Goal: Information Seeking & Learning: Learn about a topic

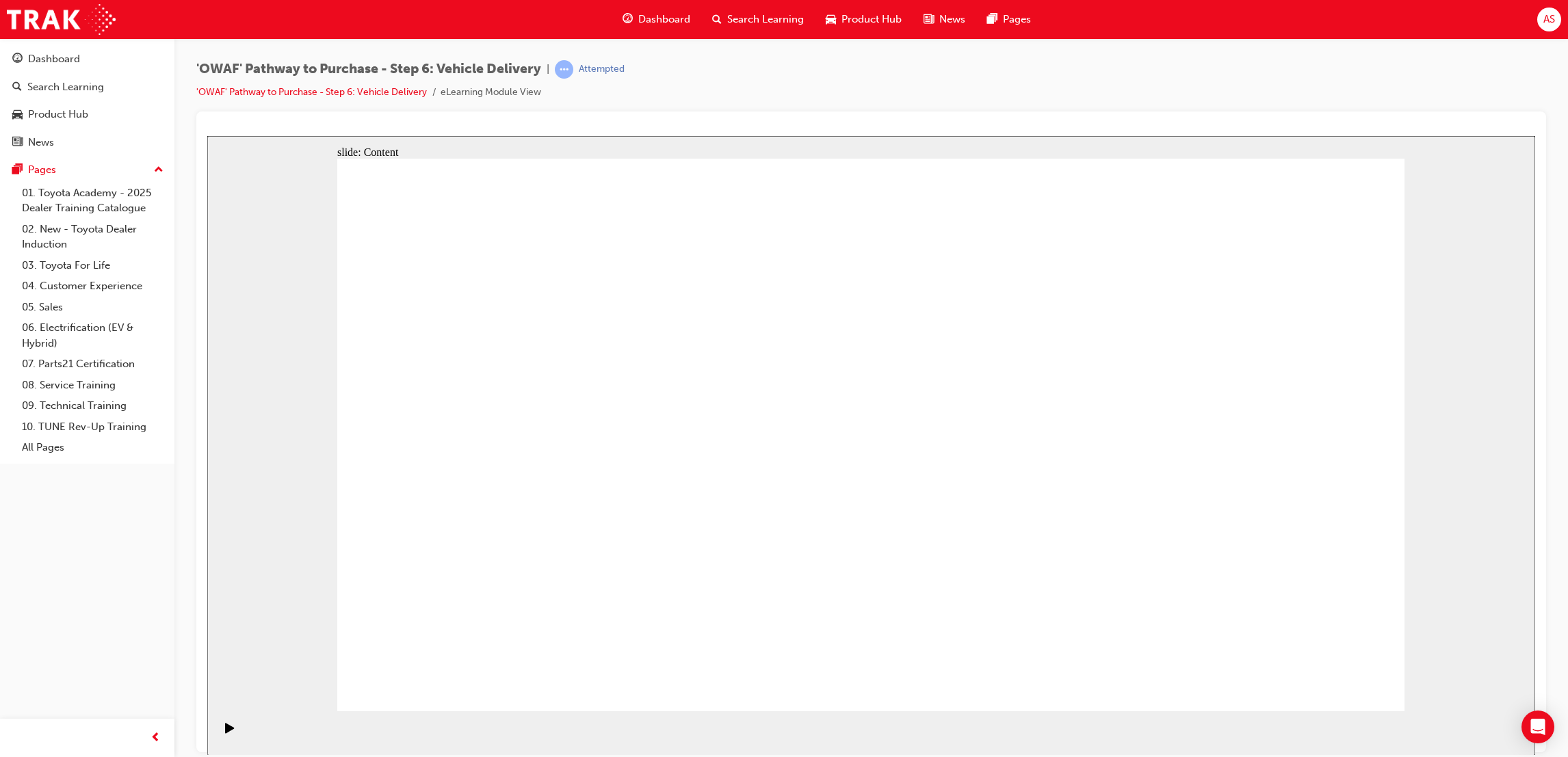
drag, startPoint x: 1123, startPoint y: 417, endPoint x: 1143, endPoint y: 523, distance: 107.9
drag, startPoint x: 1165, startPoint y: 593, endPoint x: 1154, endPoint y: 622, distance: 31.0
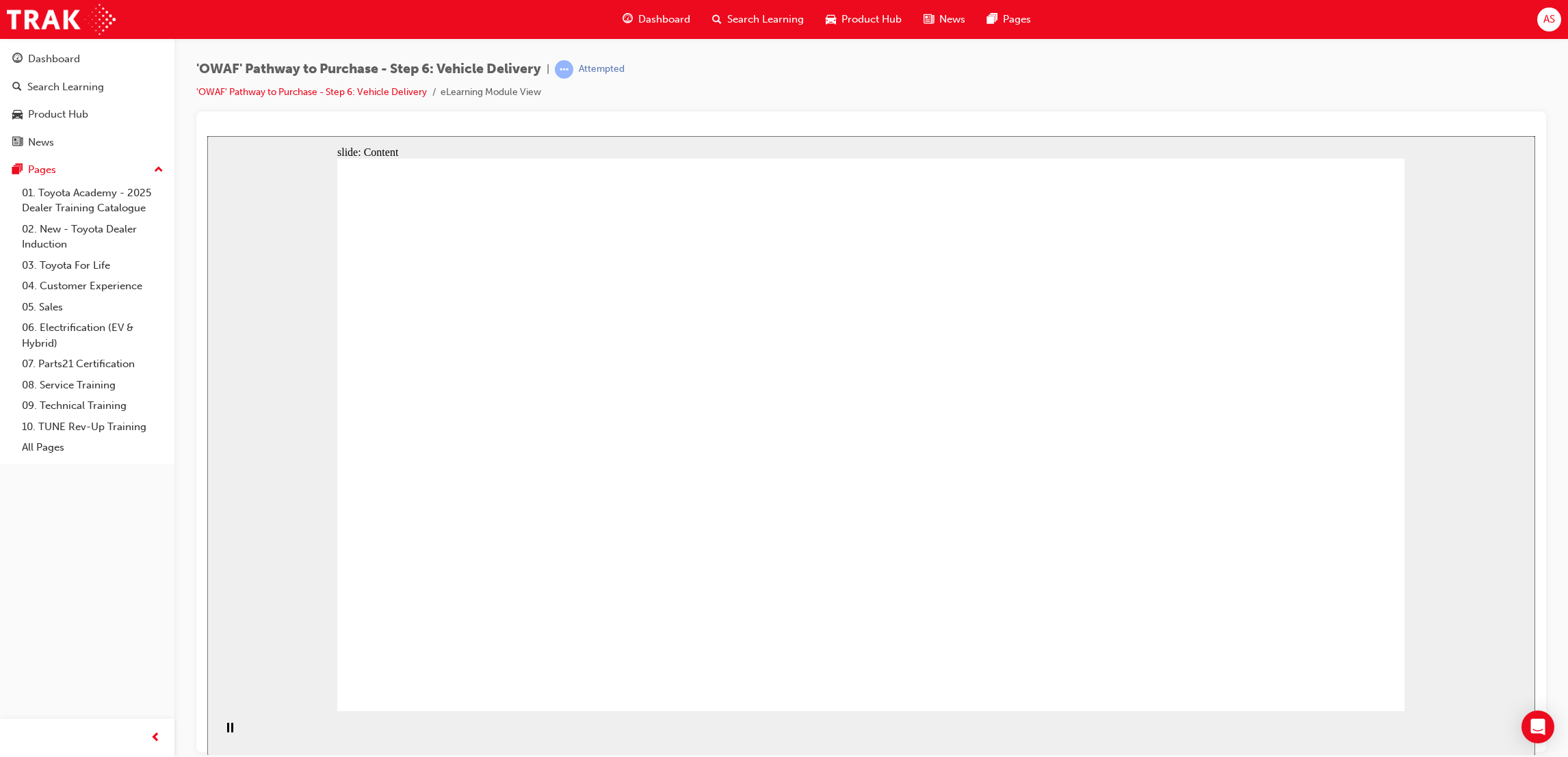
drag, startPoint x: 1343, startPoint y: 699, endPoint x: 1339, endPoint y: 687, distance: 12.6
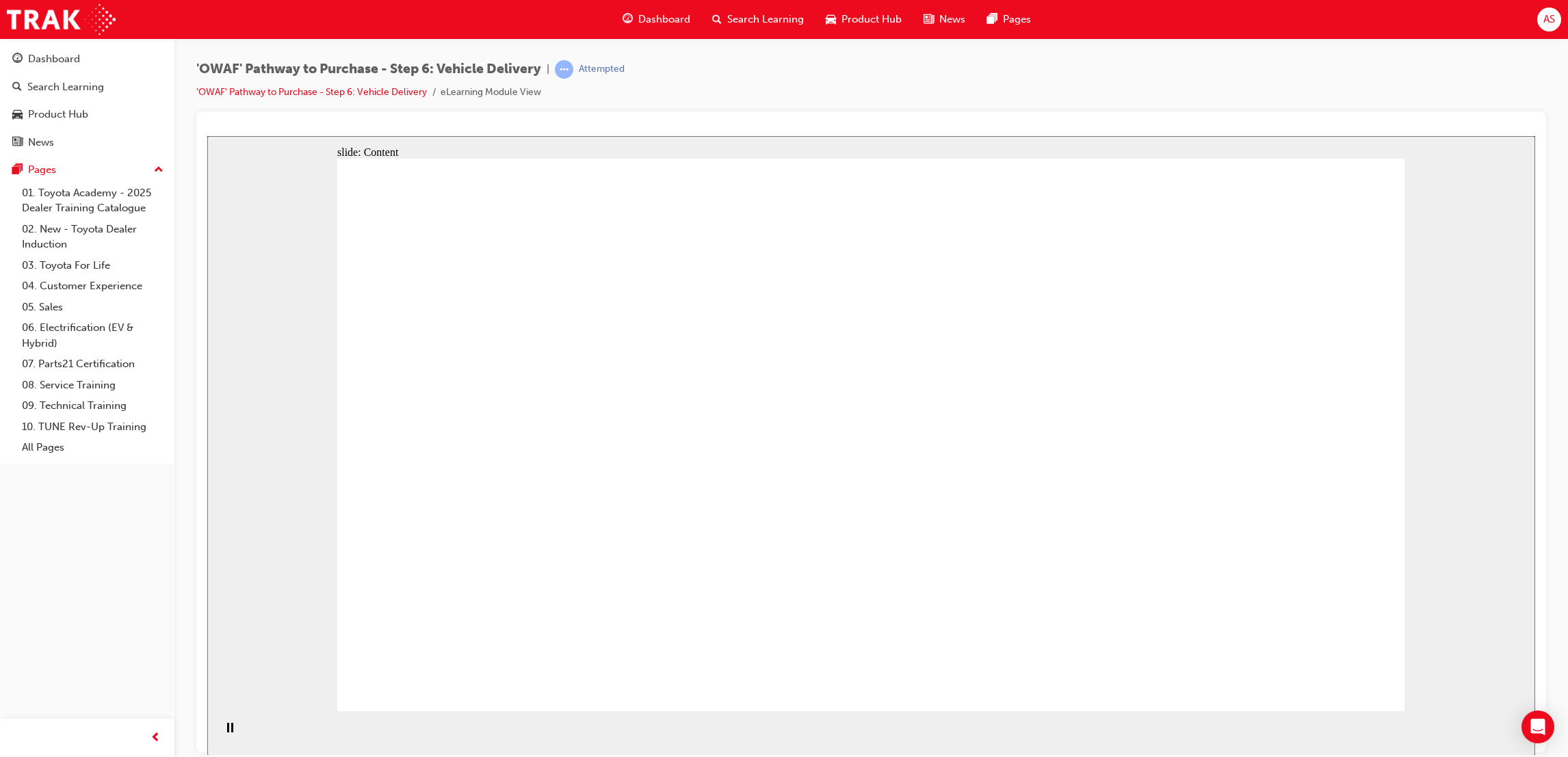
drag, startPoint x: 491, startPoint y: 335, endPoint x: 508, endPoint y: 326, distance: 19.2
drag, startPoint x: 508, startPoint y: 326, endPoint x: 530, endPoint y: 319, distance: 23.1
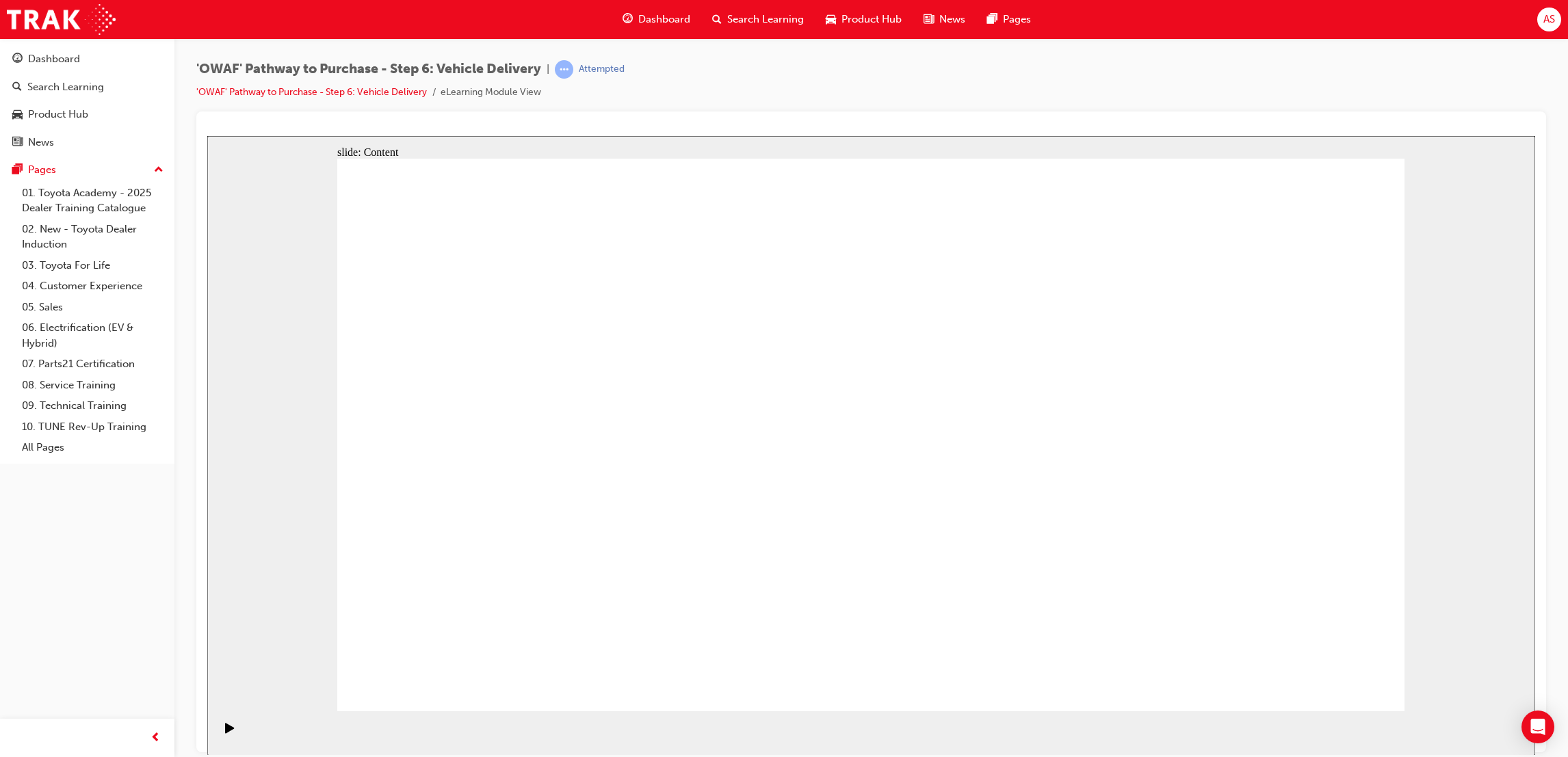
drag, startPoint x: 1256, startPoint y: 642, endPoint x: 1277, endPoint y: 668, distance: 33.4
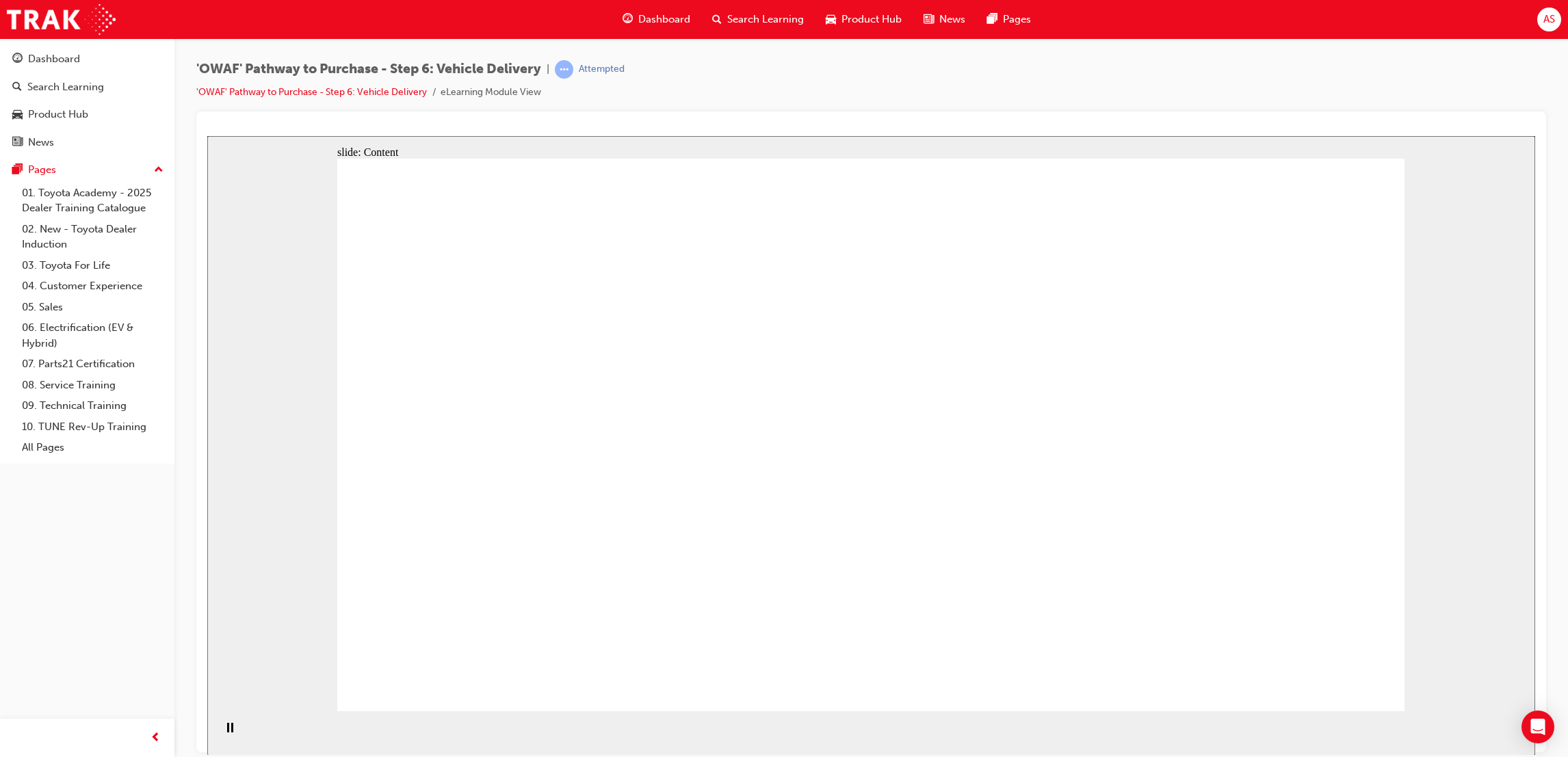
drag, startPoint x: 840, startPoint y: 486, endPoint x: 1077, endPoint y: 518, distance: 239.2
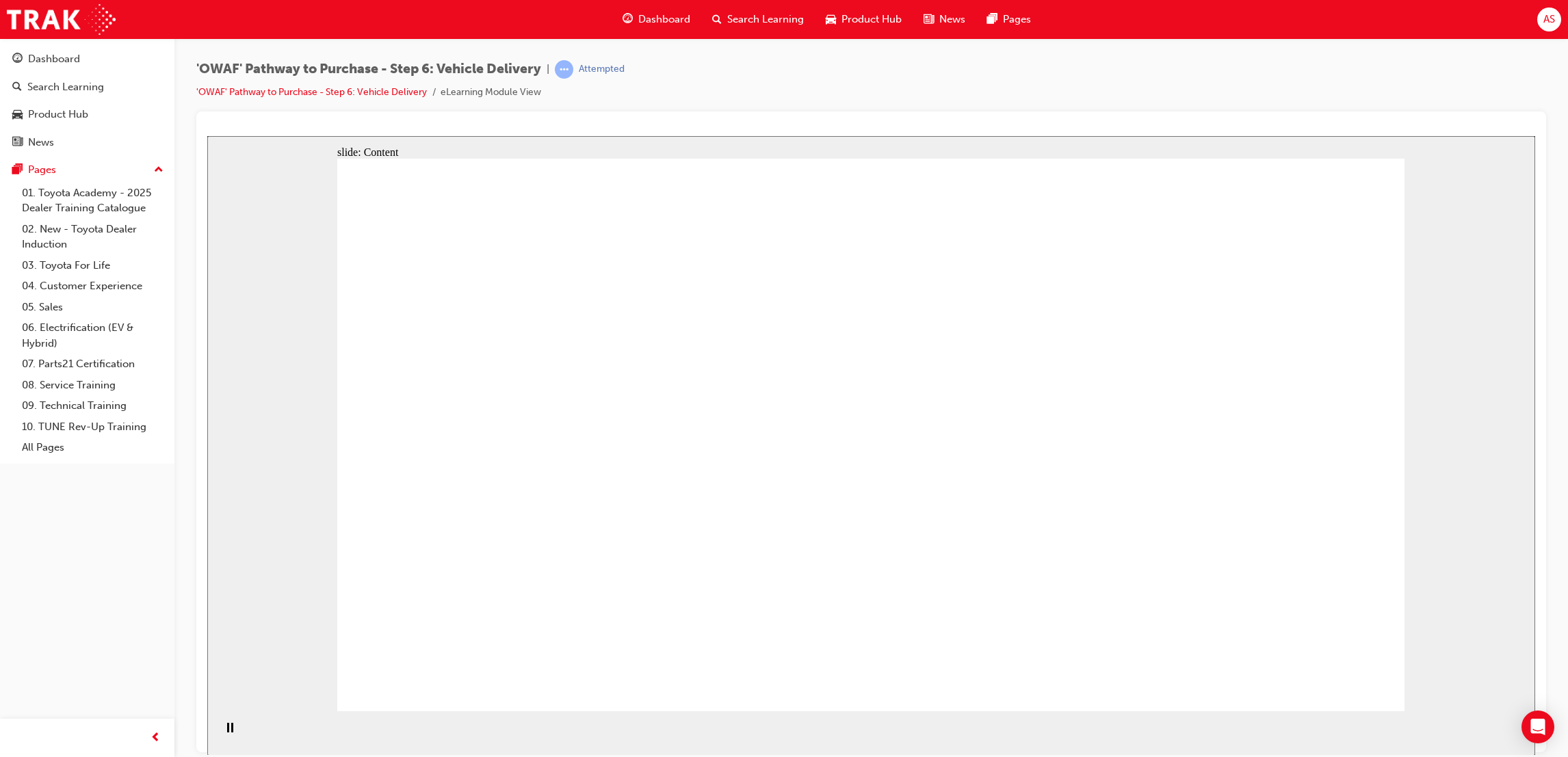
drag, startPoint x: 901, startPoint y: 466, endPoint x: 892, endPoint y: 464, distance: 9.2
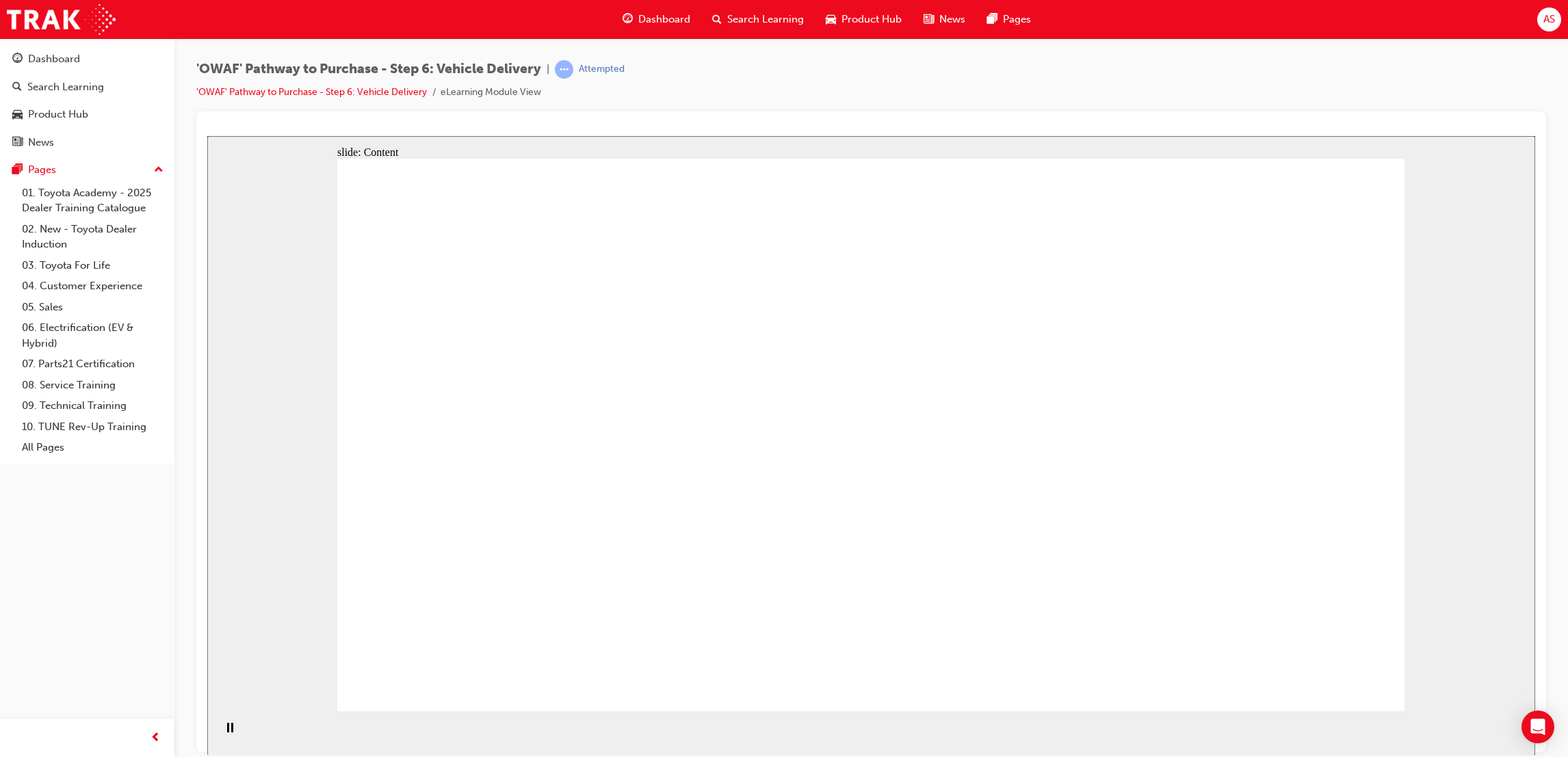
drag, startPoint x: 1136, startPoint y: 414, endPoint x: 1181, endPoint y: 497, distance: 94.4
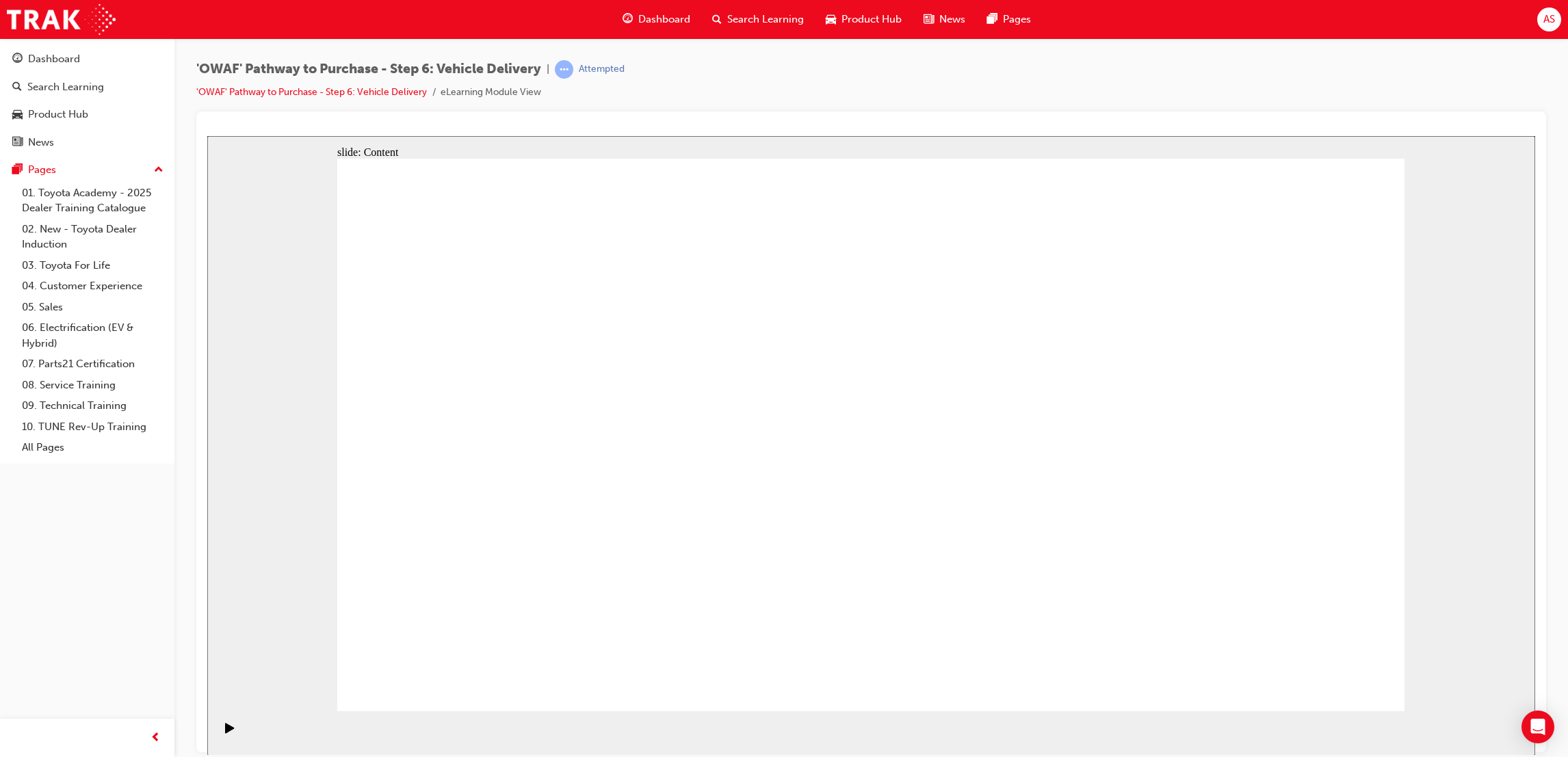
drag, startPoint x: 795, startPoint y: 231, endPoint x: 811, endPoint y: 273, distance: 44.9
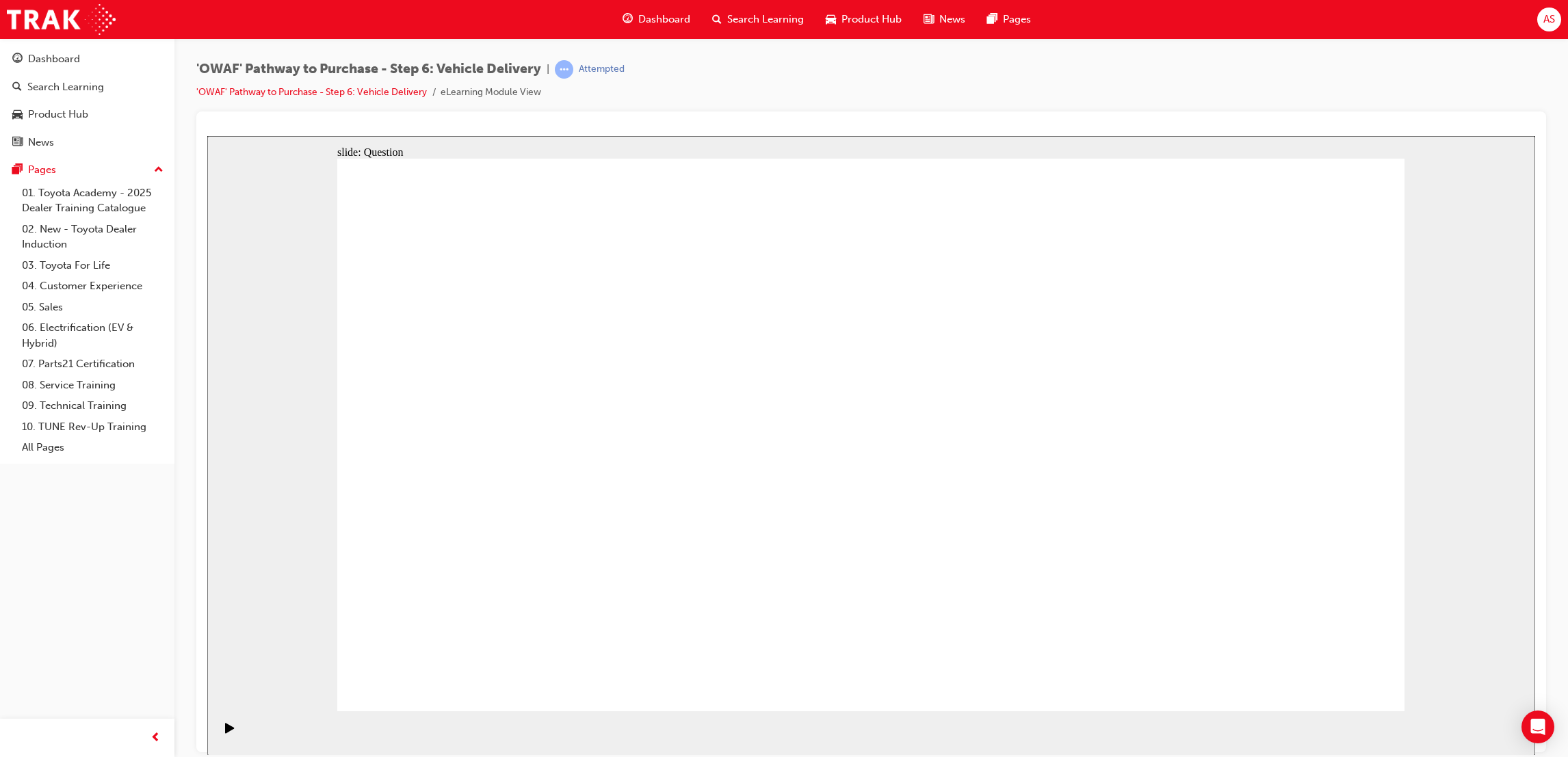
radio input "false"
radio input "true"
drag, startPoint x: 723, startPoint y: 551, endPoint x: 748, endPoint y: 403, distance: 150.1
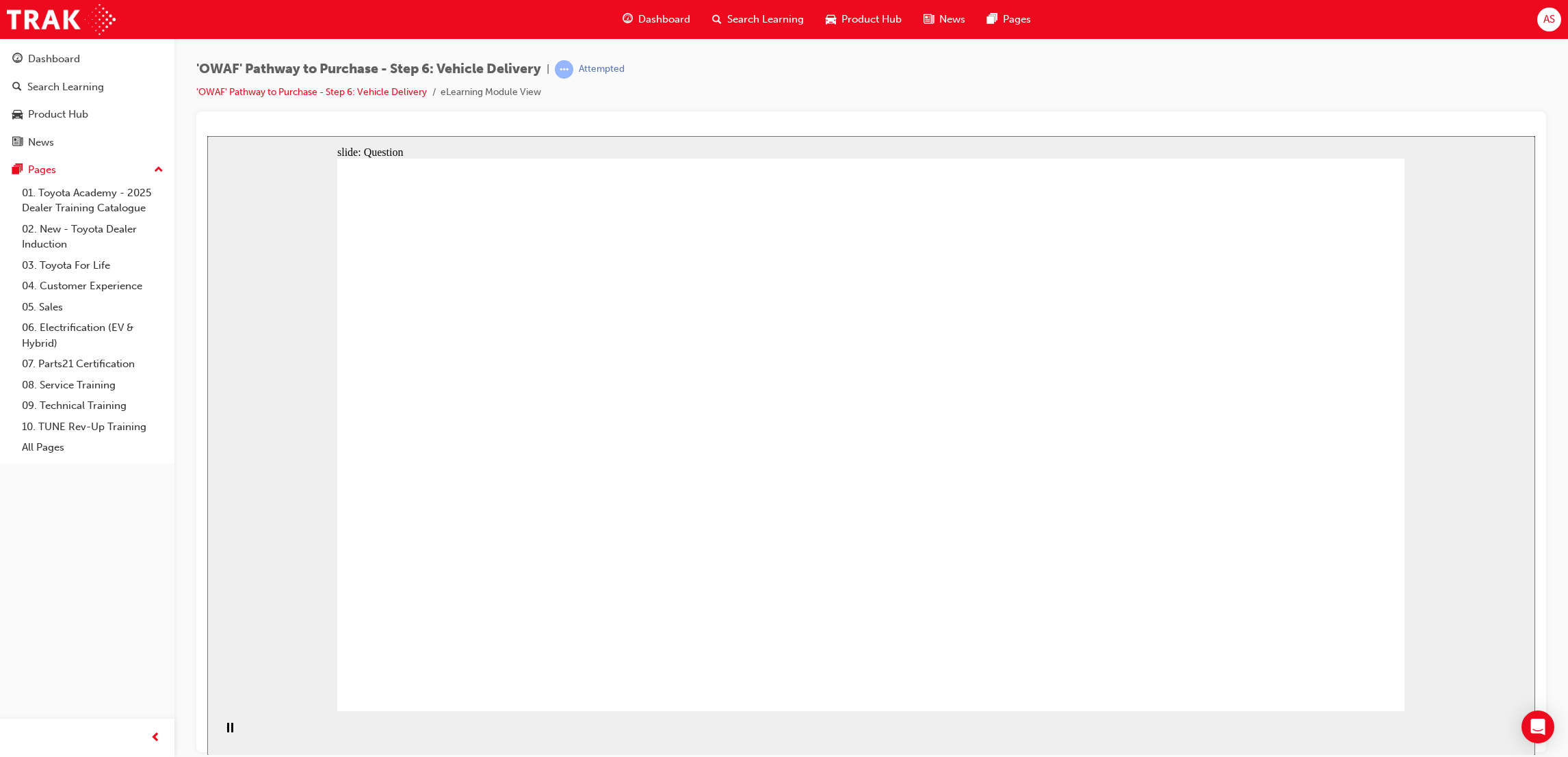
drag, startPoint x: 904, startPoint y: 558, endPoint x: 1053, endPoint y: 392, distance: 223.1
drag, startPoint x: 1032, startPoint y: 566, endPoint x: 597, endPoint y: 473, distance: 444.8
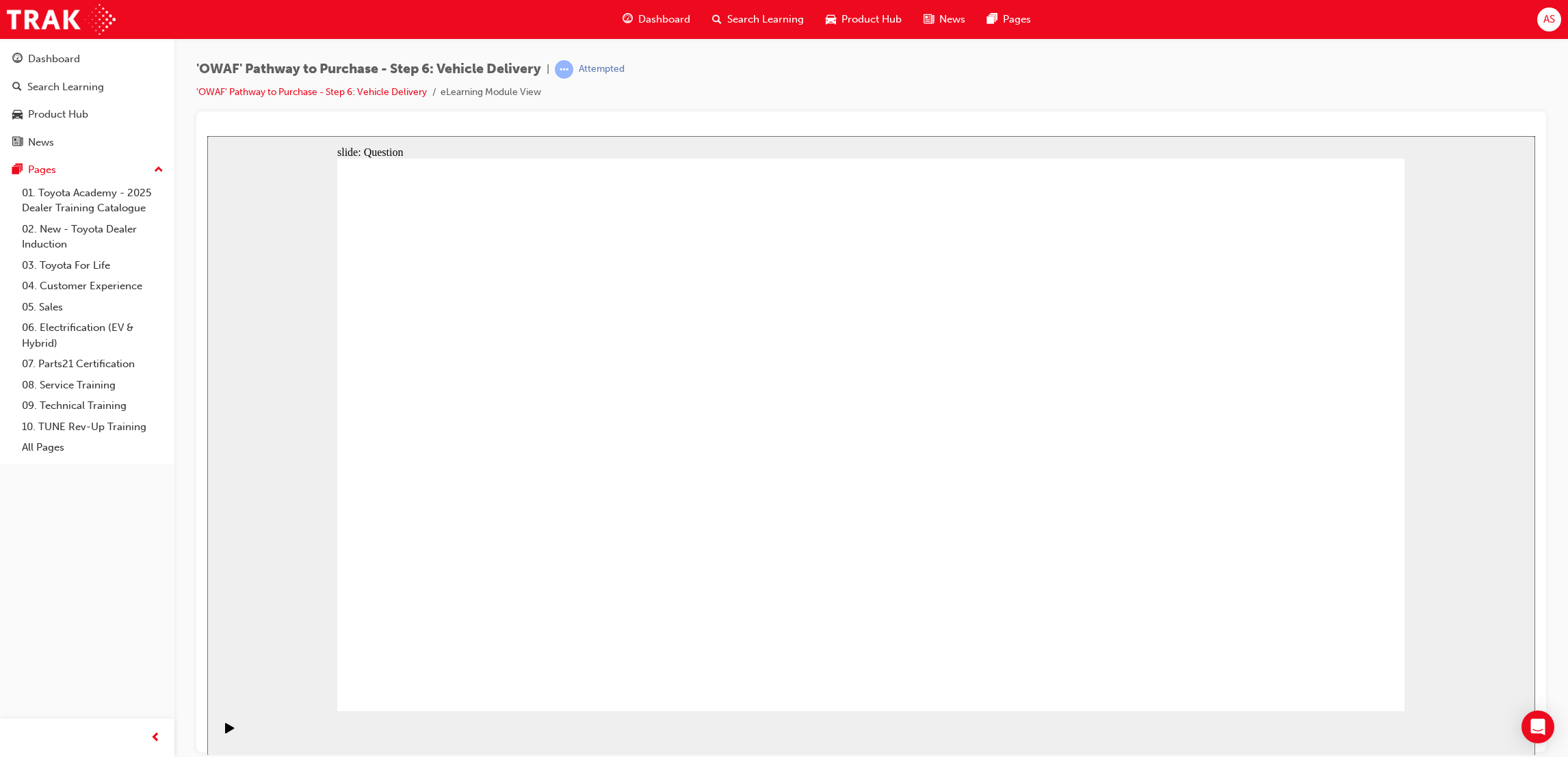
checkbox input "true"
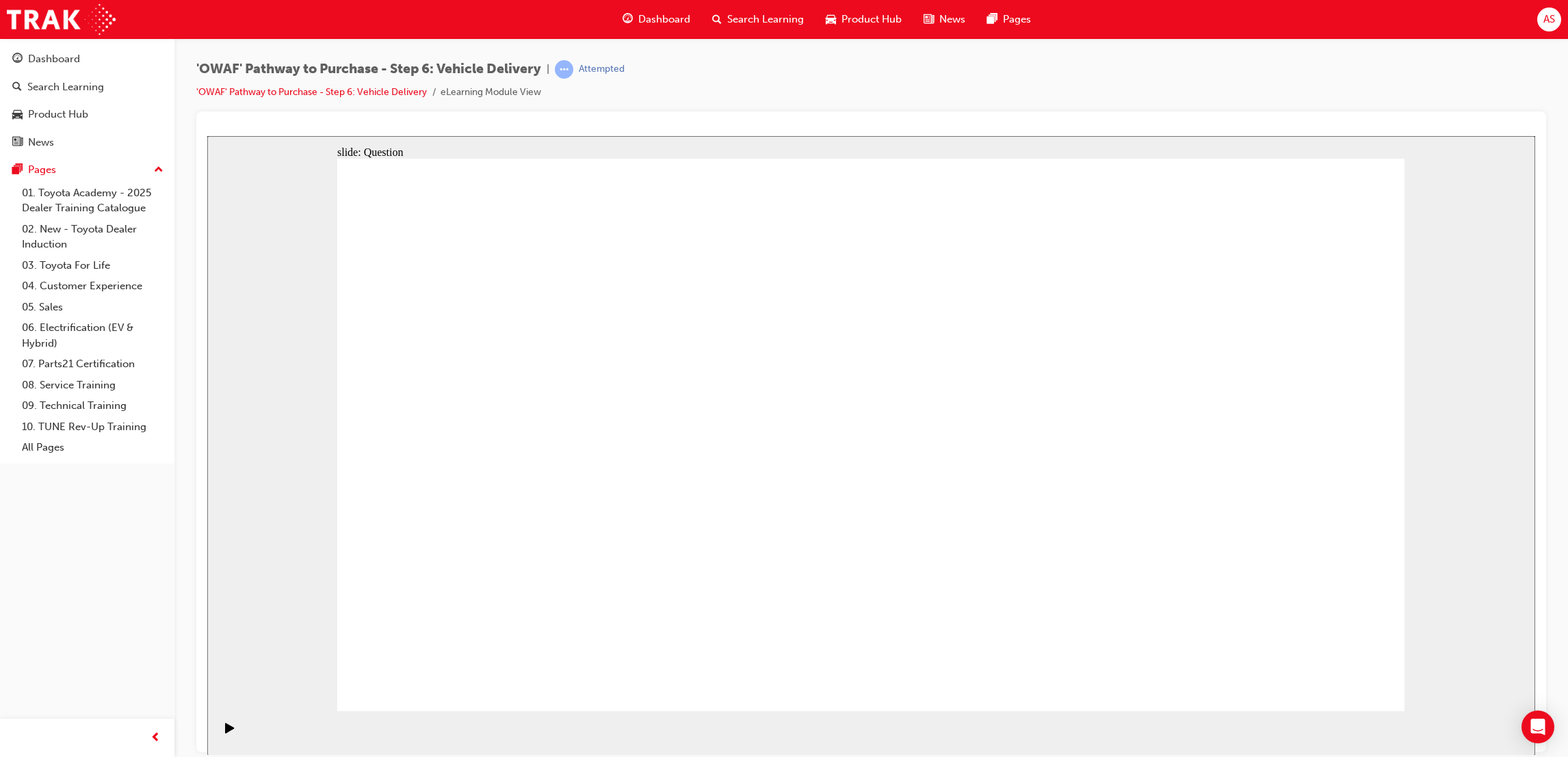
checkbox input "true"
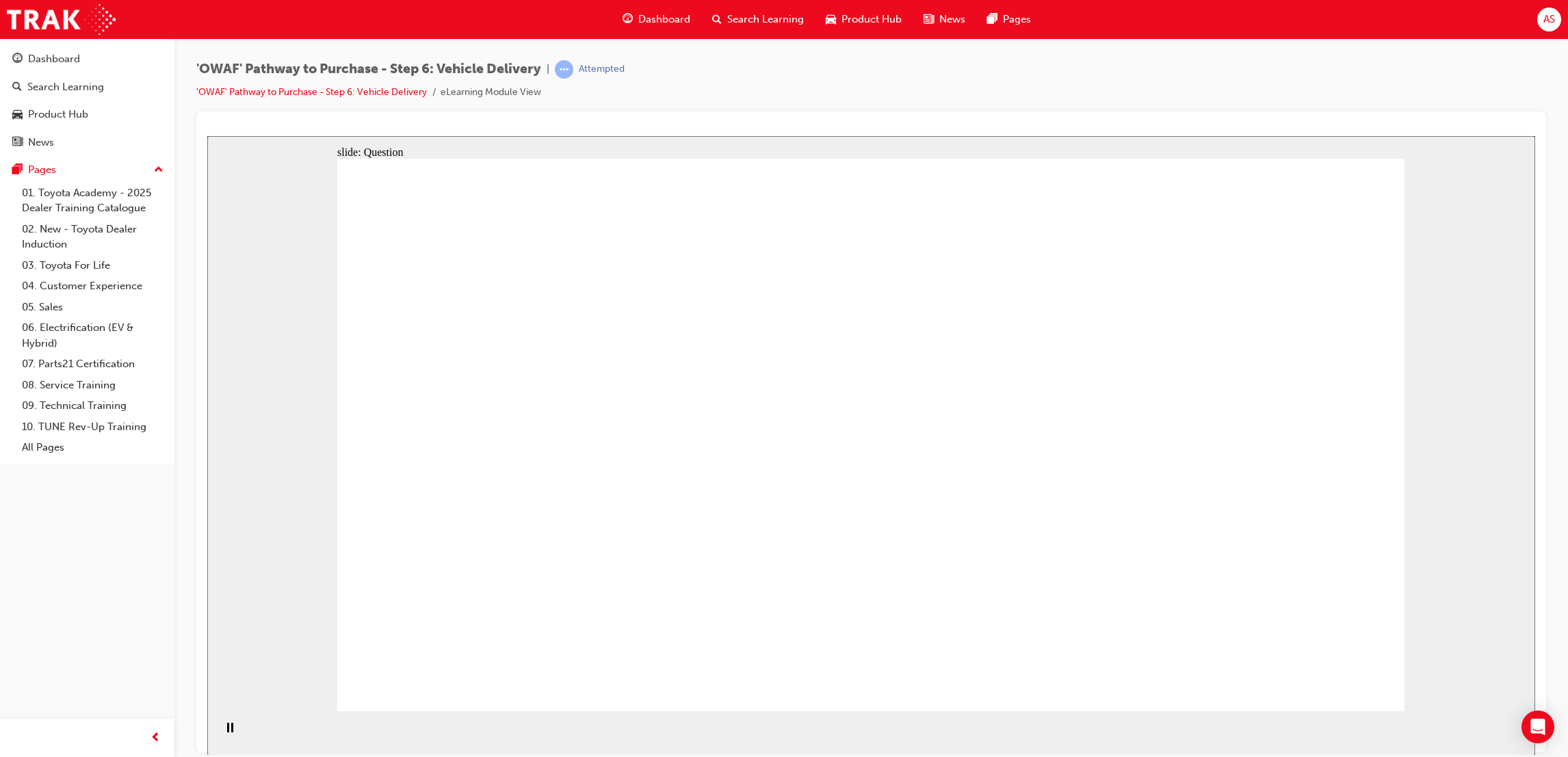
drag, startPoint x: 1194, startPoint y: 450, endPoint x: 552, endPoint y: 498, distance: 643.8
drag, startPoint x: 1168, startPoint y: 457, endPoint x: 584, endPoint y: 507, distance: 586.1
drag, startPoint x: 1248, startPoint y: 477, endPoint x: 938, endPoint y: 511, distance: 311.9
drag, startPoint x: 1235, startPoint y: 453, endPoint x: 614, endPoint y: 519, distance: 624.5
drag, startPoint x: 1218, startPoint y: 460, endPoint x: 585, endPoint y: 511, distance: 635.1
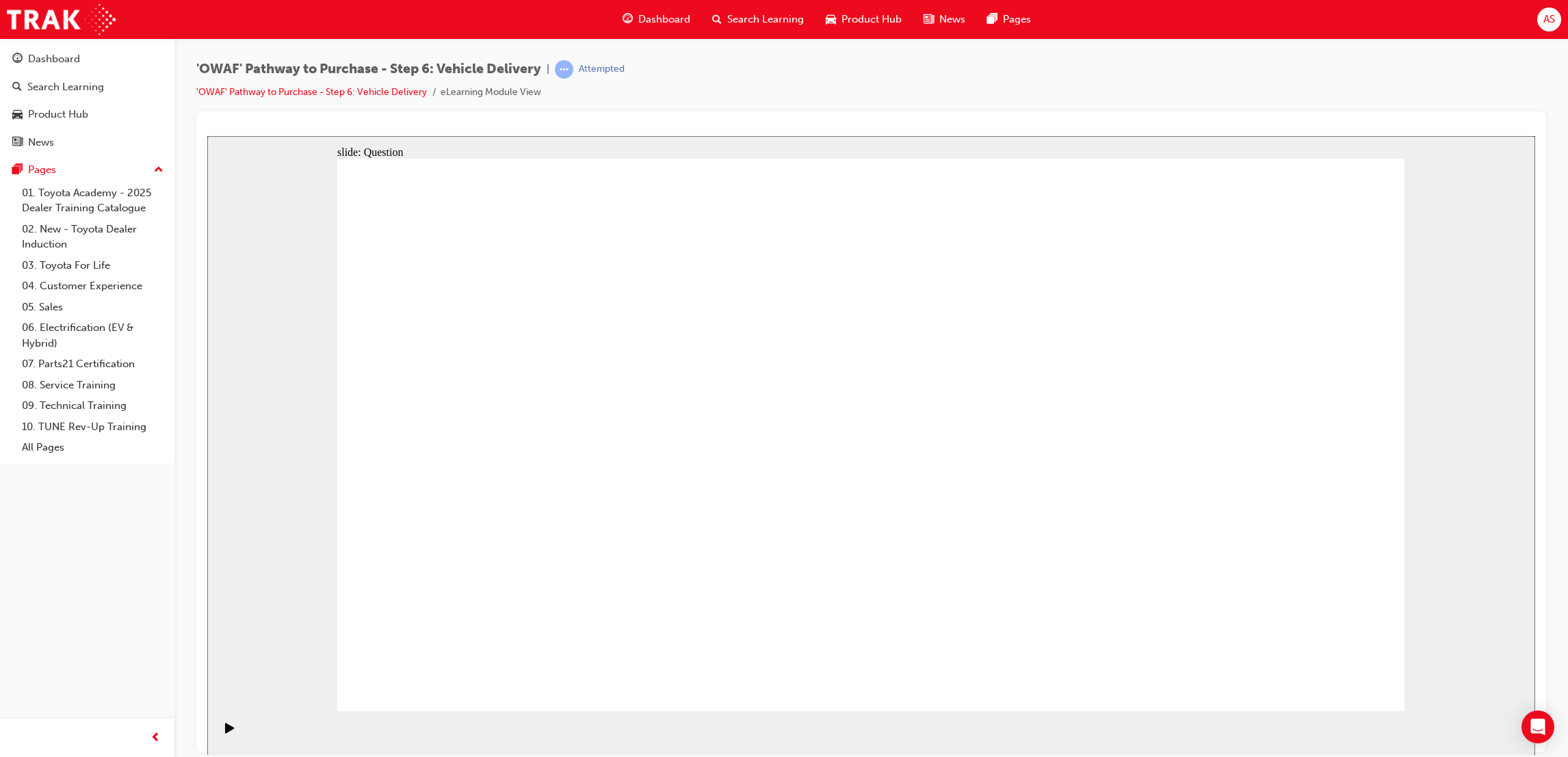
drag, startPoint x: 1245, startPoint y: 486, endPoint x: 588, endPoint y: 529, distance: 658.4
drag, startPoint x: 1250, startPoint y: 459, endPoint x: 585, endPoint y: 530, distance: 668.8
drag, startPoint x: 1195, startPoint y: 448, endPoint x: 493, endPoint y: 532, distance: 707.0
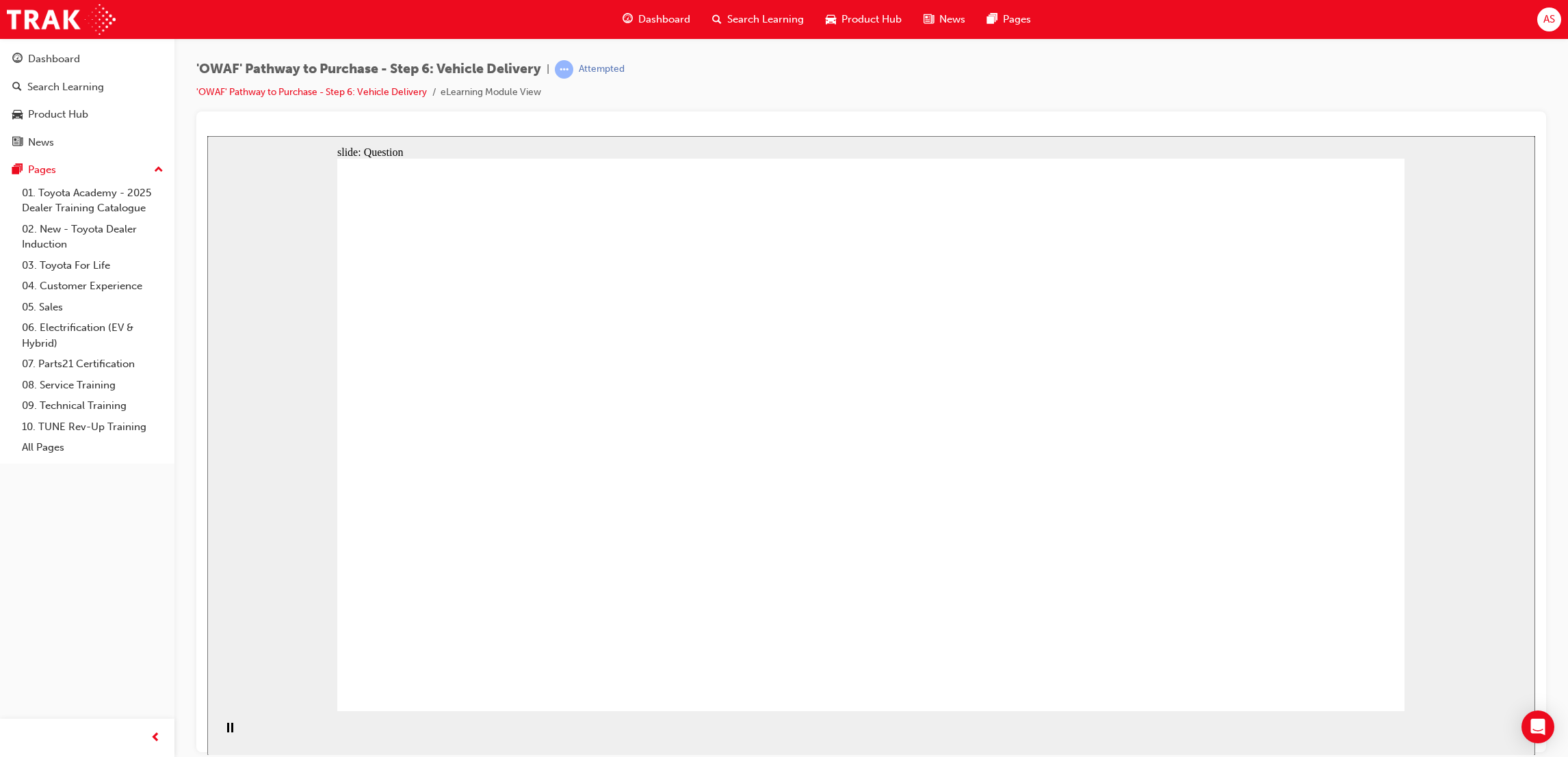
drag, startPoint x: 1235, startPoint y: 475, endPoint x: 541, endPoint y: 456, distance: 694.3
drag, startPoint x: 1295, startPoint y: 504, endPoint x: 1017, endPoint y: 558, distance: 283.2
drag, startPoint x: 1251, startPoint y: 495, endPoint x: 888, endPoint y: 585, distance: 374.0
drag, startPoint x: 1261, startPoint y: 508, endPoint x: 887, endPoint y: 543, distance: 375.6
drag, startPoint x: 1251, startPoint y: 518, endPoint x: 618, endPoint y: 556, distance: 634.1
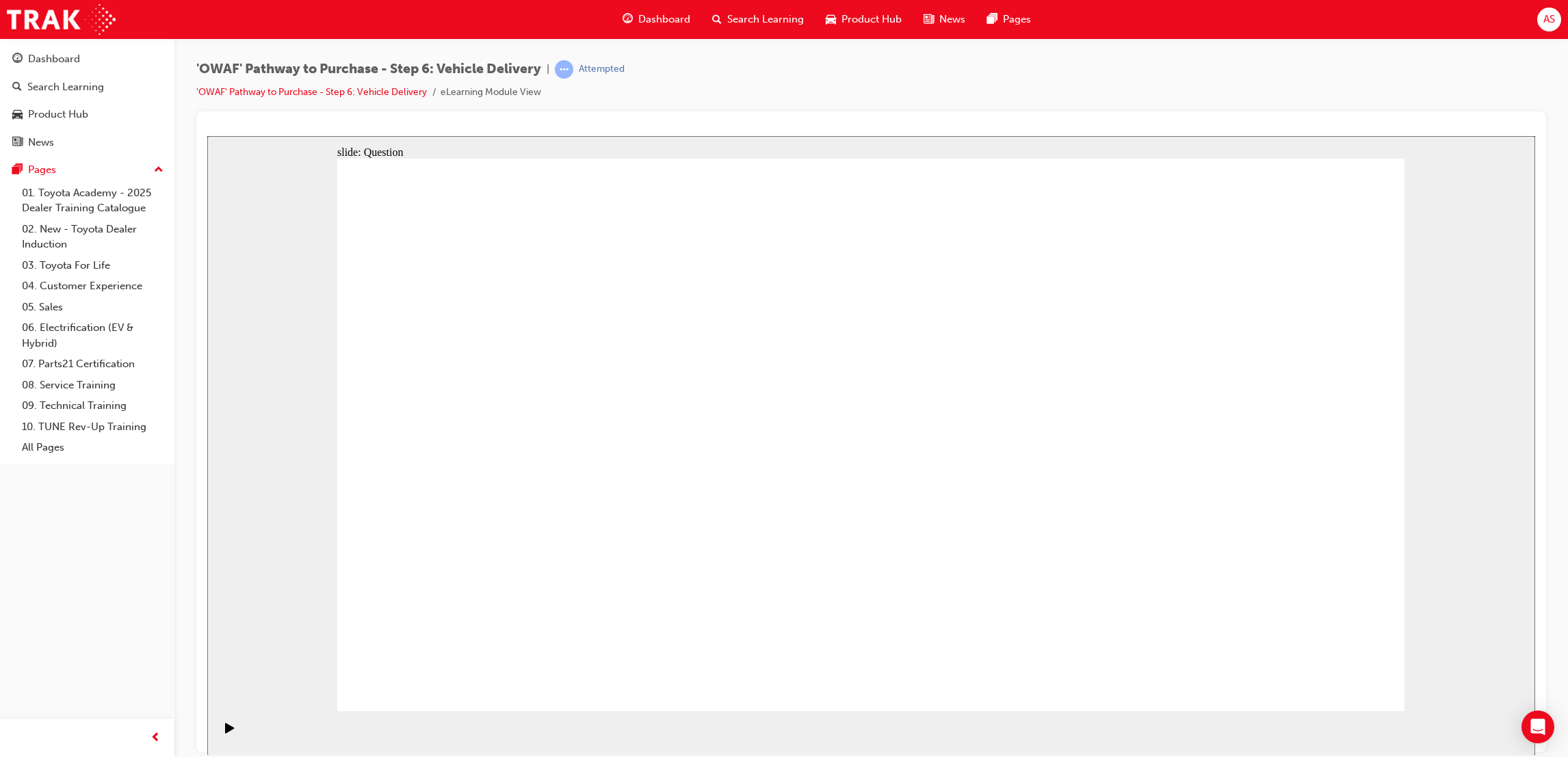
drag, startPoint x: 1198, startPoint y: 486, endPoint x: 601, endPoint y: 541, distance: 599.5
drag, startPoint x: 1220, startPoint y: 496, endPoint x: 602, endPoint y: 559, distance: 621.2
drag, startPoint x: 1235, startPoint y: 514, endPoint x: 511, endPoint y: 568, distance: 726.0
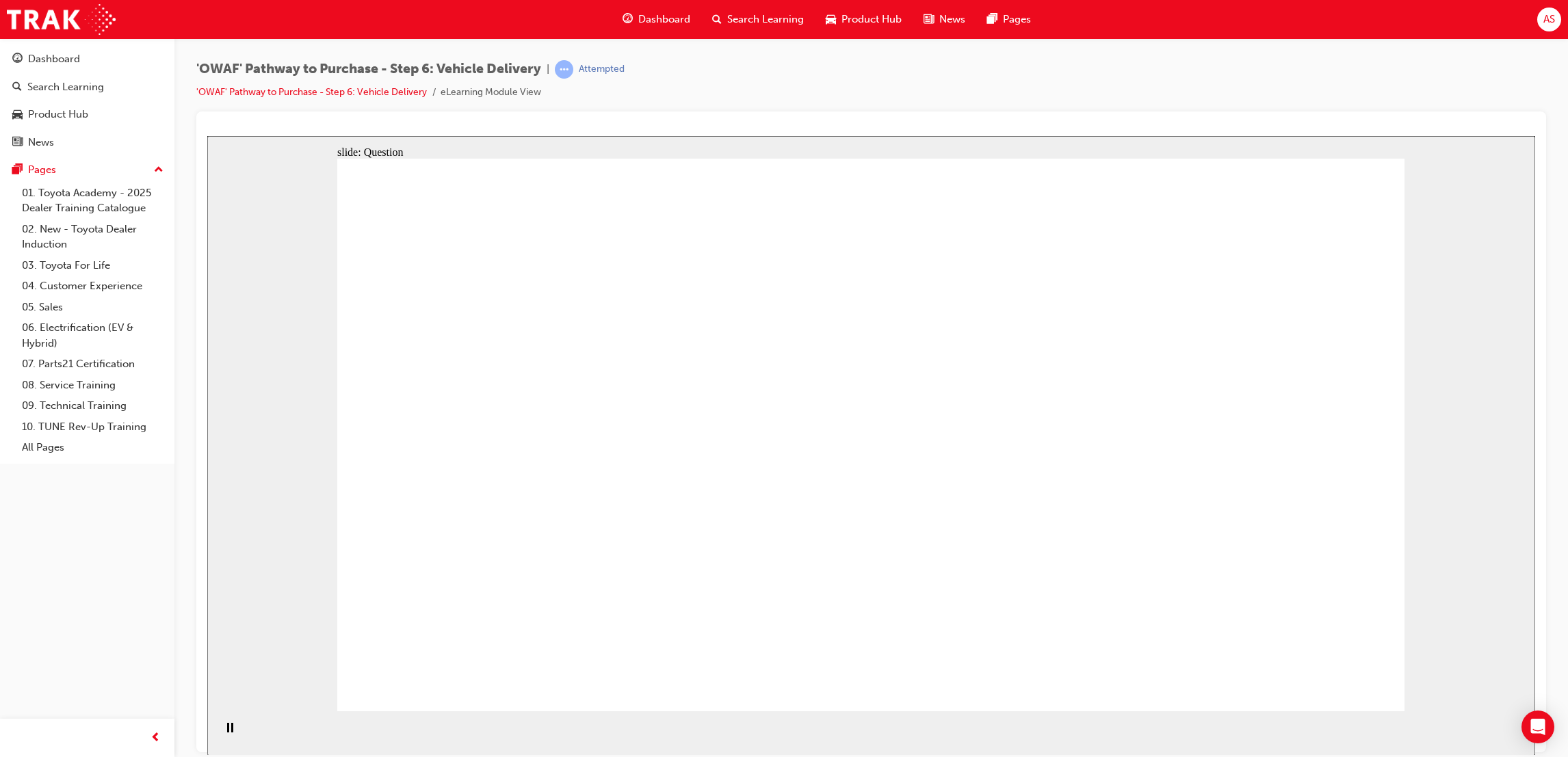
radio input "true"
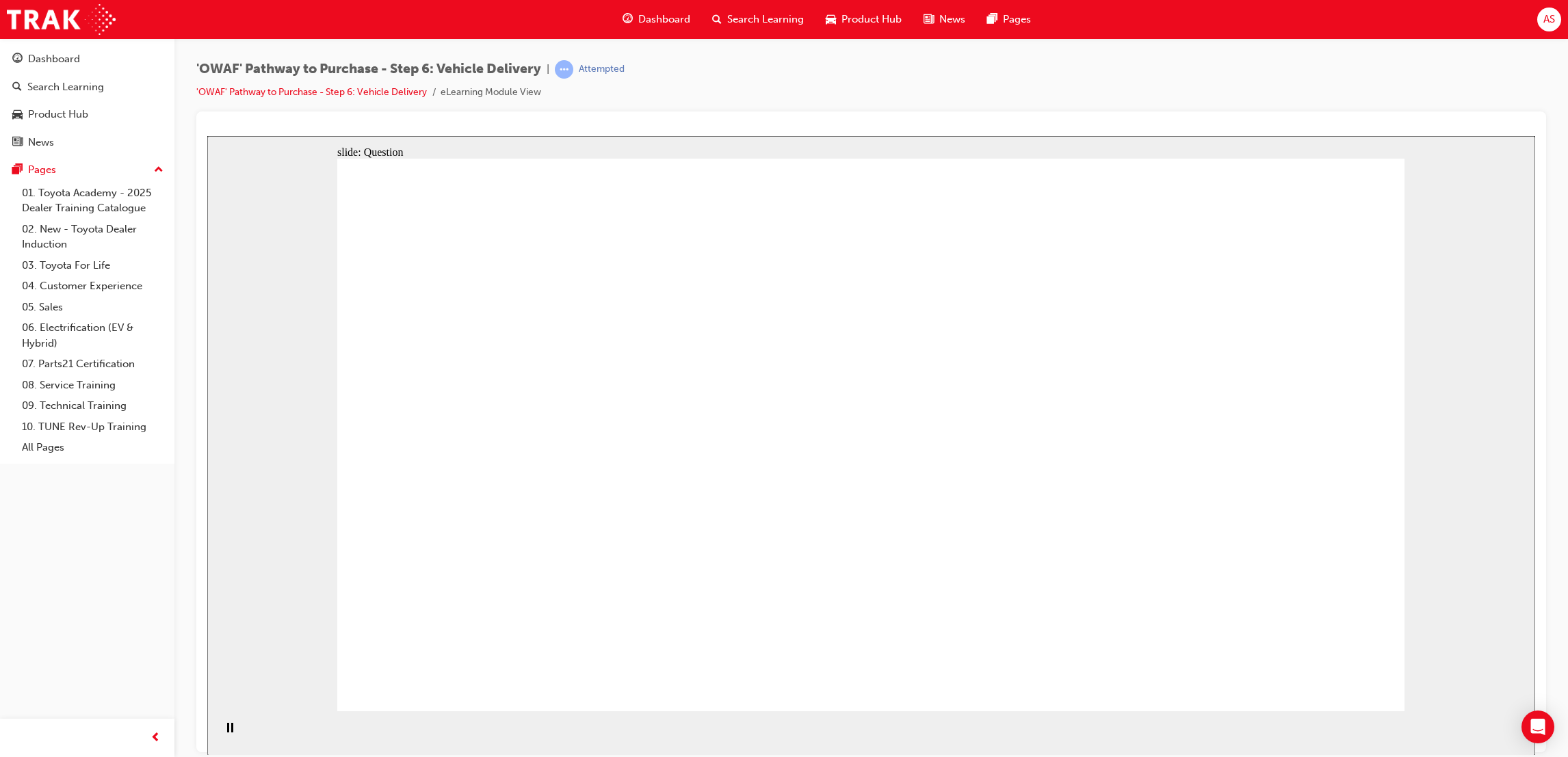
radio input "false"
radio input "true"
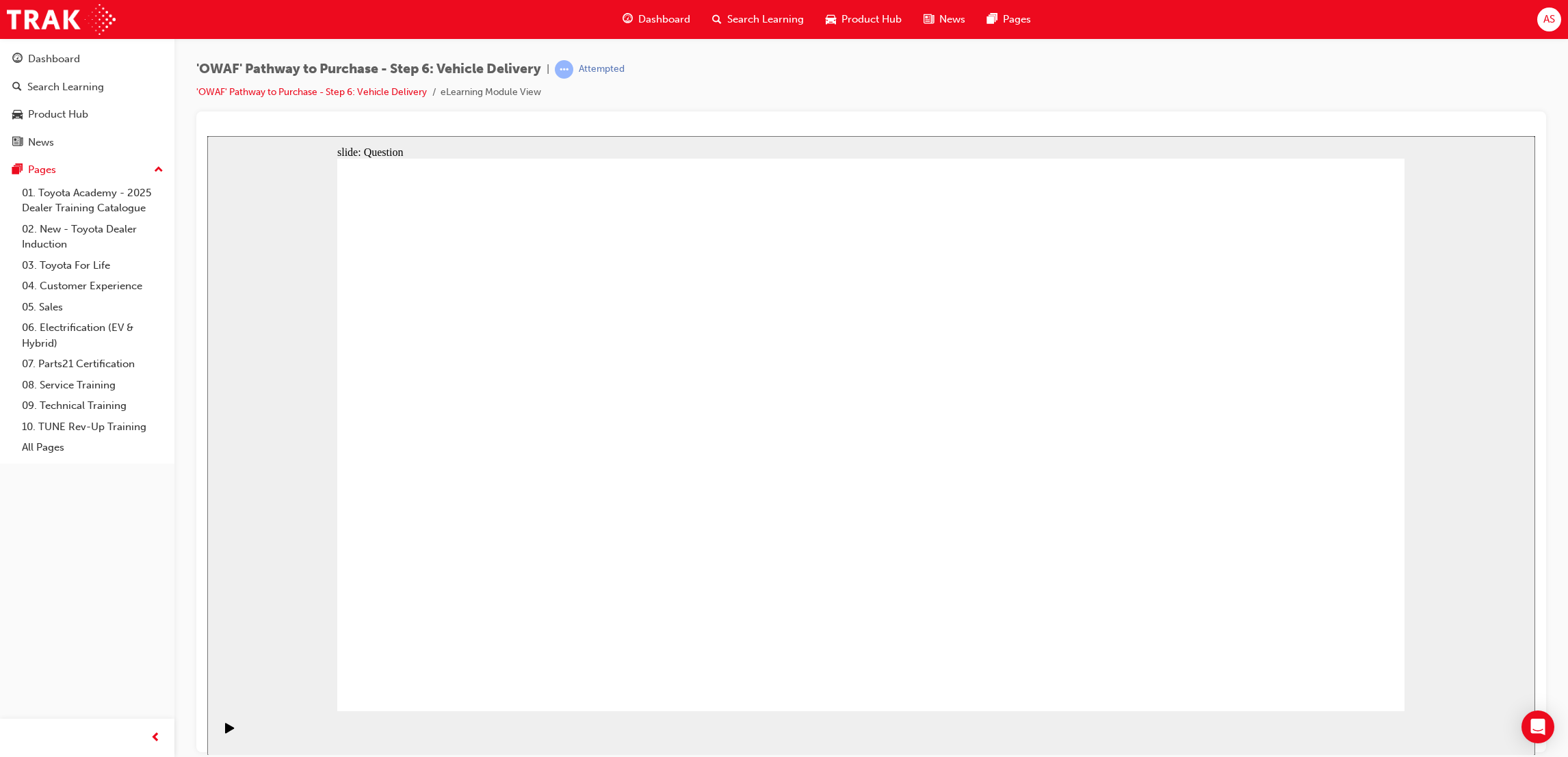
radio input "true"
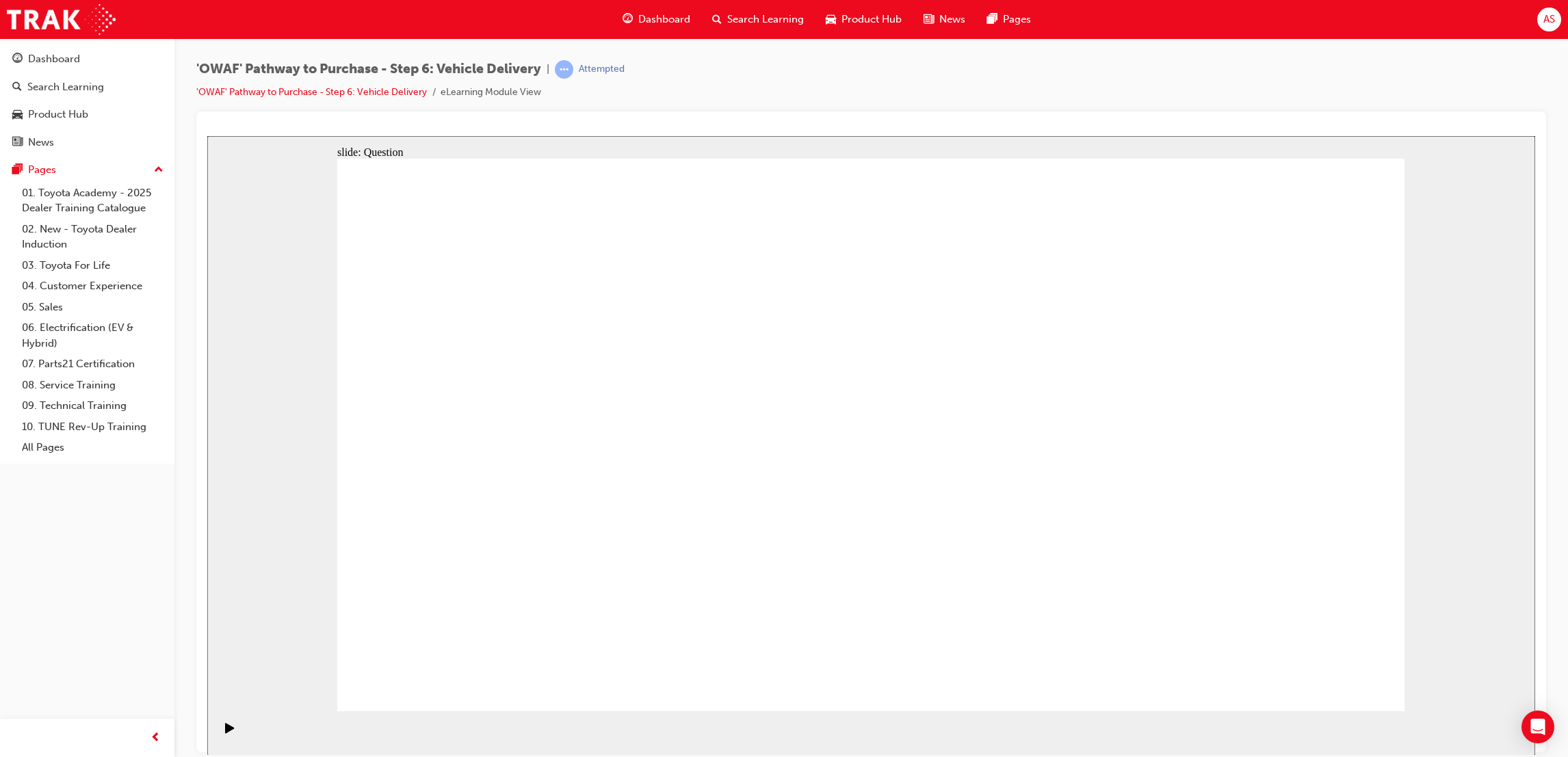
drag, startPoint x: 743, startPoint y: 543, endPoint x: 772, endPoint y: 387, distance: 158.7
drag, startPoint x: 959, startPoint y: 479, endPoint x: 1078, endPoint y: 400, distance: 142.8
drag, startPoint x: 1042, startPoint y: 555, endPoint x: 587, endPoint y: 444, distance: 468.3
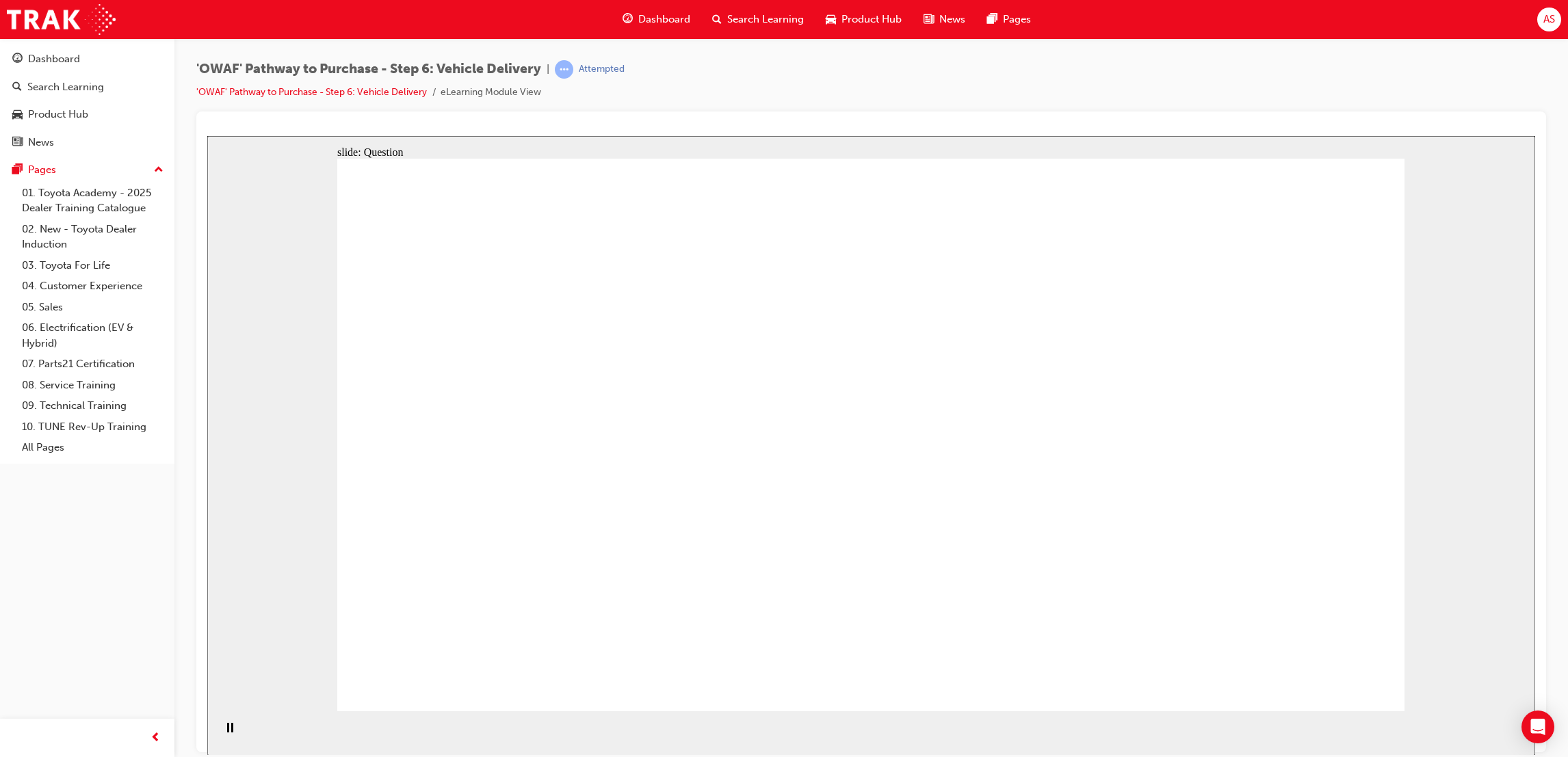
checkbox input "true"
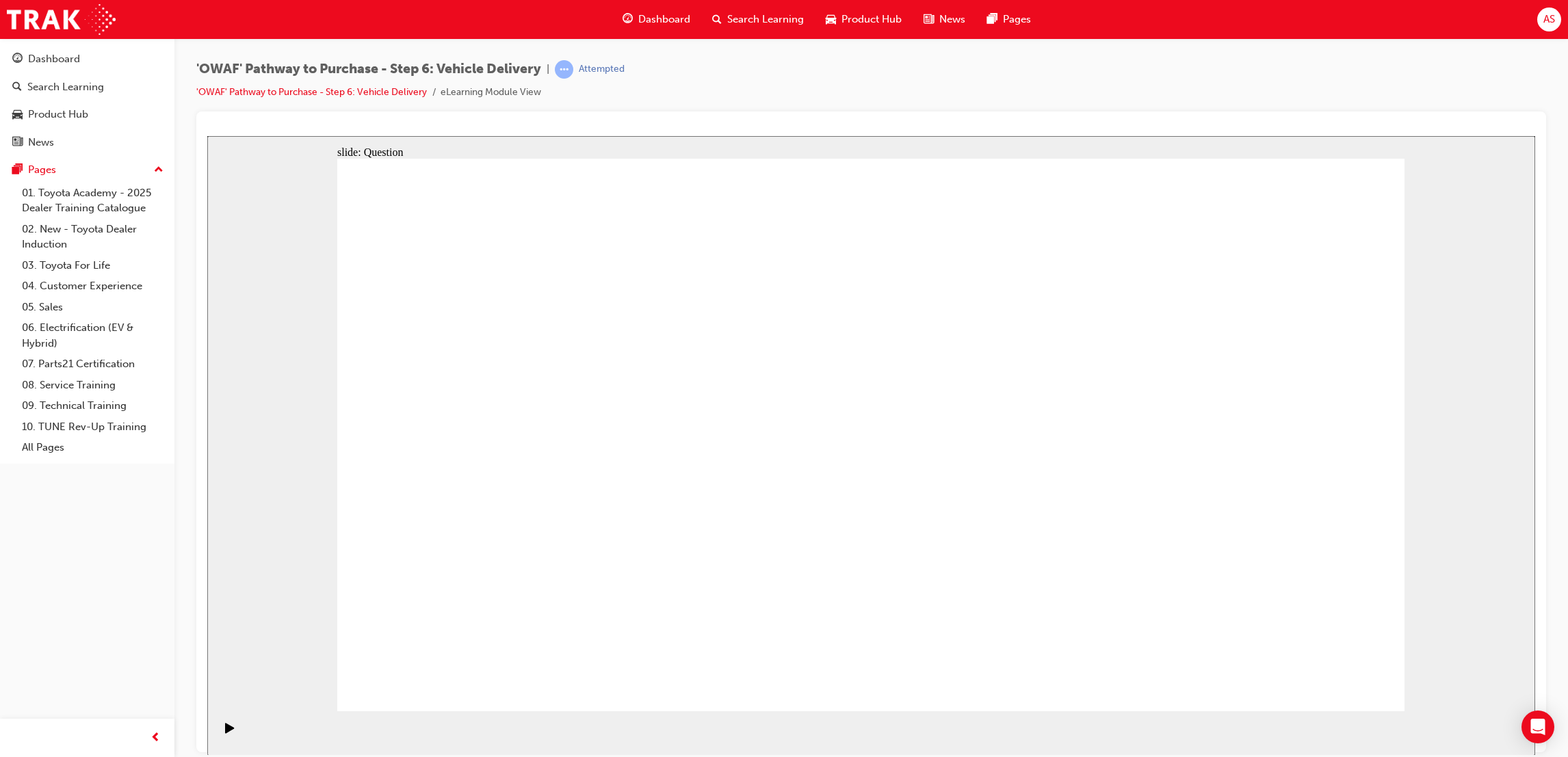
checkbox input "true"
drag, startPoint x: 1211, startPoint y: 449, endPoint x: 591, endPoint y: 543, distance: 627.1
drag, startPoint x: 1191, startPoint y: 459, endPoint x: 1115, endPoint y: 462, distance: 76.1
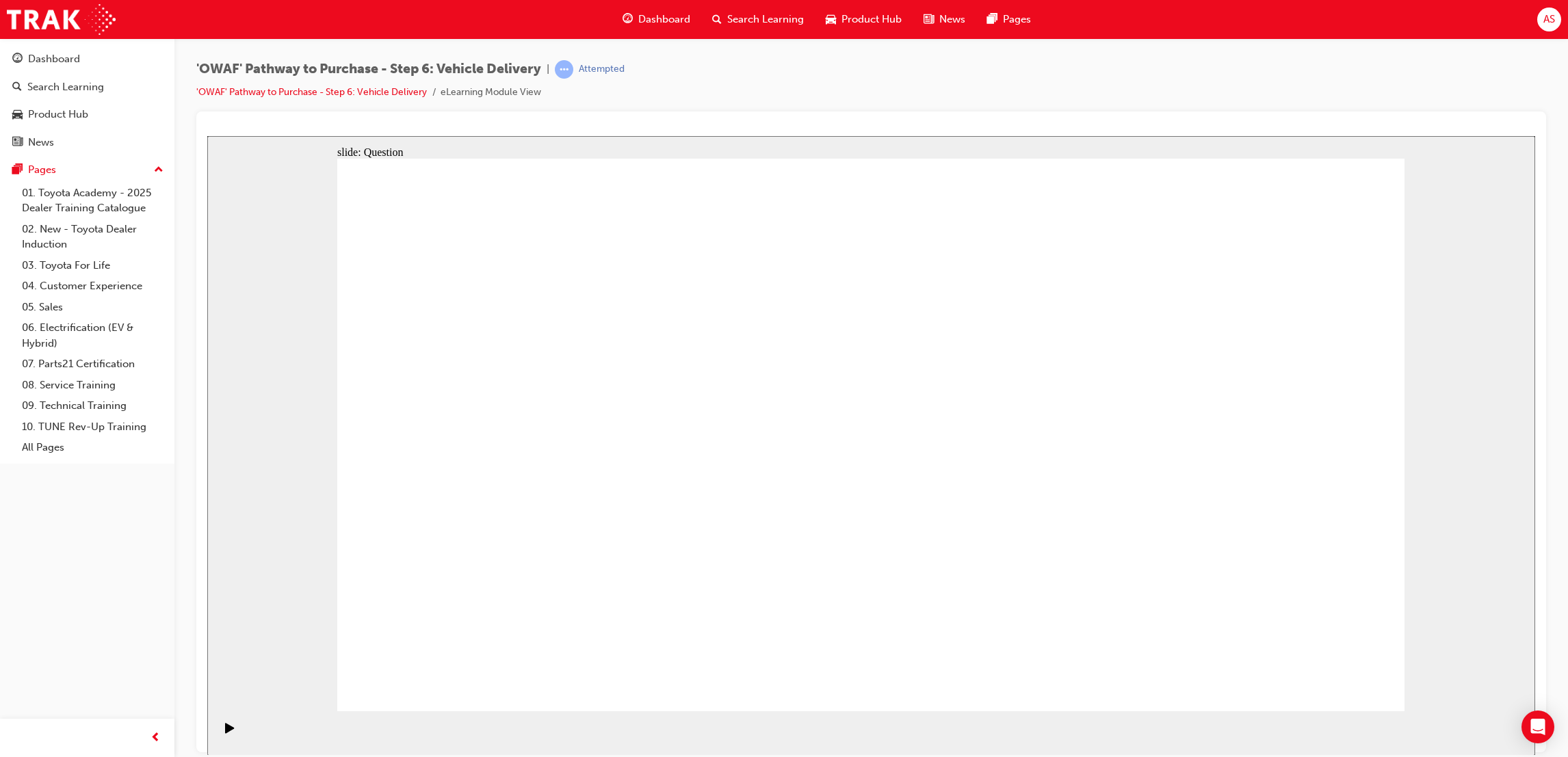
drag, startPoint x: 1213, startPoint y: 499, endPoint x: 895, endPoint y: 536, distance: 320.1
drag, startPoint x: 1207, startPoint y: 482, endPoint x: 909, endPoint y: 522, distance: 300.7
drag, startPoint x: 1222, startPoint y: 502, endPoint x: 896, endPoint y: 578, distance: 334.7
drag, startPoint x: 1176, startPoint y: 532, endPoint x: 567, endPoint y: 547, distance: 609.2
drag, startPoint x: 1207, startPoint y: 528, endPoint x: 467, endPoint y: 545, distance: 740.2
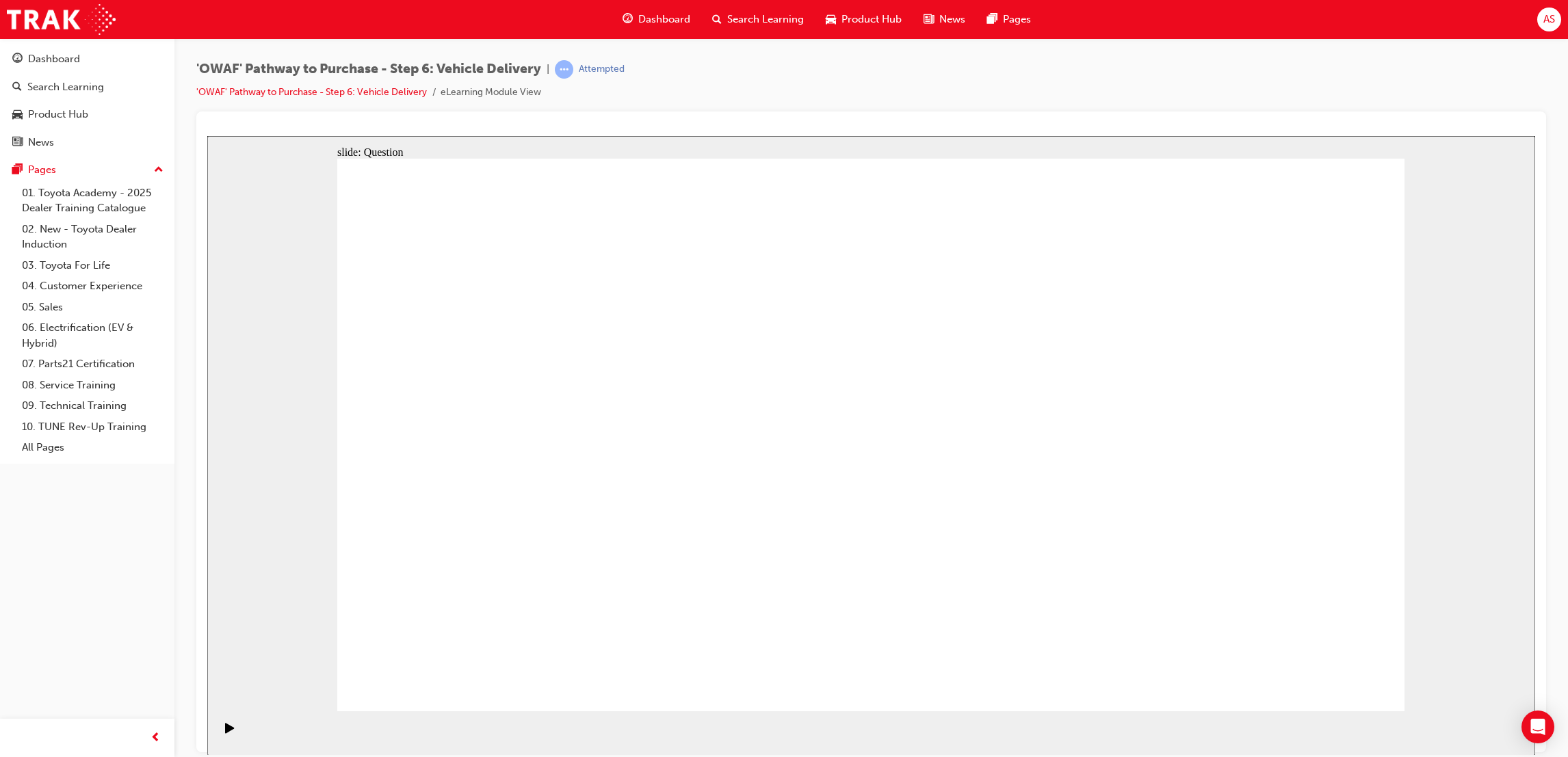
drag, startPoint x: 1235, startPoint y: 534, endPoint x: 508, endPoint y: 579, distance: 728.4
drag, startPoint x: 1230, startPoint y: 523, endPoint x: 513, endPoint y: 523, distance: 717.0
drag, startPoint x: 1203, startPoint y: 483, endPoint x: 506, endPoint y: 473, distance: 697.1
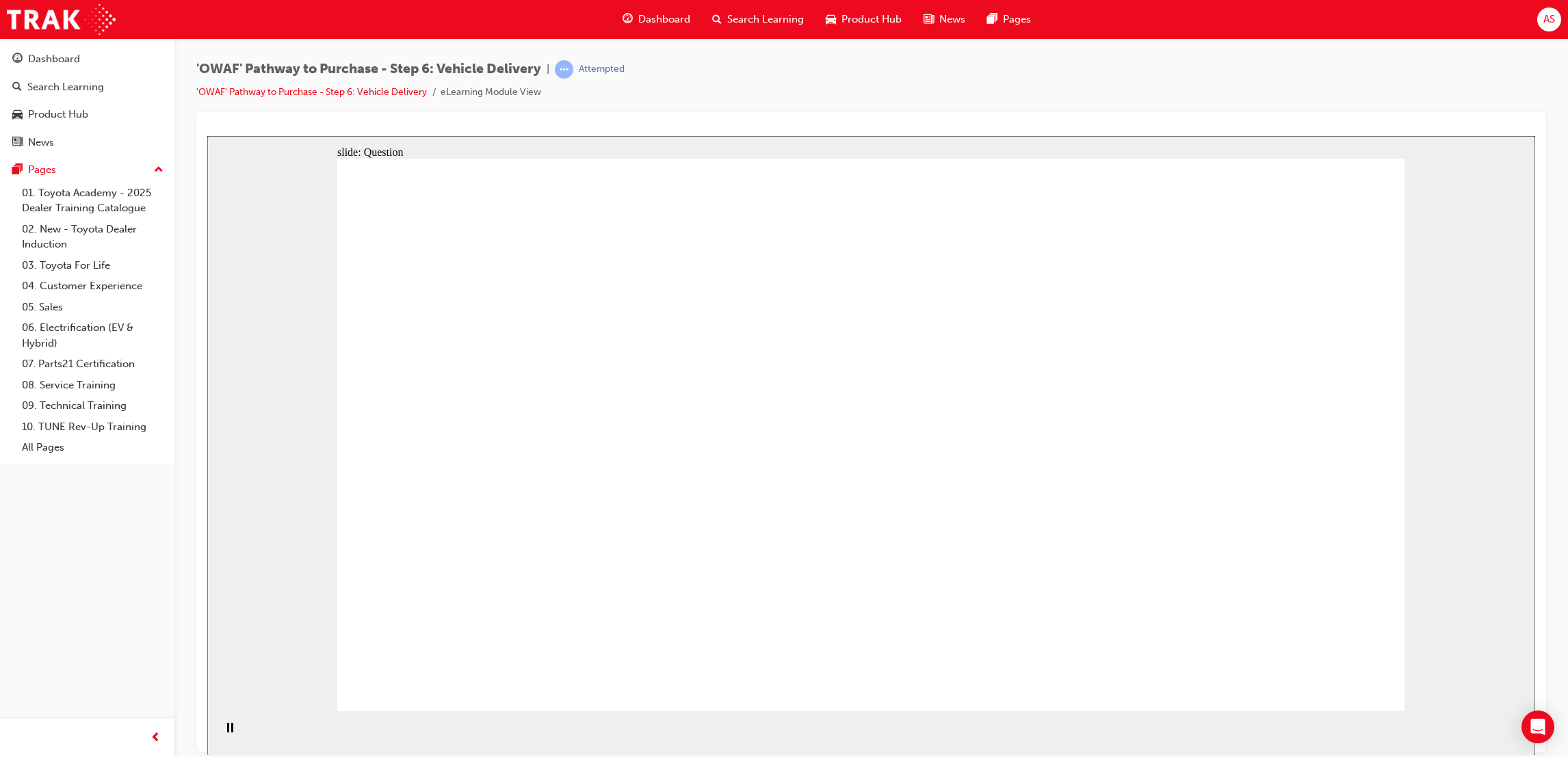
drag, startPoint x: 1244, startPoint y: 465, endPoint x: 859, endPoint y: 564, distance: 397.5
drag, startPoint x: 1279, startPoint y: 519, endPoint x: 647, endPoint y: 602, distance: 637.4
drag, startPoint x: 1275, startPoint y: 473, endPoint x: 910, endPoint y: 558, distance: 374.8
drag, startPoint x: 1267, startPoint y: 523, endPoint x: 647, endPoint y: 587, distance: 623.3
drag, startPoint x: 1281, startPoint y: 497, endPoint x: 853, endPoint y: 528, distance: 429.1
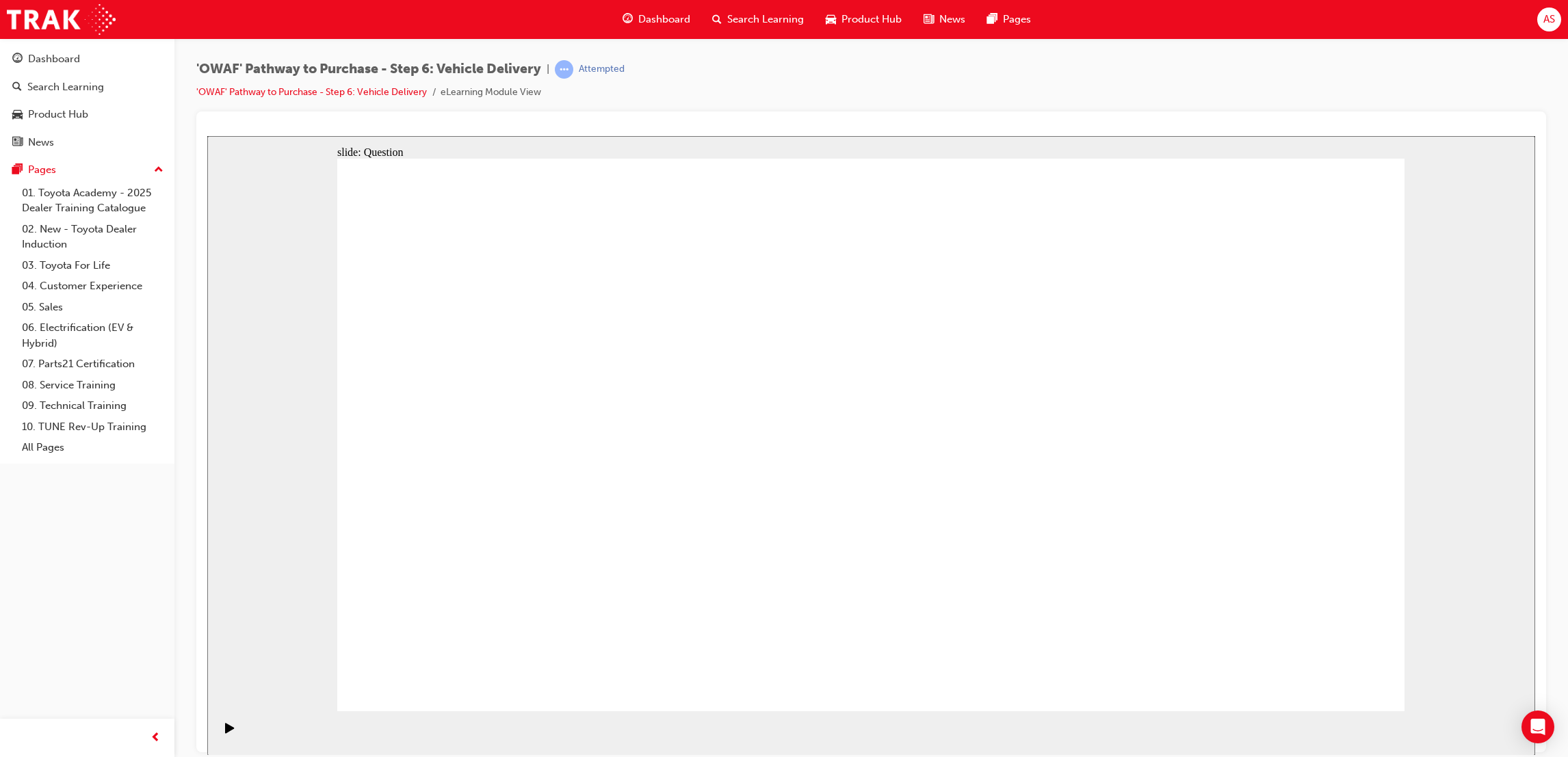
drag, startPoint x: 1304, startPoint y: 527, endPoint x: 629, endPoint y: 629, distance: 682.7
drag, startPoint x: 1230, startPoint y: 529, endPoint x: 567, endPoint y: 572, distance: 664.4
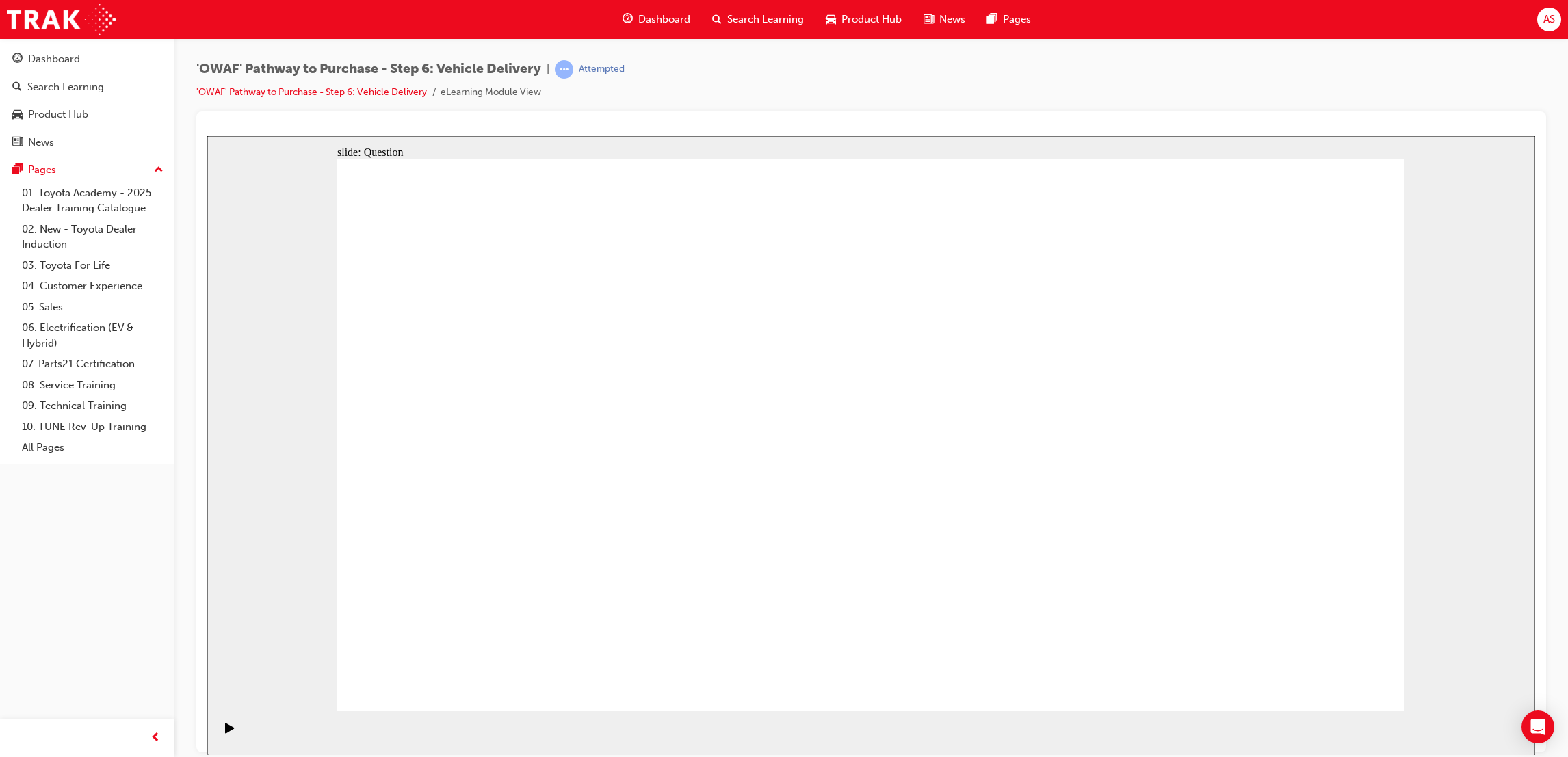
radio input "true"
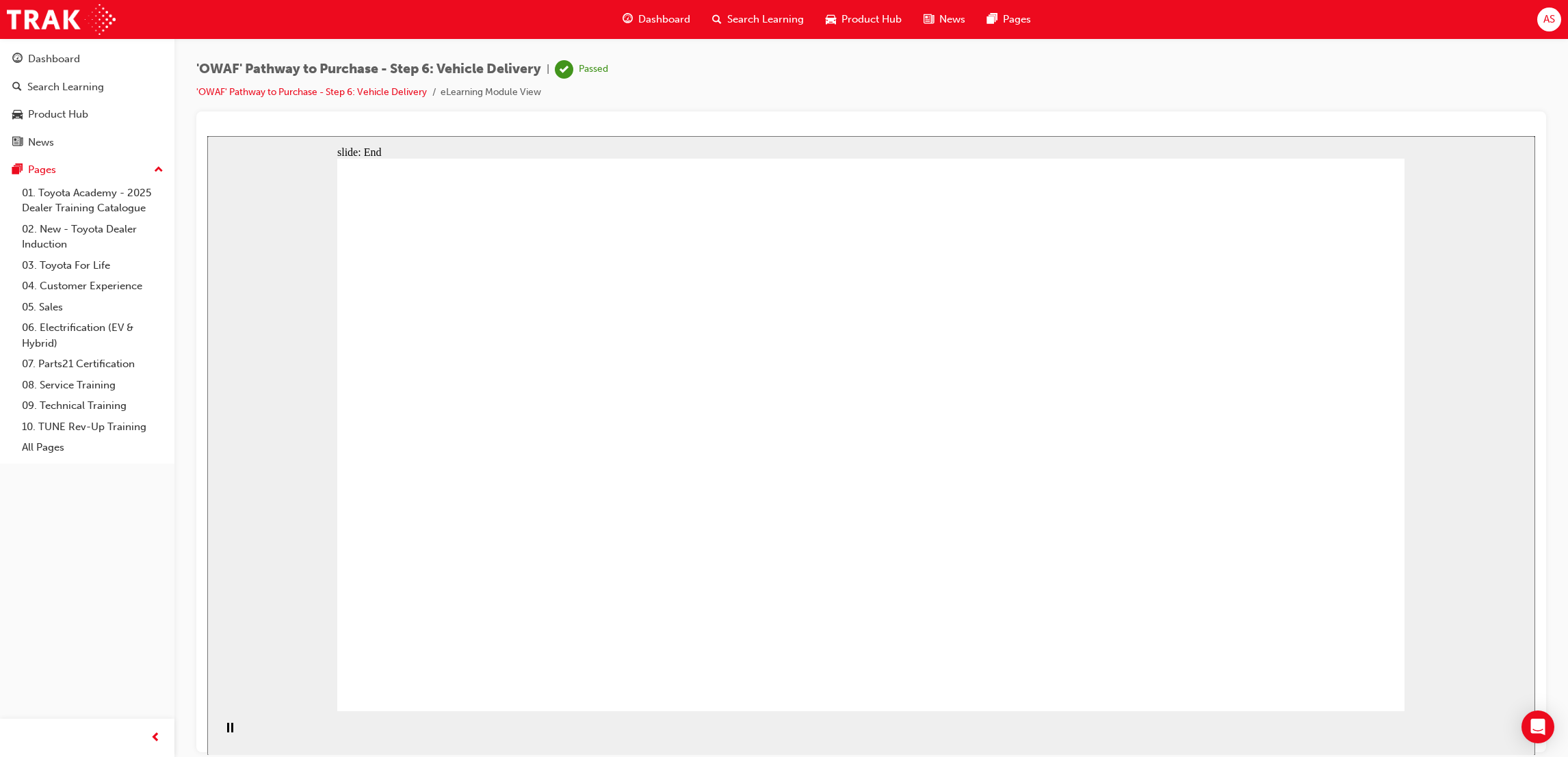
click at [667, 32] on div "Dashboard" at bounding box center [656, 19] width 89 height 28
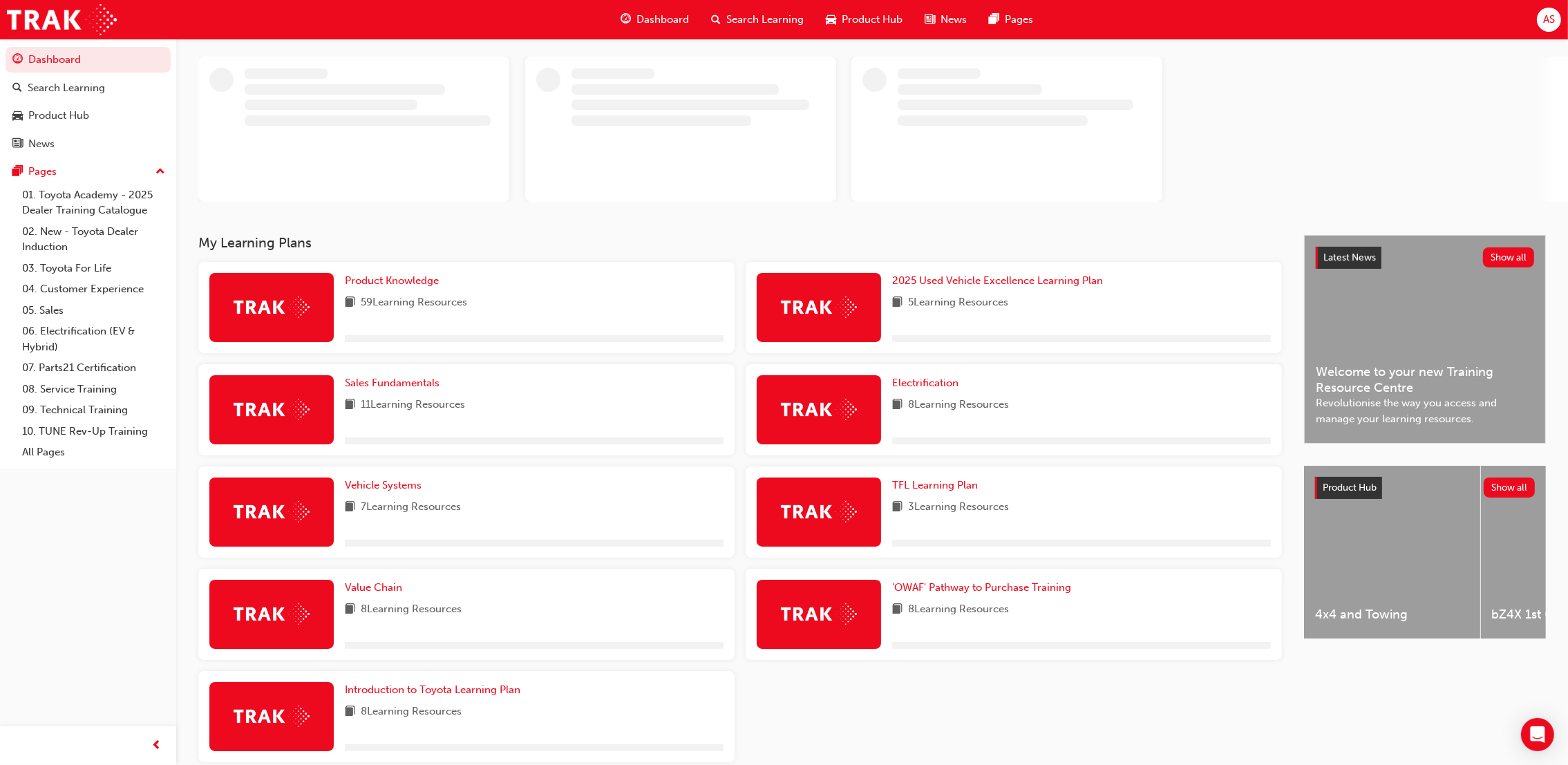
scroll to position [103, 0]
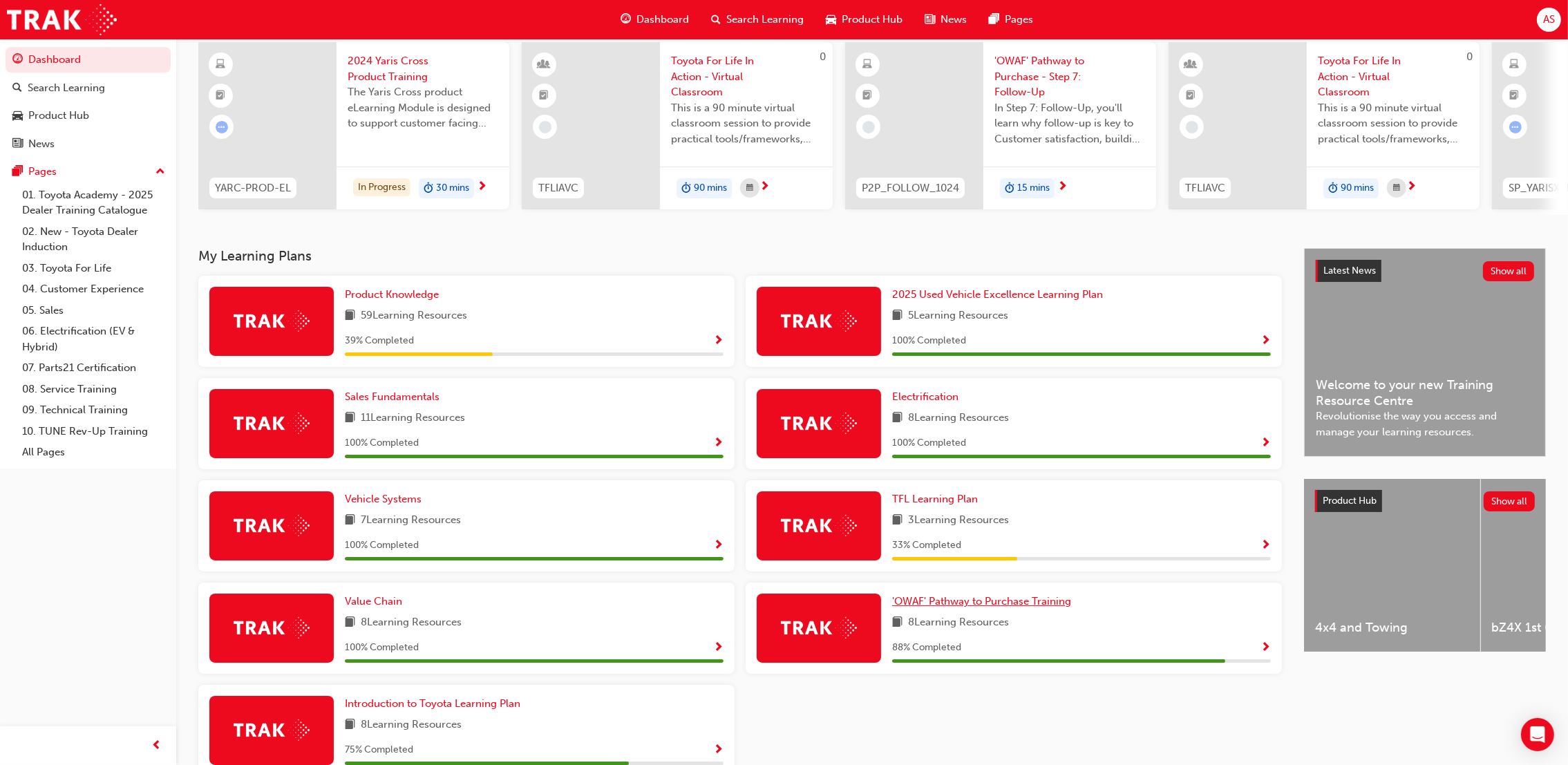
drag, startPoint x: 973, startPoint y: 556, endPoint x: 927, endPoint y: 569, distance: 47.8
click at [927, 569] on div "Product Knowledge 59 Learning Resources 39 % Completed 2025 Used Vehicle Excell…" at bounding box center [740, 531] width 1094 height 512
click at [1000, 607] on span "'OWAF' Pathway to Purchase Training" at bounding box center [982, 601] width 179 height 12
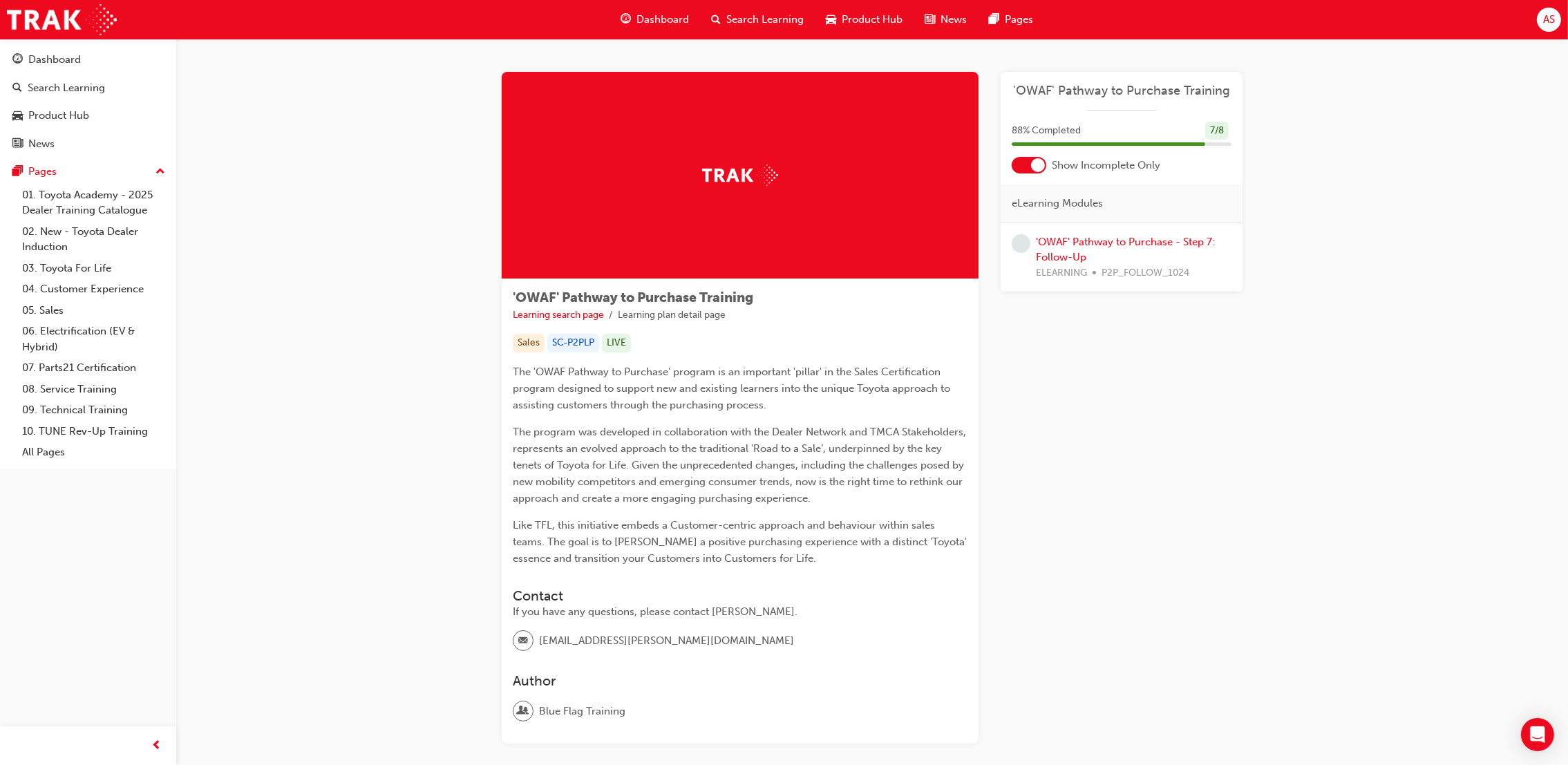
click at [1096, 254] on div "'OWAF' Pathway to Purchase - Step 7: Follow-Up ELEARNING P2P_FOLLOW_1024" at bounding box center [1134, 258] width 196 height 47
click at [1097, 244] on link "'OWAF' Pathway to Purchase - Step 7: Follow-Up" at bounding box center [1125, 250] width 179 height 28
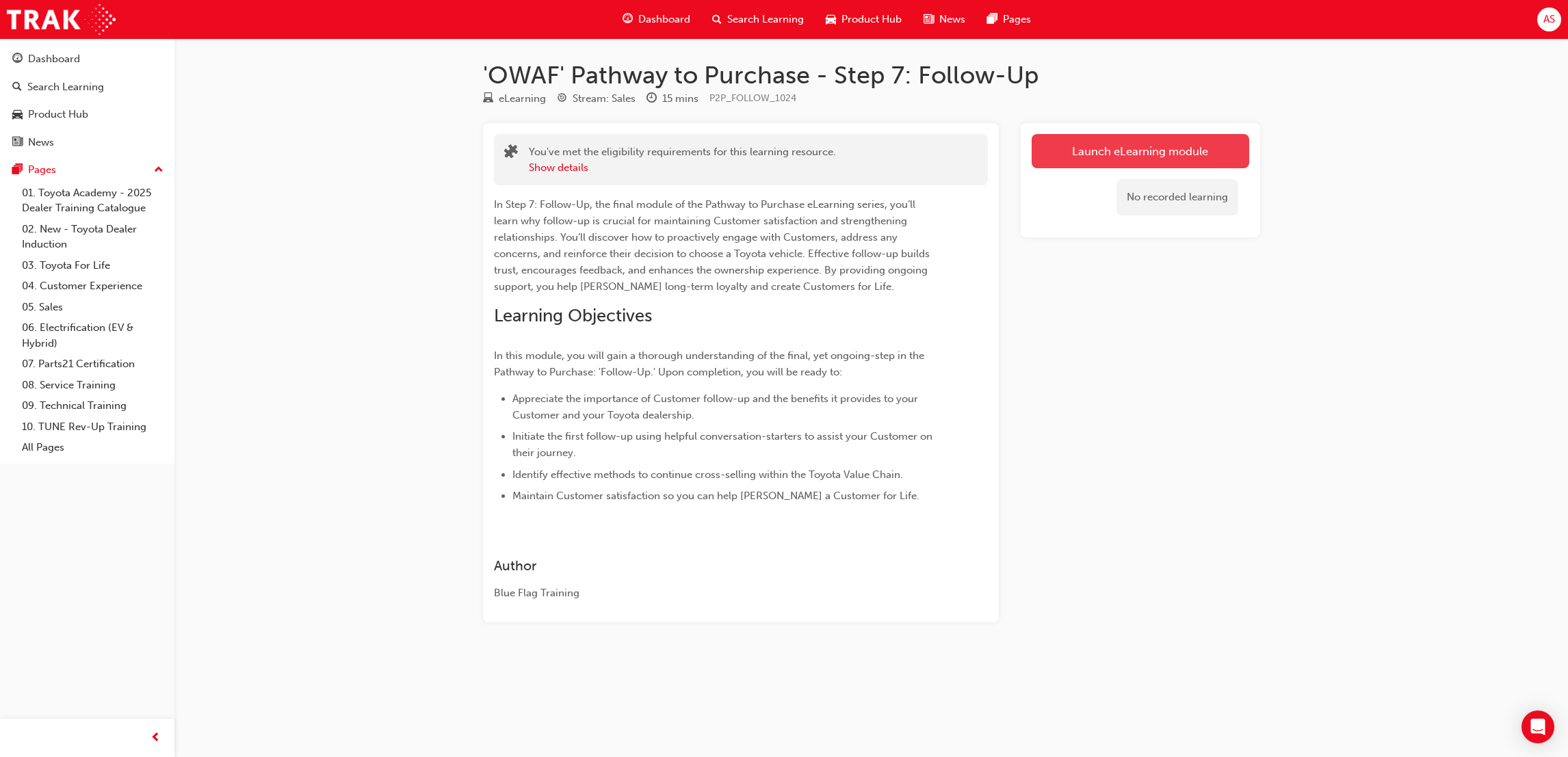
click at [1093, 140] on link "Launch eLearning module" at bounding box center [1141, 151] width 218 height 34
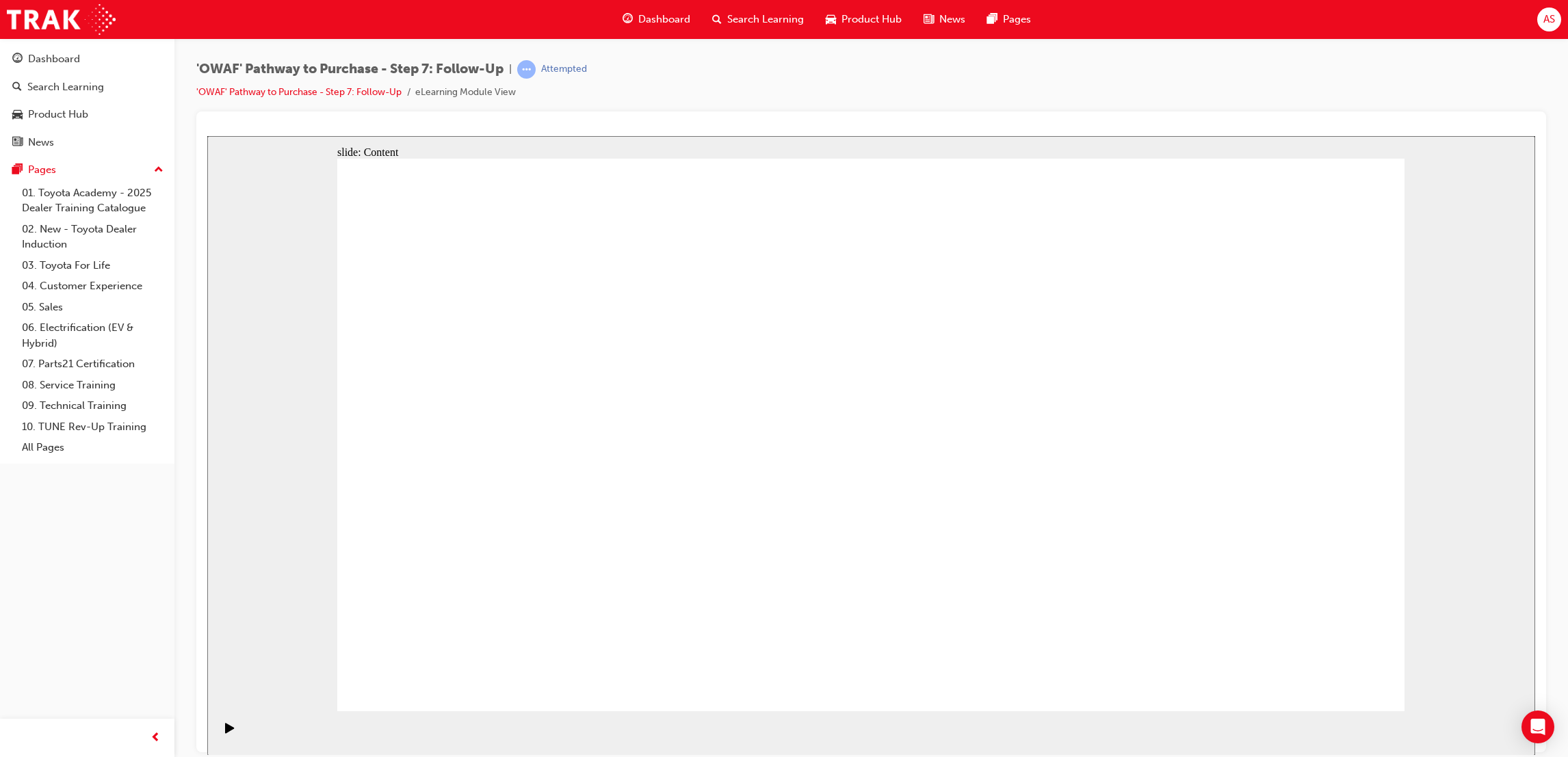
drag, startPoint x: 1093, startPoint y: 227, endPoint x: 1085, endPoint y: 229, distance: 8.2
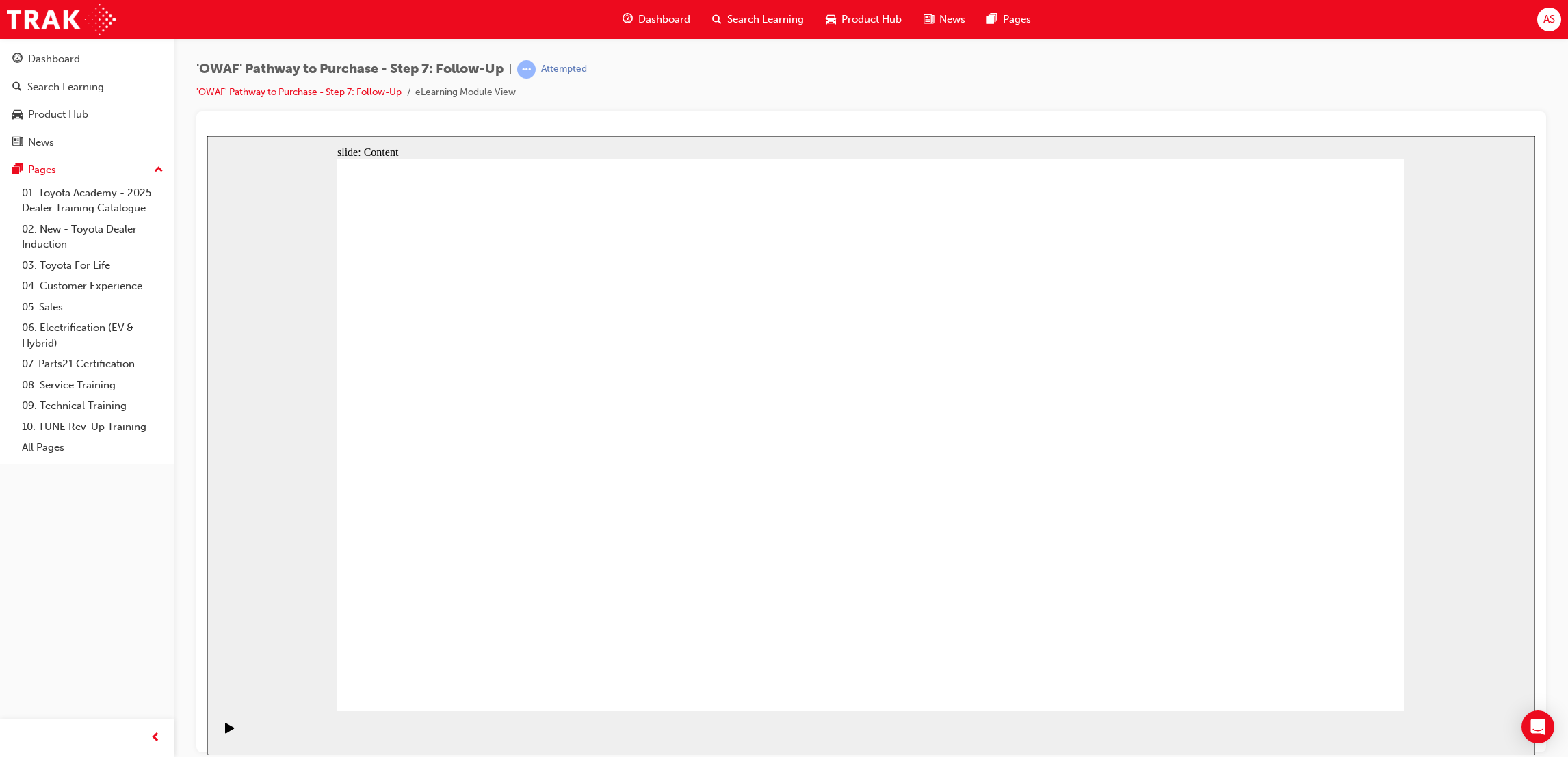
drag, startPoint x: 486, startPoint y: 405, endPoint x: 545, endPoint y: 413, distance: 59.5
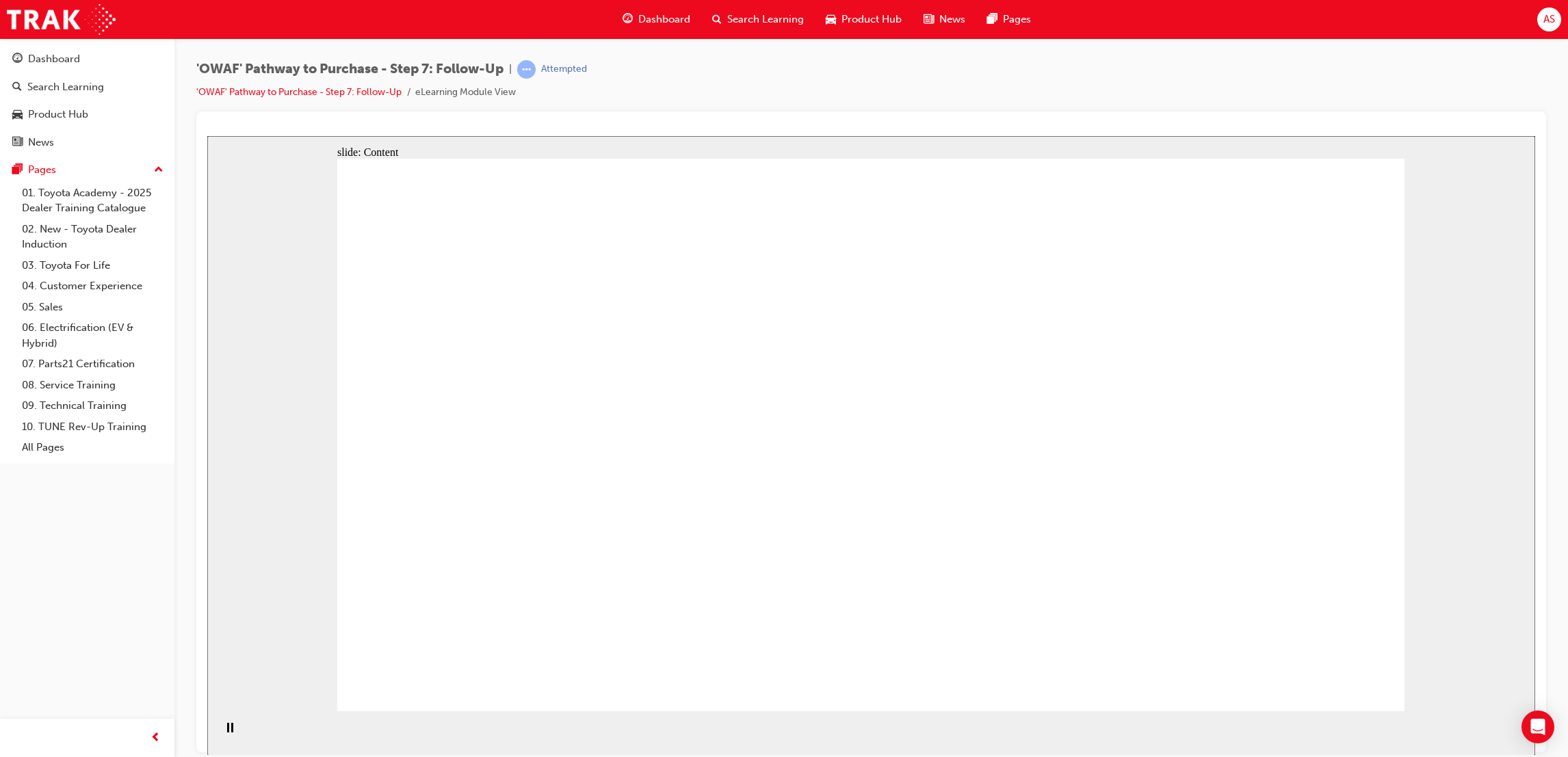
drag, startPoint x: 962, startPoint y: 515, endPoint x: 897, endPoint y: 522, distance: 65.4
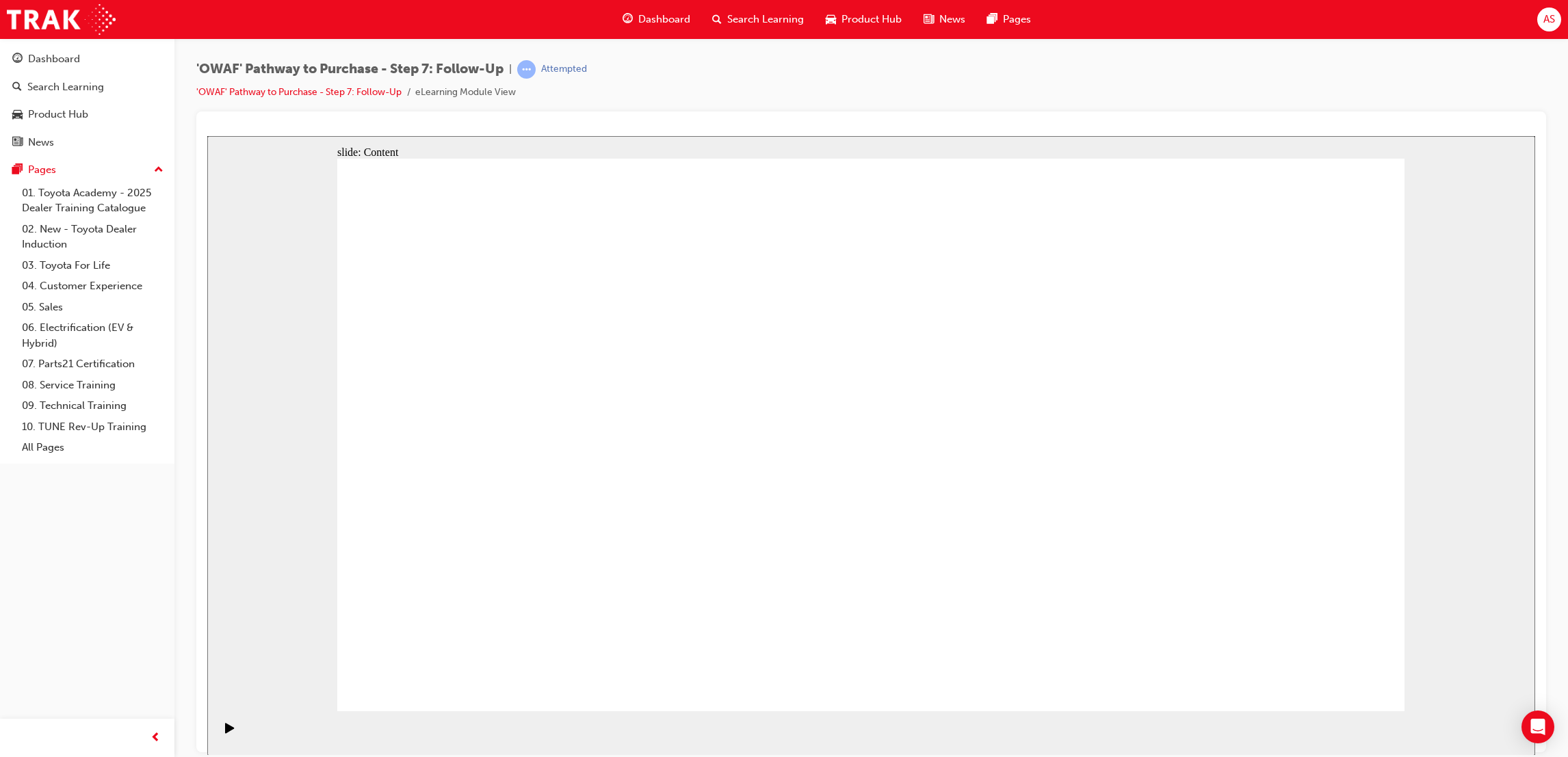
drag, startPoint x: 937, startPoint y: 442, endPoint x: 932, endPoint y: 473, distance: 31.4
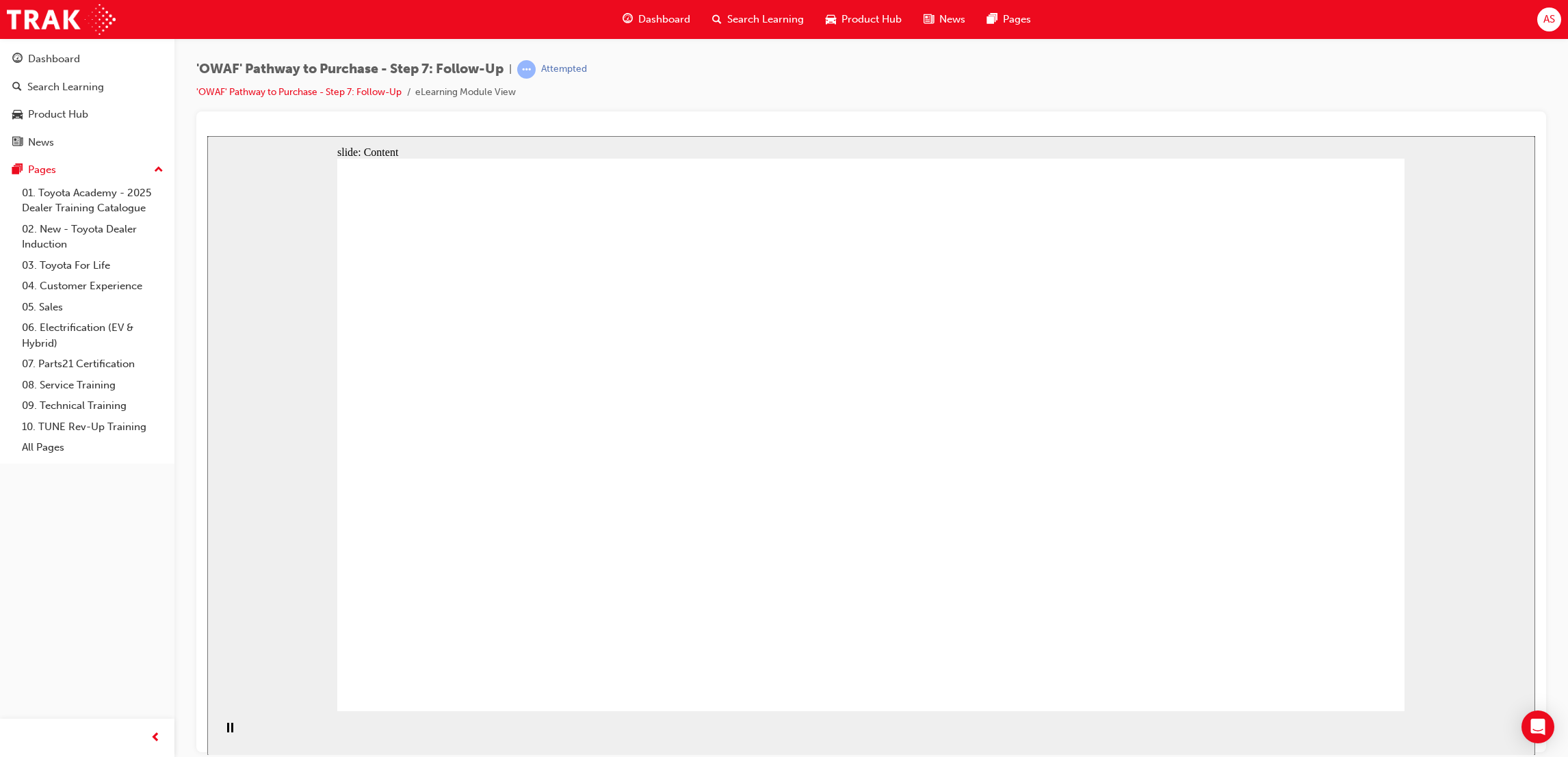
drag, startPoint x: 937, startPoint y: 501, endPoint x: 934, endPoint y: 519, distance: 18.2
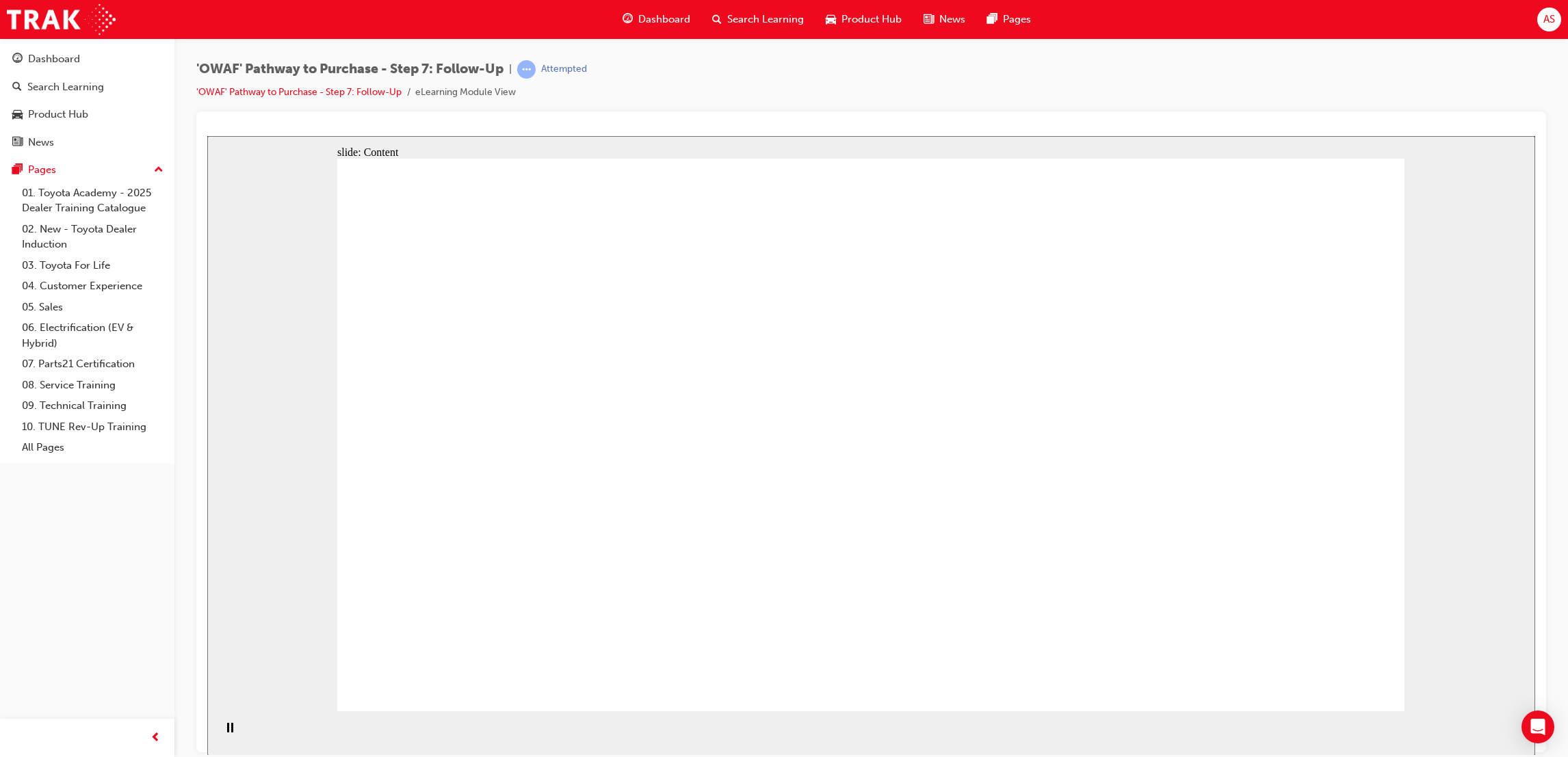
drag, startPoint x: 1018, startPoint y: 317, endPoint x: 1075, endPoint y: 332, distance: 58.9
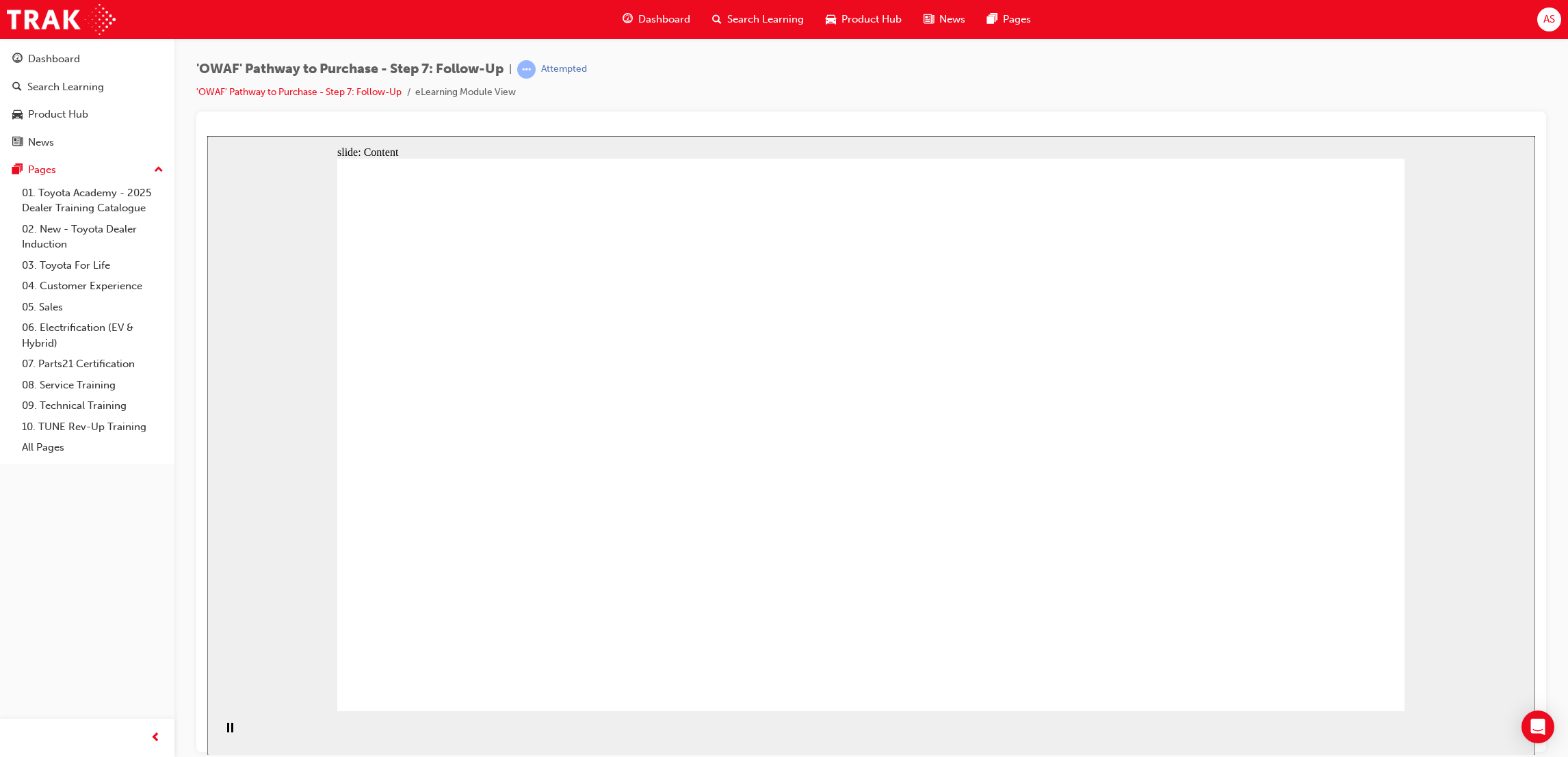
drag, startPoint x: 978, startPoint y: 338, endPoint x: 1035, endPoint y: 334, distance: 57.1
drag, startPoint x: 1040, startPoint y: 330, endPoint x: 978, endPoint y: 326, distance: 62.1
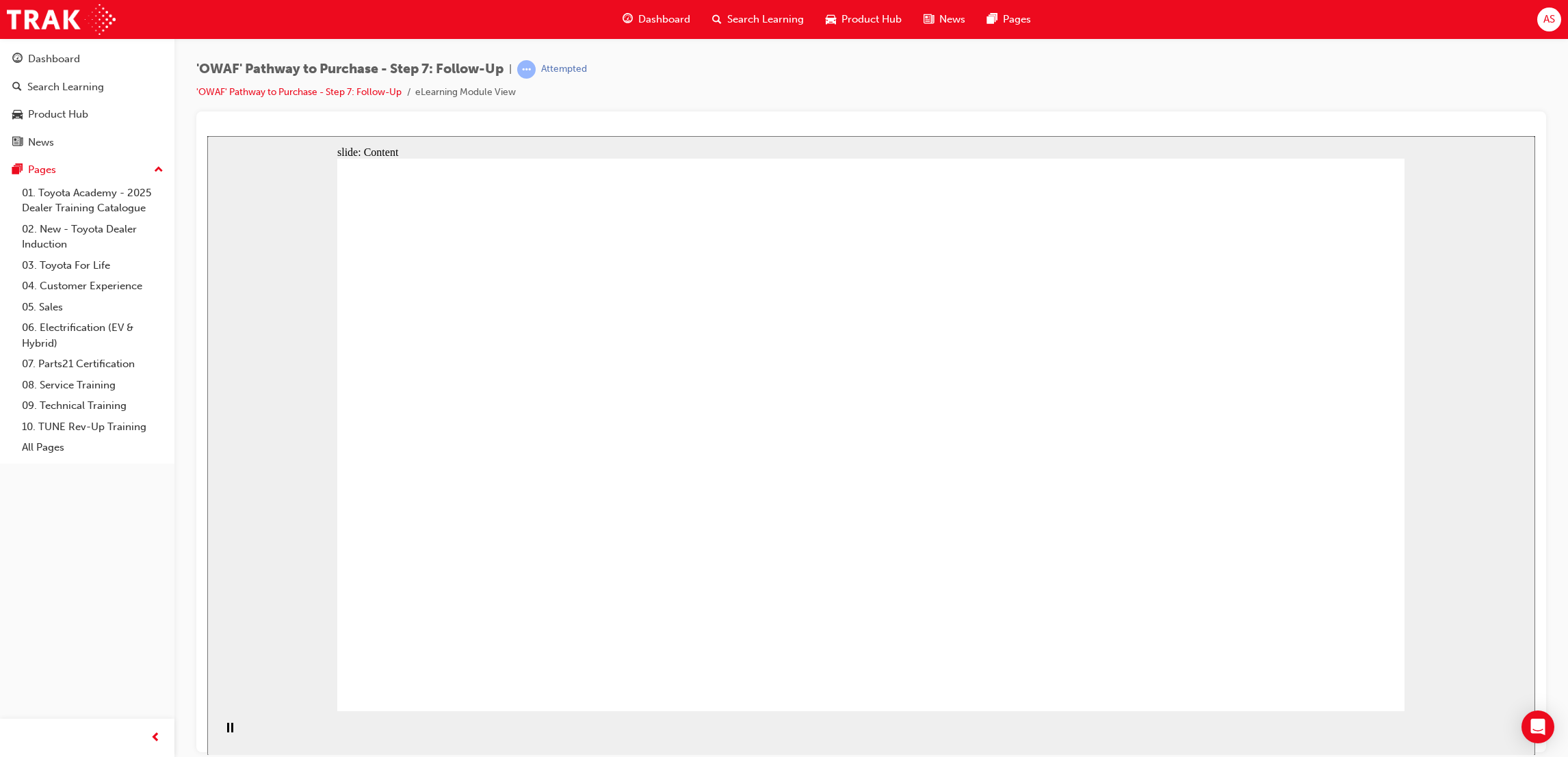
drag, startPoint x: 978, startPoint y: 326, endPoint x: 989, endPoint y: 330, distance: 11.7
drag, startPoint x: 1135, startPoint y: 293, endPoint x: 859, endPoint y: 259, distance: 278.1
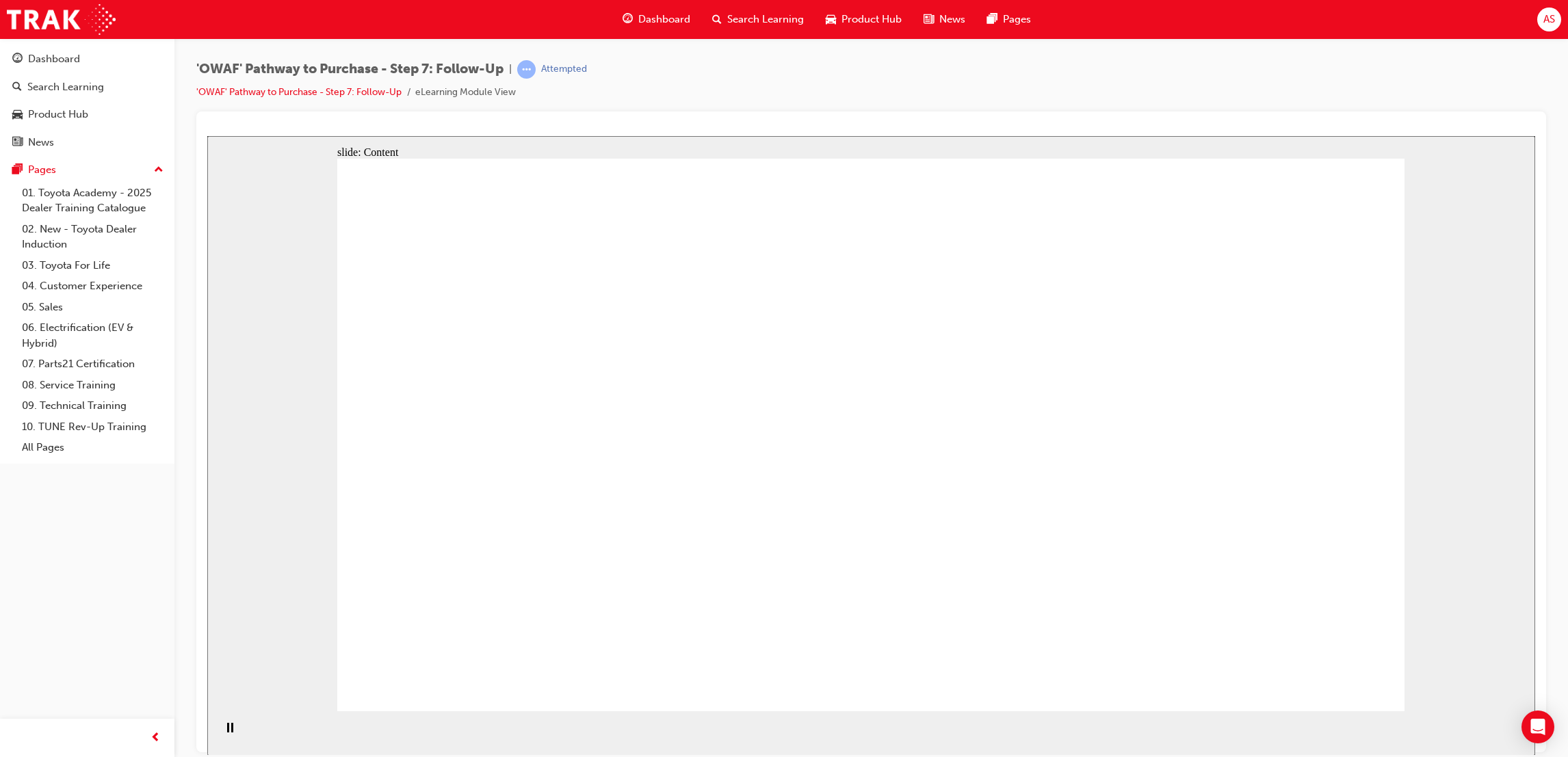
drag, startPoint x: 899, startPoint y: 260, endPoint x: 926, endPoint y: 253, distance: 27.9
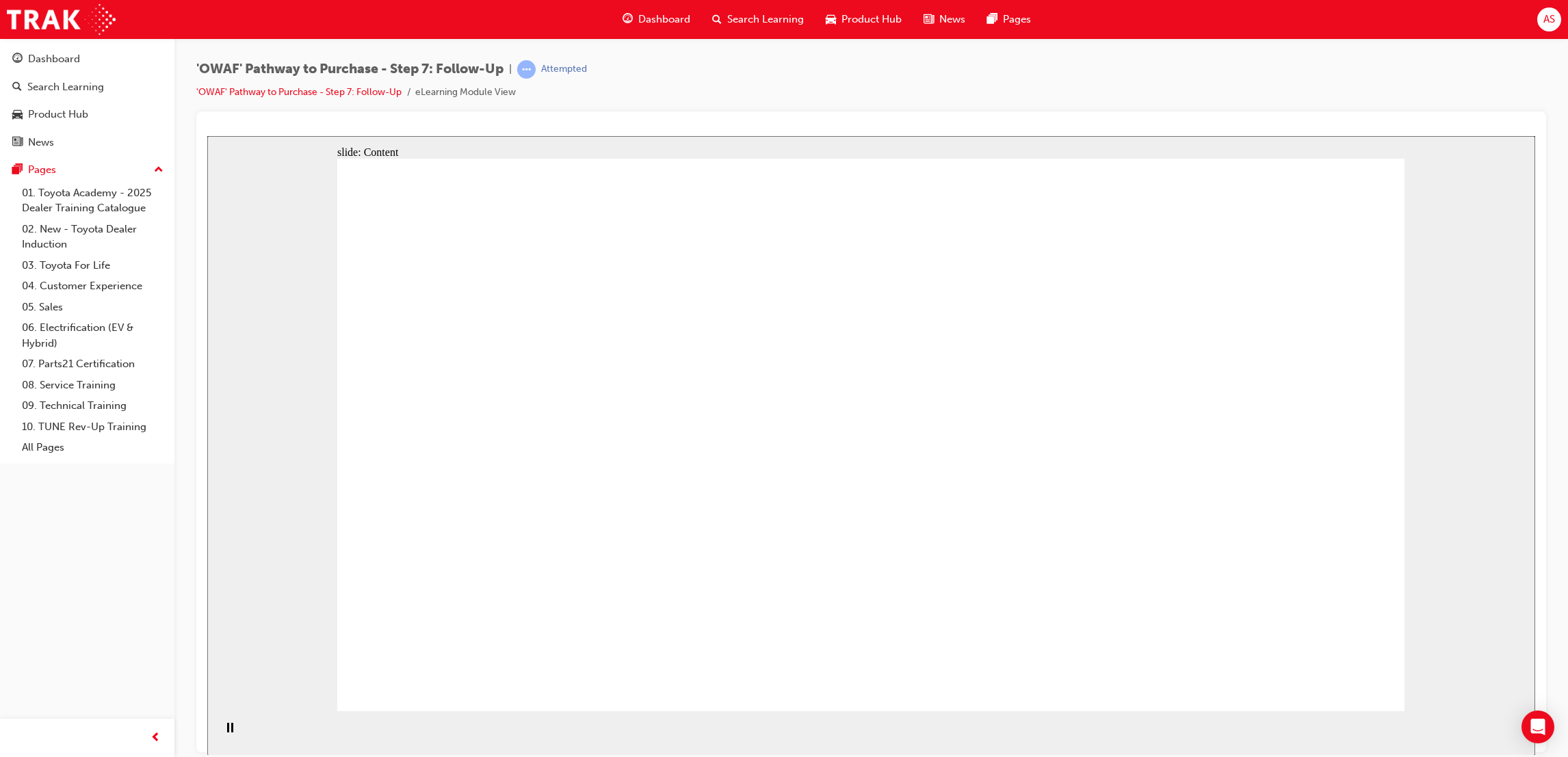
drag, startPoint x: 819, startPoint y: 270, endPoint x: 806, endPoint y: 273, distance: 13.3
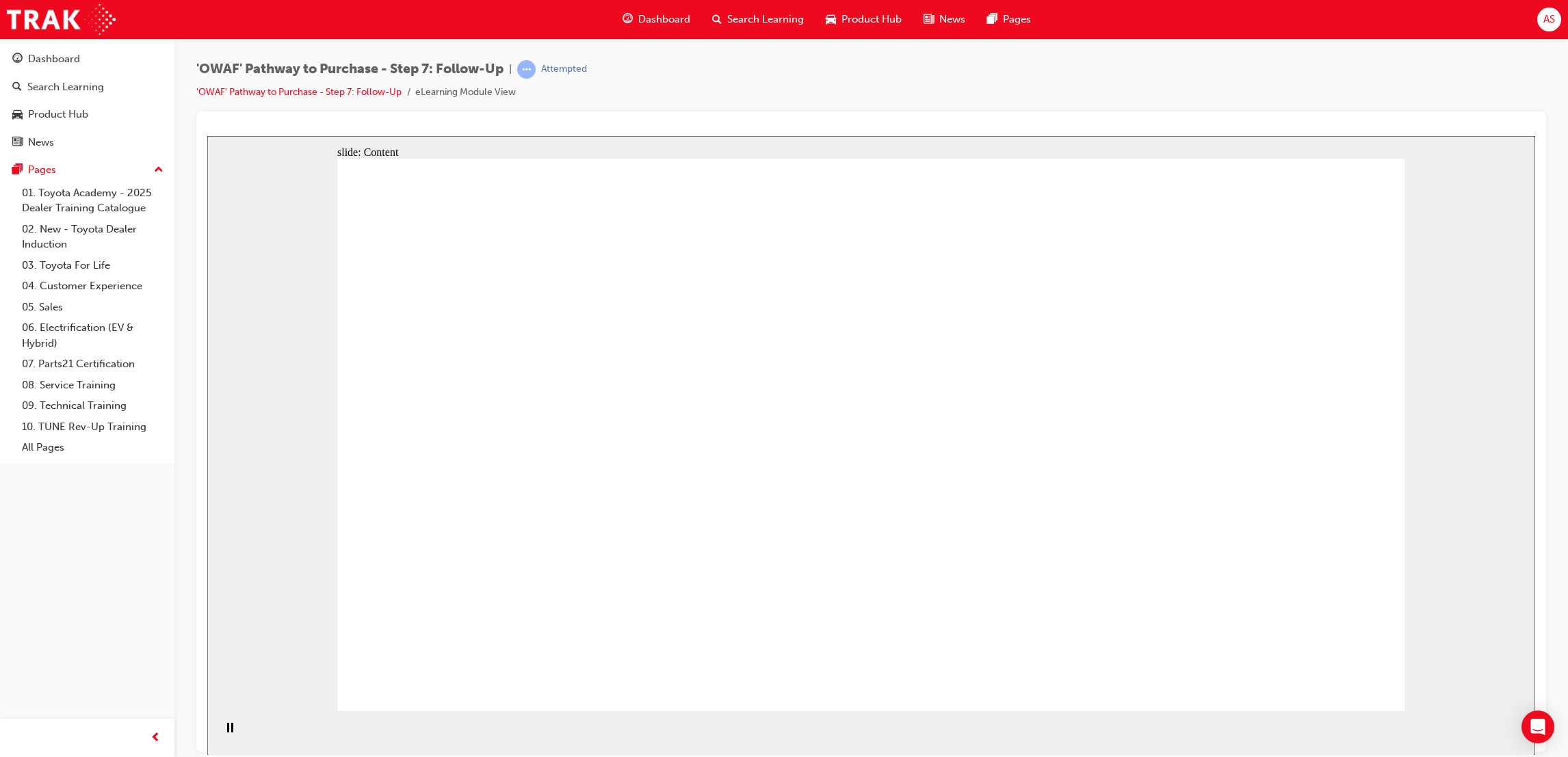
drag, startPoint x: 948, startPoint y: 290, endPoint x: 1022, endPoint y: 307, distance: 75.9
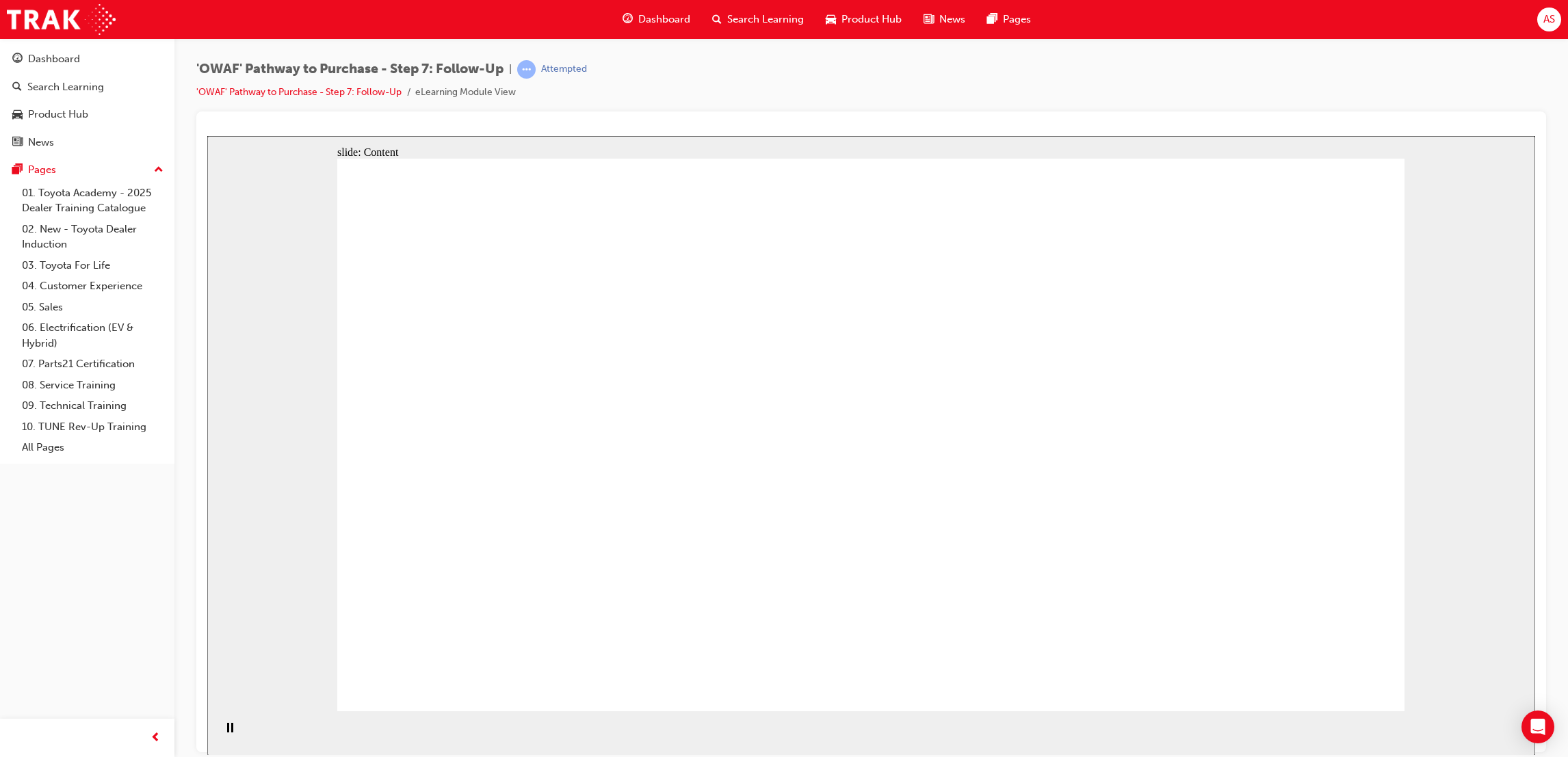
drag, startPoint x: 1049, startPoint y: 252, endPoint x: 1063, endPoint y: 252, distance: 14.0
drag, startPoint x: 1037, startPoint y: 278, endPoint x: 1015, endPoint y: 306, distance: 35.6
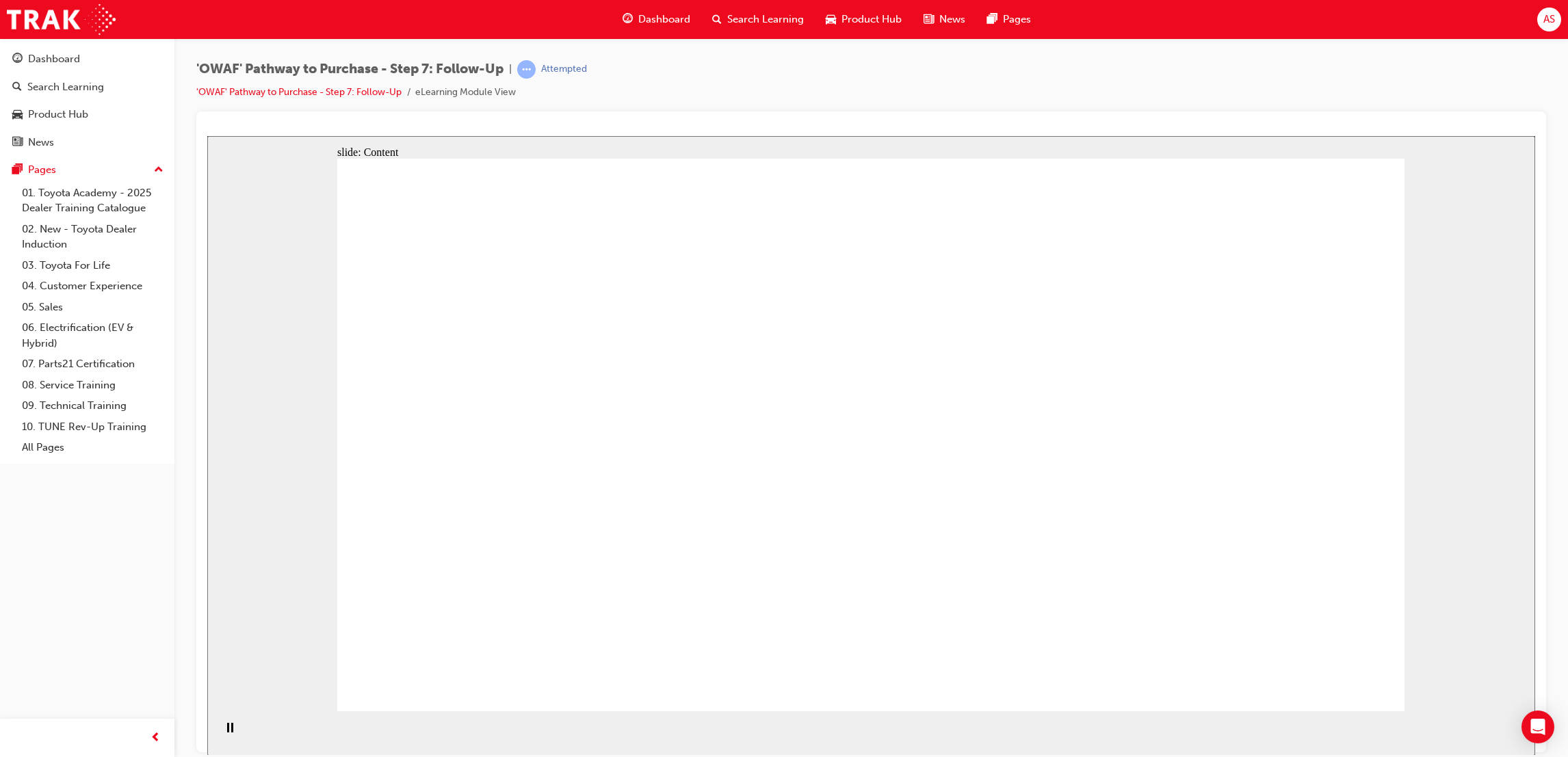
drag, startPoint x: 1015, startPoint y: 306, endPoint x: 1004, endPoint y: 307, distance: 11.0
drag, startPoint x: 919, startPoint y: 319, endPoint x: 950, endPoint y: 235, distance: 89.5
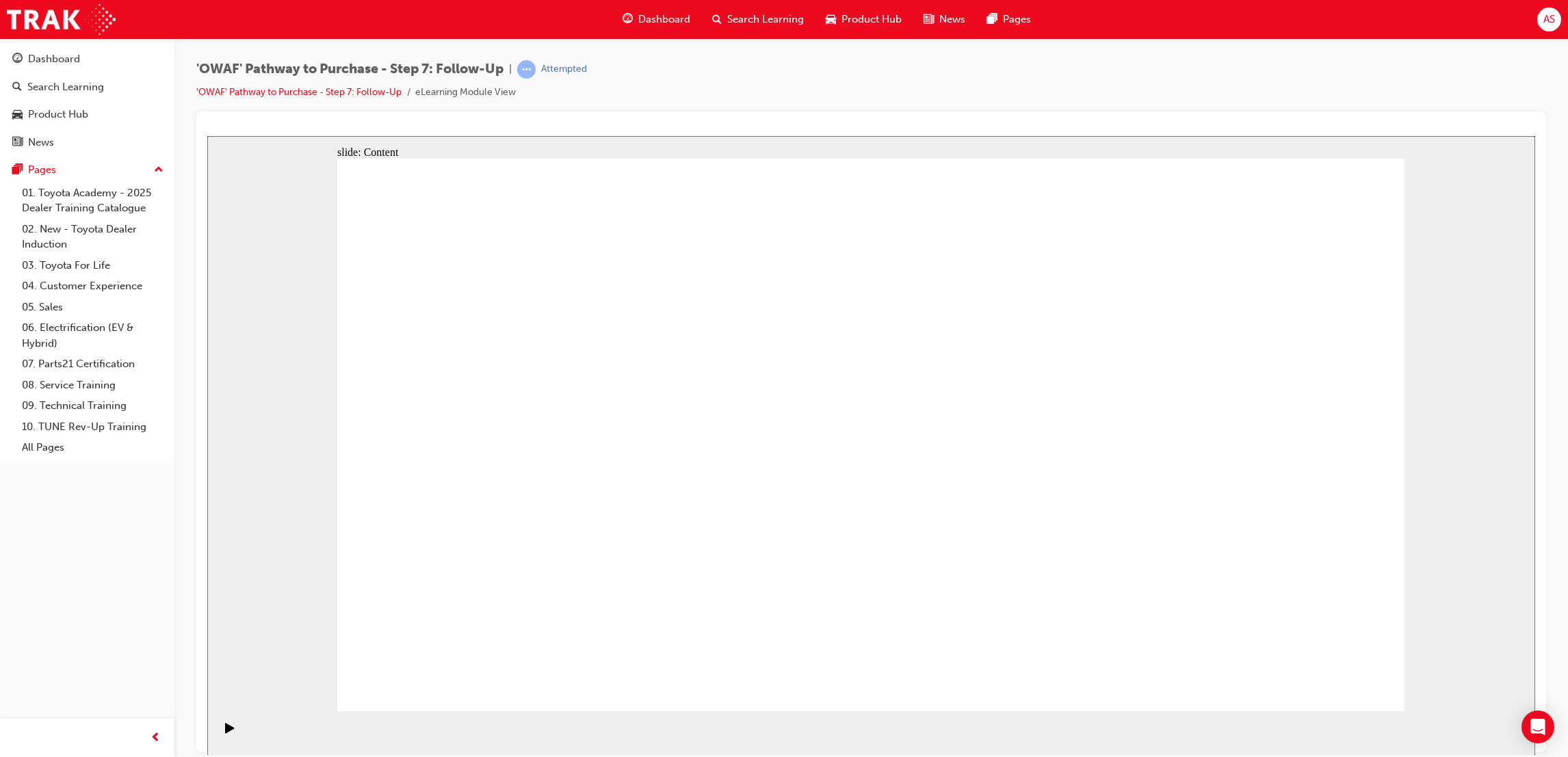
drag, startPoint x: 988, startPoint y: 241, endPoint x: 989, endPoint y: 234, distance: 7.1
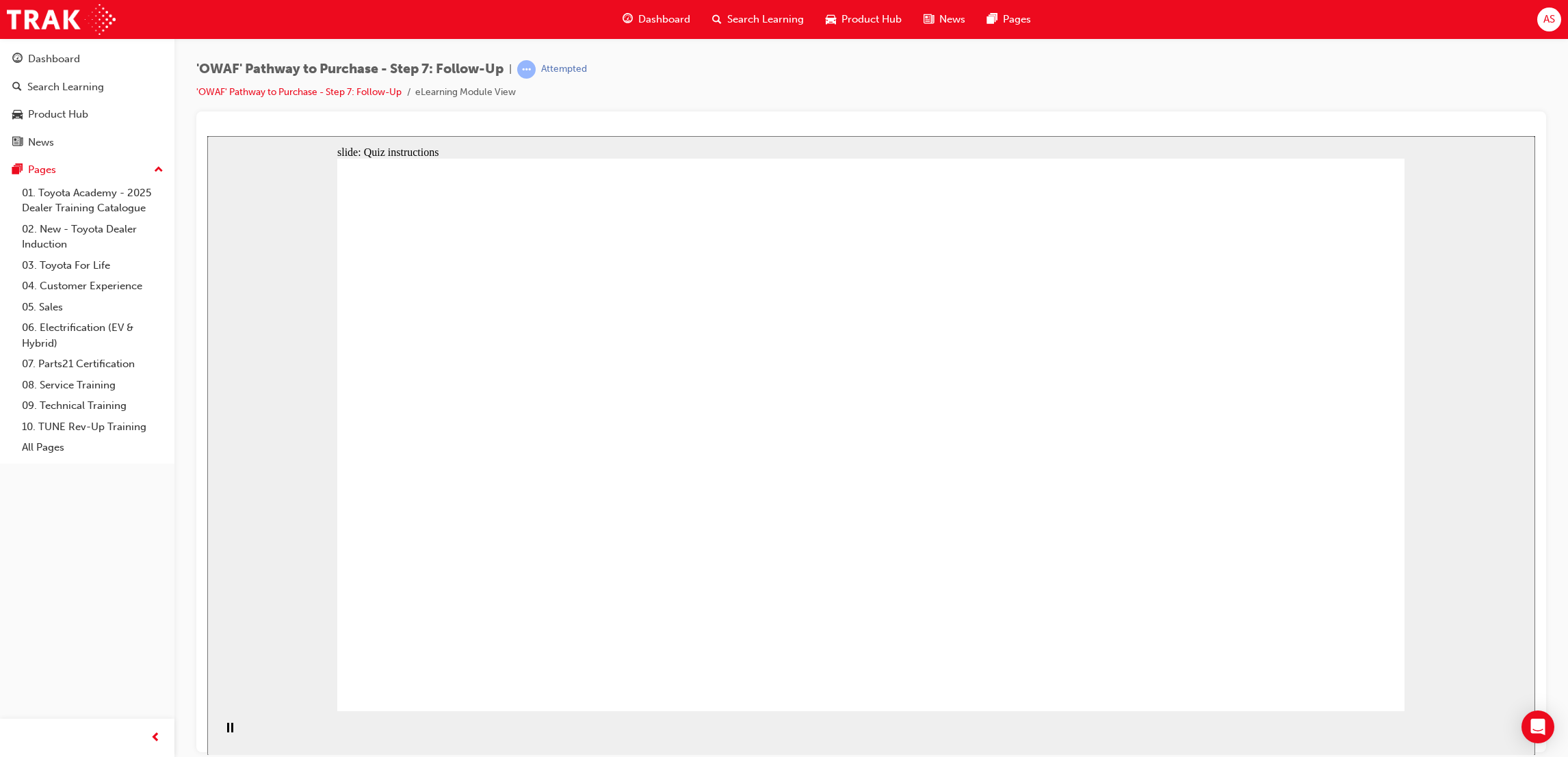
radio input "true"
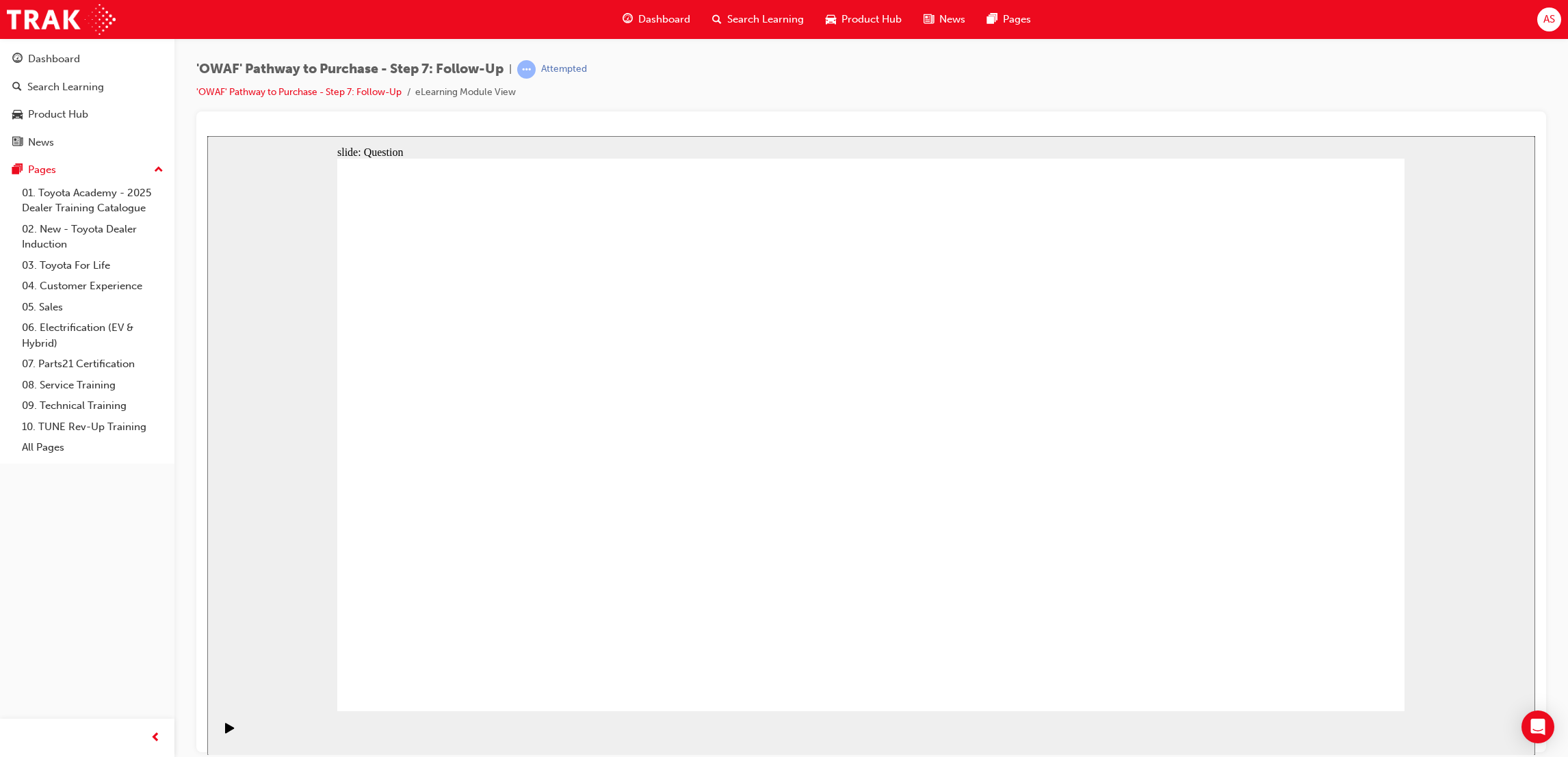
radio input "true"
drag, startPoint x: 724, startPoint y: 593, endPoint x: 899, endPoint y: 395, distance: 264.3
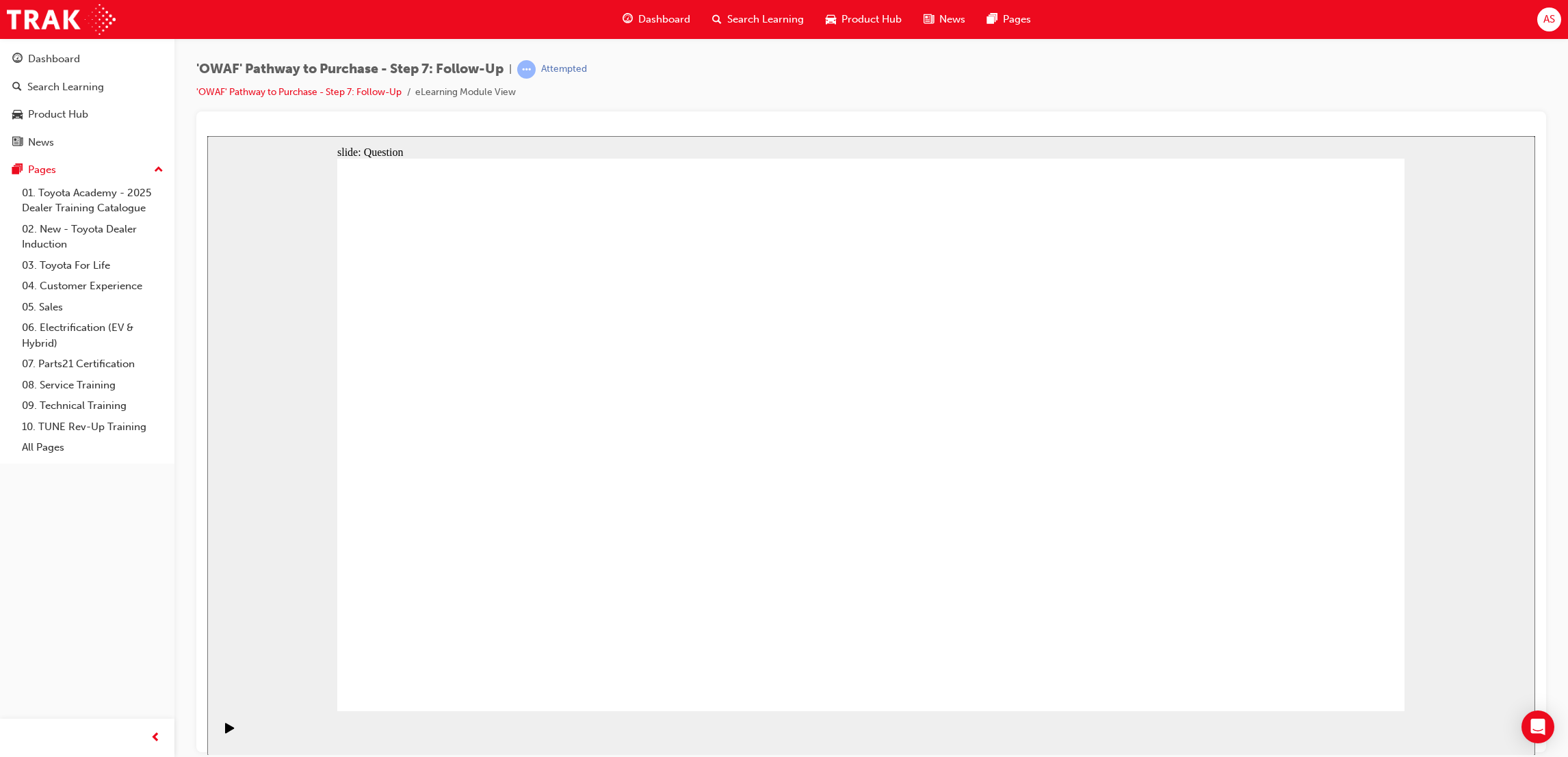
drag, startPoint x: 857, startPoint y: 585, endPoint x: 815, endPoint y: 567, distance: 45.7
drag, startPoint x: 840, startPoint y: 646, endPoint x: 642, endPoint y: 442, distance: 284.3
drag, startPoint x: 1023, startPoint y: 589, endPoint x: 753, endPoint y: 487, distance: 288.6
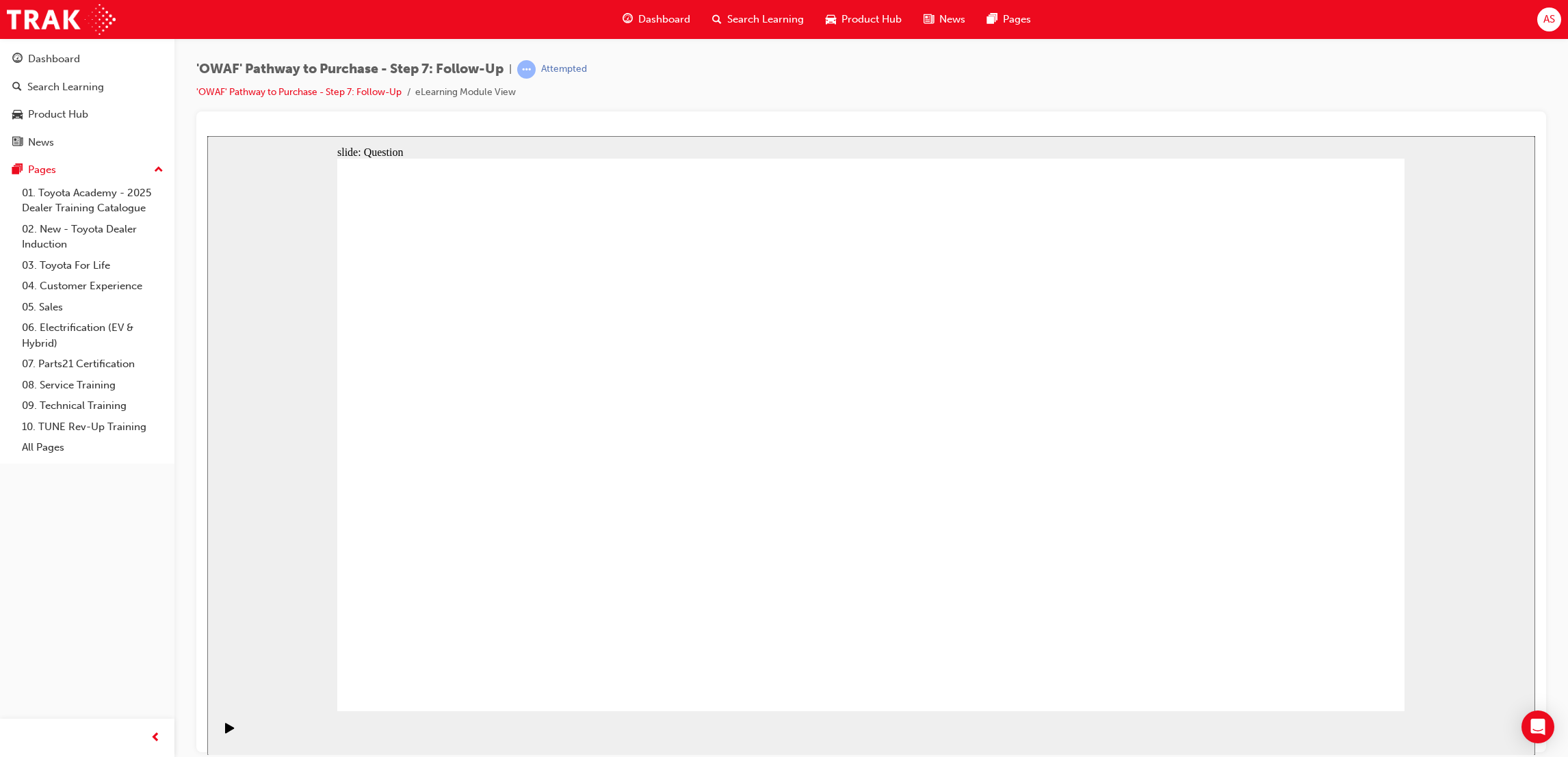
drag, startPoint x: 848, startPoint y: 573, endPoint x: 880, endPoint y: 553, distance: 37.7
radio input "true"
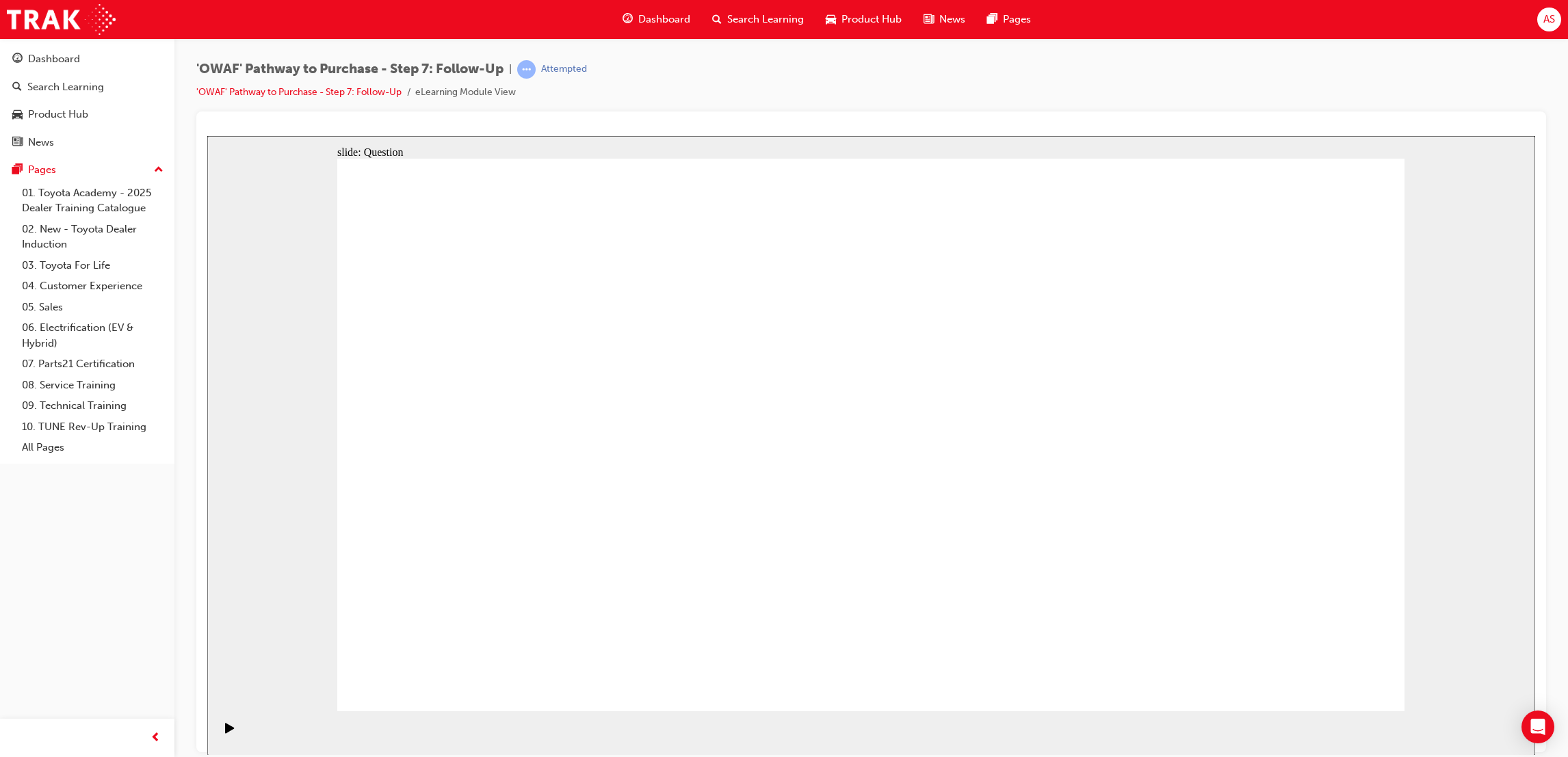
radio input "true"
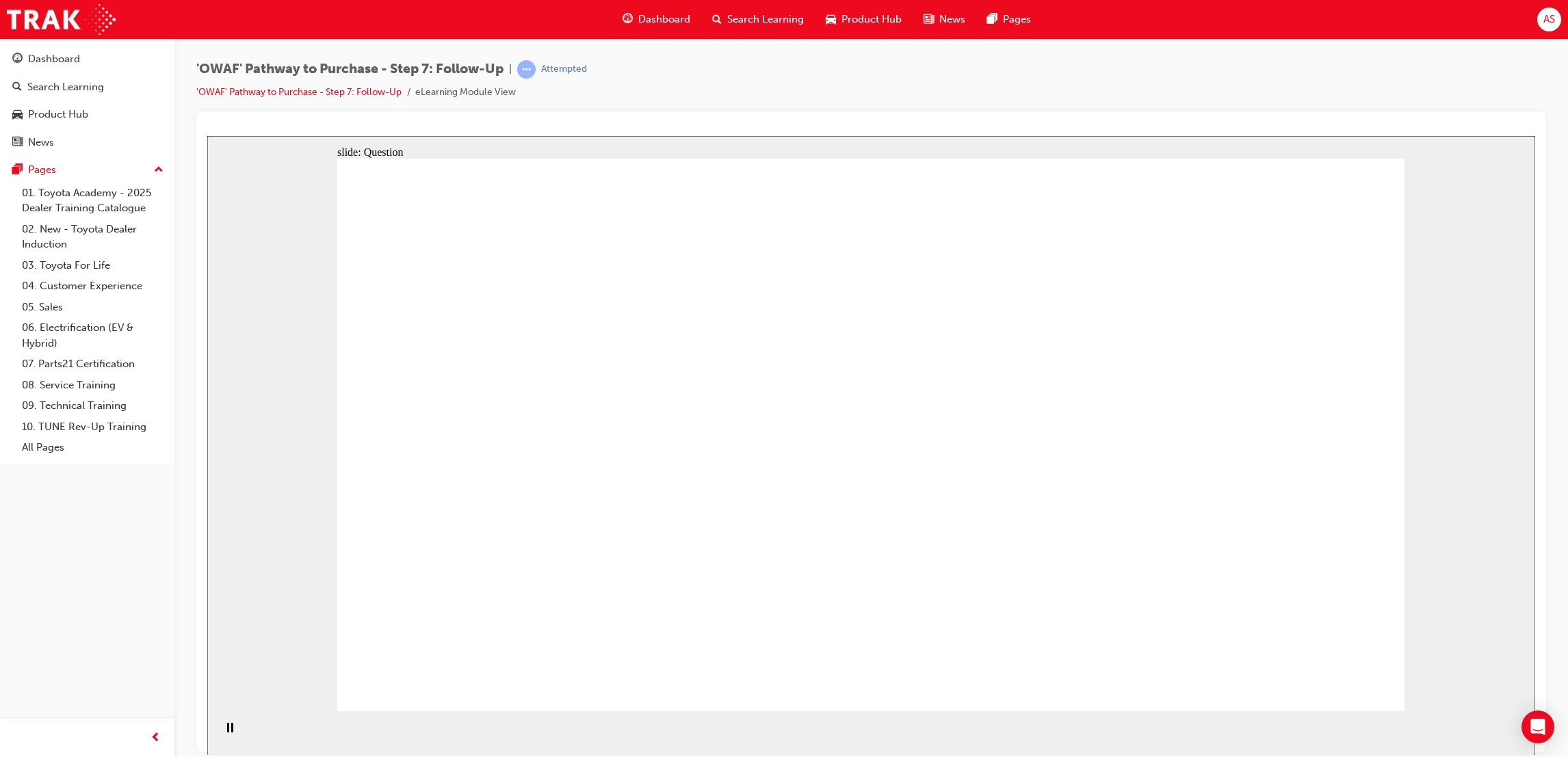
radio input "false"
radio input "true"
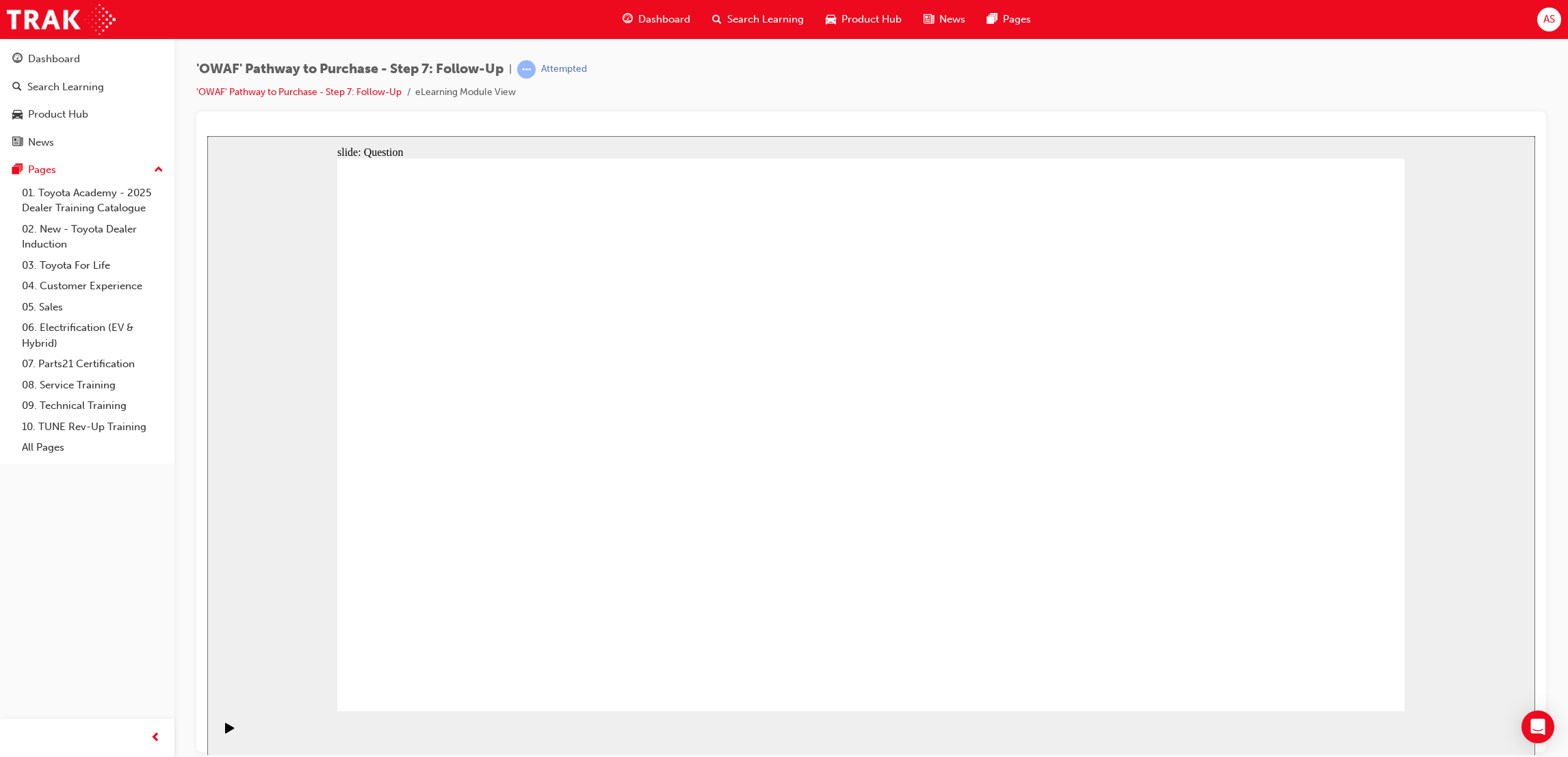
radio input "false"
radio input "true"
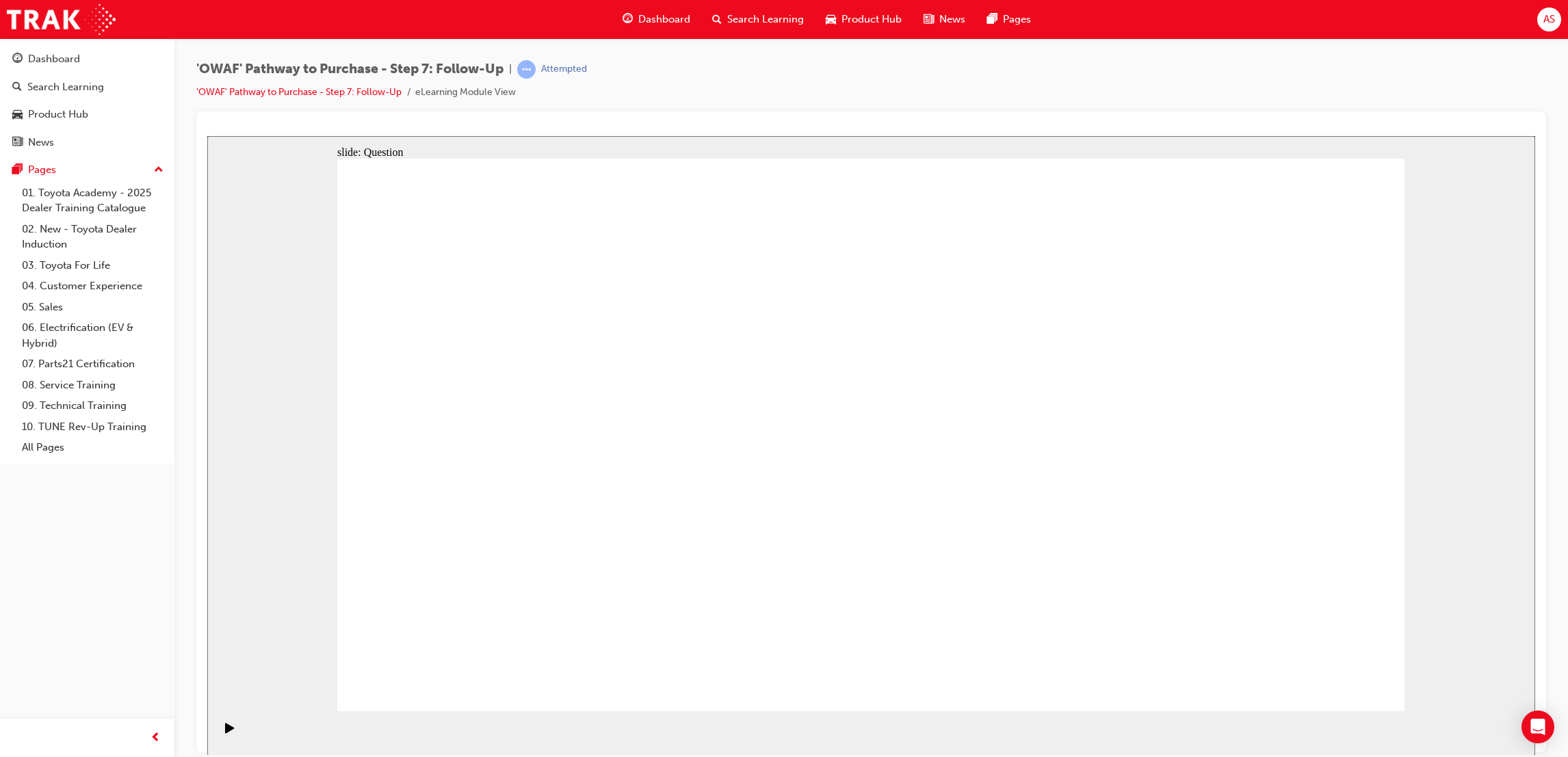
click at [664, 4] on div "Dashboard Search Learning Product Hub News Pages" at bounding box center [827, 19] width 441 height 39
click at [669, 12] on div "Dashboard" at bounding box center [656, 19] width 89 height 28
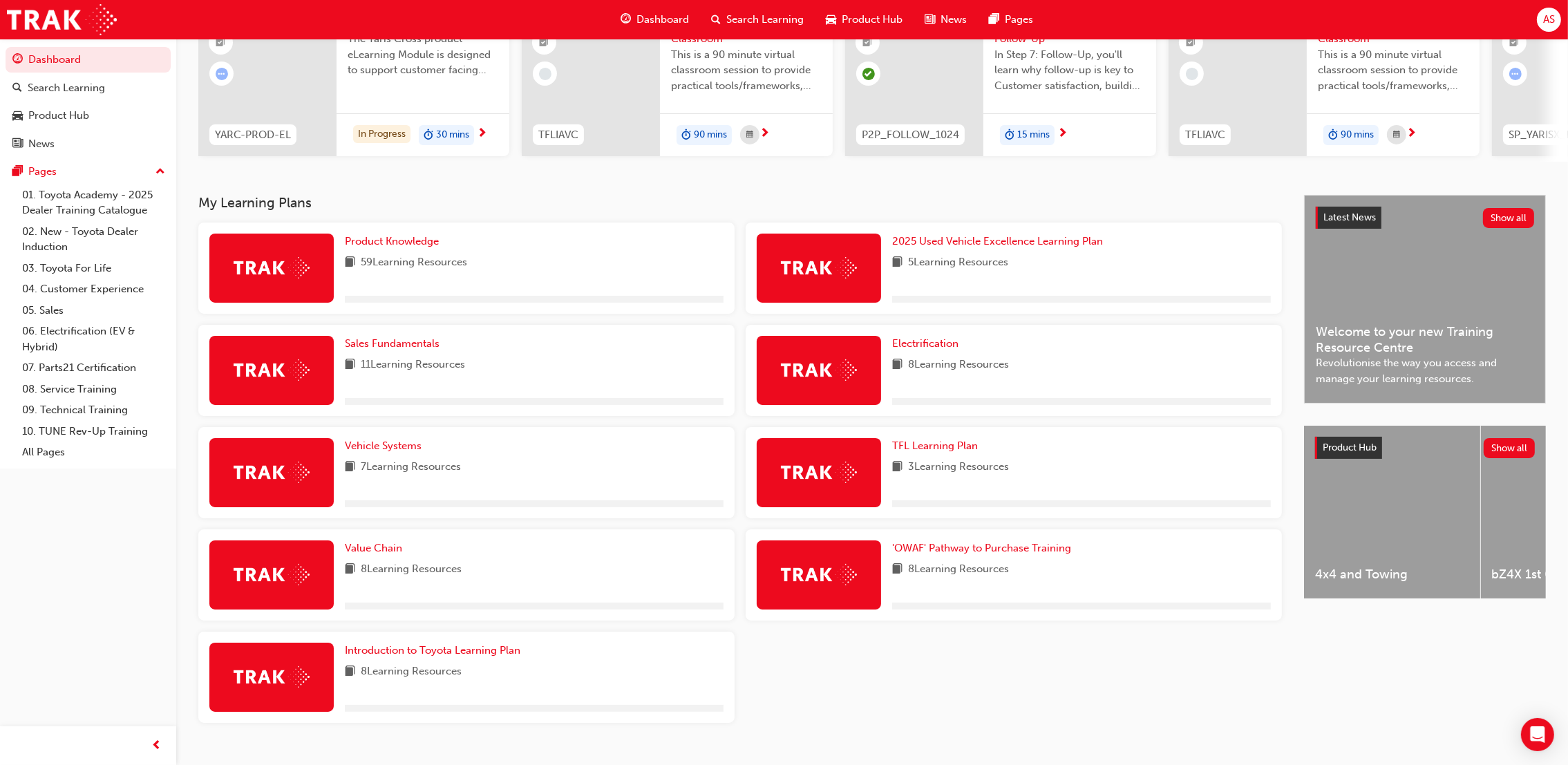
scroll to position [185, 0]
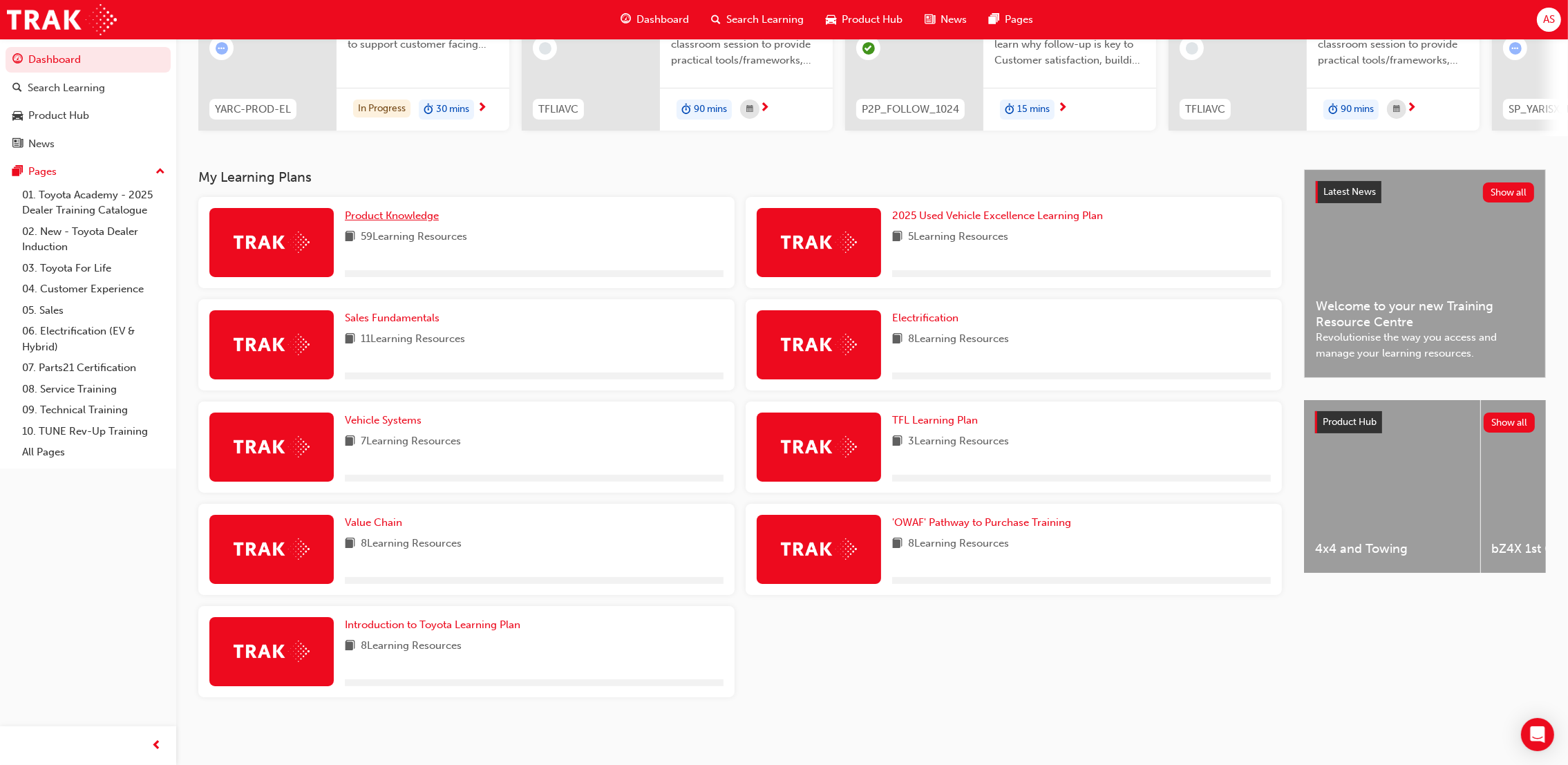
click at [420, 224] on link "Product Knowledge" at bounding box center [394, 216] width 99 height 16
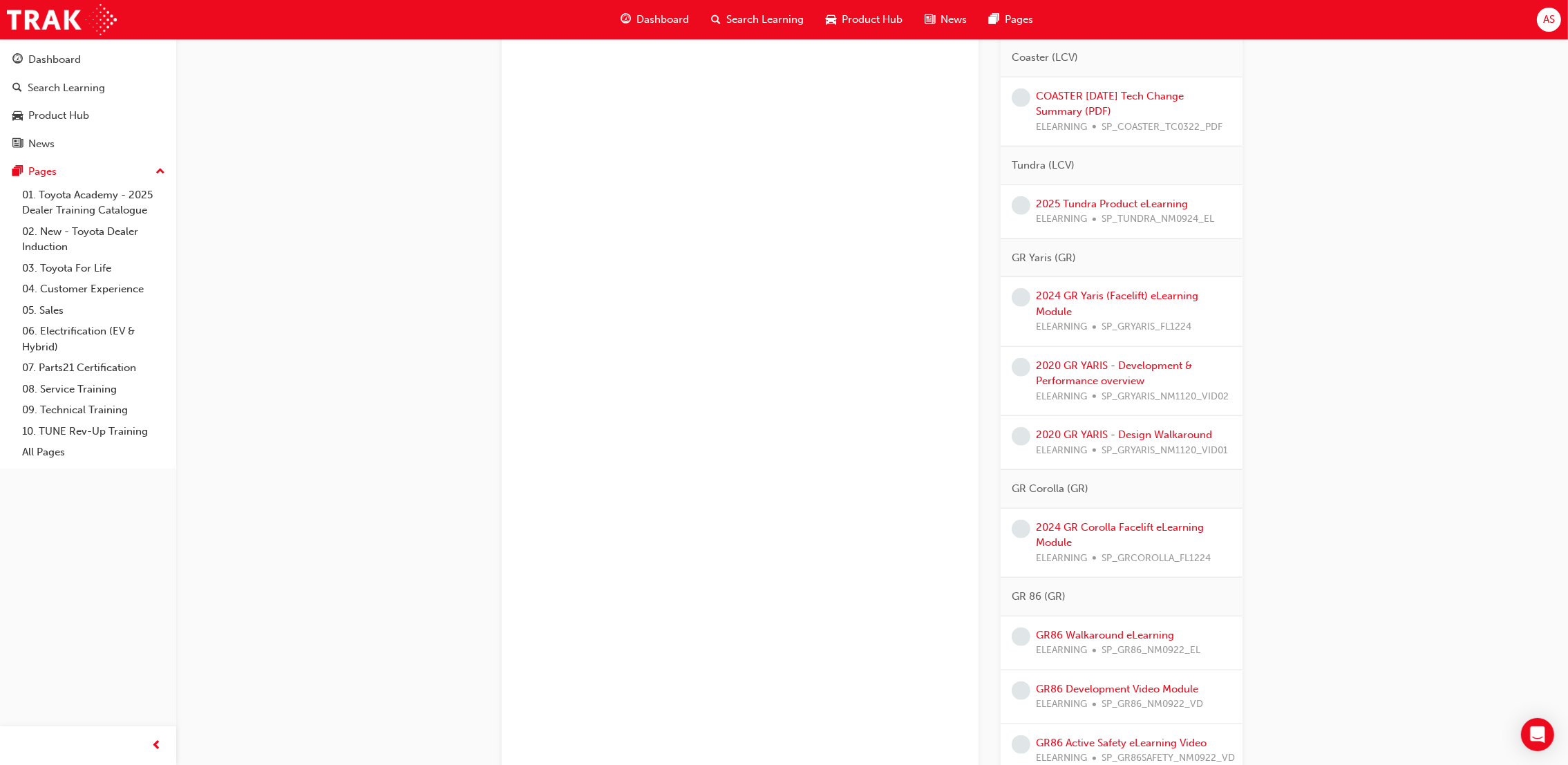
scroll to position [1969, 0]
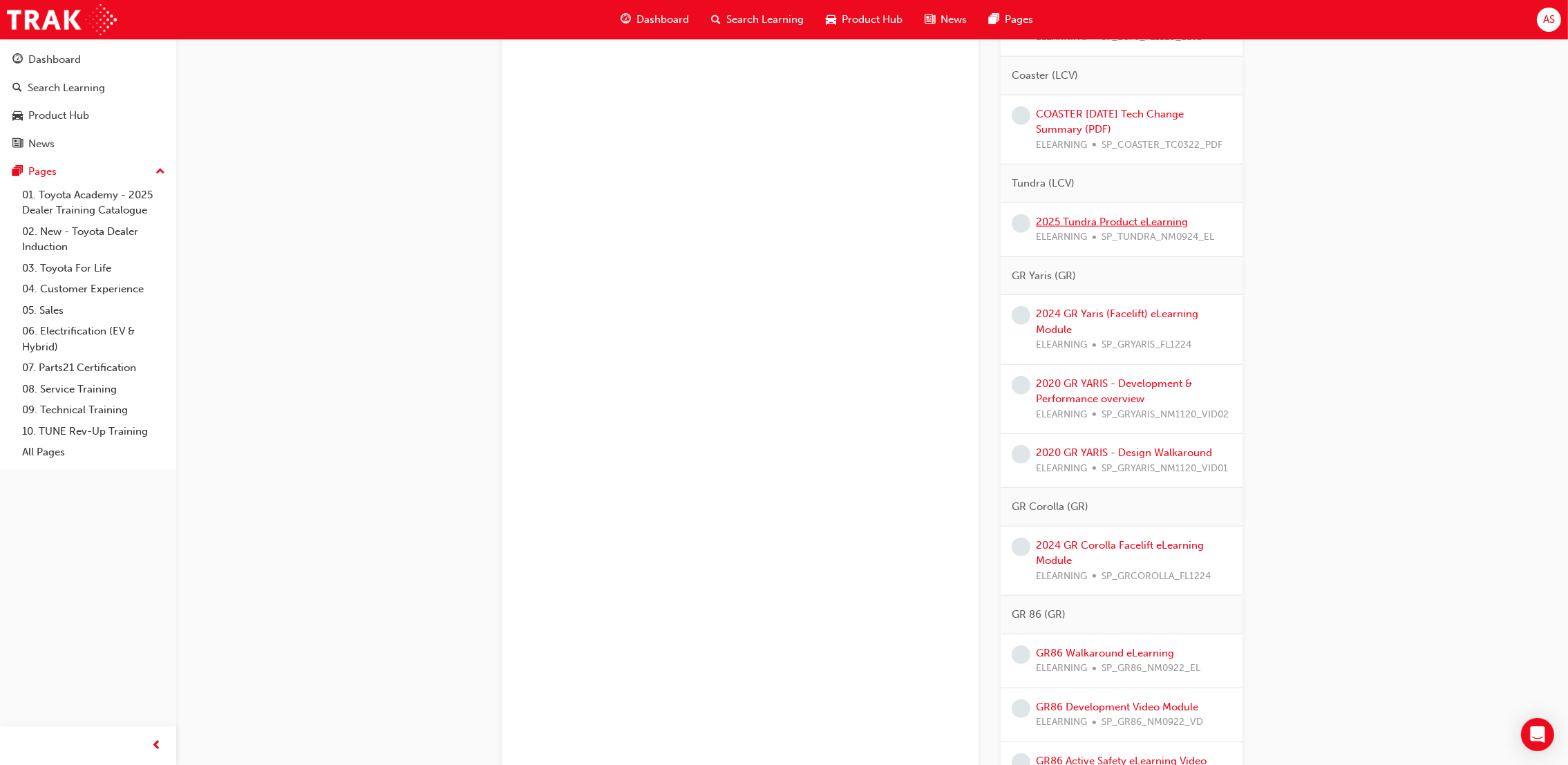
click at [1103, 221] on link "2025 Tundra Product eLearning" at bounding box center [1111, 222] width 152 height 12
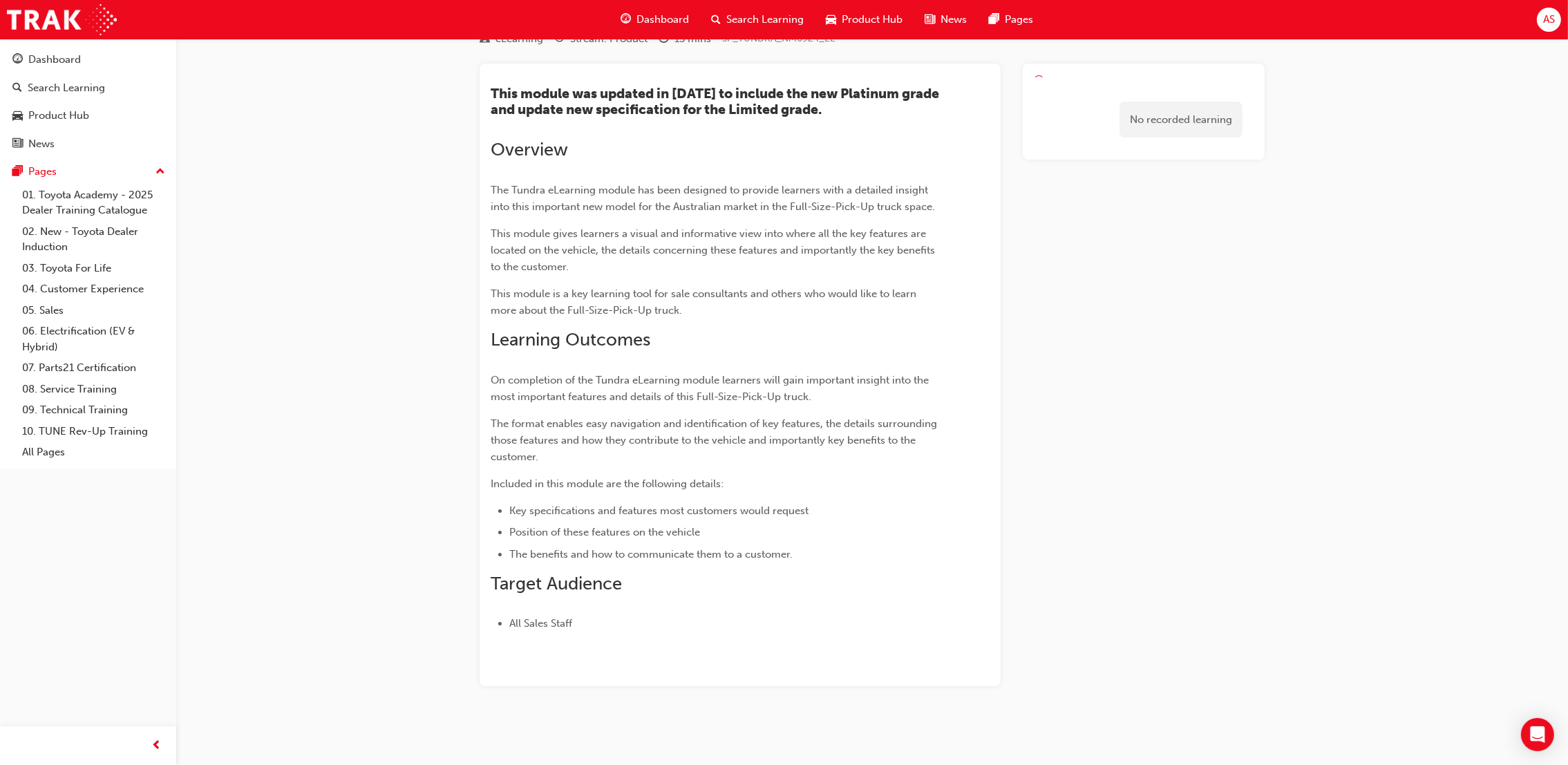
scroll to position [60, 0]
click at [1072, 99] on link "Launch eLearning module" at bounding box center [1143, 93] width 220 height 35
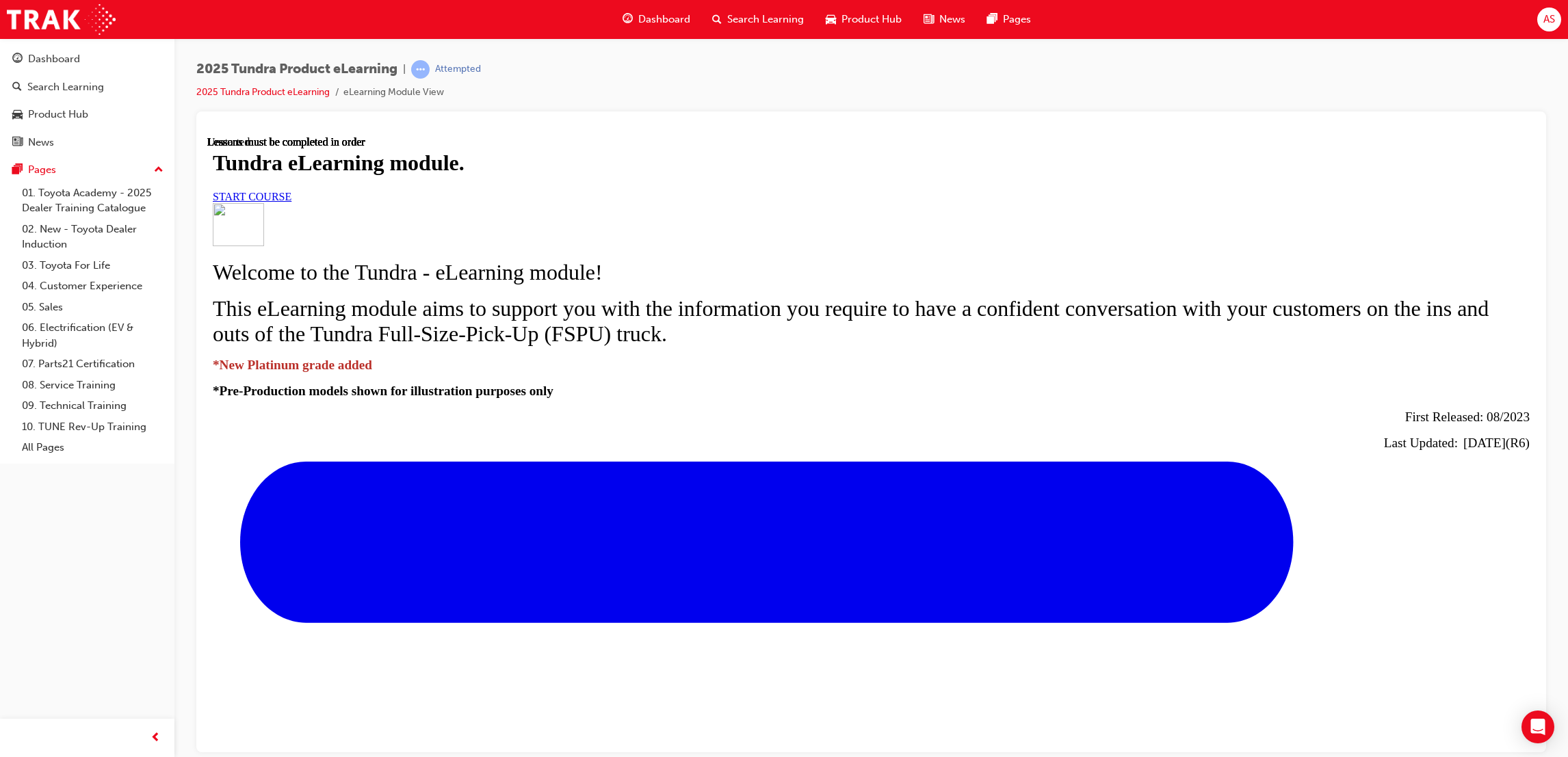
scroll to position [205, 0]
click at [291, 190] on span "START COURSE" at bounding box center [252, 196] width 79 height 12
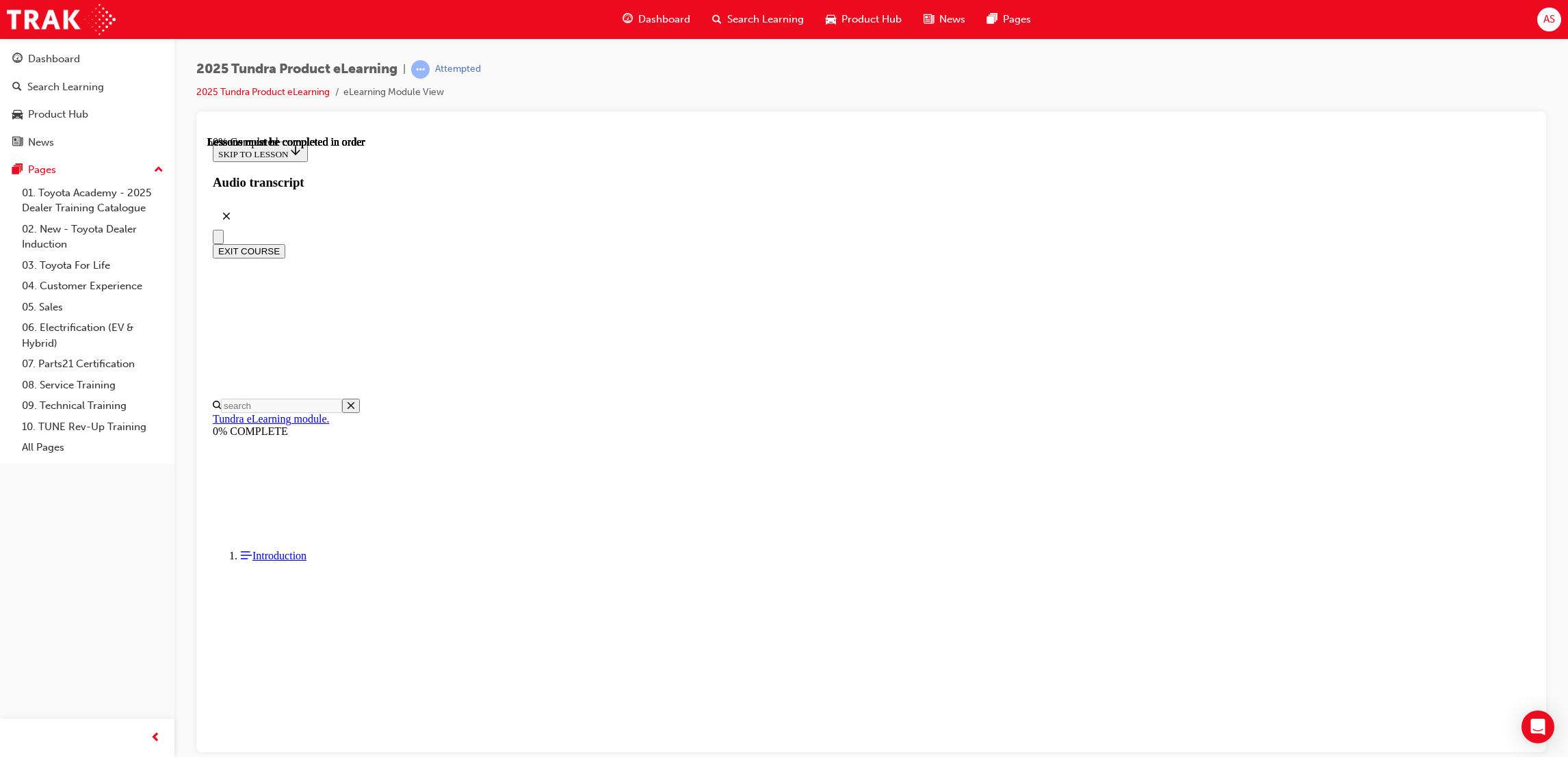
scroll to position [587, 0]
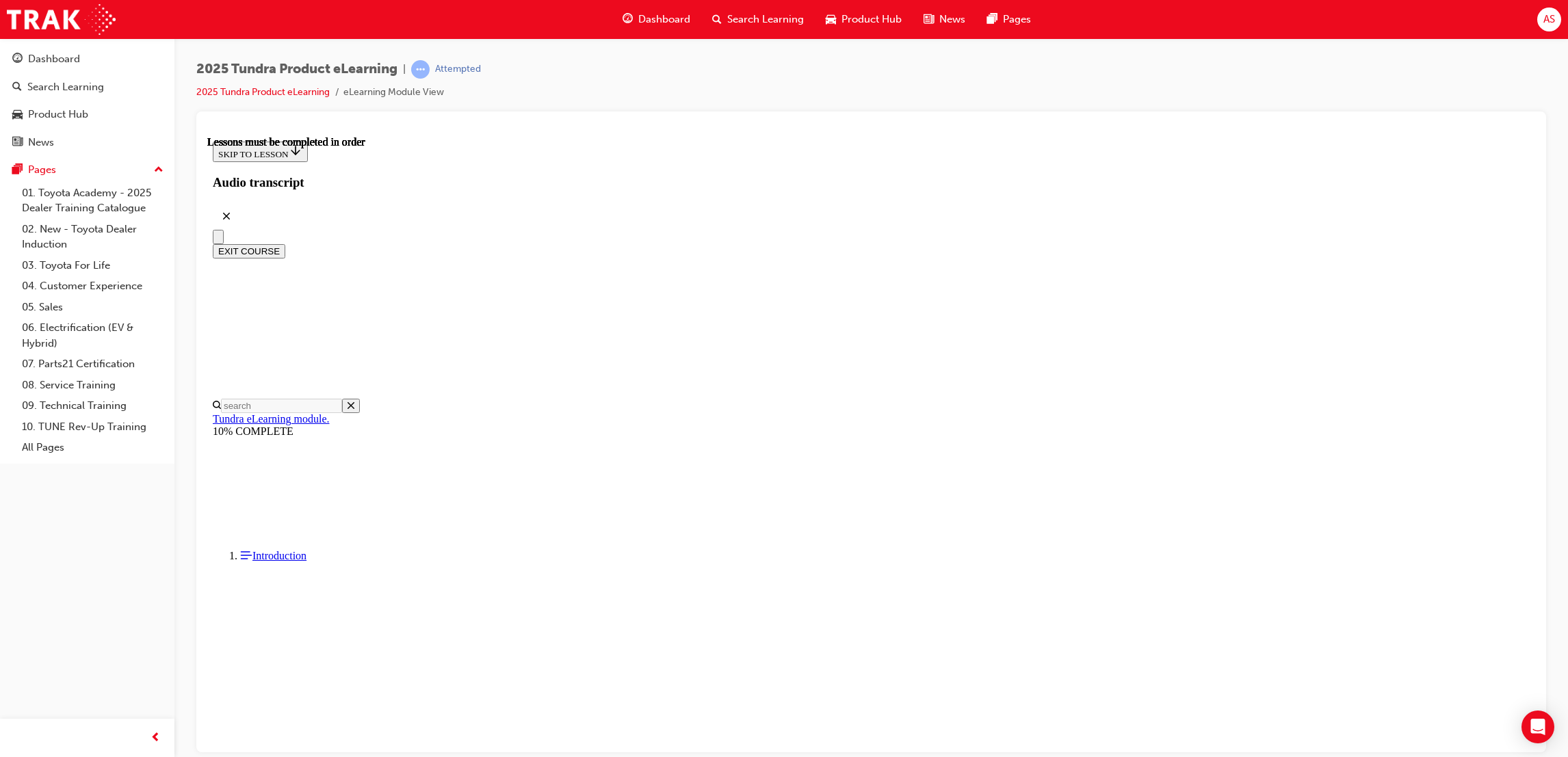
drag, startPoint x: 1027, startPoint y: 563, endPoint x: 1040, endPoint y: 558, distance: 13.9
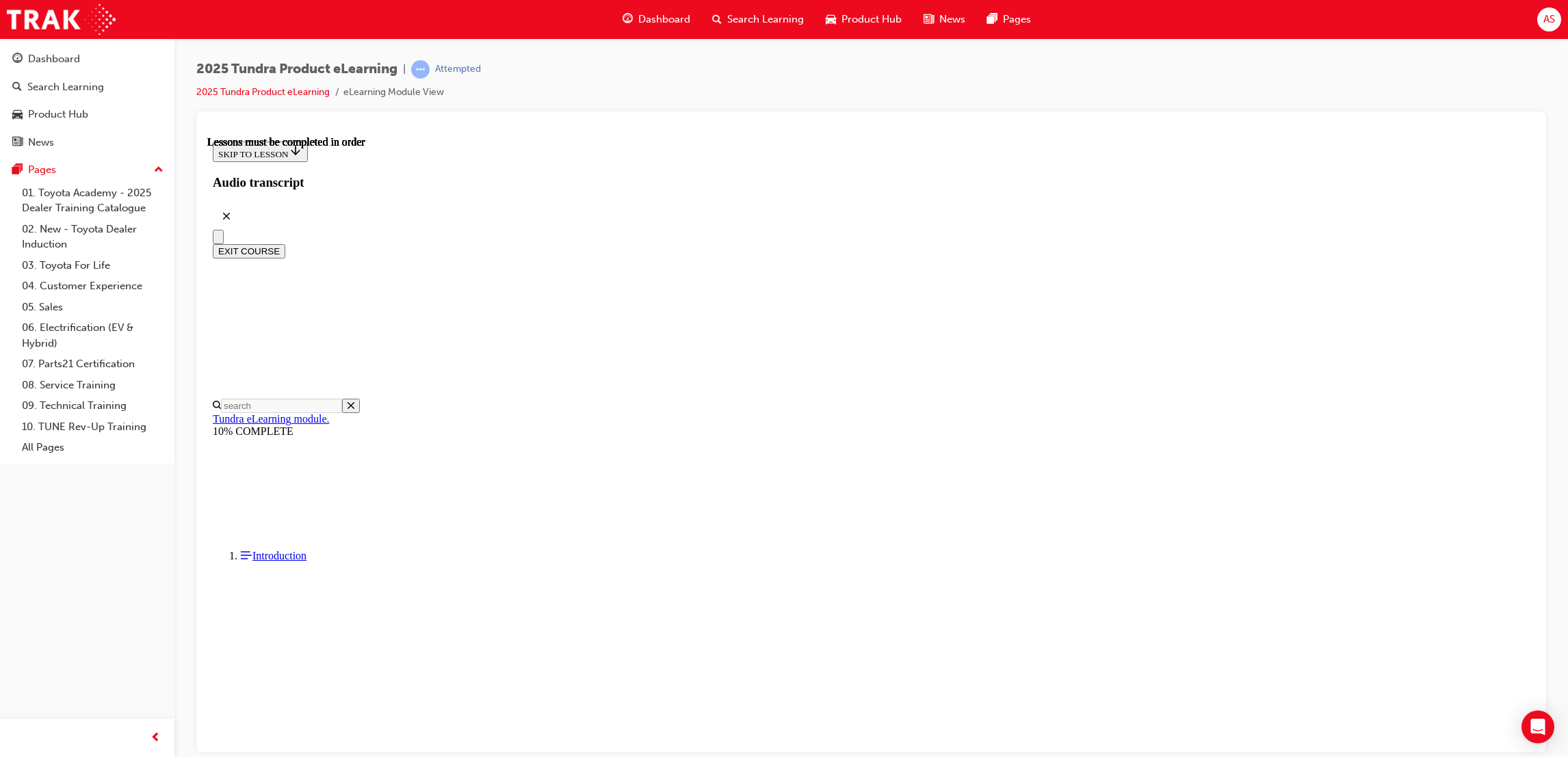
scroll to position [883, 0]
drag, startPoint x: 947, startPoint y: 495, endPoint x: 956, endPoint y: 545, distance: 50.8
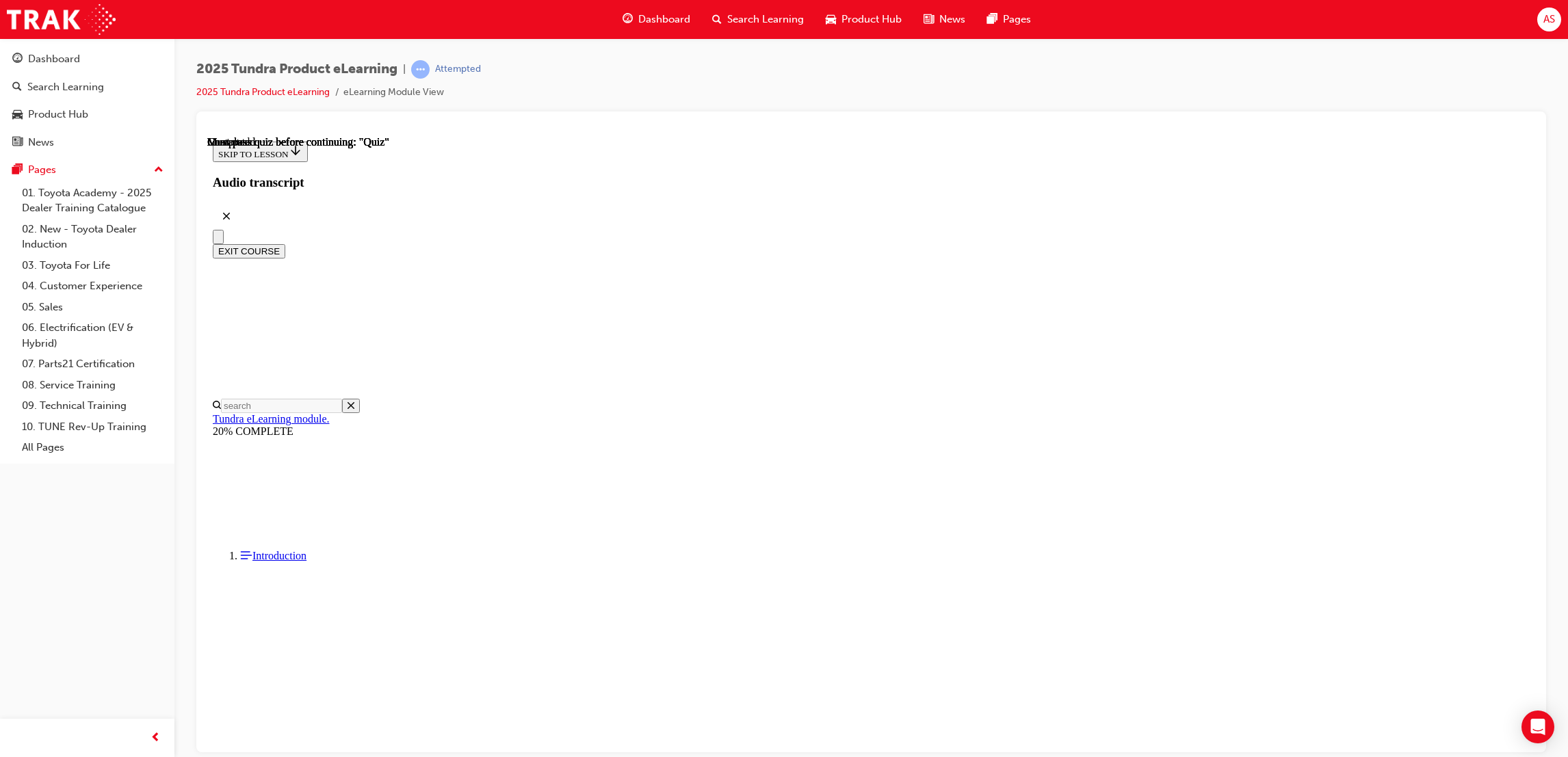
radio input "true"
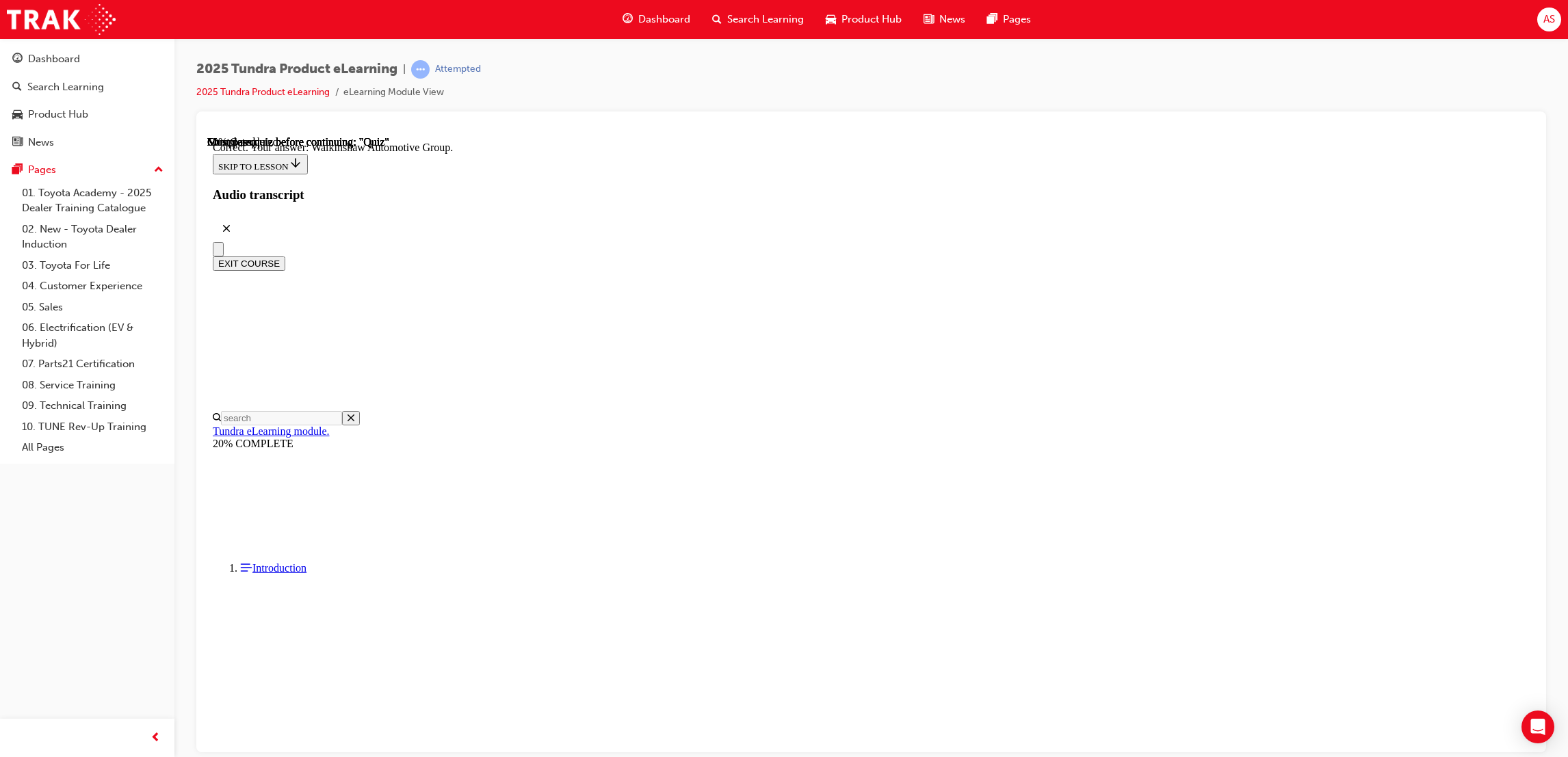
radio input "true"
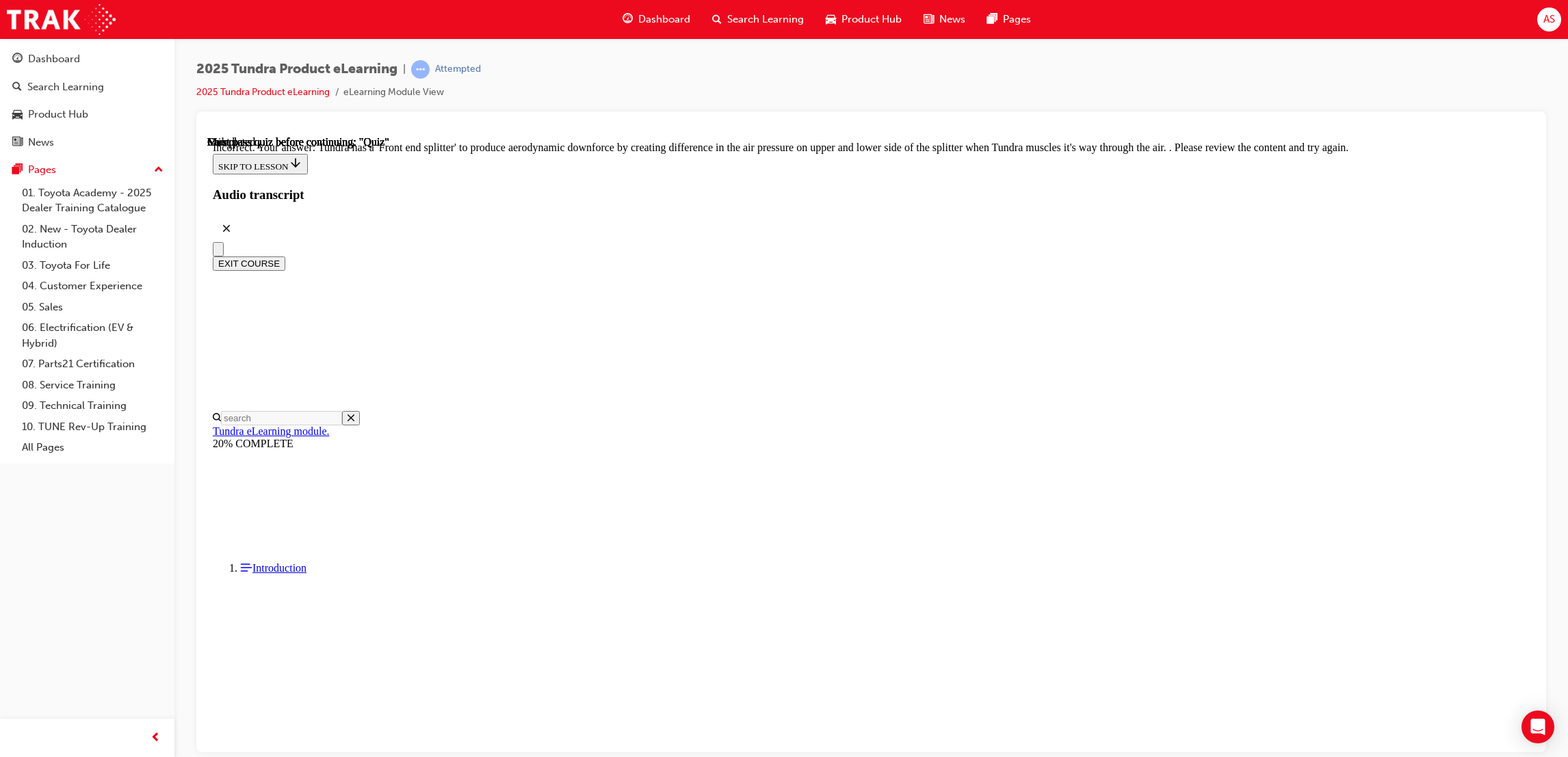
scroll to position [309, 0]
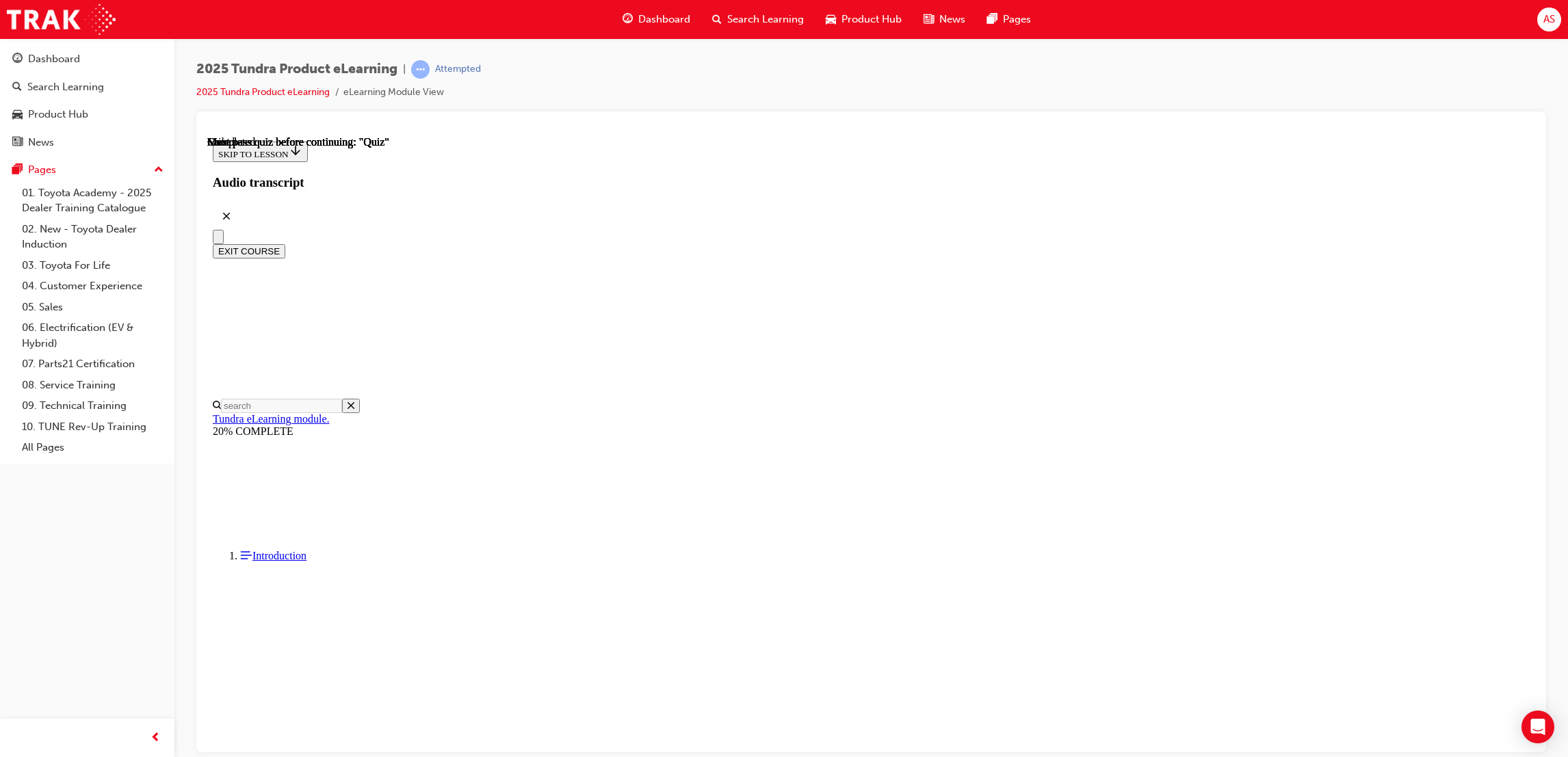
scroll to position [122, 0]
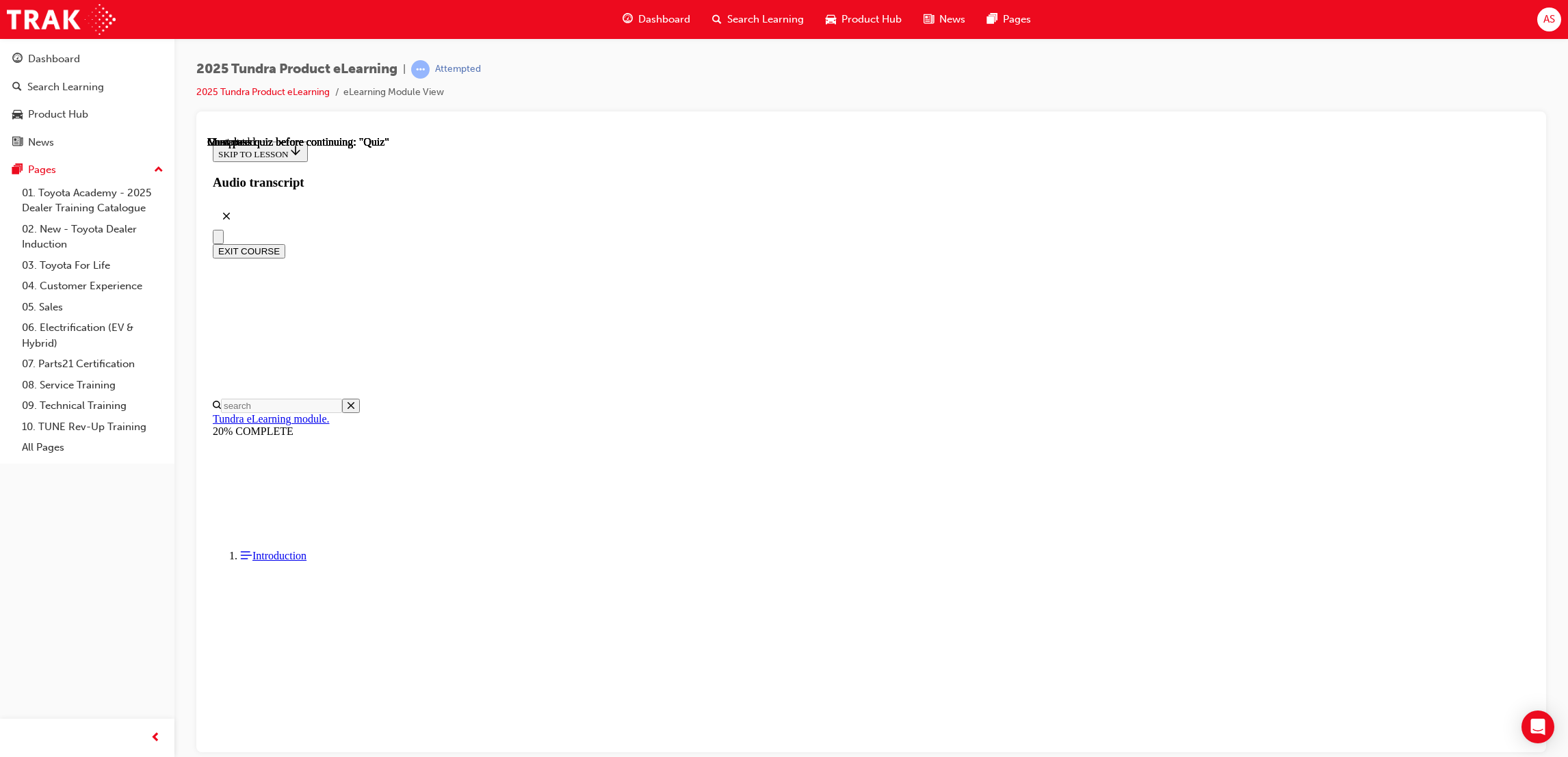
radio input "true"
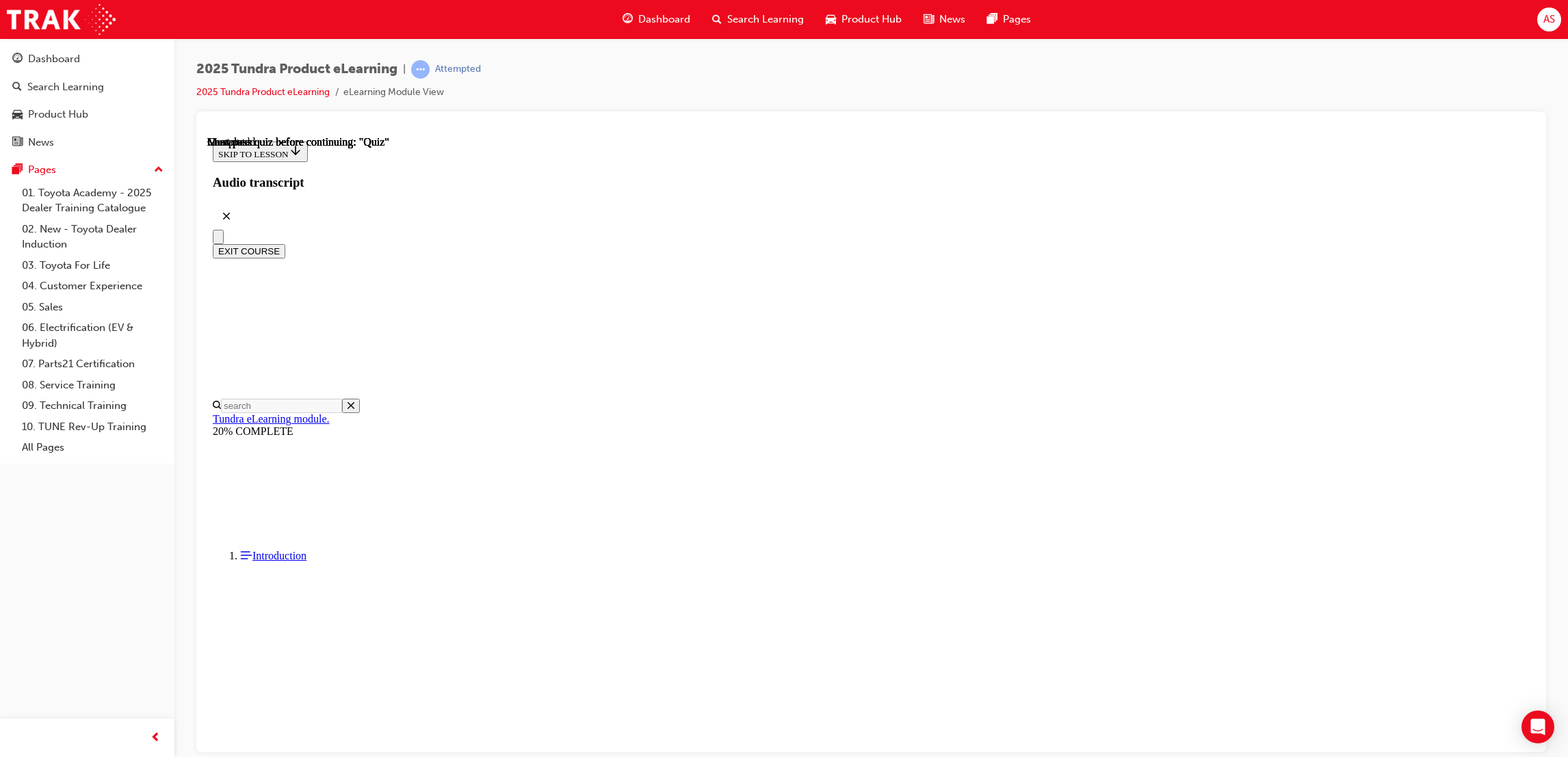
radio input "true"
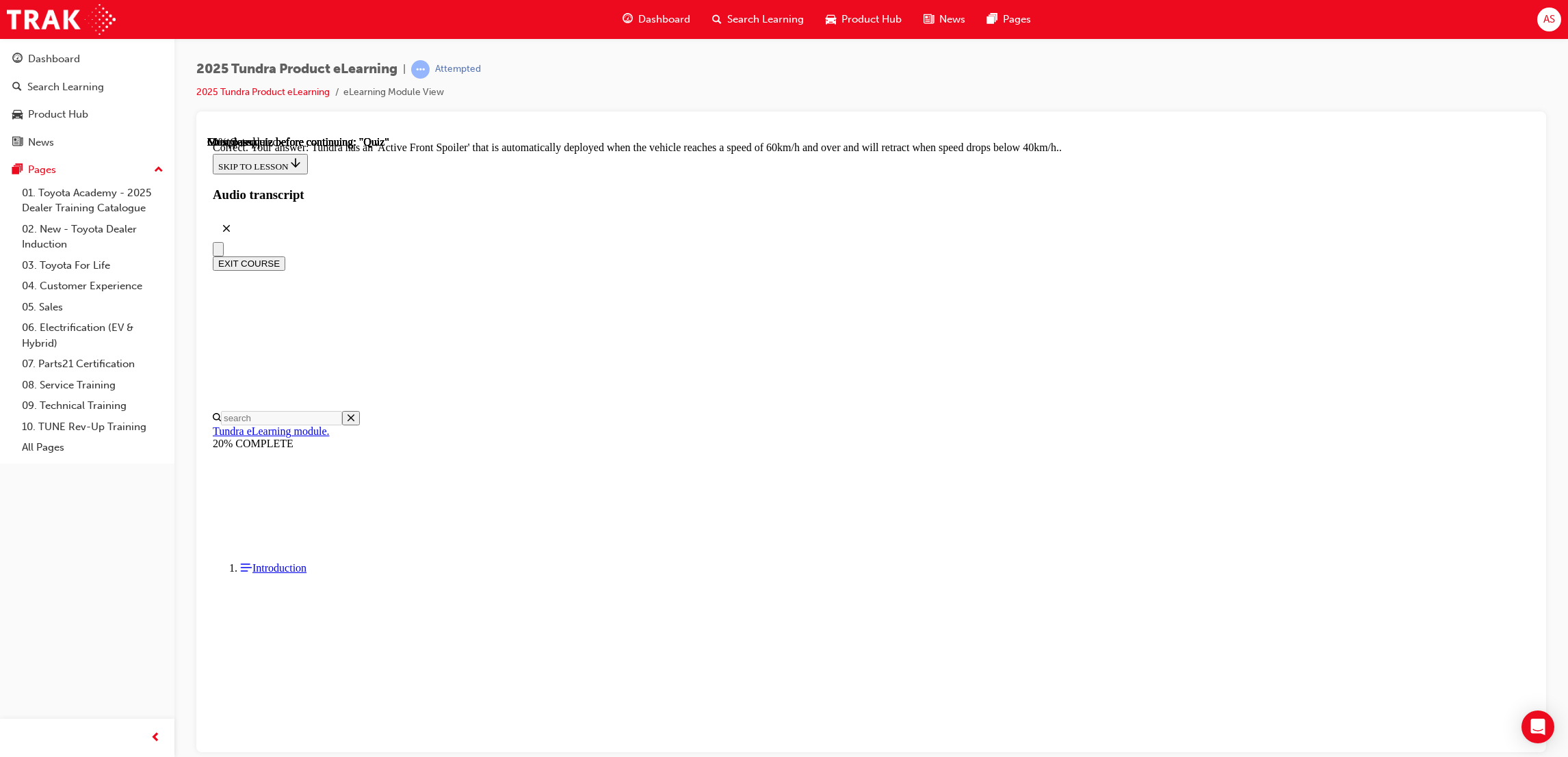
radio input "true"
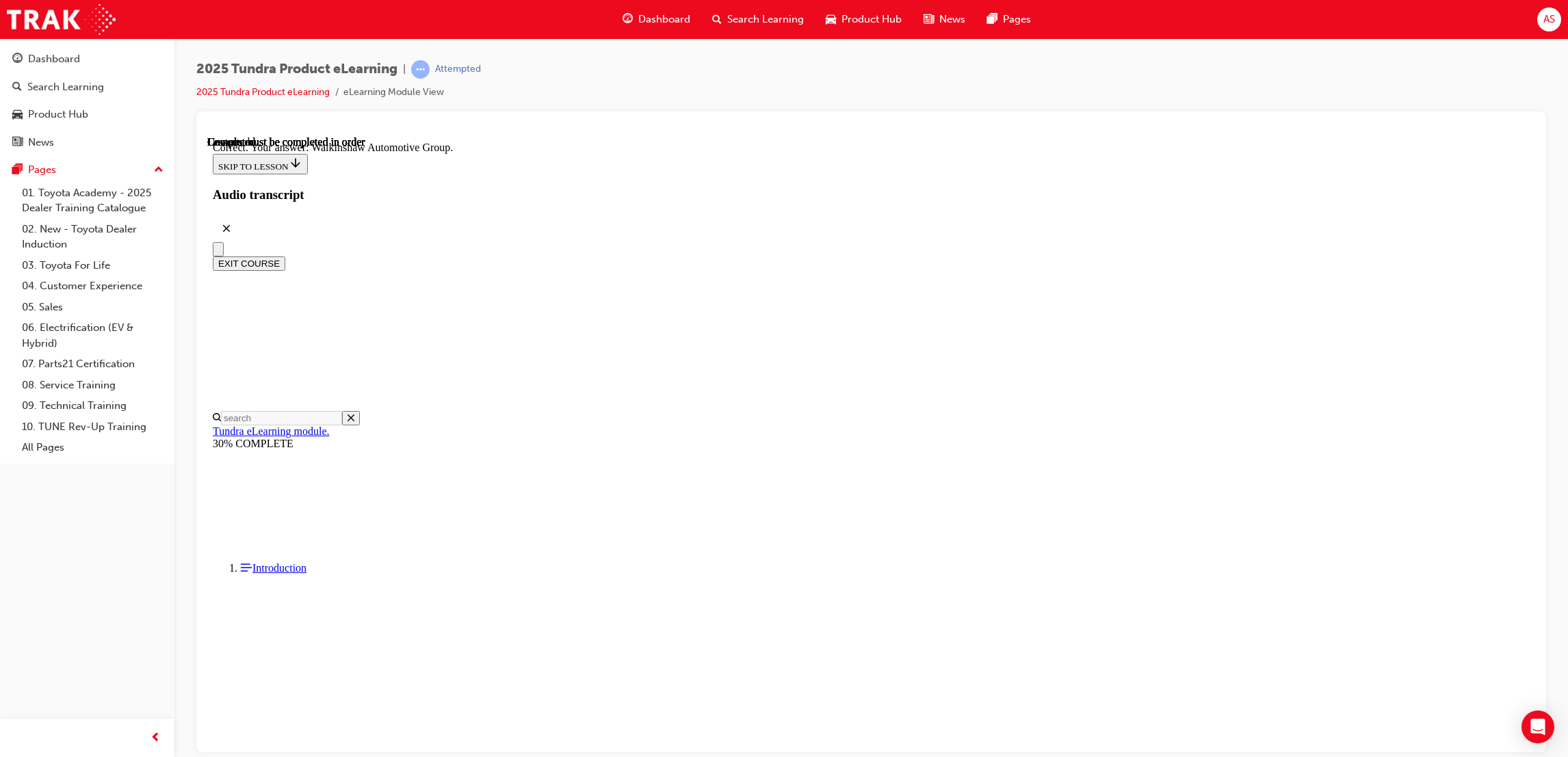
scroll to position [159, 0]
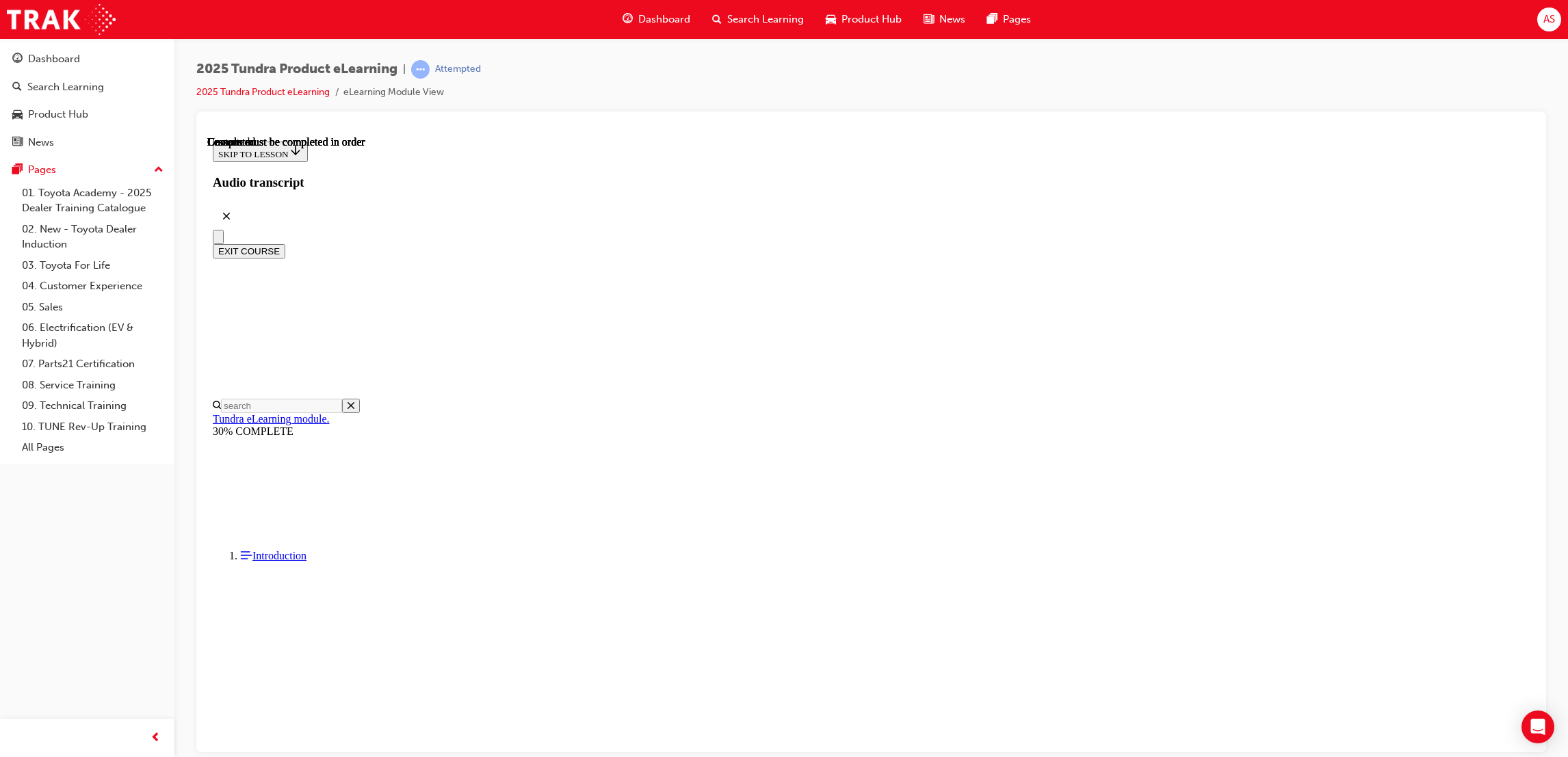
scroll to position [122, 0]
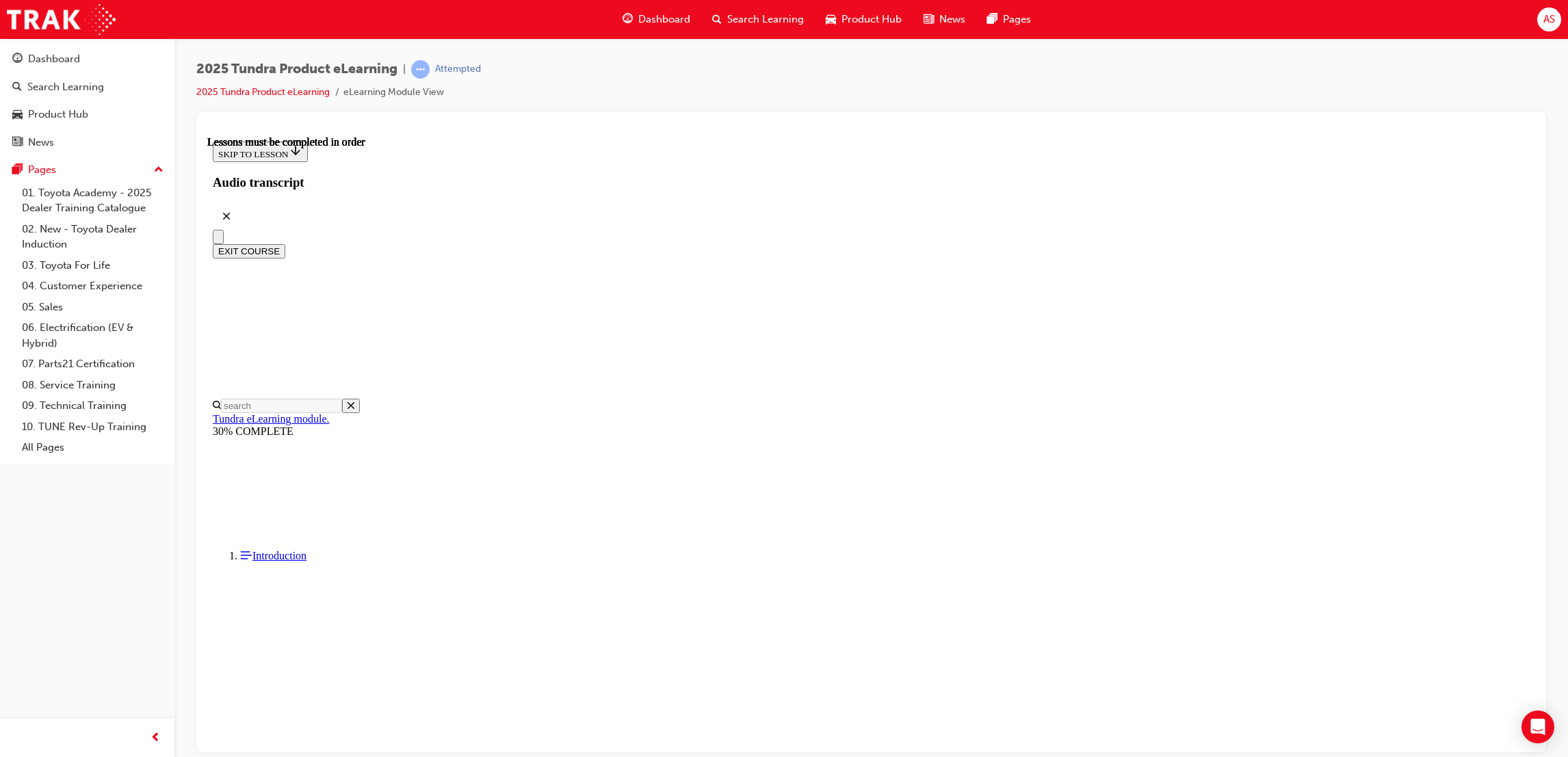
drag, startPoint x: 1127, startPoint y: 442, endPoint x: 1111, endPoint y: 440, distance: 16.1
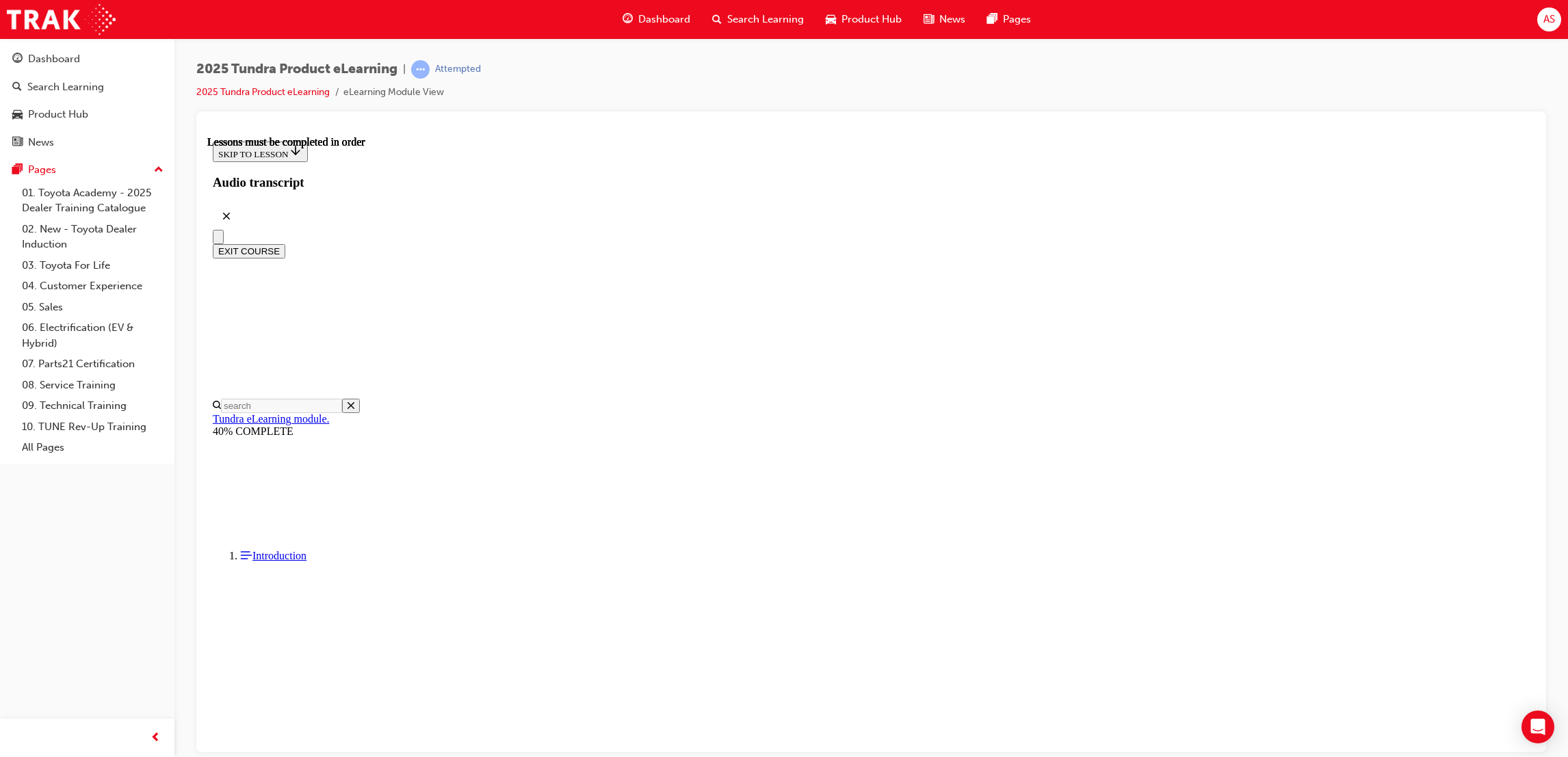
drag, startPoint x: 787, startPoint y: 398, endPoint x: 800, endPoint y: 408, distance: 16.4
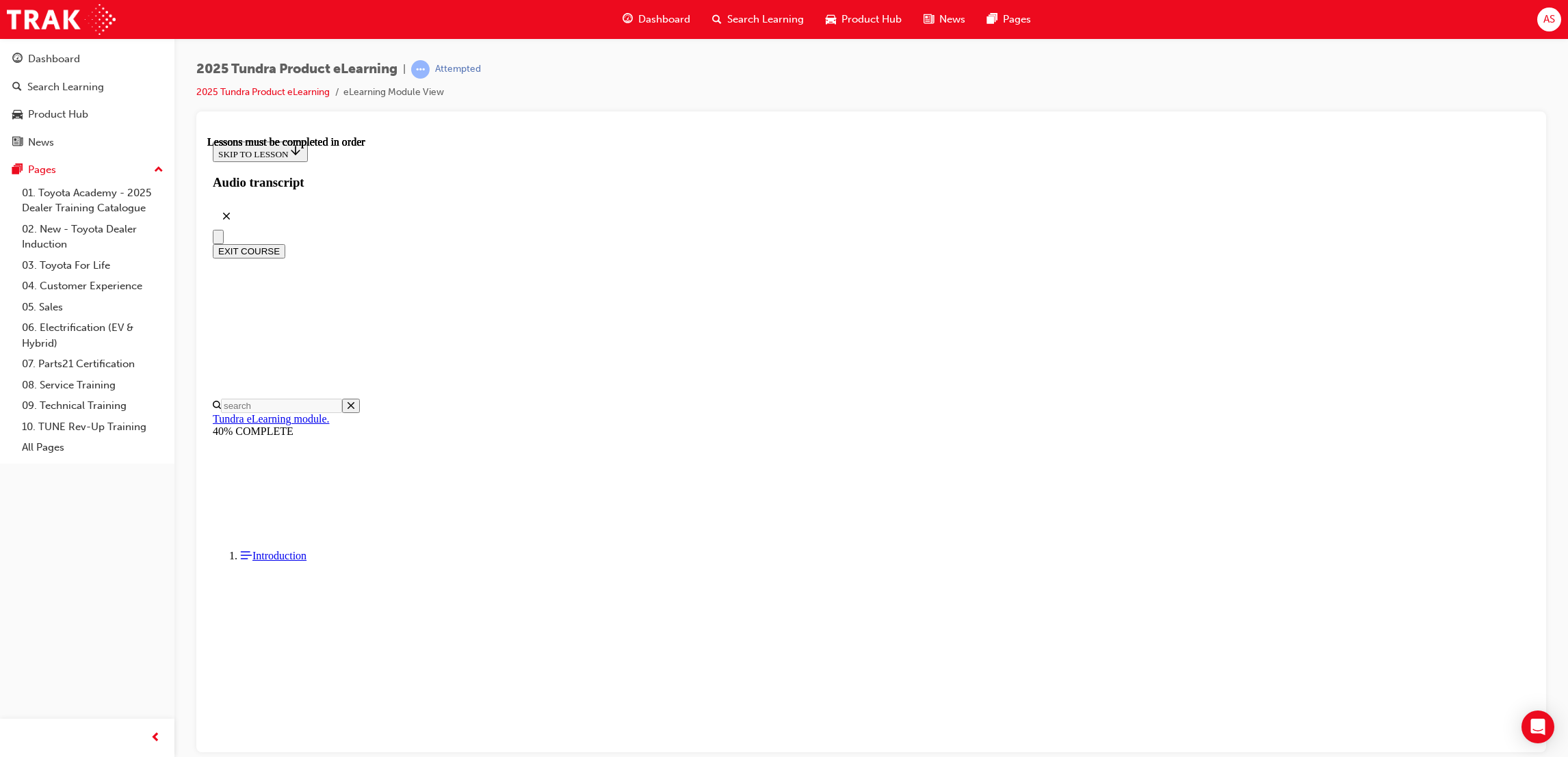
scroll to position [947, 0]
drag, startPoint x: 897, startPoint y: 368, endPoint x: 1016, endPoint y: 408, distance: 125.5
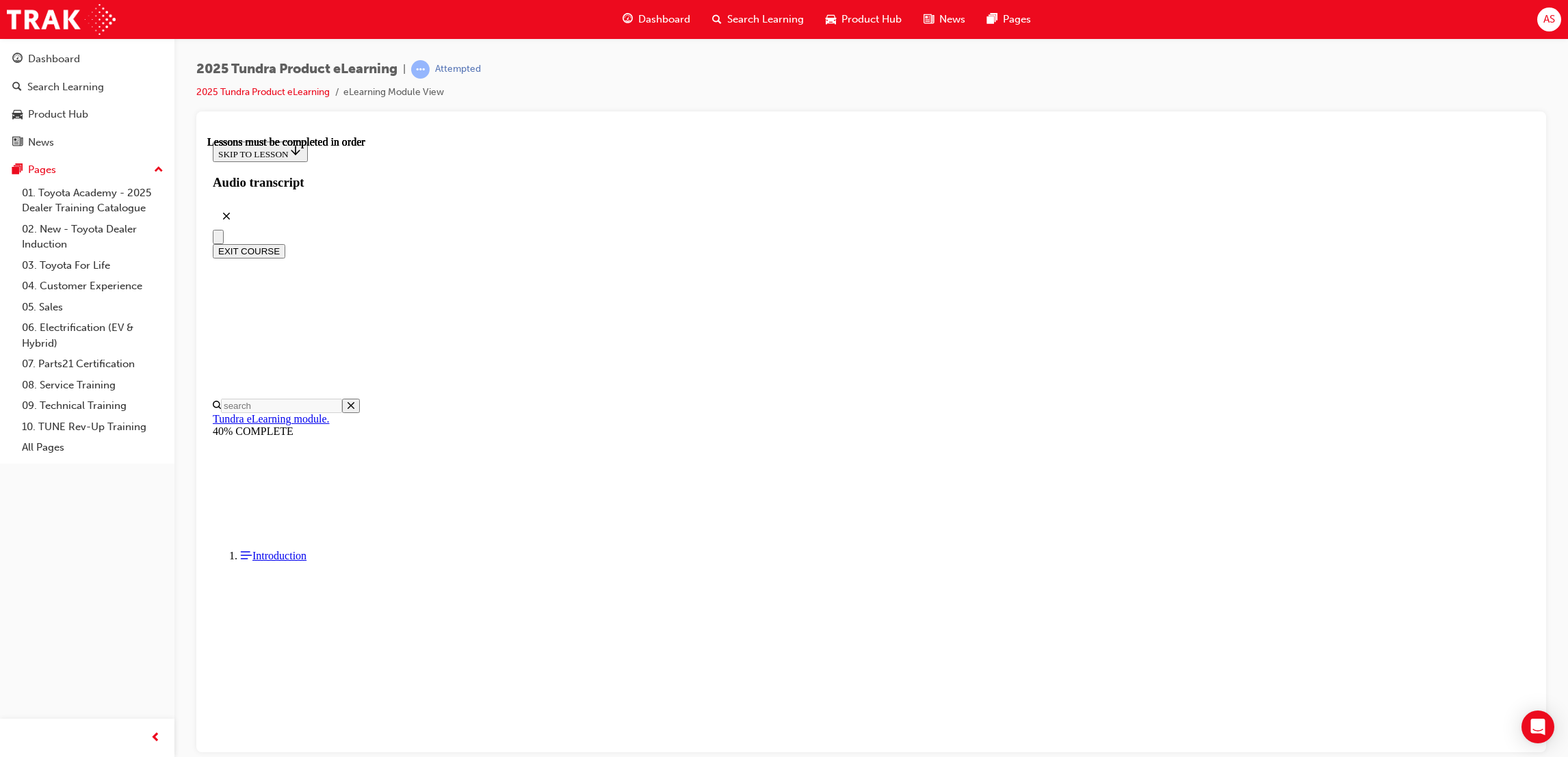
drag, startPoint x: 1123, startPoint y: 292, endPoint x: 1167, endPoint y: 329, distance: 57.5
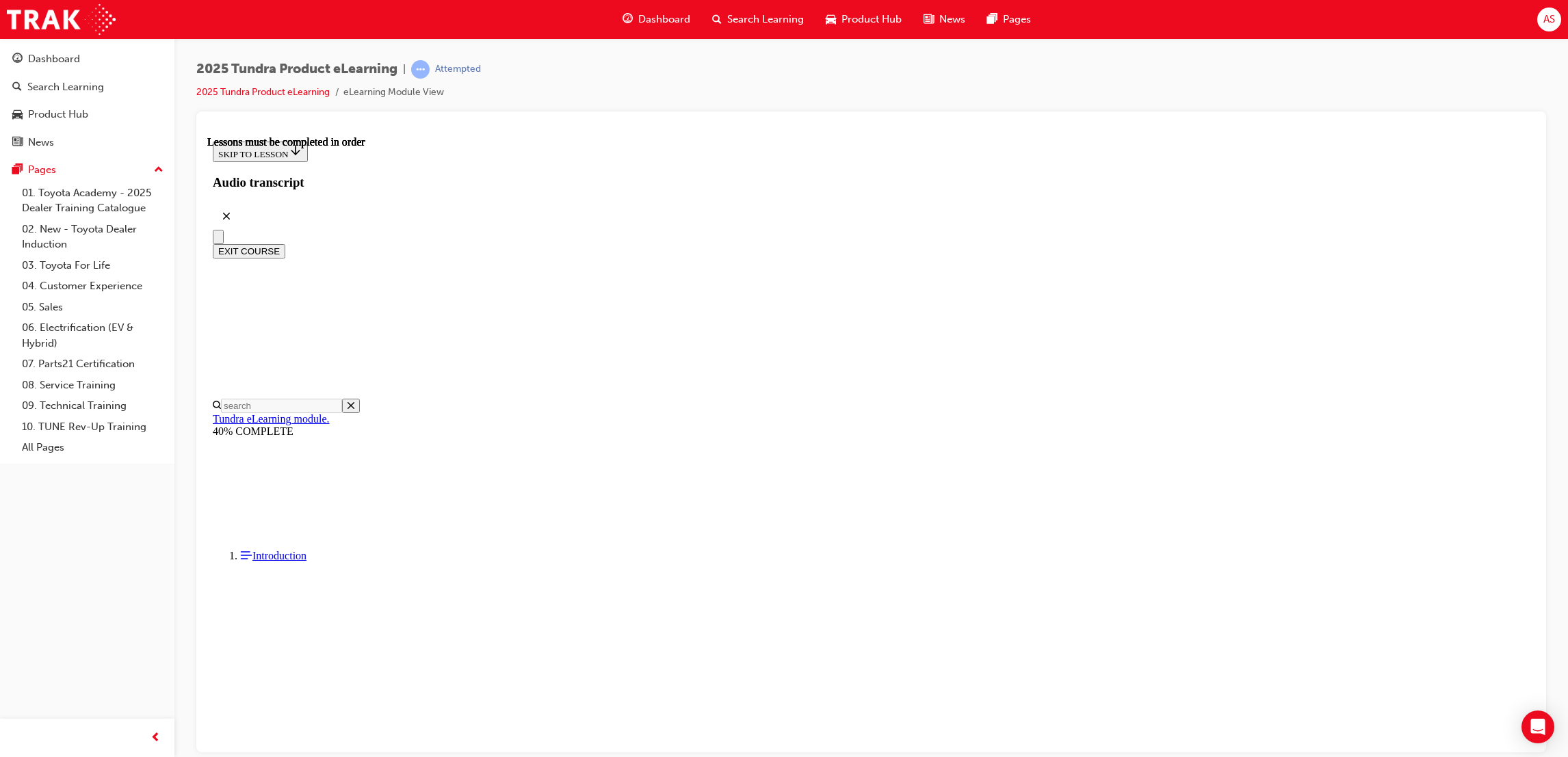
drag, startPoint x: 774, startPoint y: 496, endPoint x: 750, endPoint y: 555, distance: 63.7
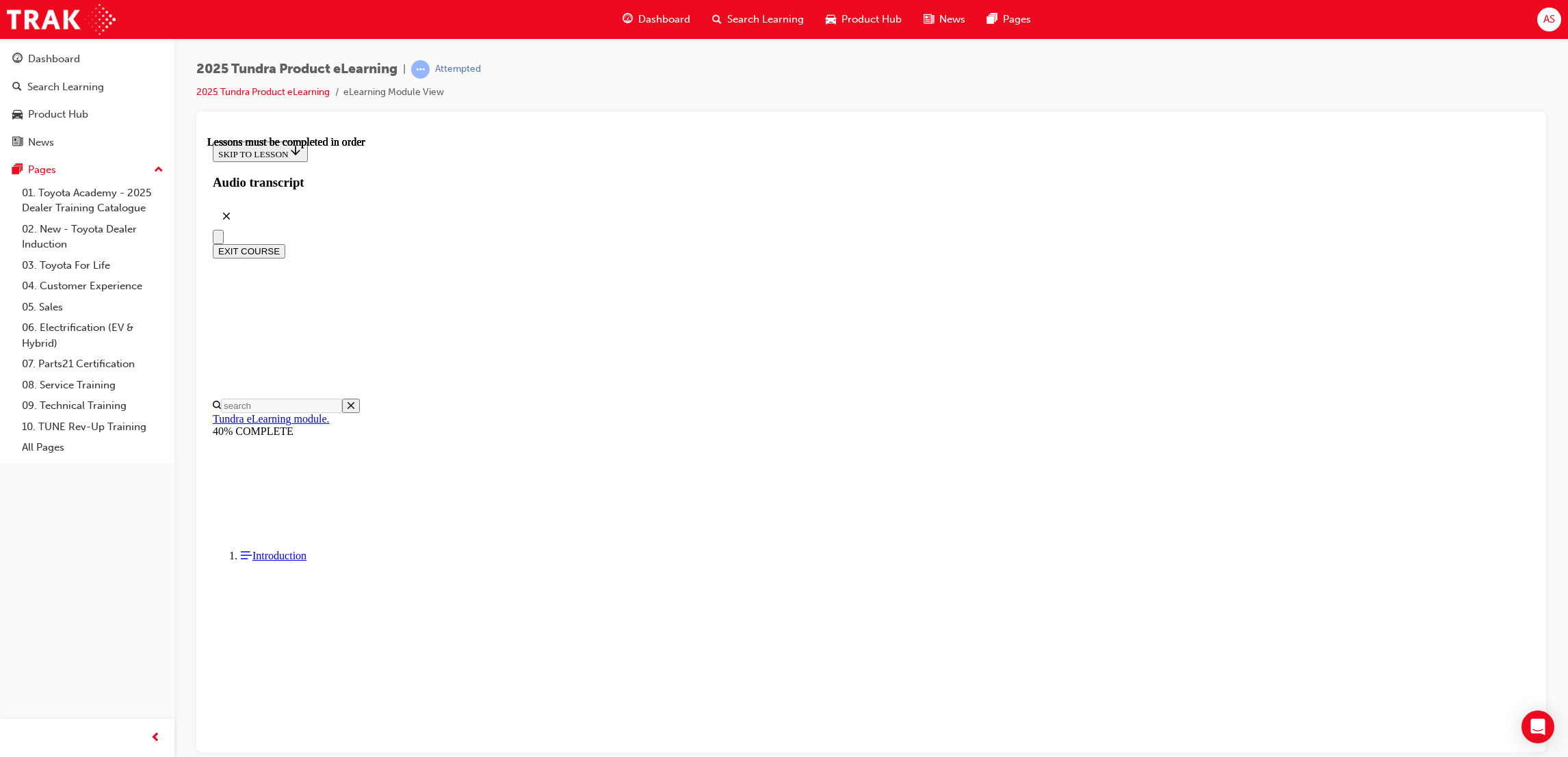
drag, startPoint x: 737, startPoint y: 553, endPoint x: 752, endPoint y: 545, distance: 17.0
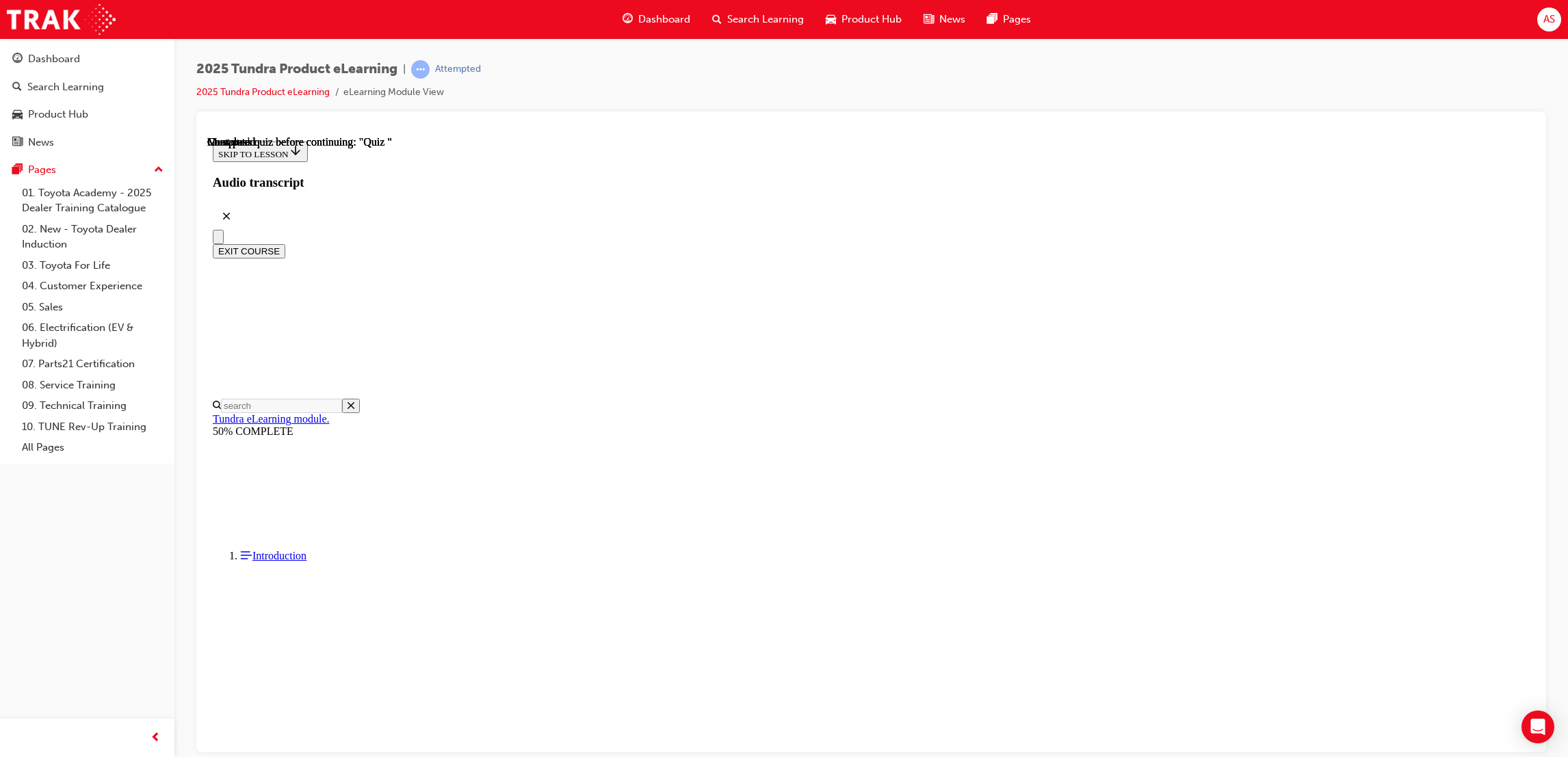
radio input "true"
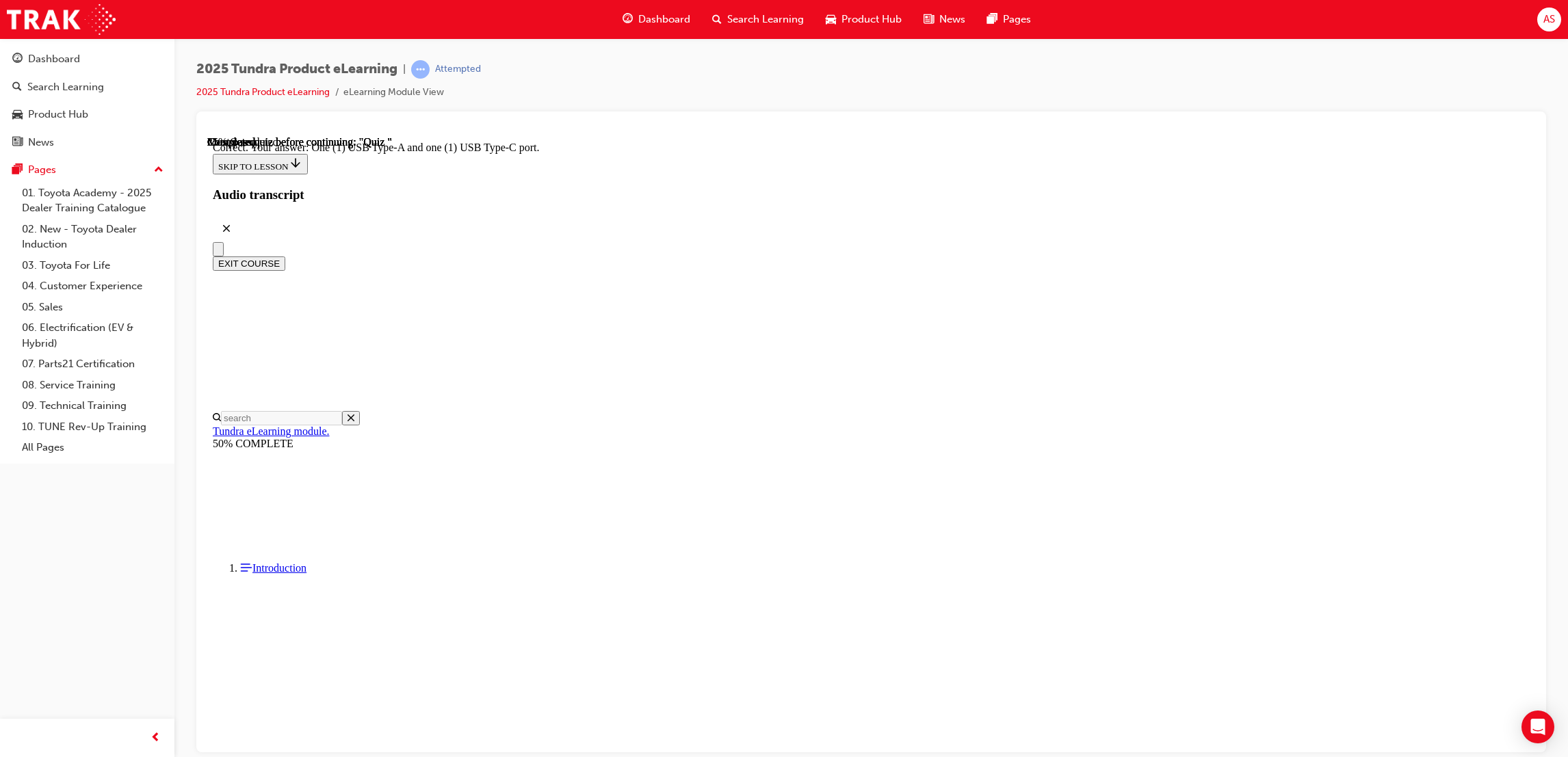
scroll to position [137, 0]
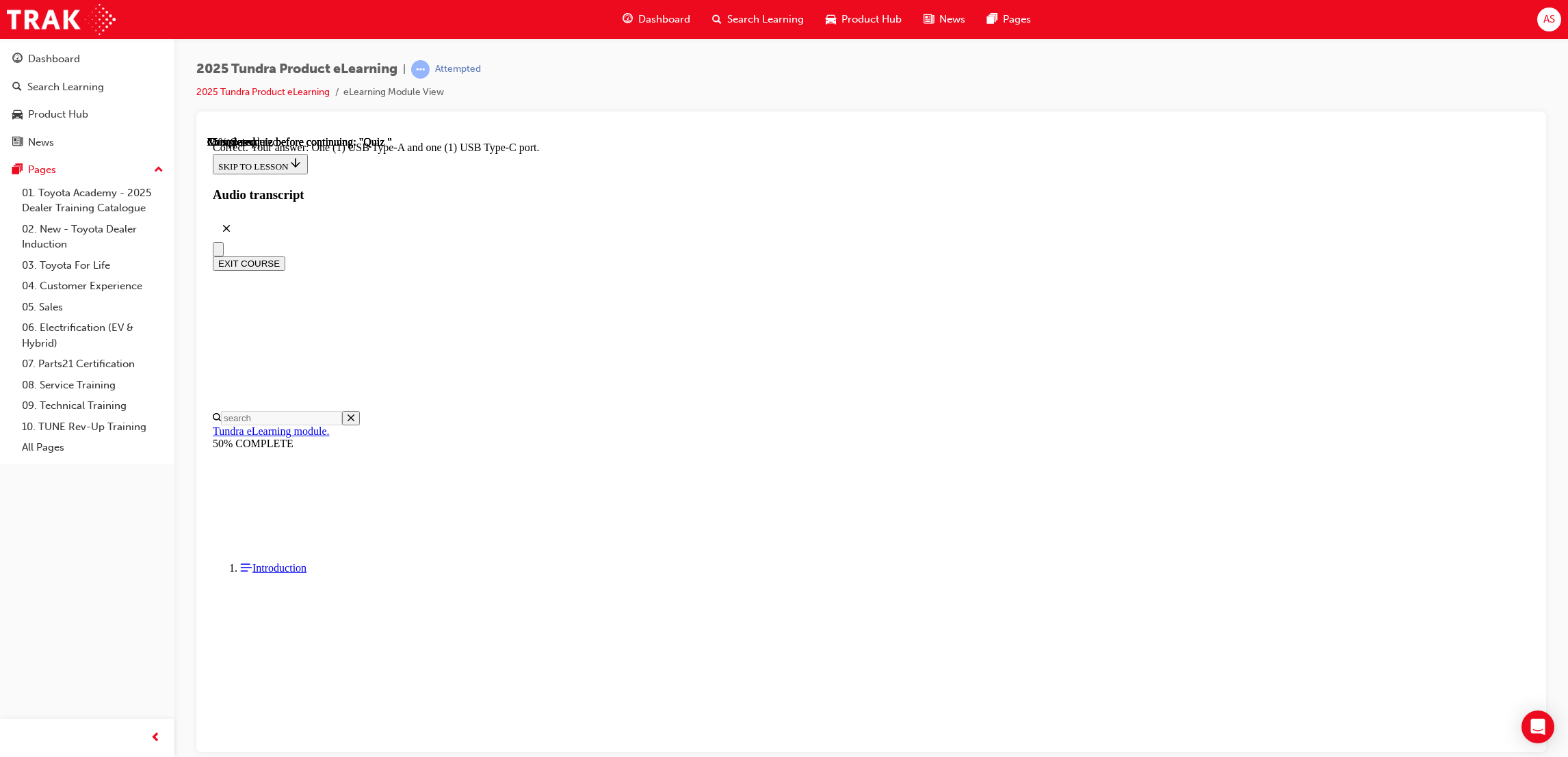
radio input "true"
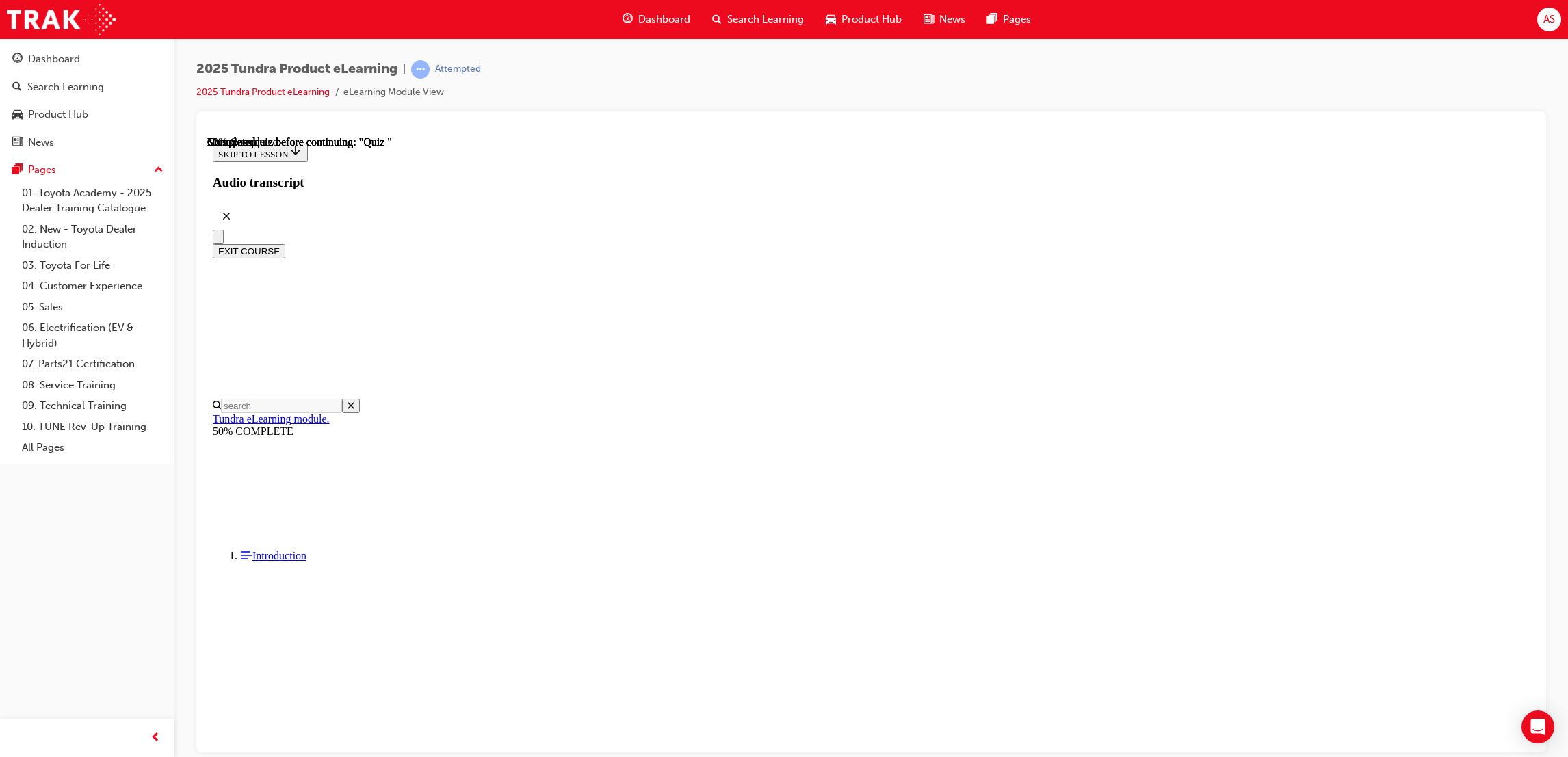
drag, startPoint x: 915, startPoint y: 459, endPoint x: 940, endPoint y: 506, distance: 53.2
radio input "true"
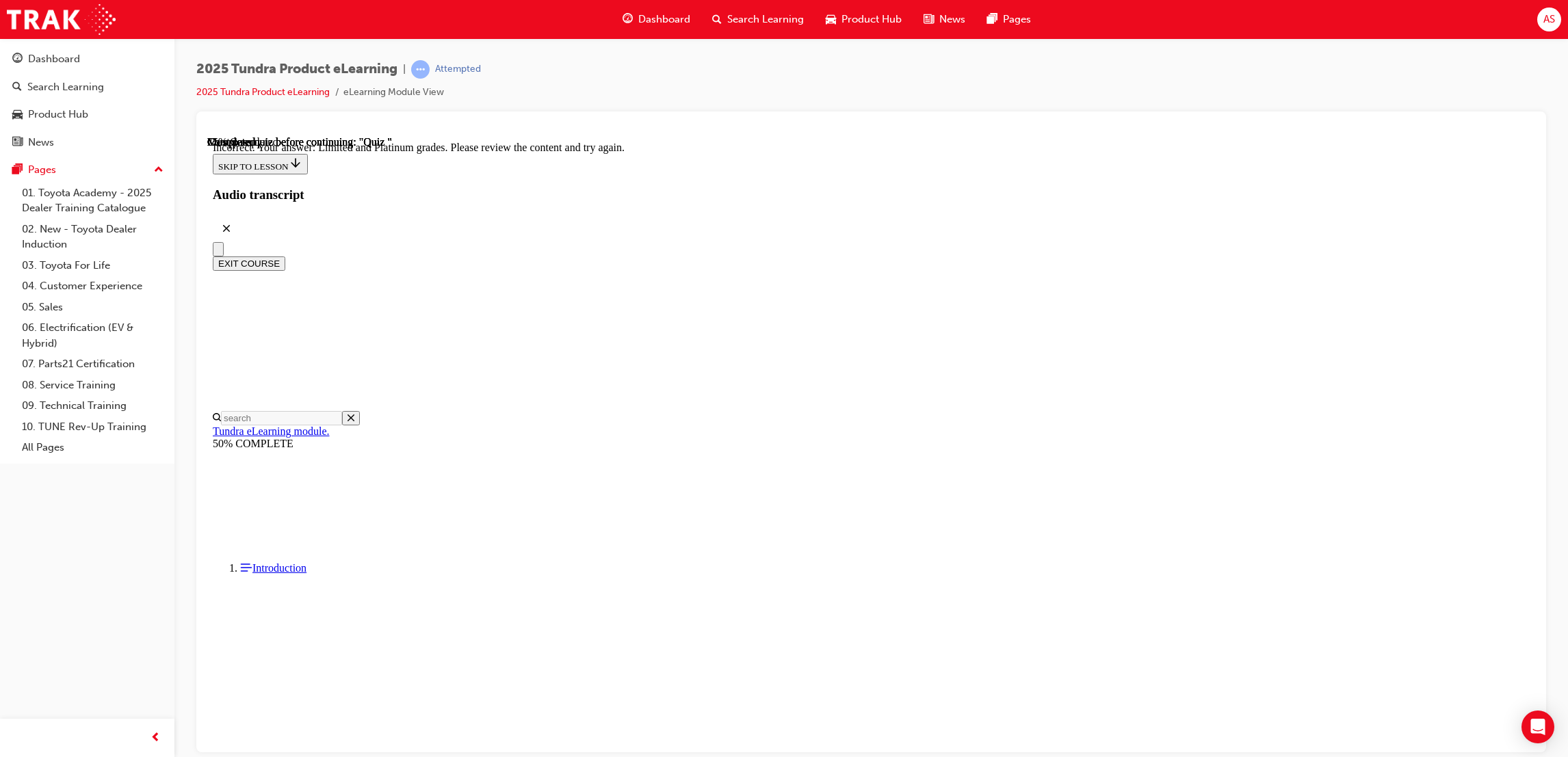
scroll to position [126, 0]
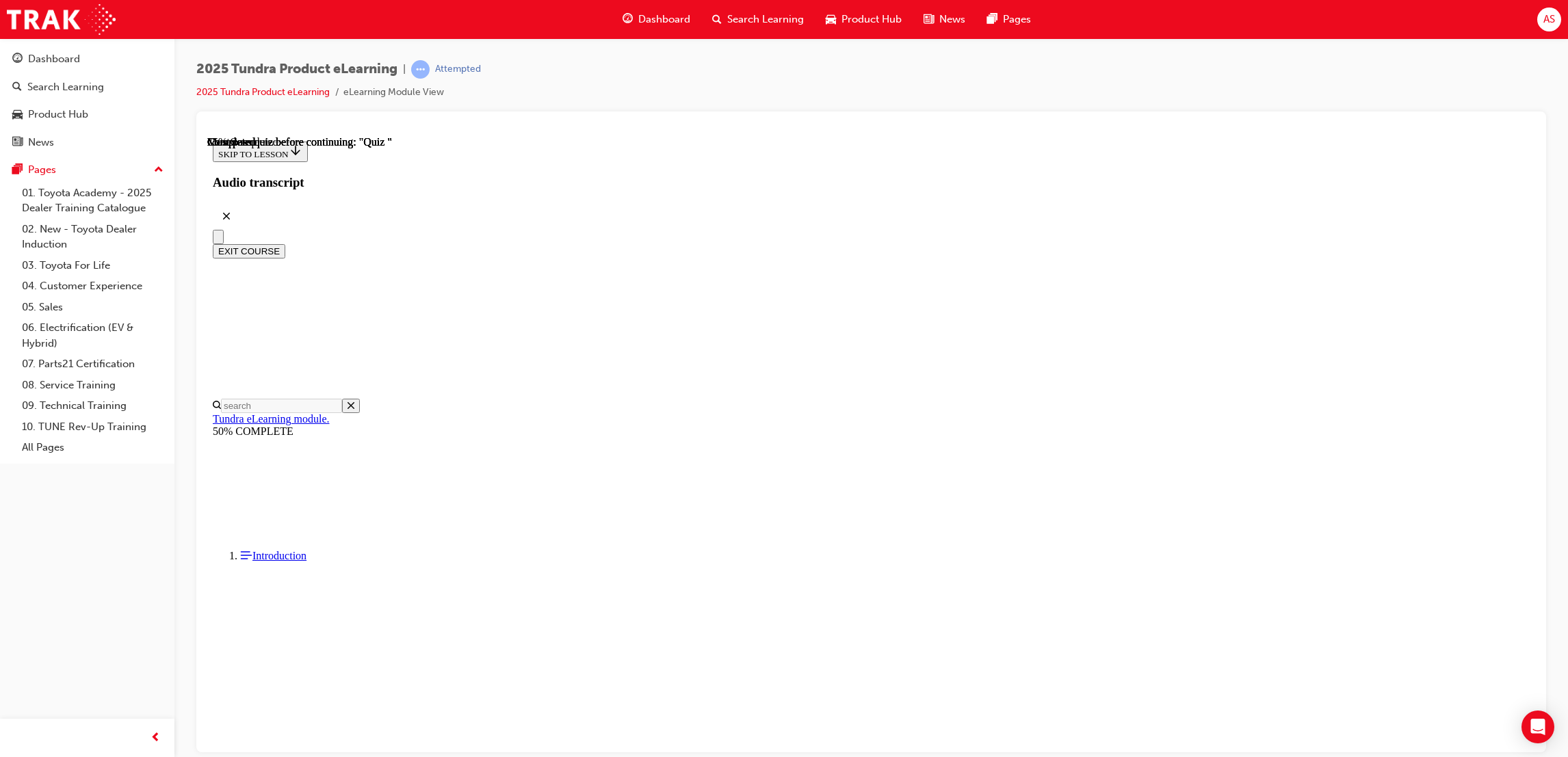
scroll to position [43, 0]
drag, startPoint x: 909, startPoint y: 413, endPoint x: 932, endPoint y: 460, distance: 52.3
radio input "true"
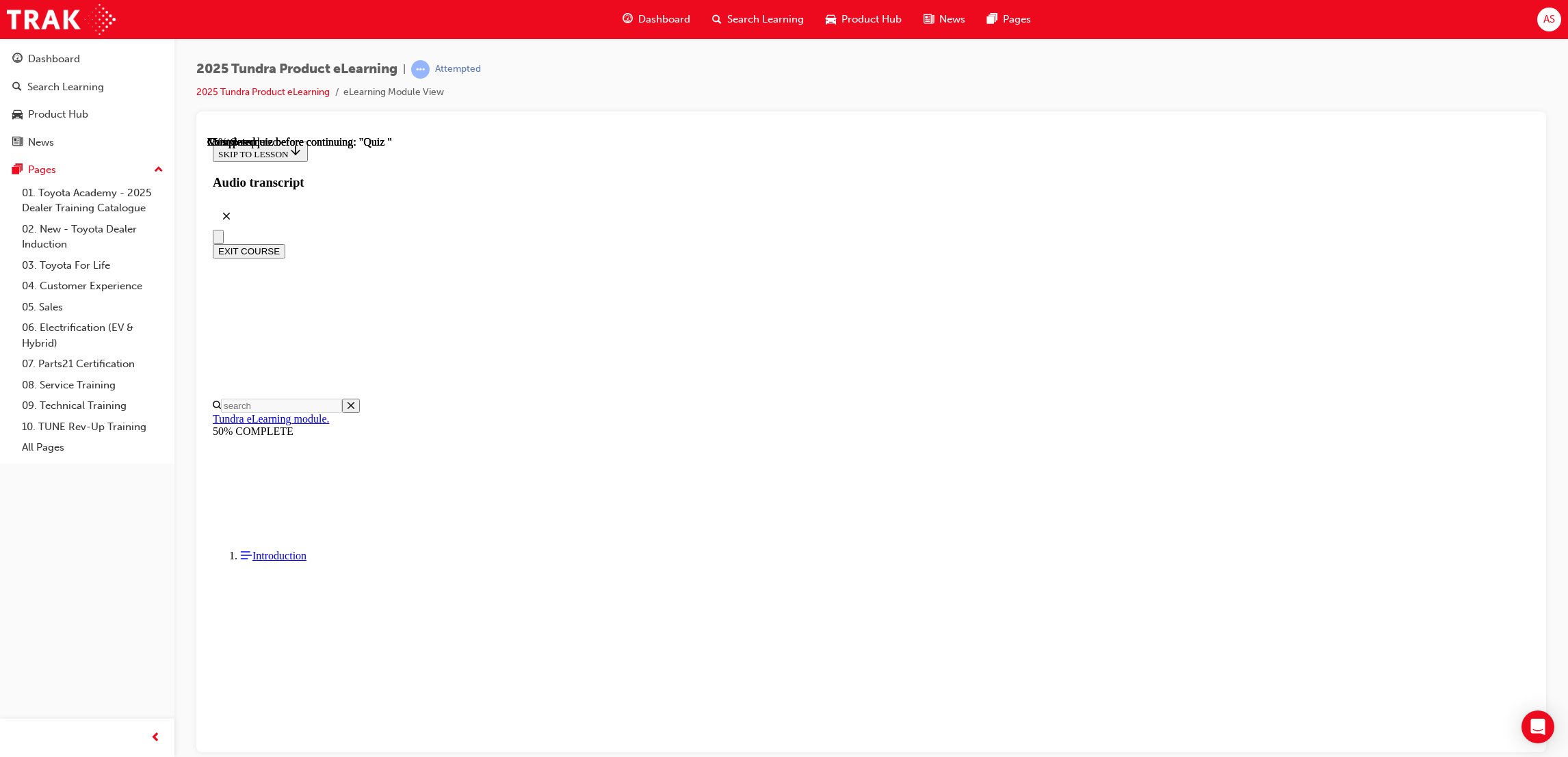
drag, startPoint x: 961, startPoint y: 671, endPoint x: 782, endPoint y: 460, distance: 276.7
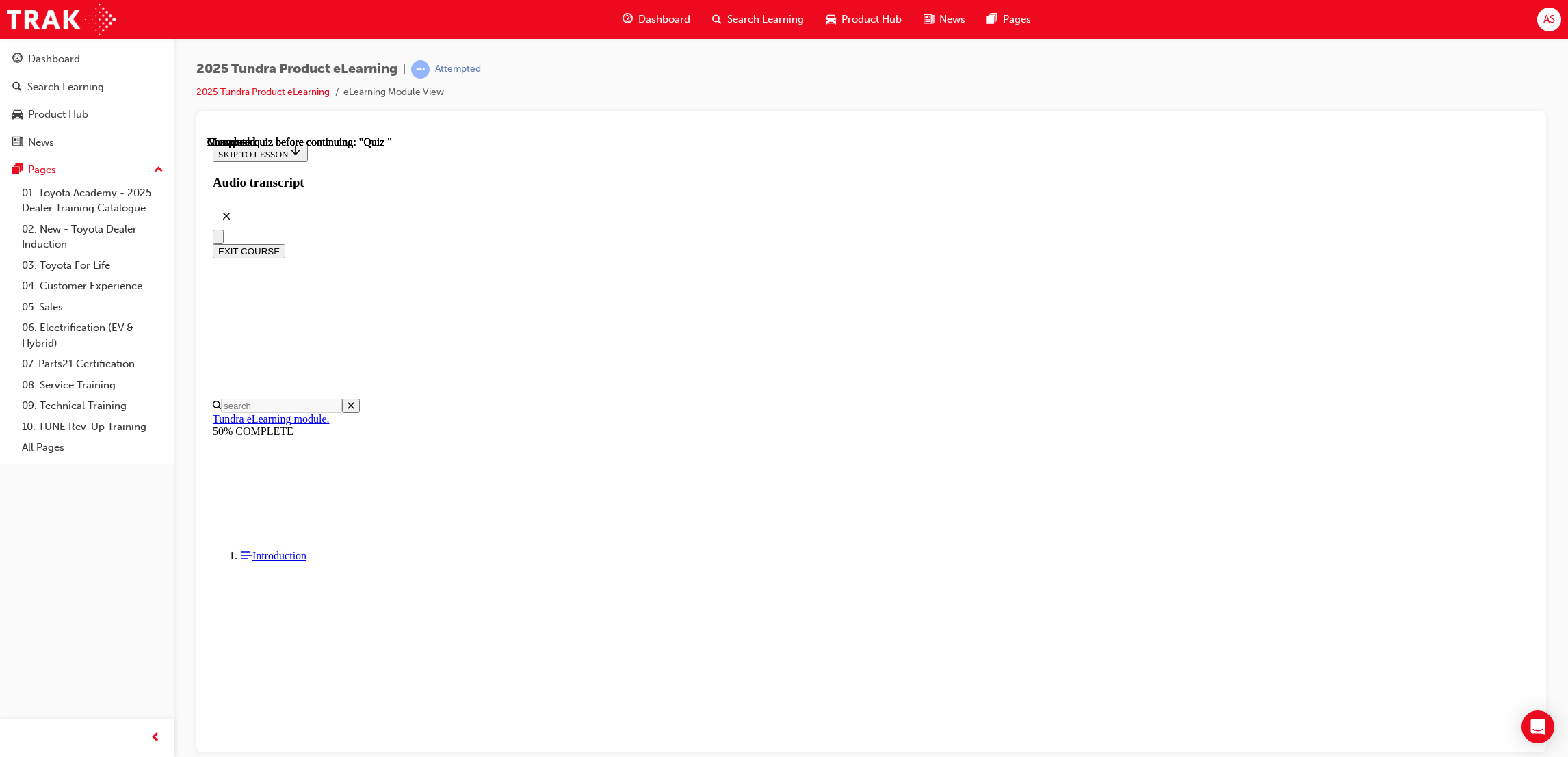
radio input "true"
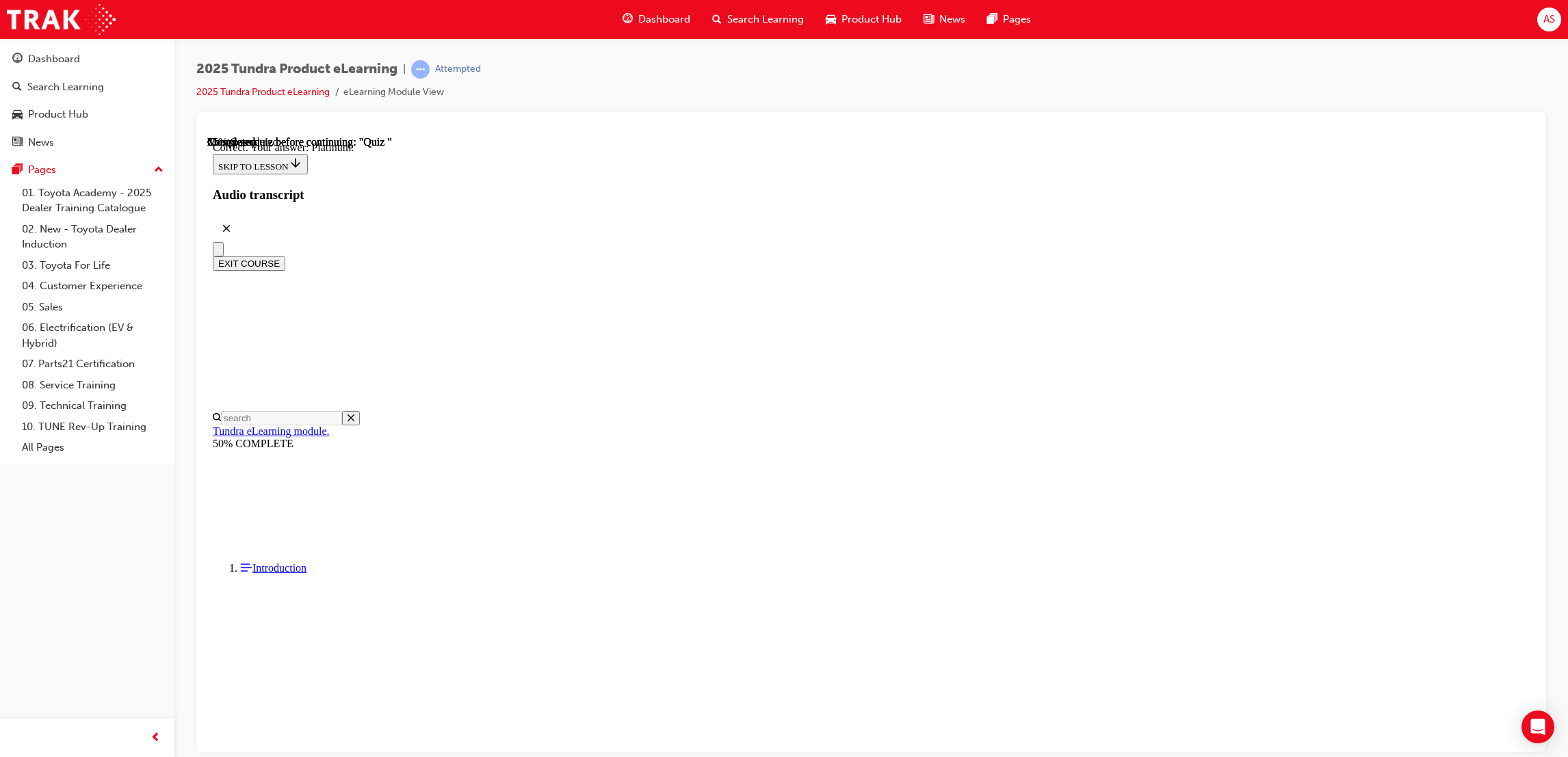
radio input "true"
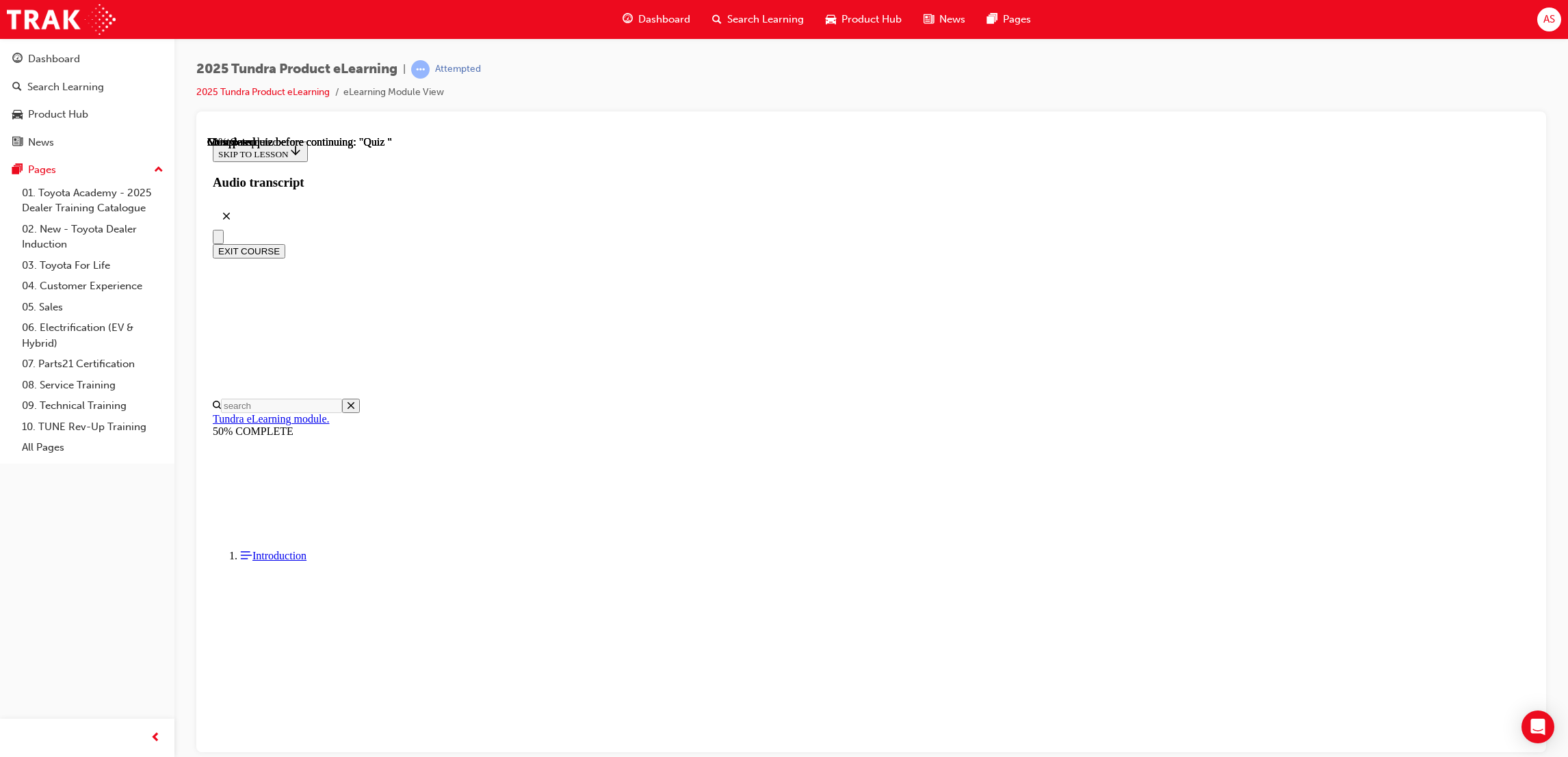
scroll to position [93, 0]
radio input "true"
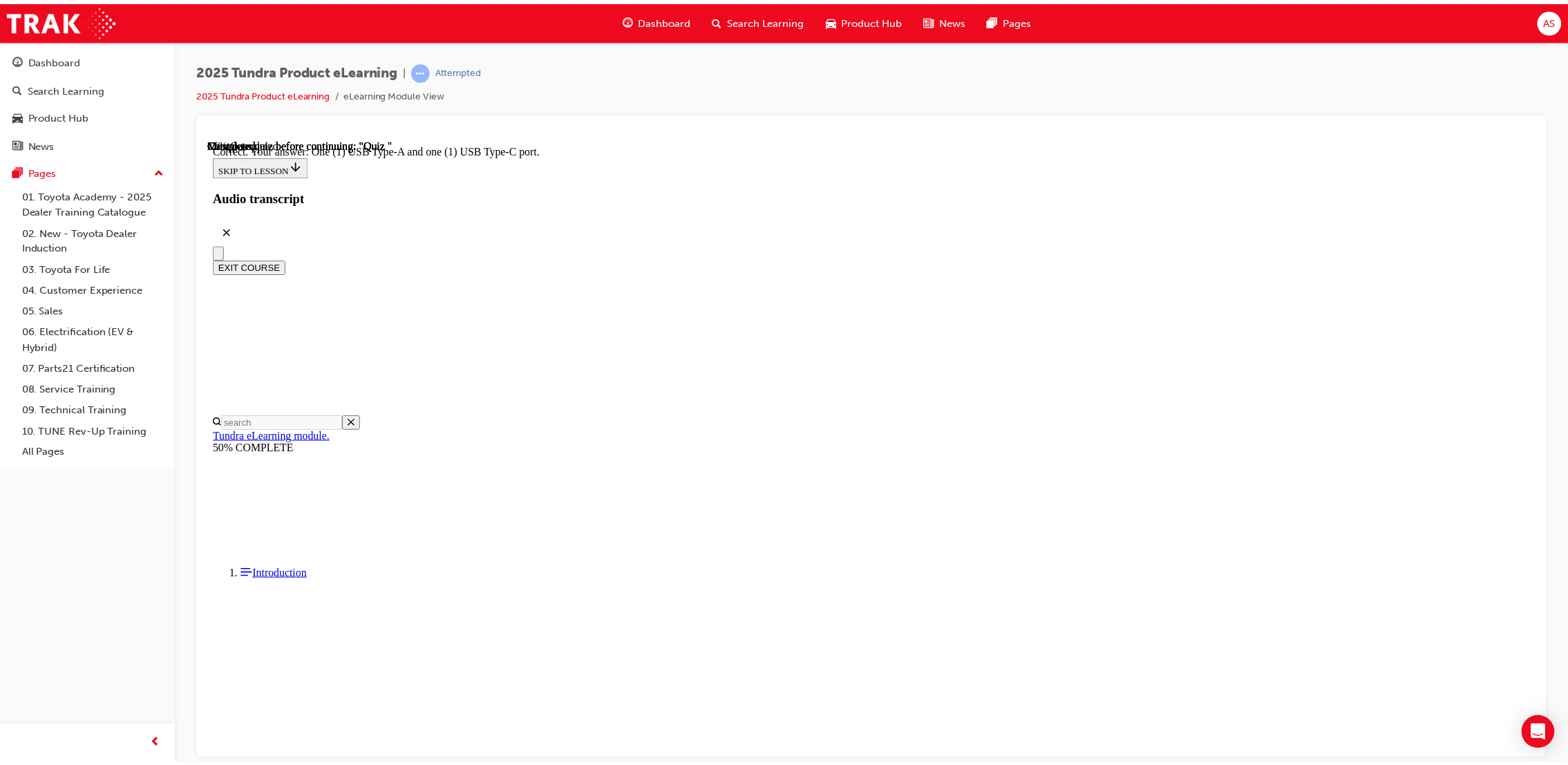
scroll to position [43, 0]
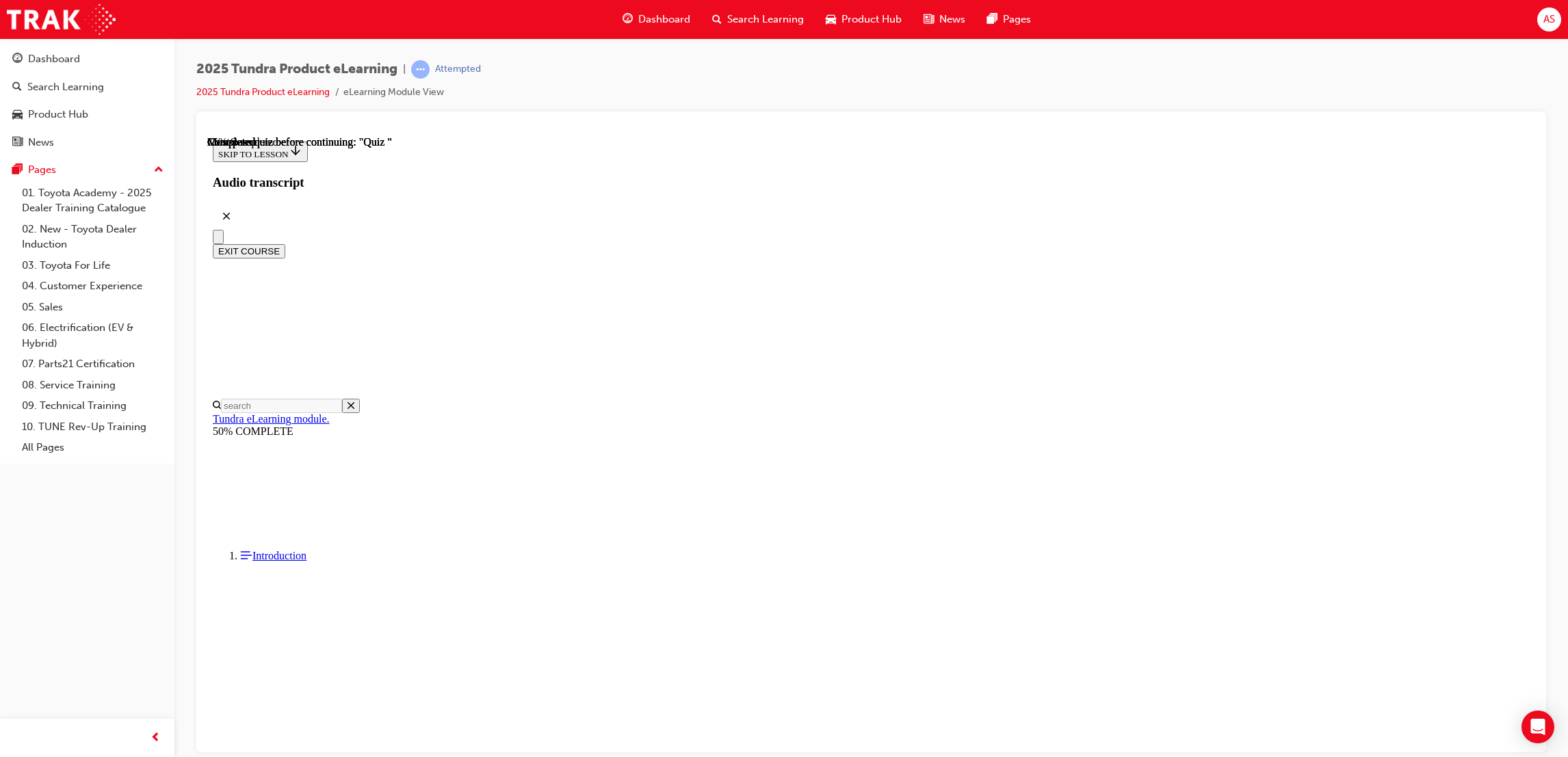
radio input "true"
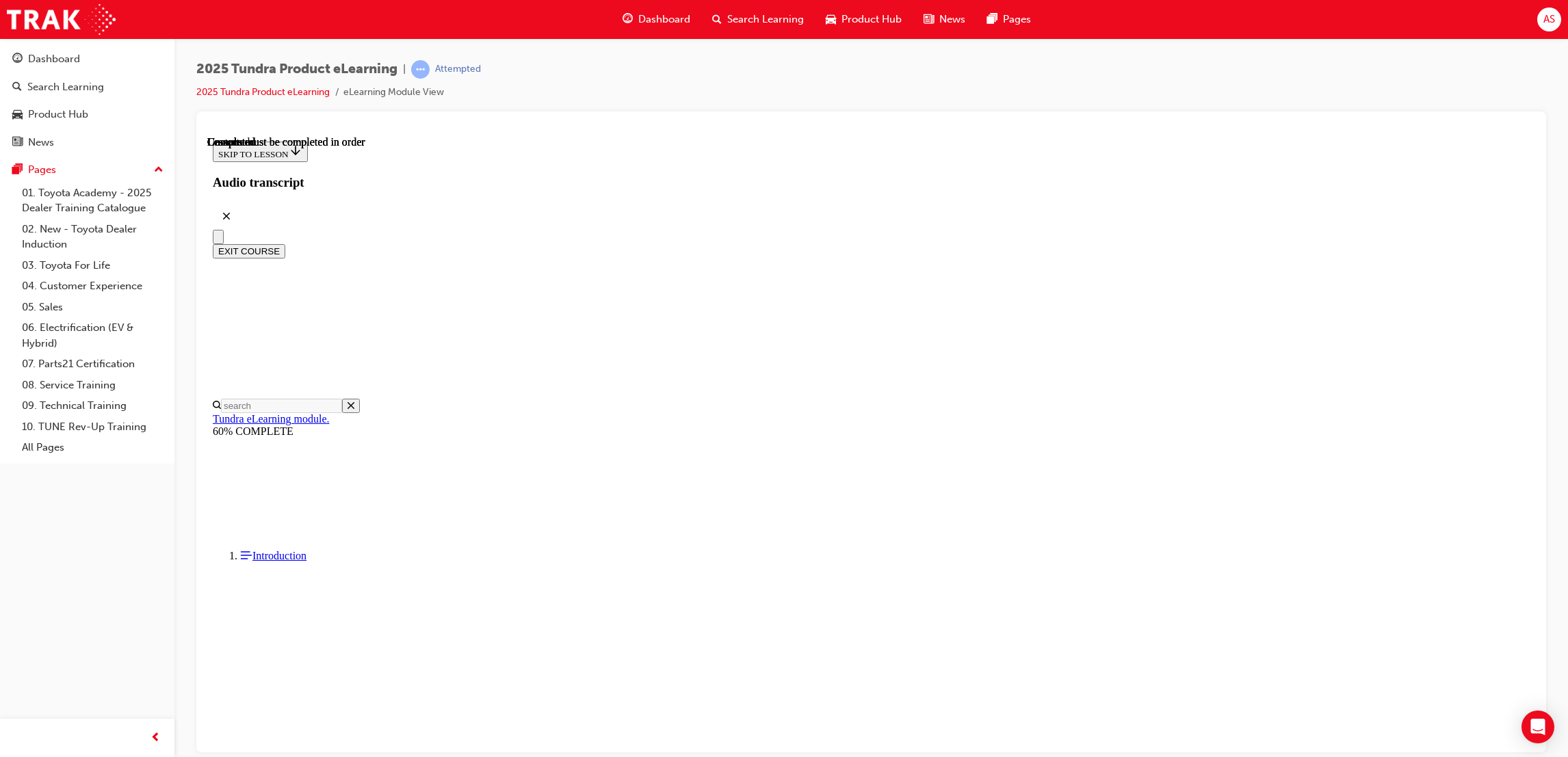
scroll to position [122, 0]
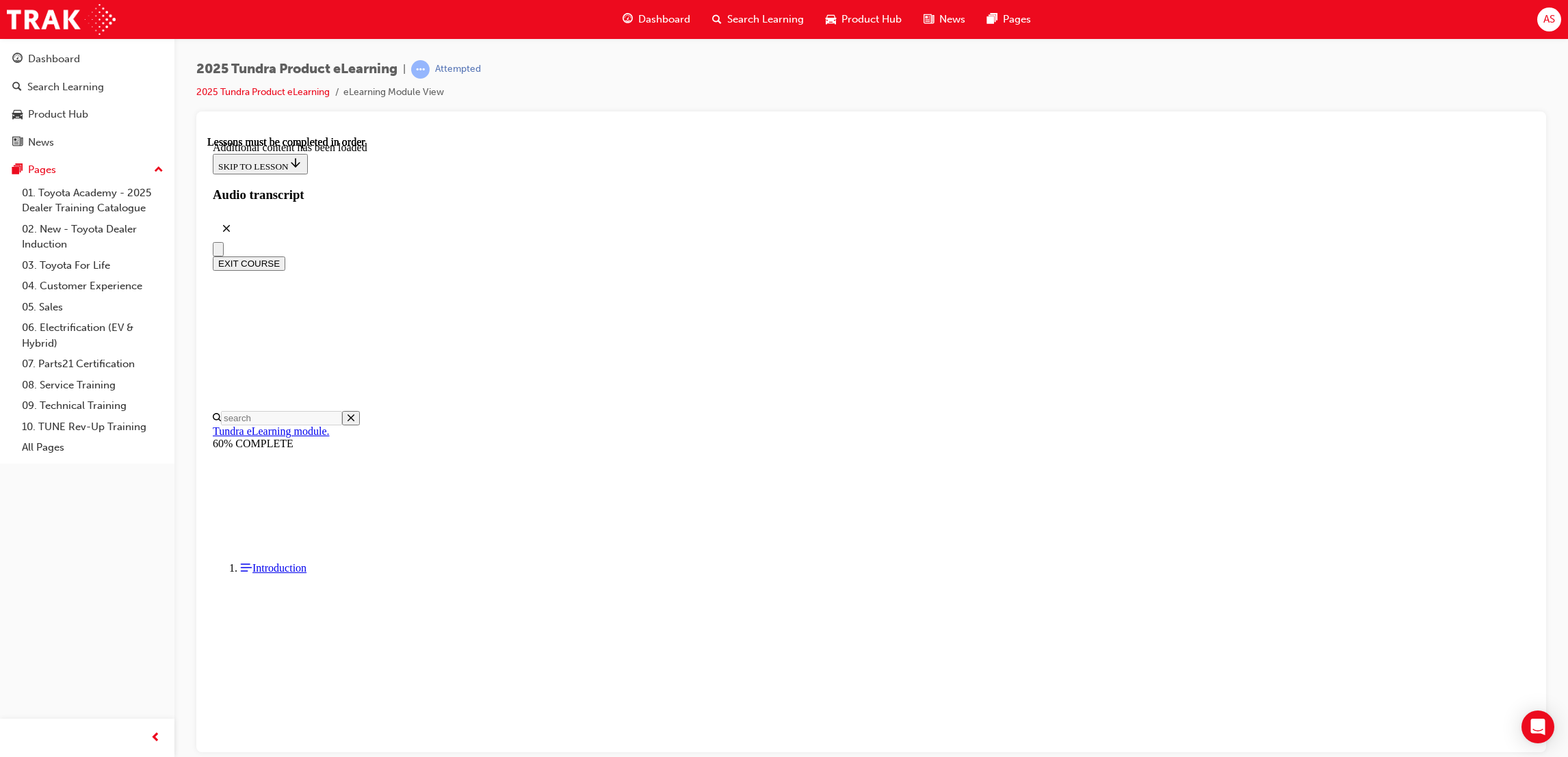
scroll to position [0, 0]
drag, startPoint x: 1071, startPoint y: 601, endPoint x: 1088, endPoint y: 600, distance: 17.0
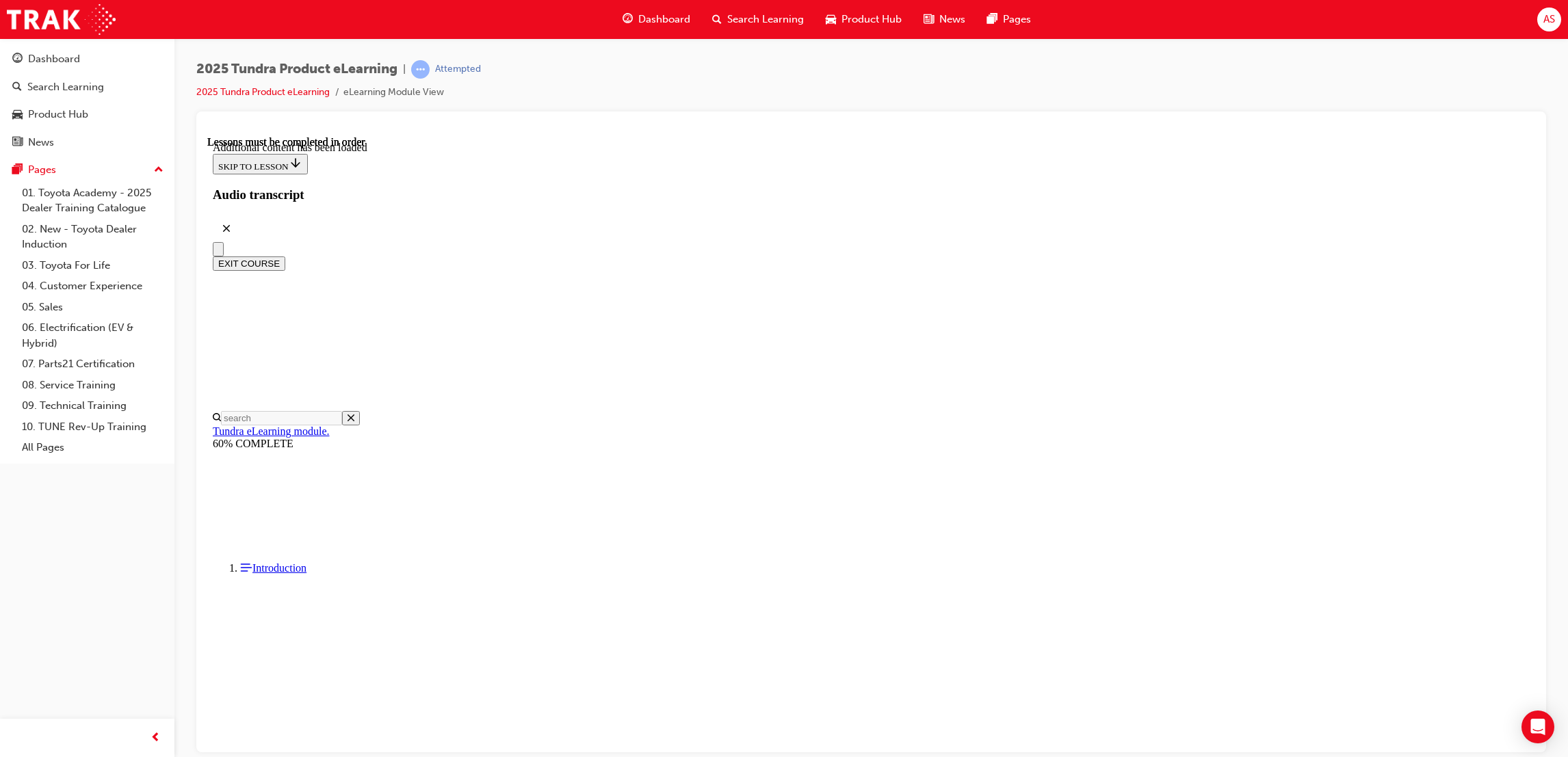
drag, startPoint x: 1101, startPoint y: 610, endPoint x: 1077, endPoint y: 626, distance: 28.8
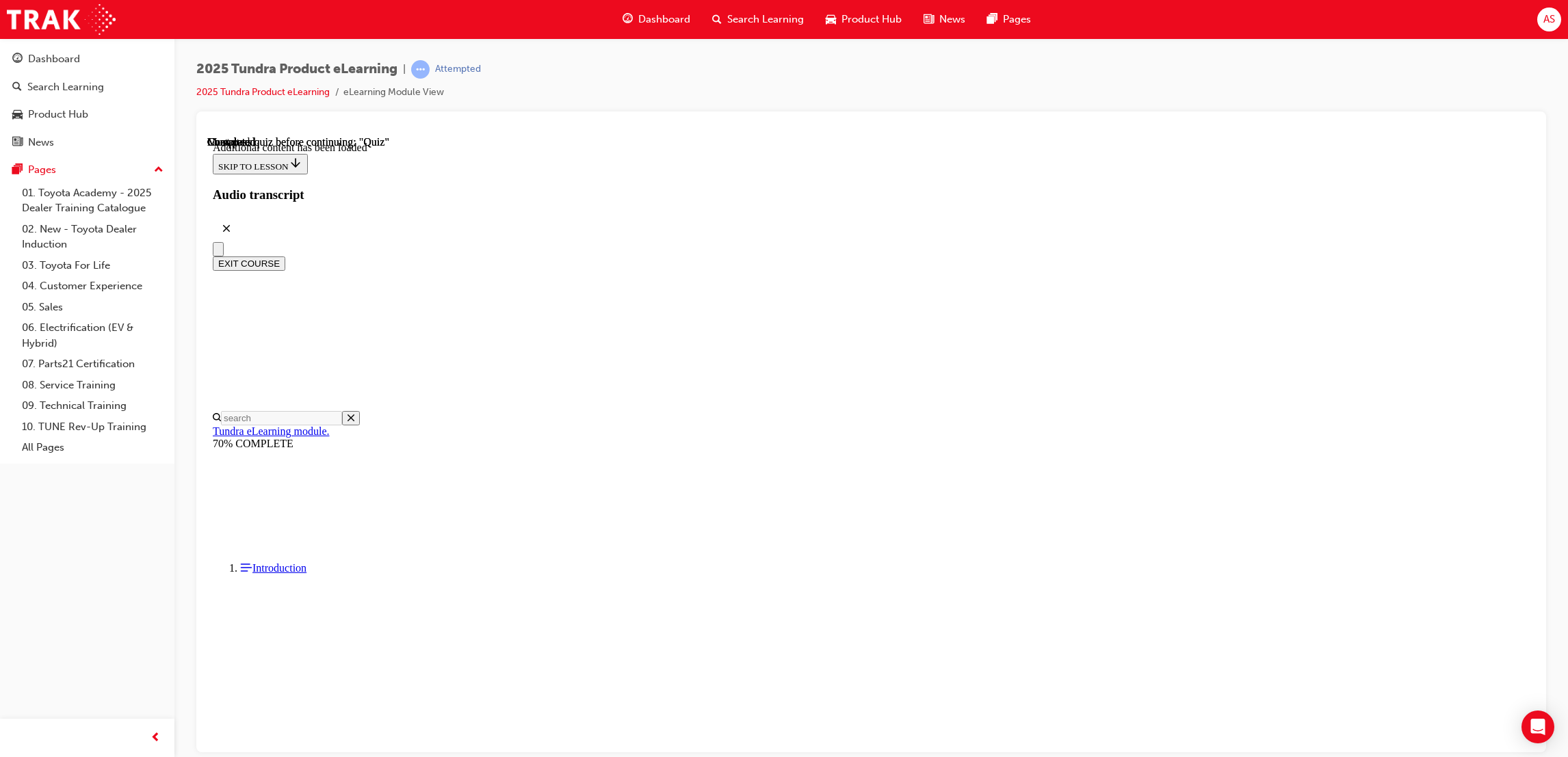
radio input "true"
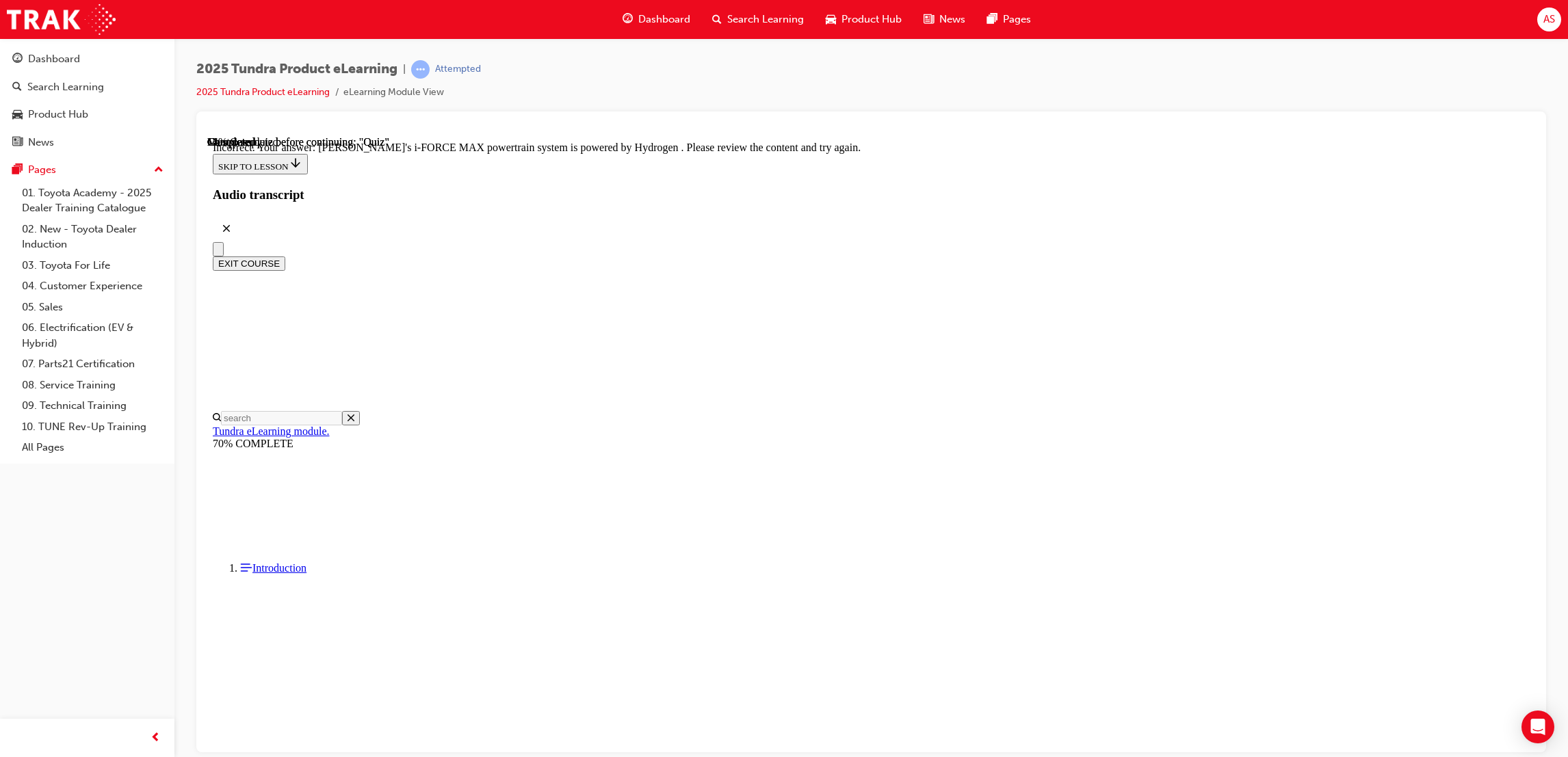
scroll to position [200, 0]
drag, startPoint x: 963, startPoint y: 710, endPoint x: 954, endPoint y: 707, distance: 9.5
drag, startPoint x: 954, startPoint y: 707, endPoint x: 947, endPoint y: 691, distance: 17.5
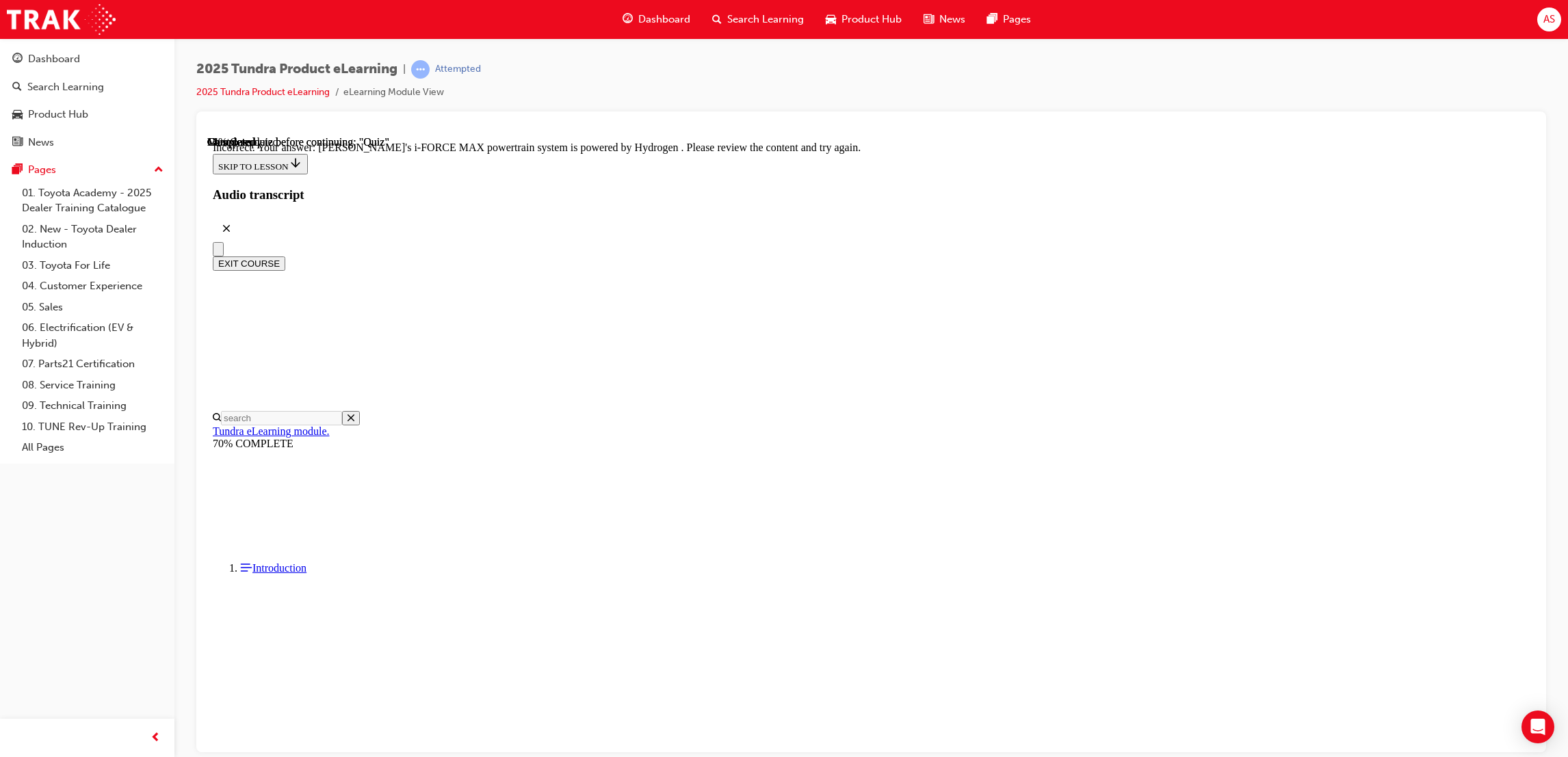
scroll to position [210, 0]
radio input "true"
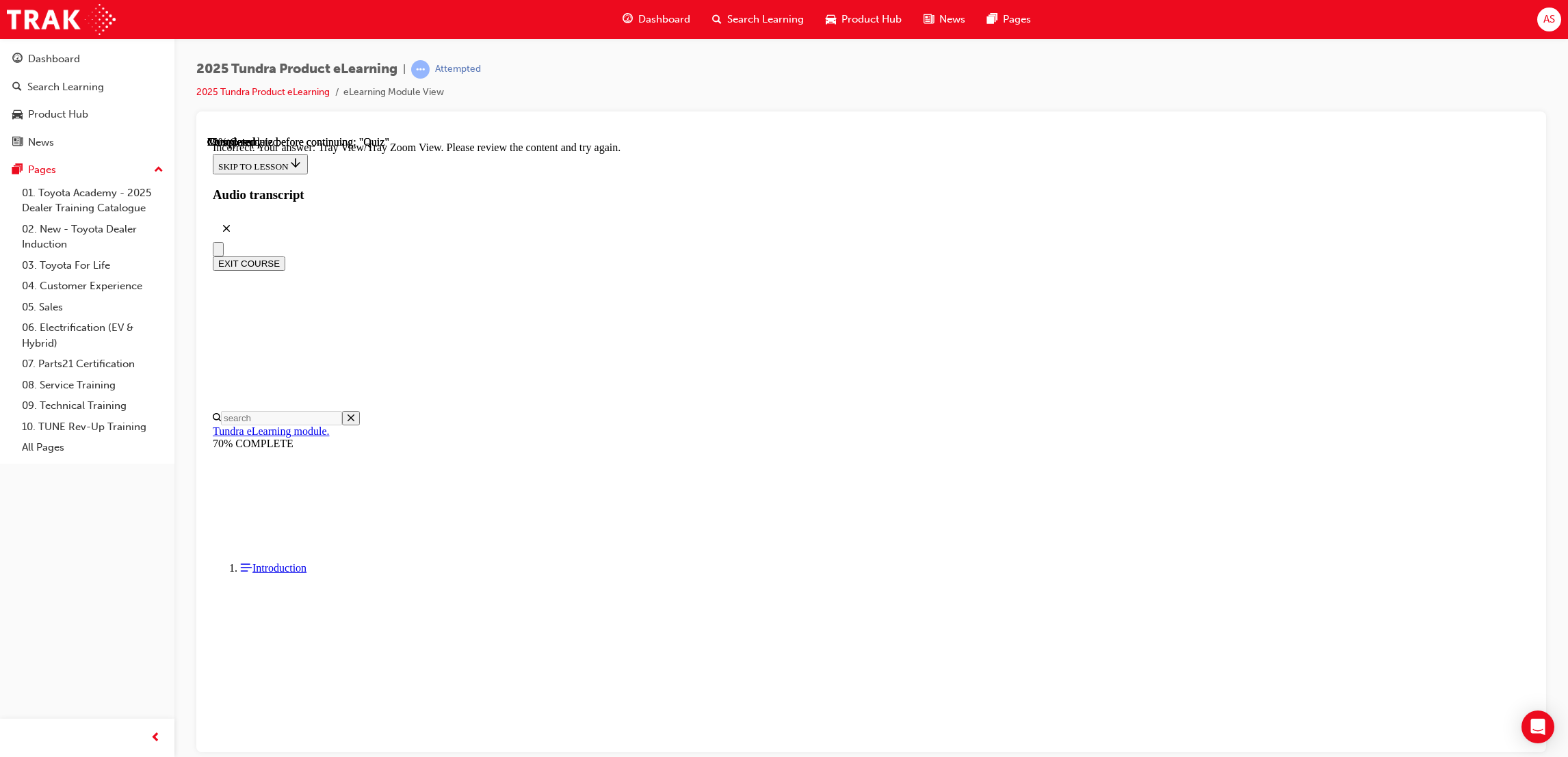
scroll to position [321, 0]
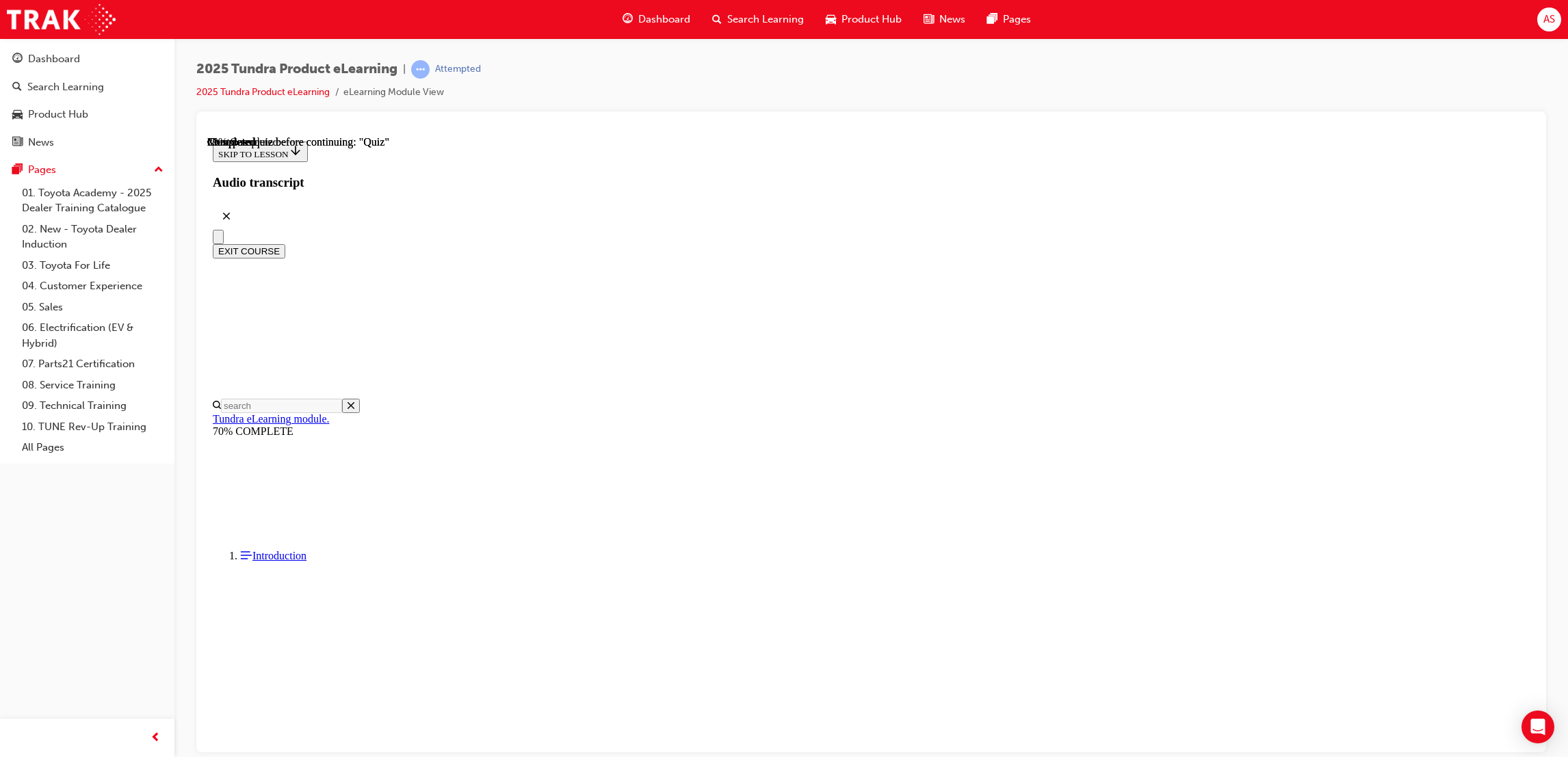
scroll to position [117, 0]
radio input "true"
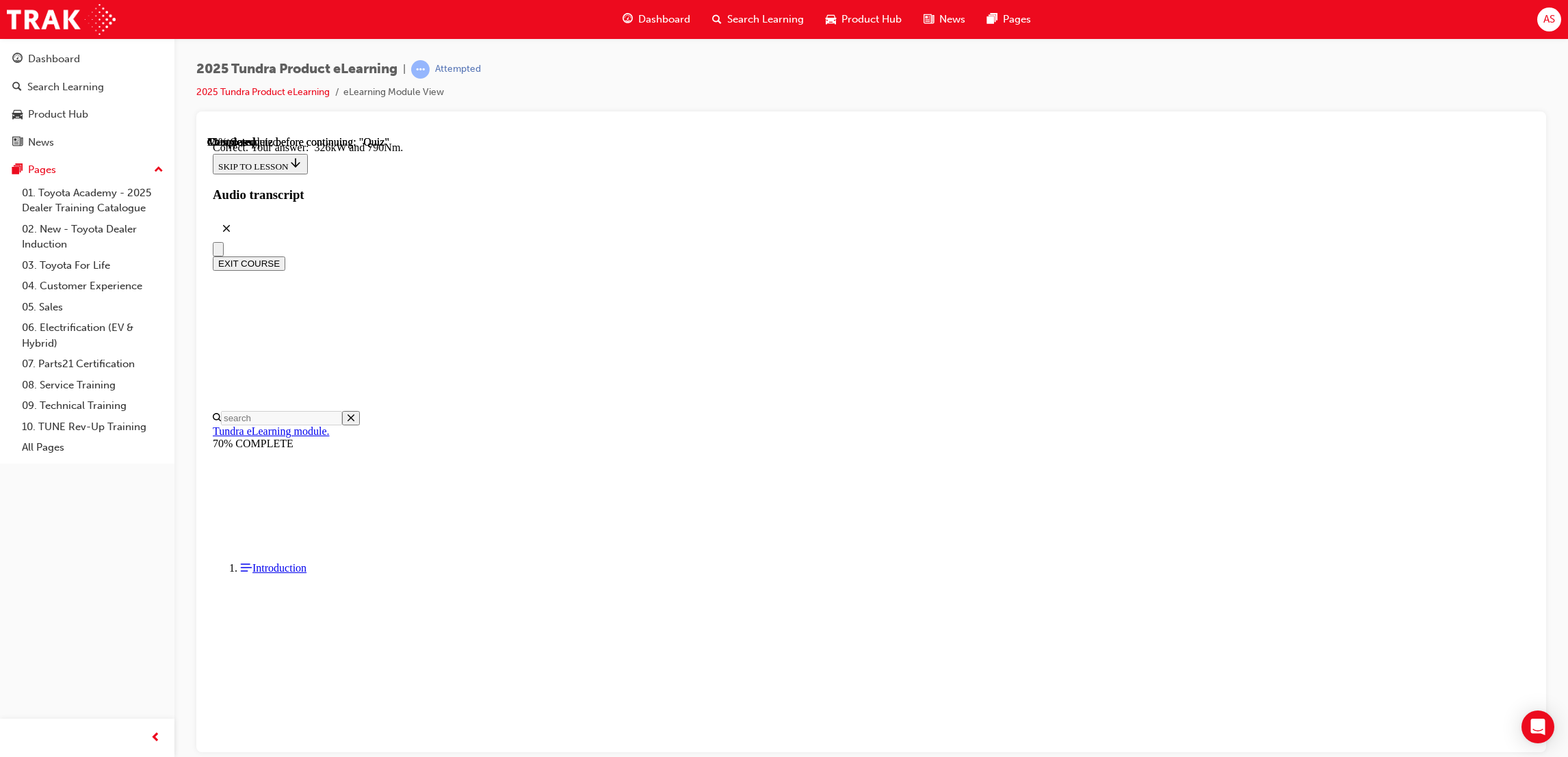
scroll to position [159, 0]
radio input "true"
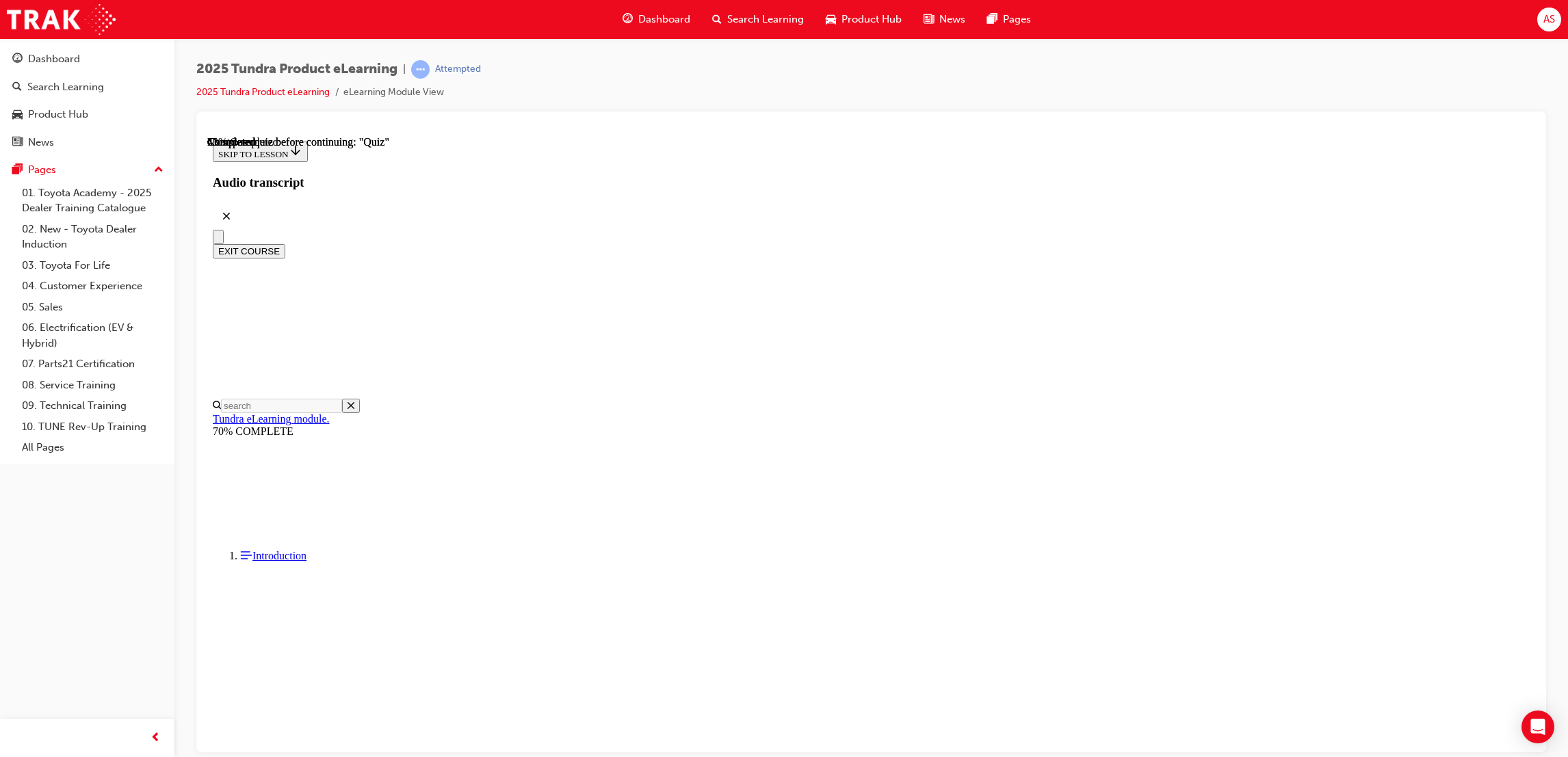
radio input "true"
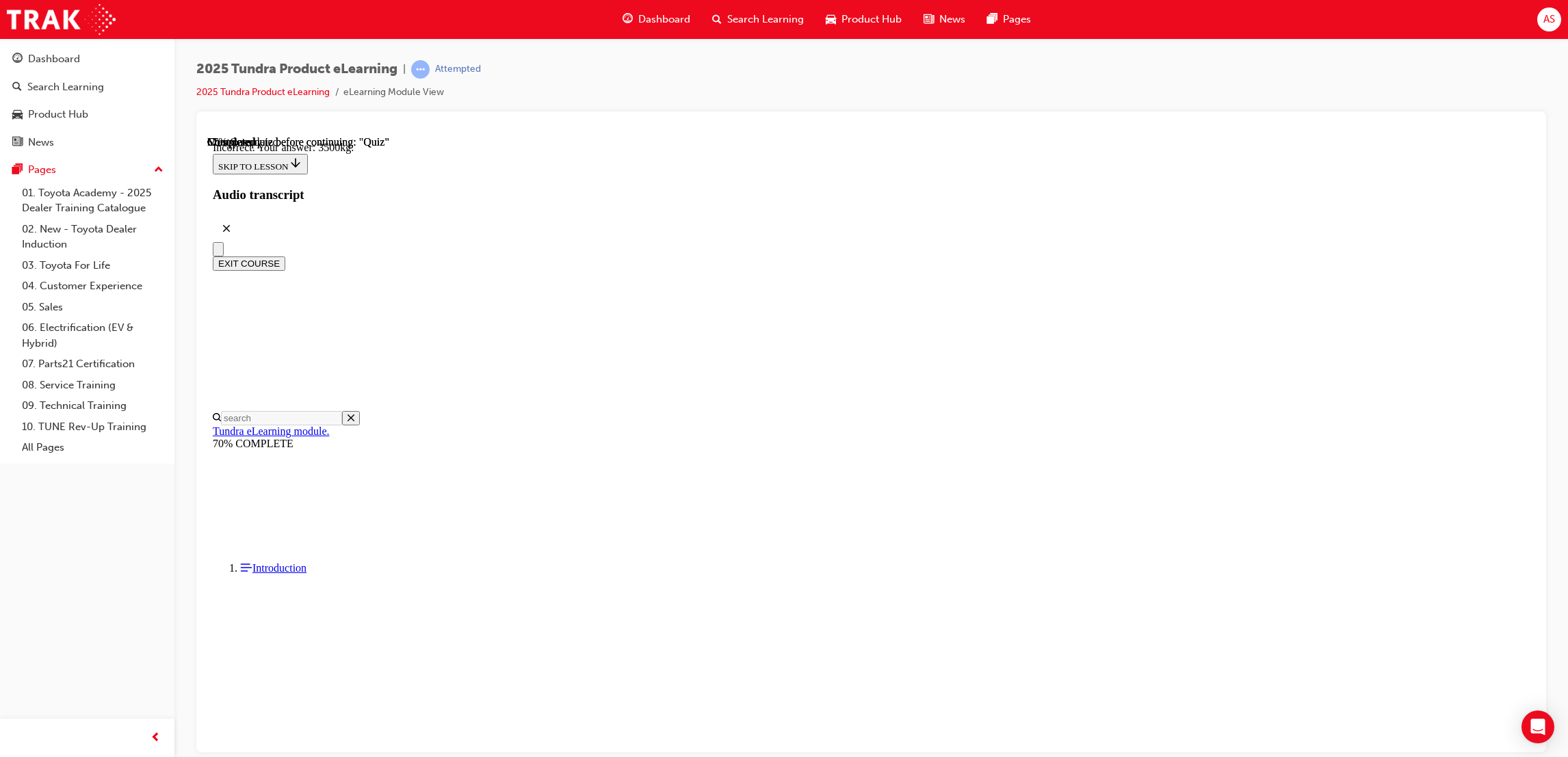
radio input "true"
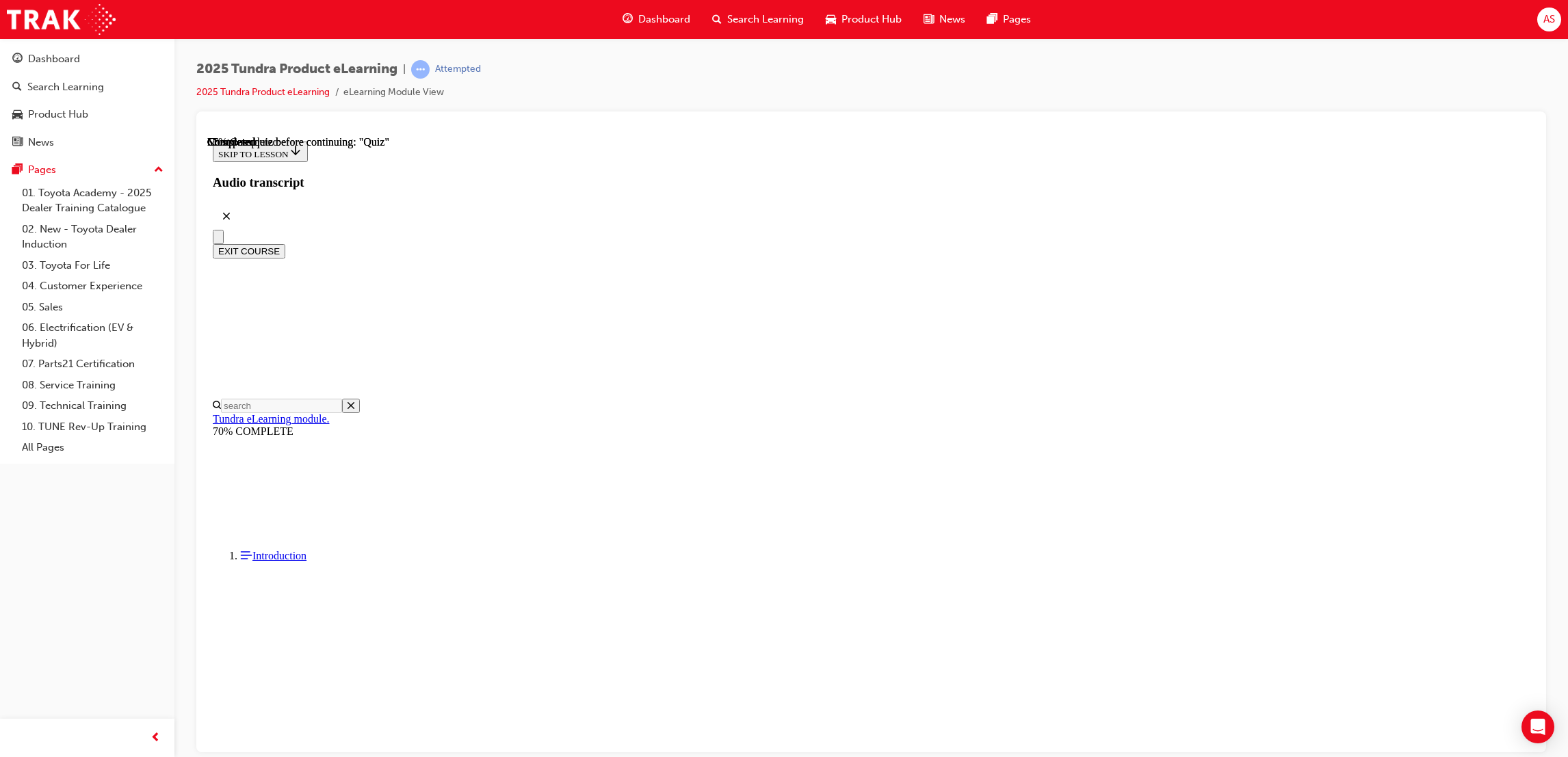
radio input "true"
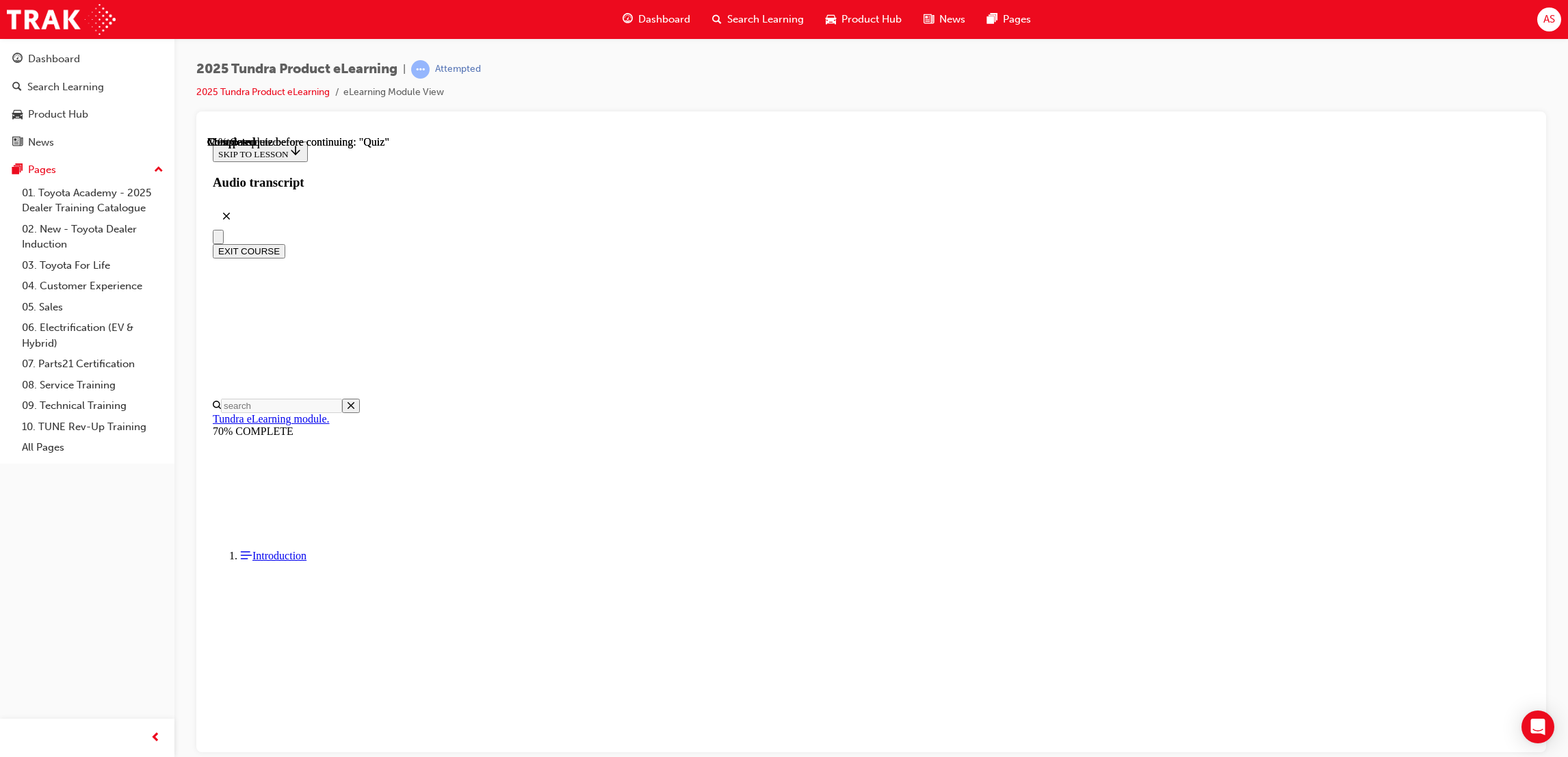
scroll to position [152, 0]
radio input "true"
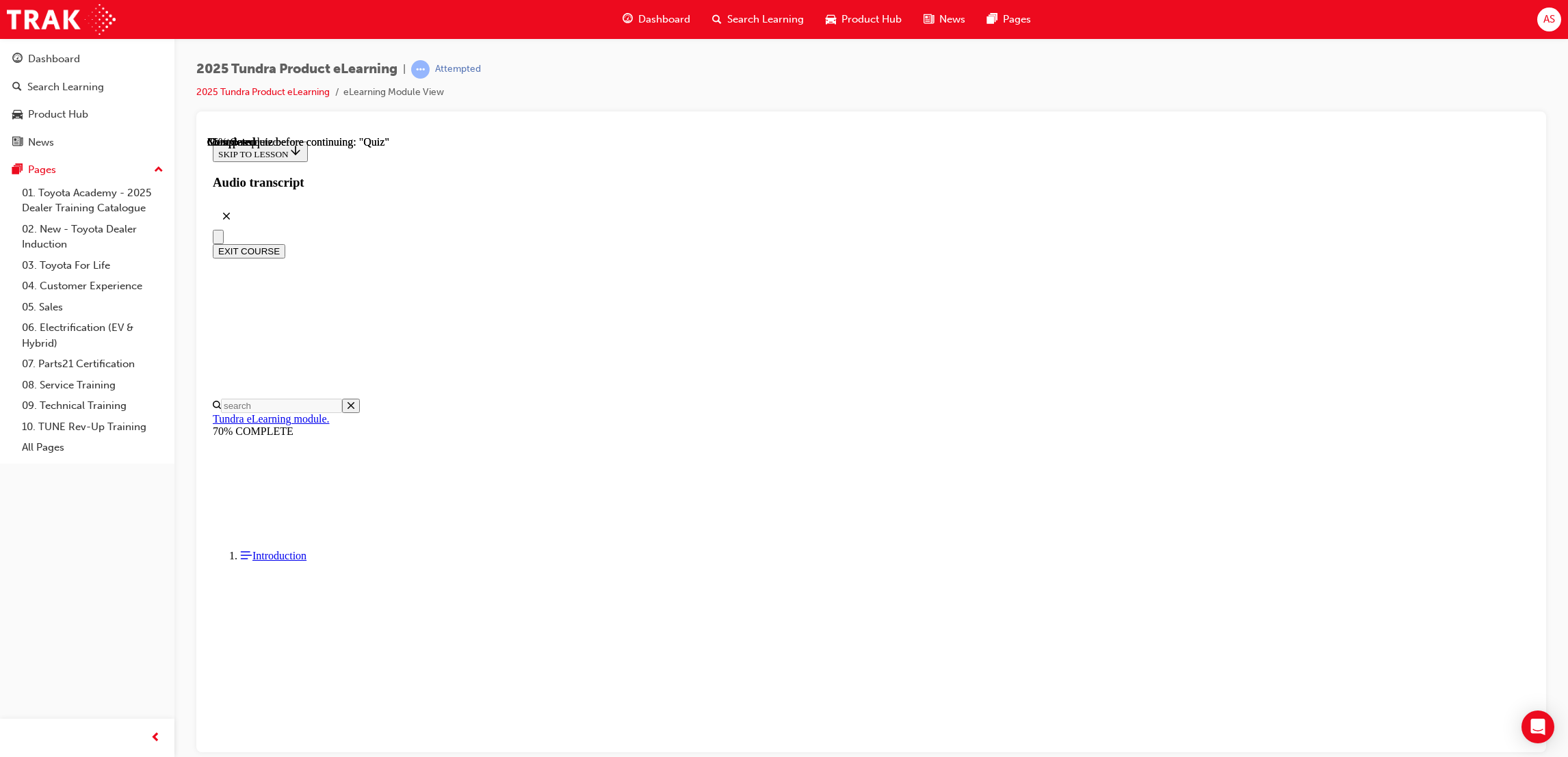
drag, startPoint x: 880, startPoint y: 428, endPoint x: 961, endPoint y: 524, distance: 125.6
radio input "true"
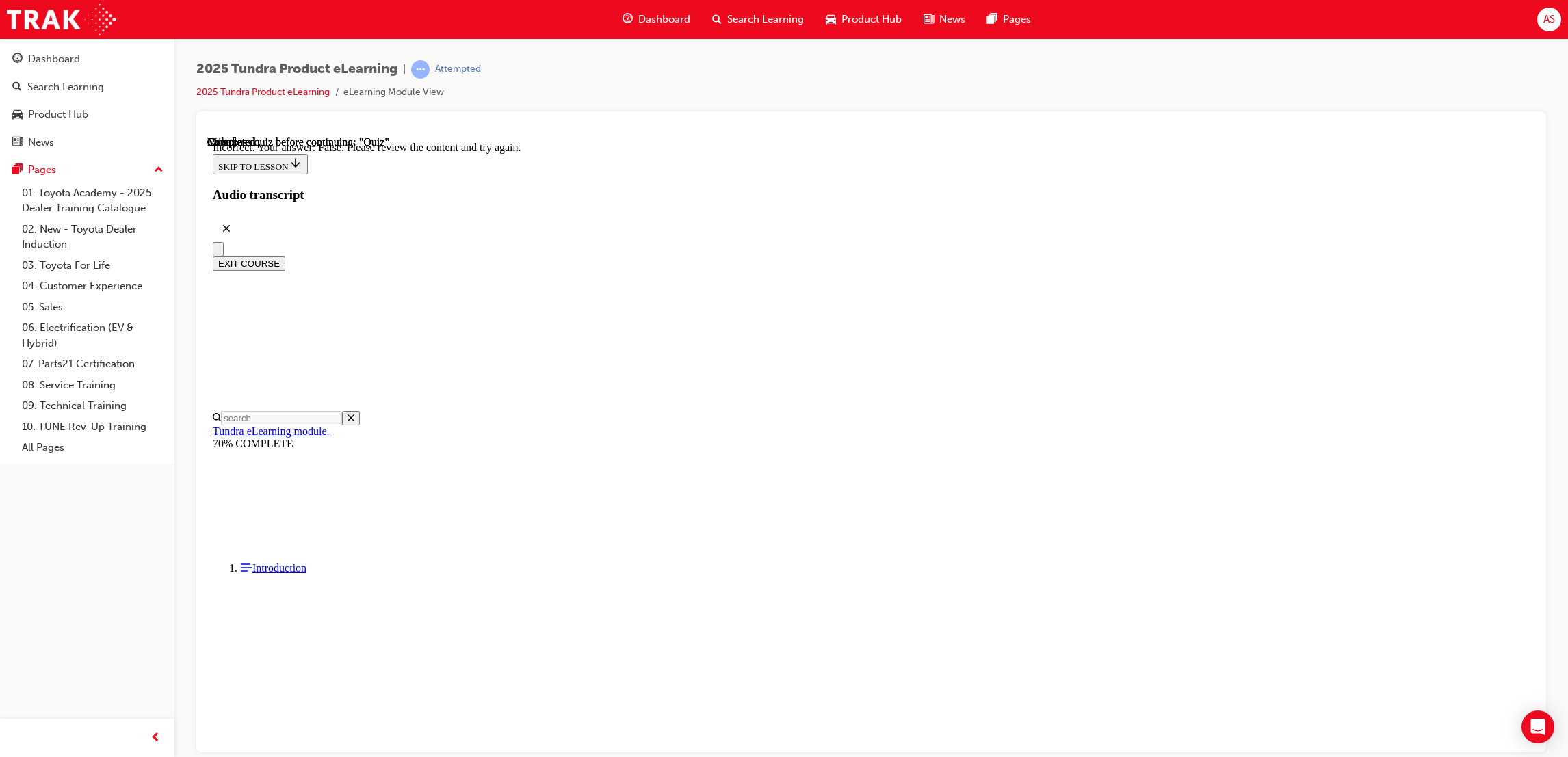
scroll to position [95, 0]
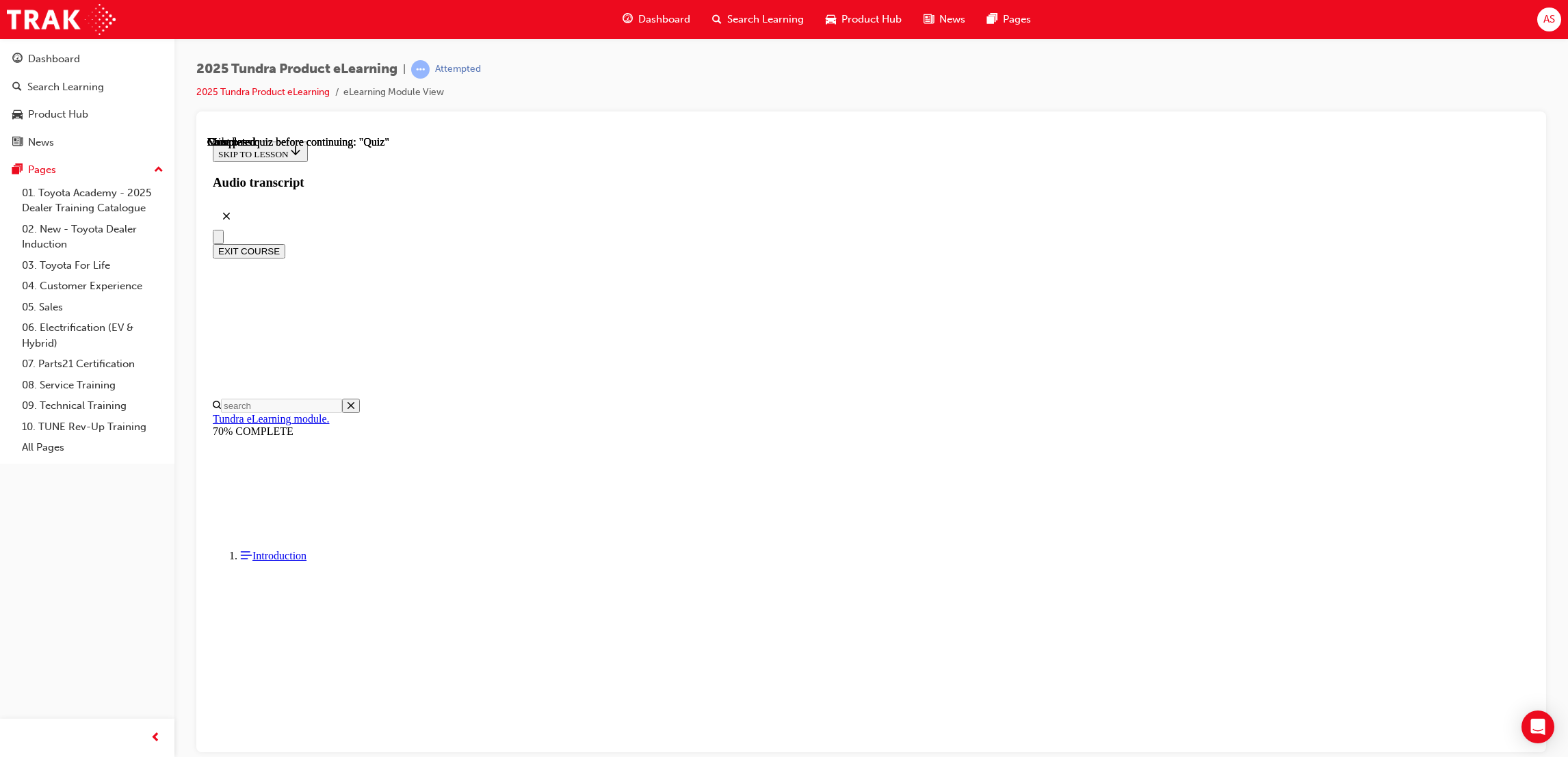
scroll to position [122, 0]
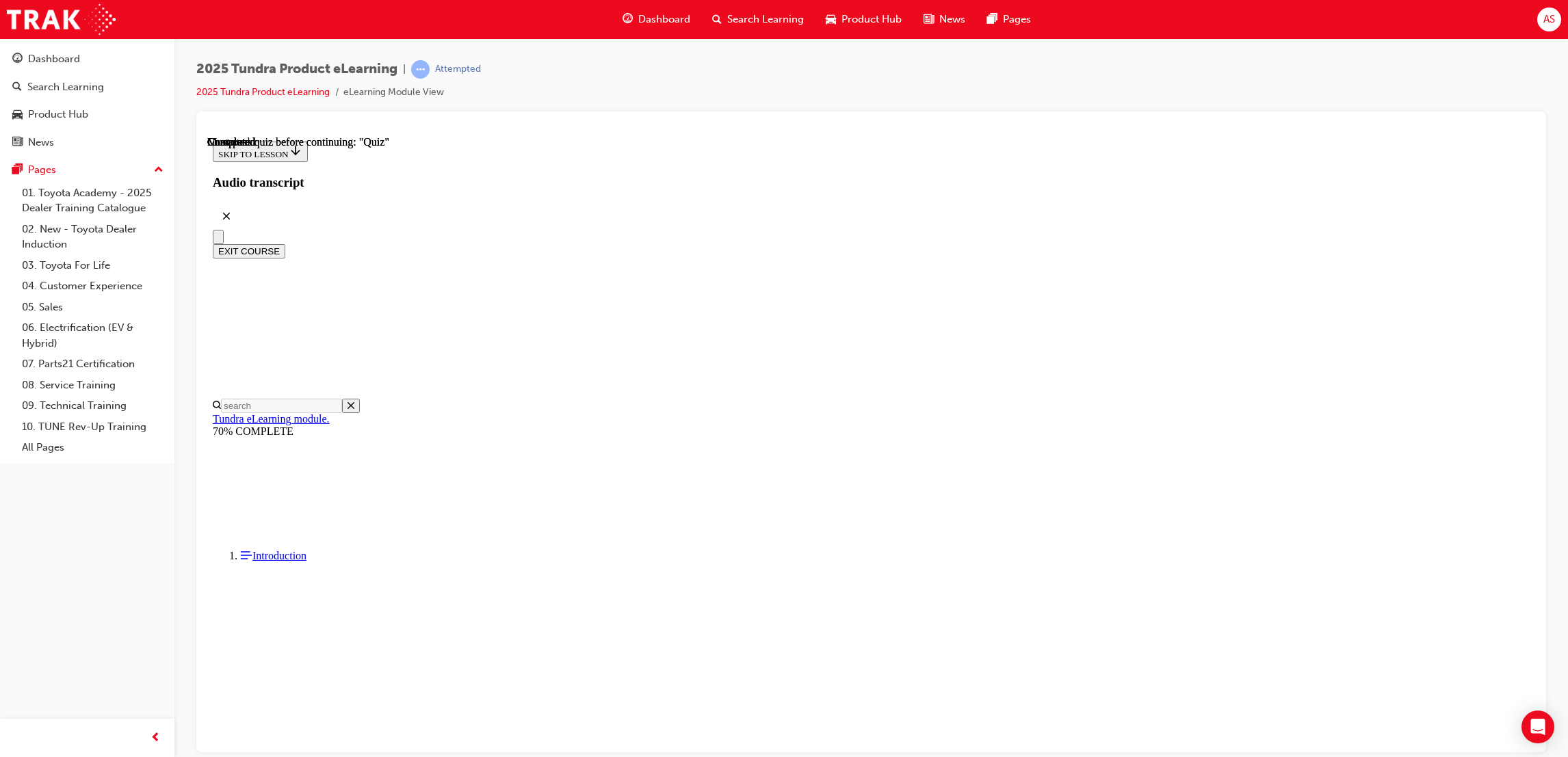
radio input "true"
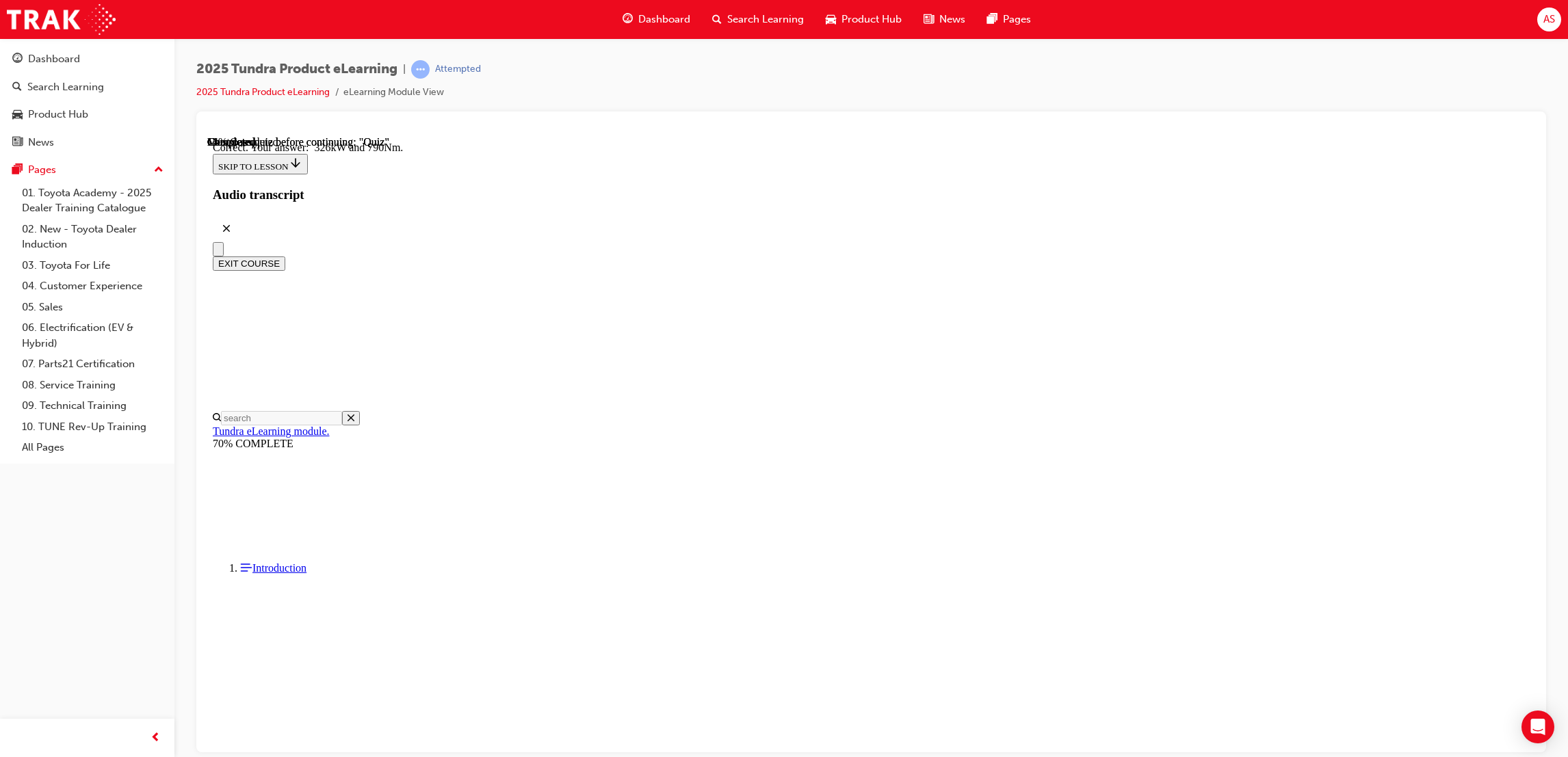
scroll to position [117, 0]
radio input "true"
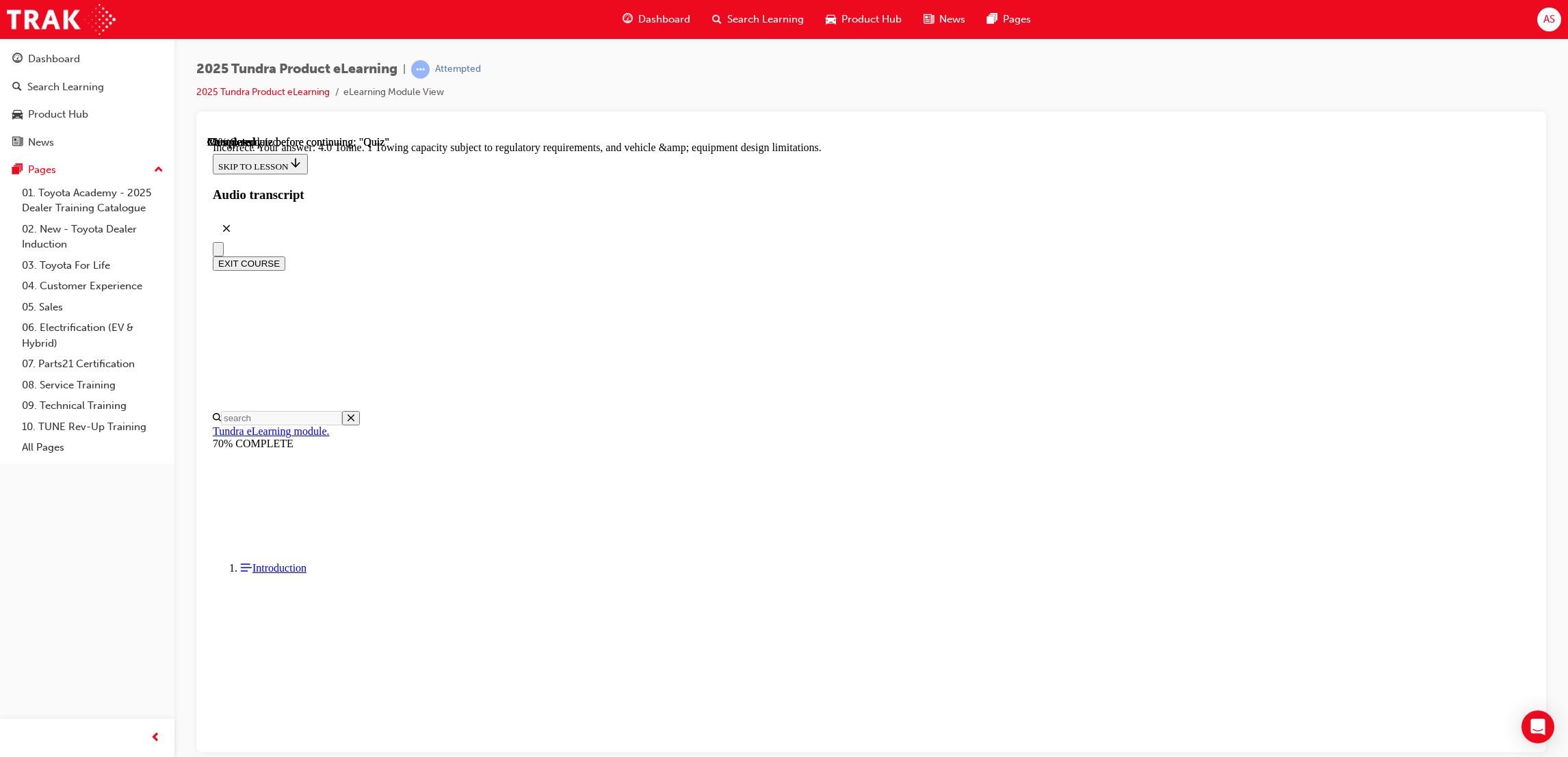
scroll to position [244, 0]
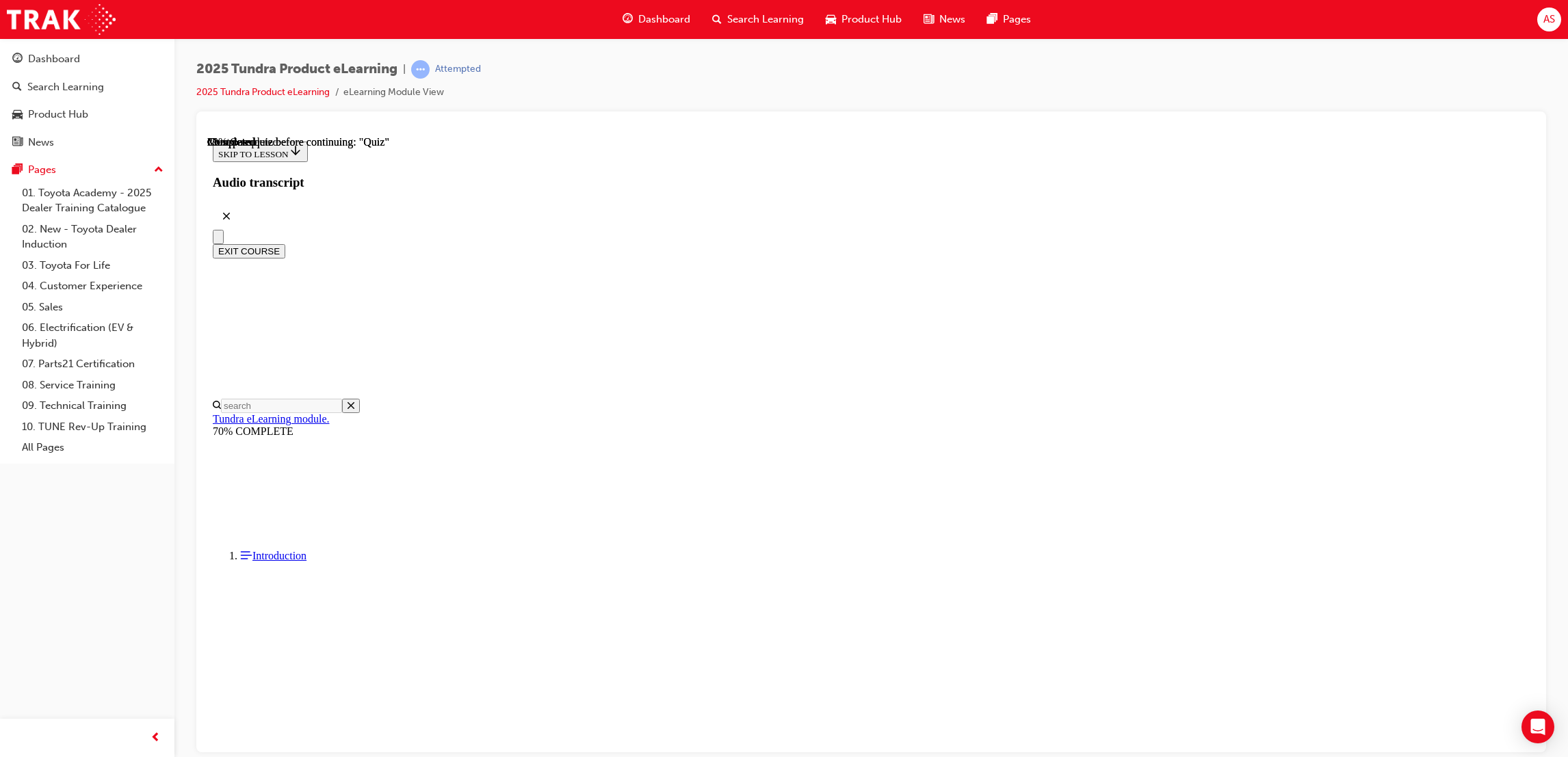
radio input "true"
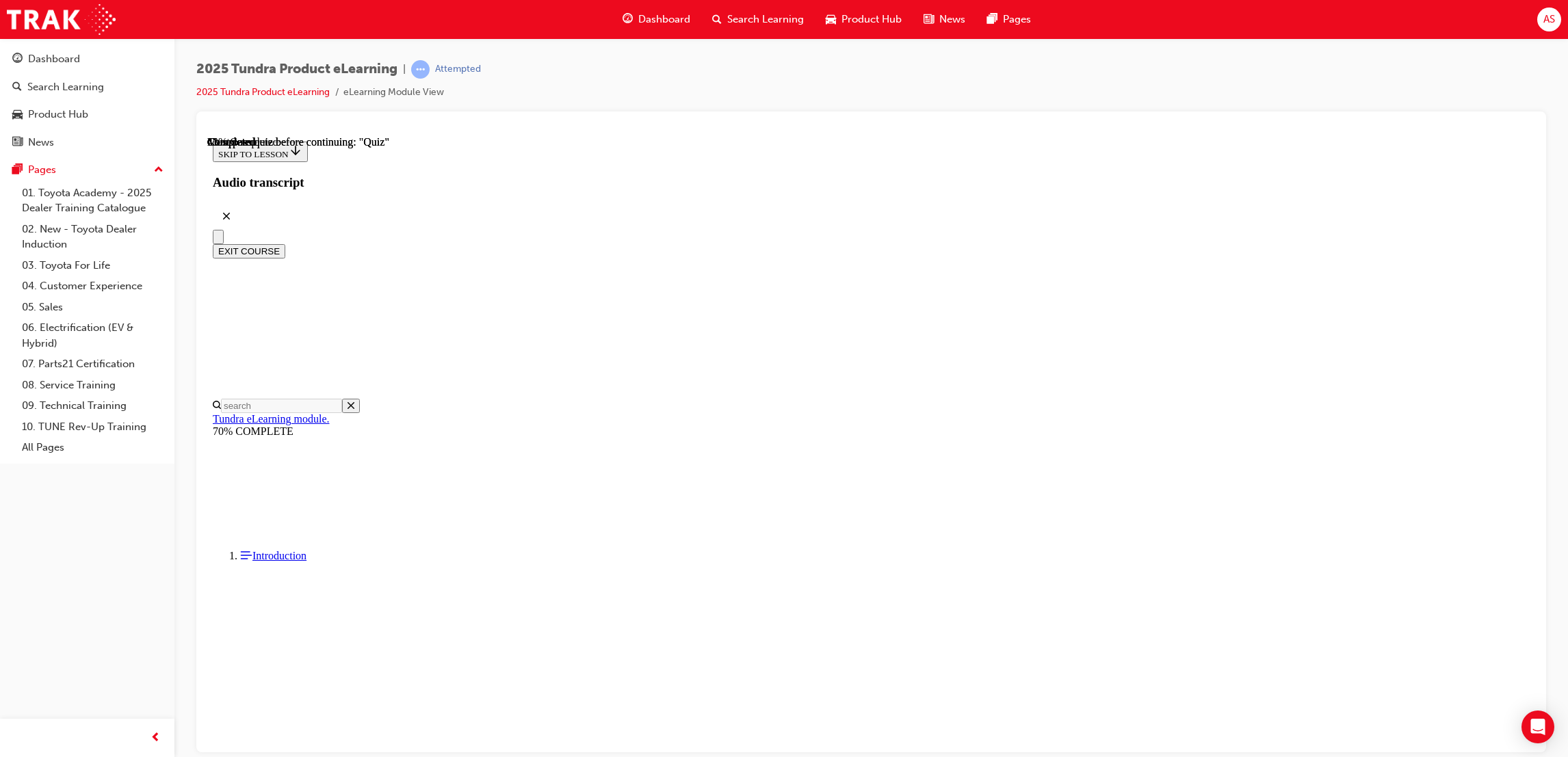
radio input "true"
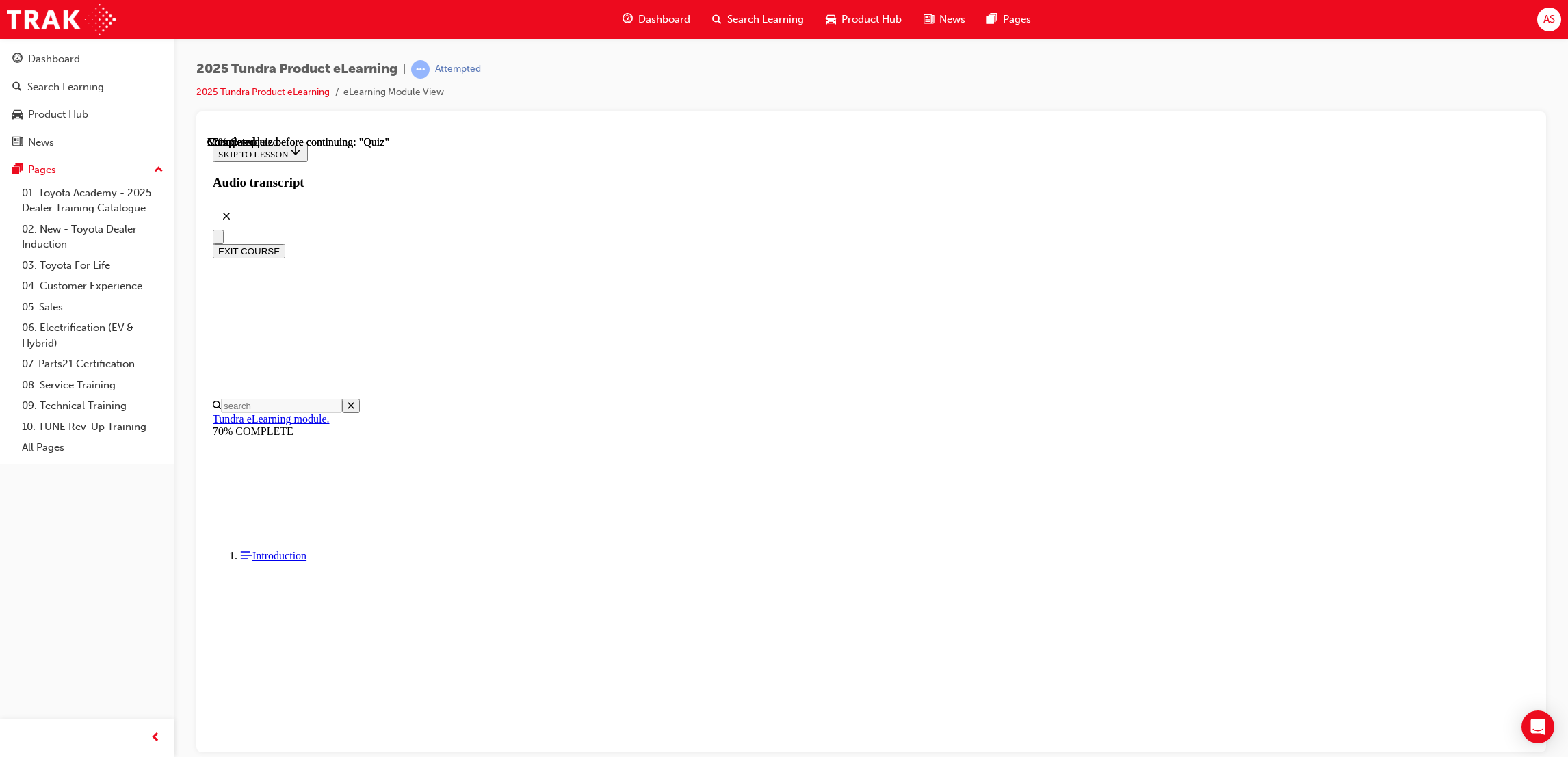
scroll to position [152, 0]
radio input "true"
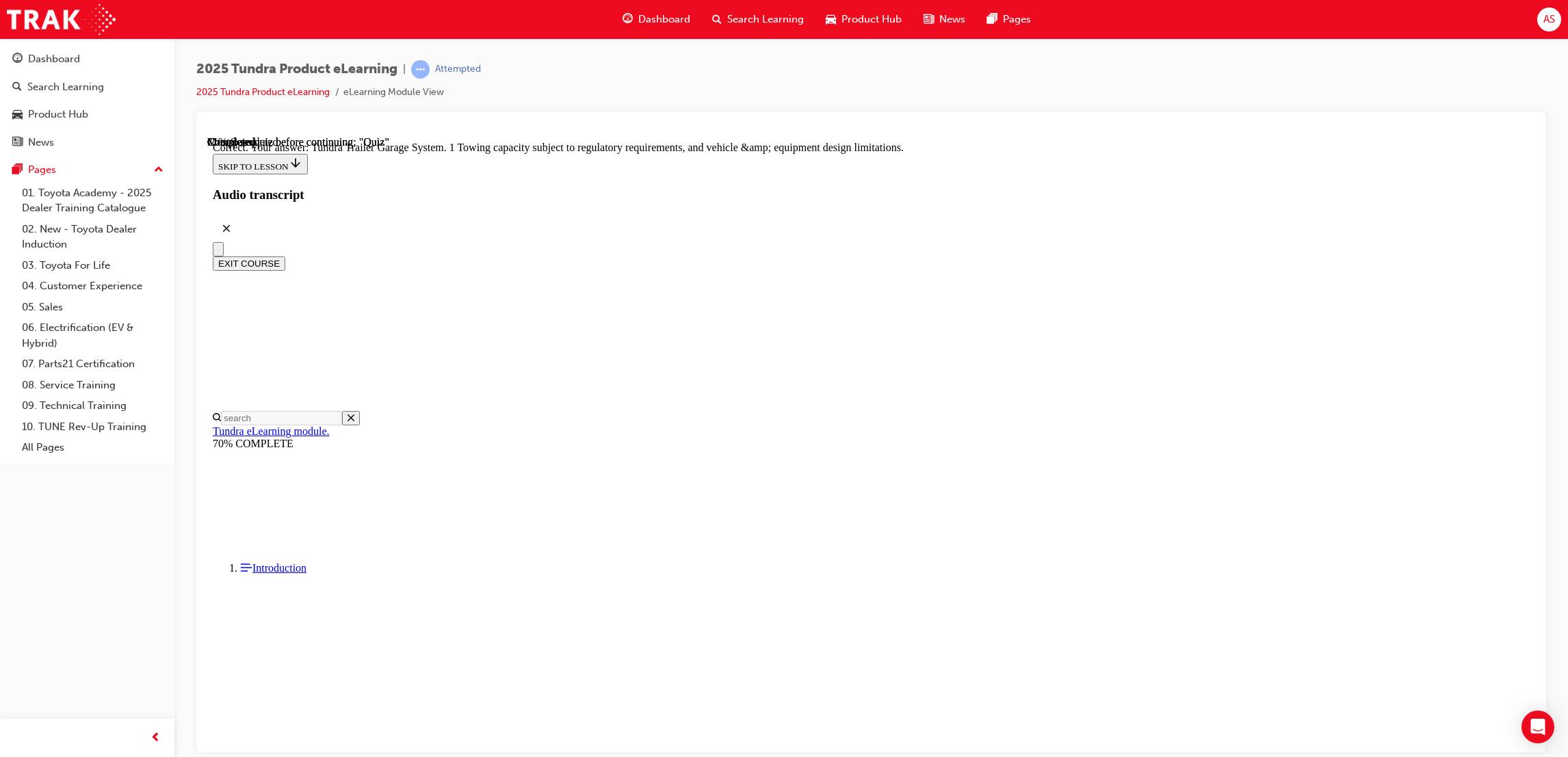
scroll to position [290, 0]
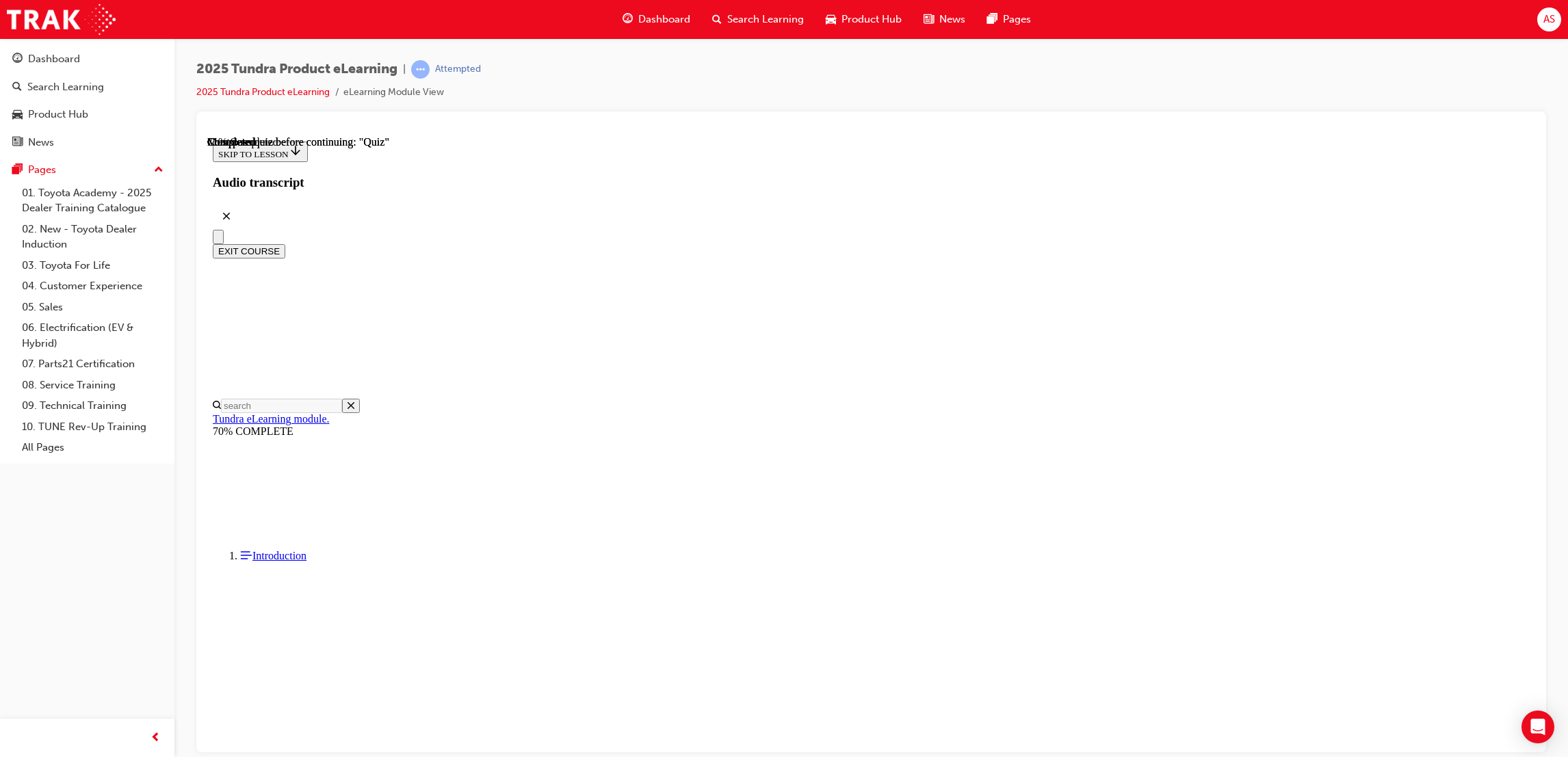
scroll to position [229, 0]
radio input "true"
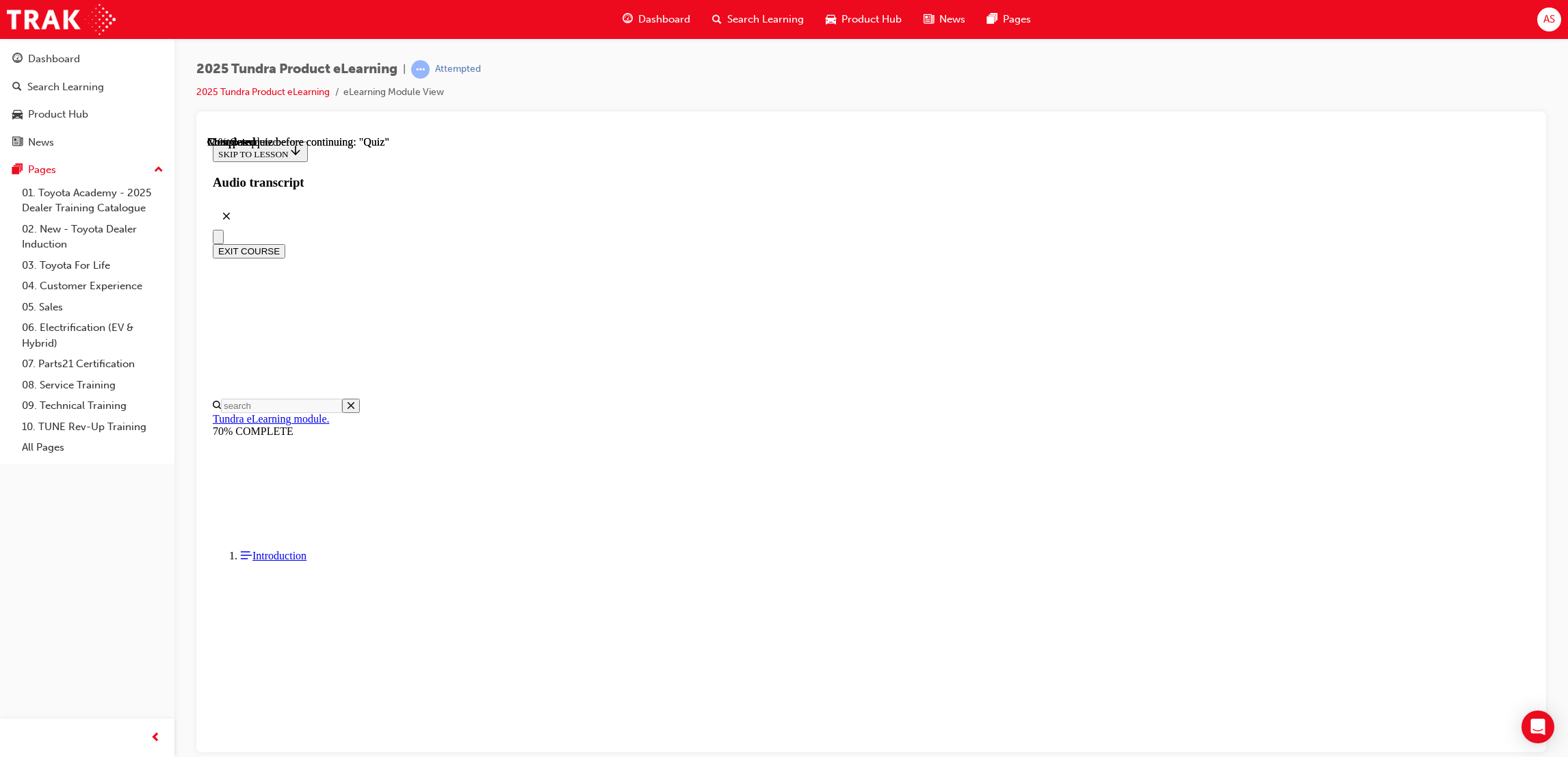
radio input "true"
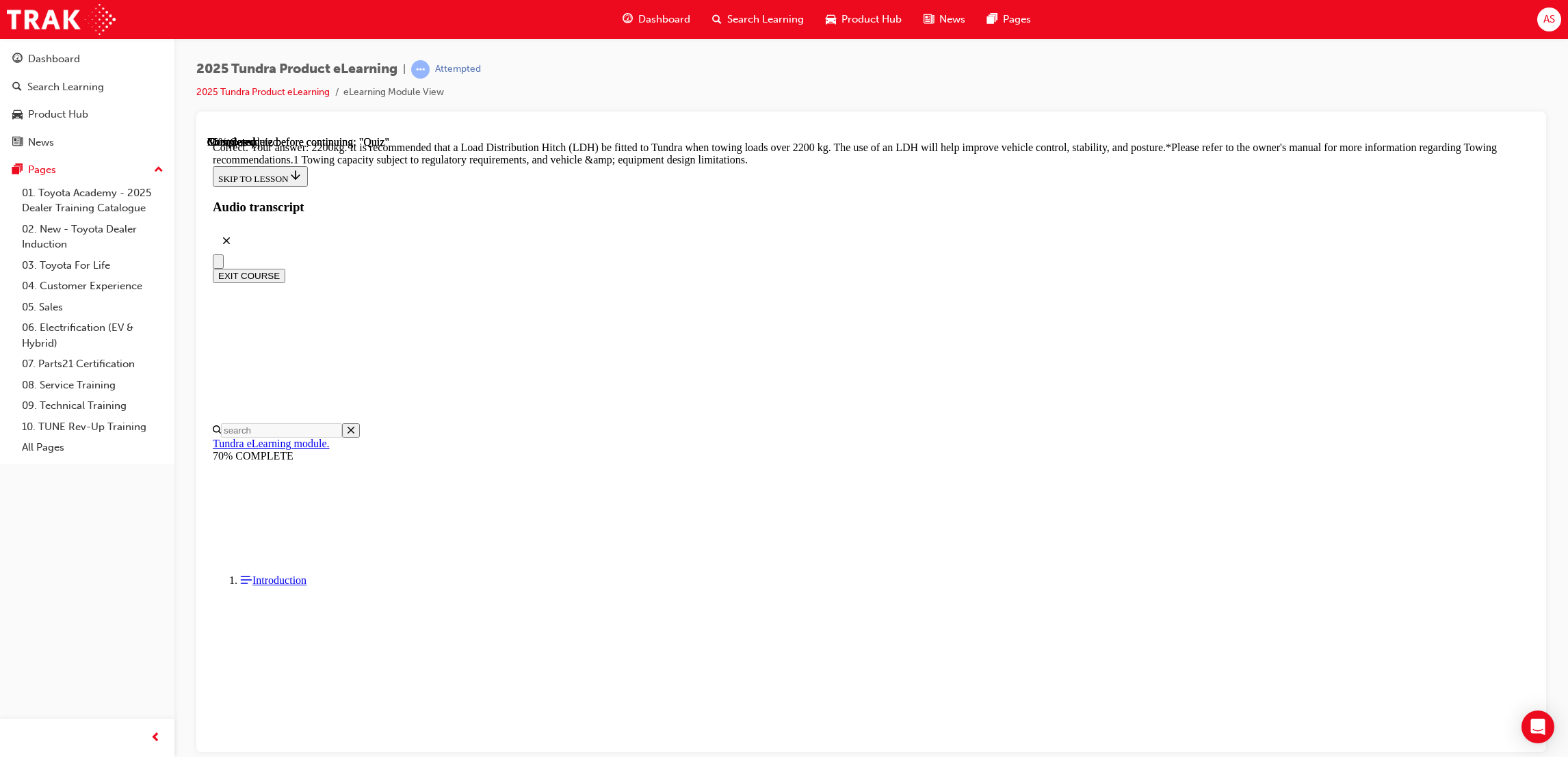
scroll to position [438, 0]
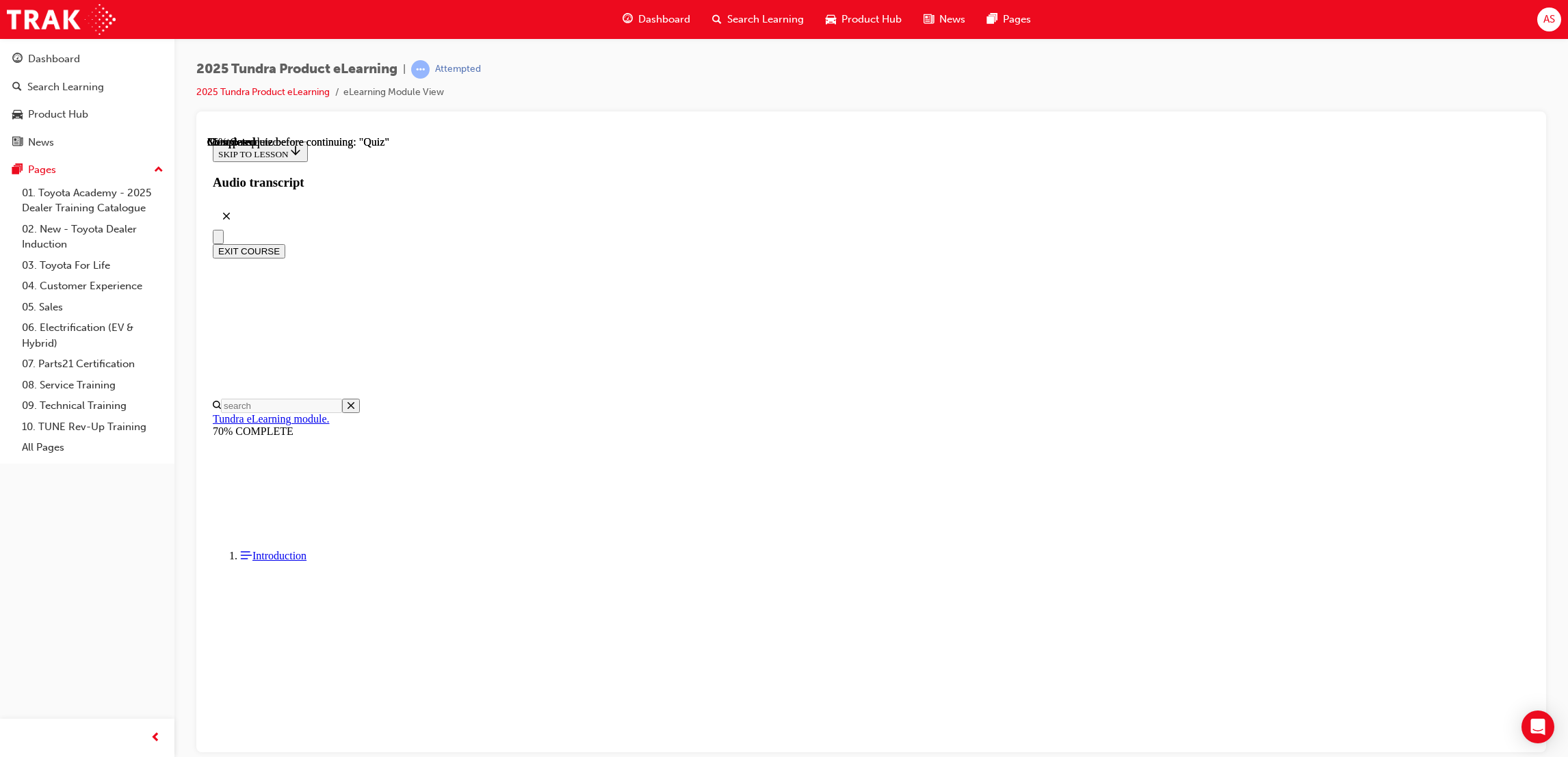
scroll to position [102, 0]
radio input "true"
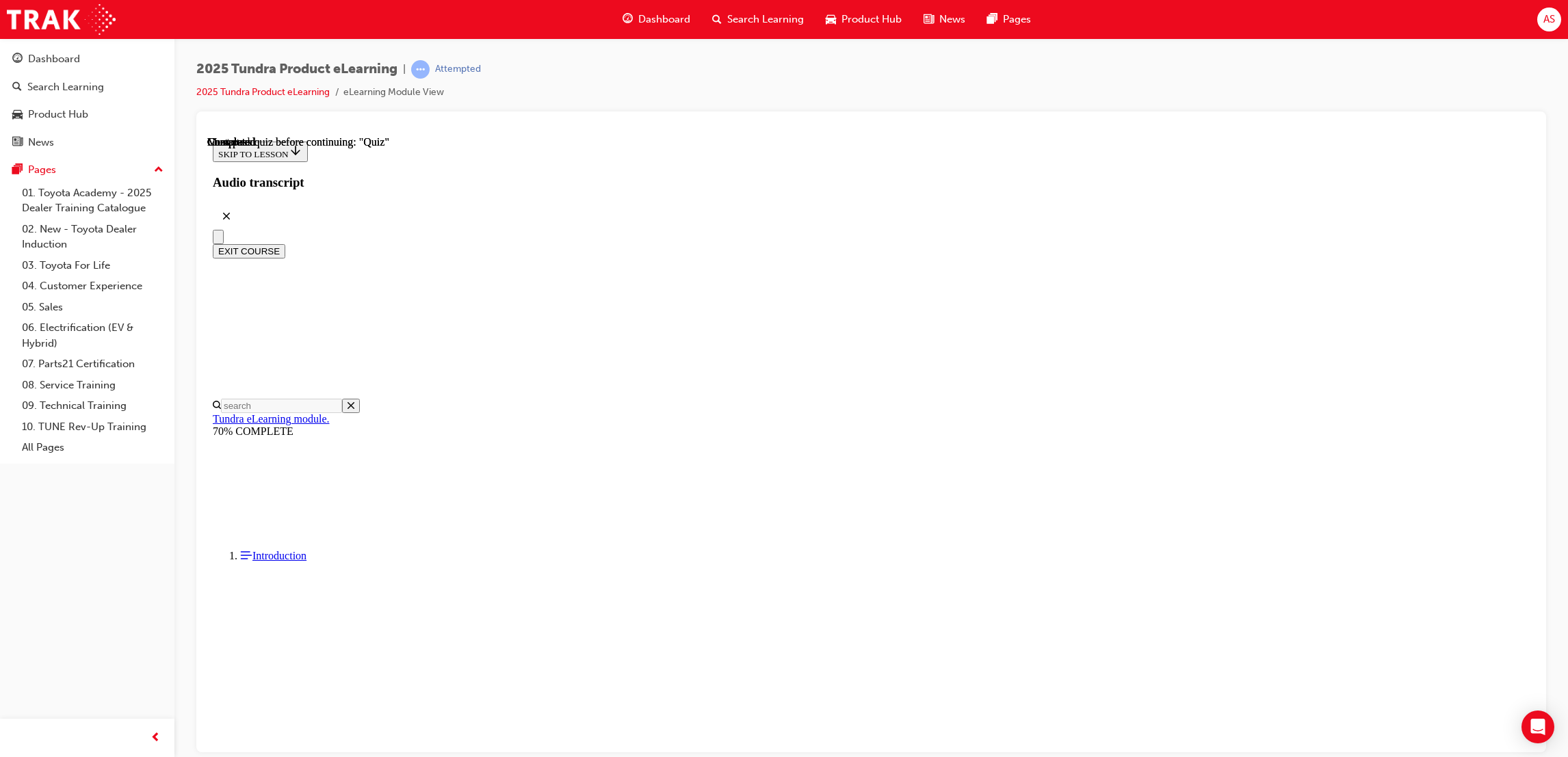
radio input "true"
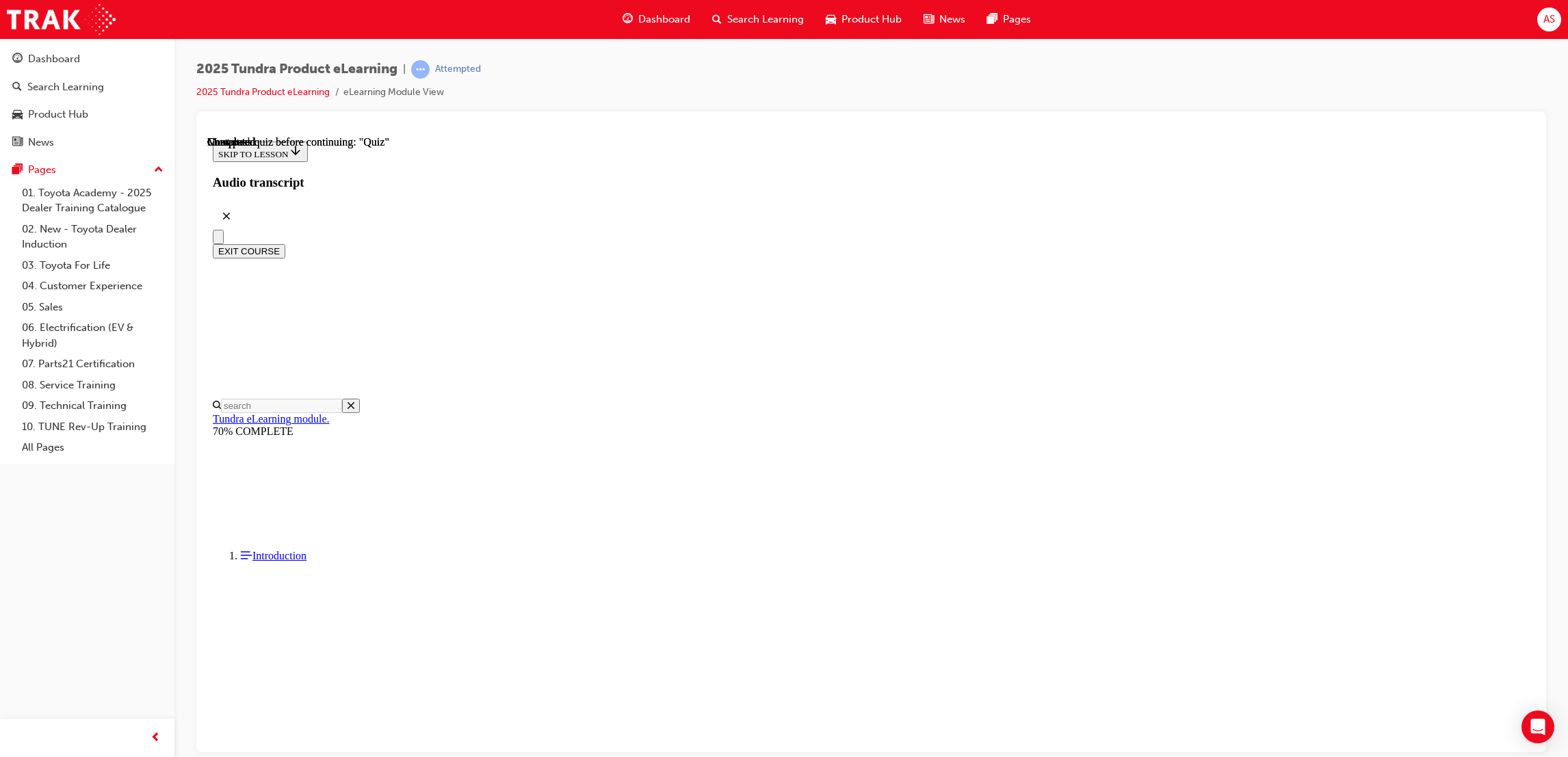
radio input "true"
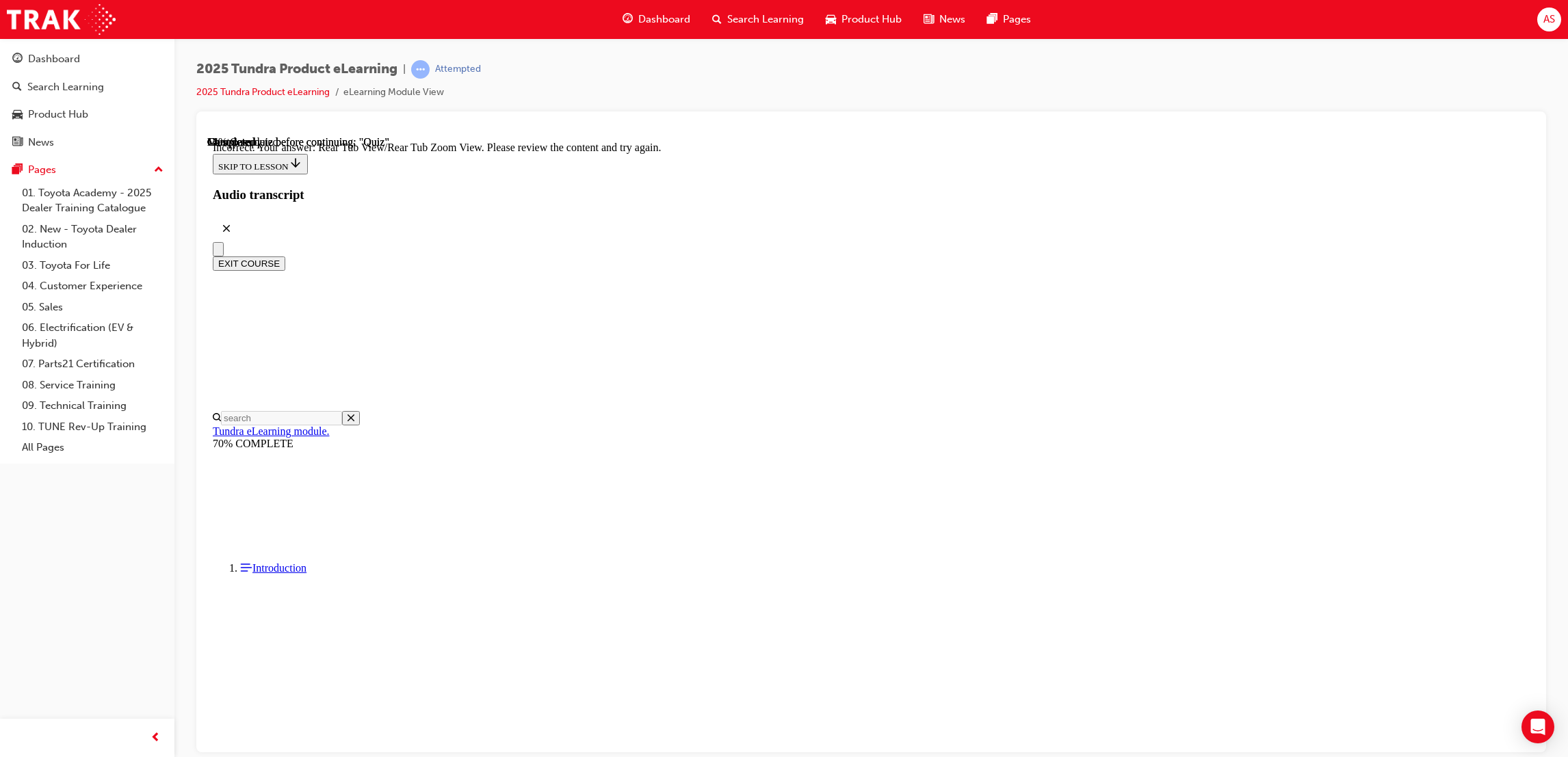
radio input "true"
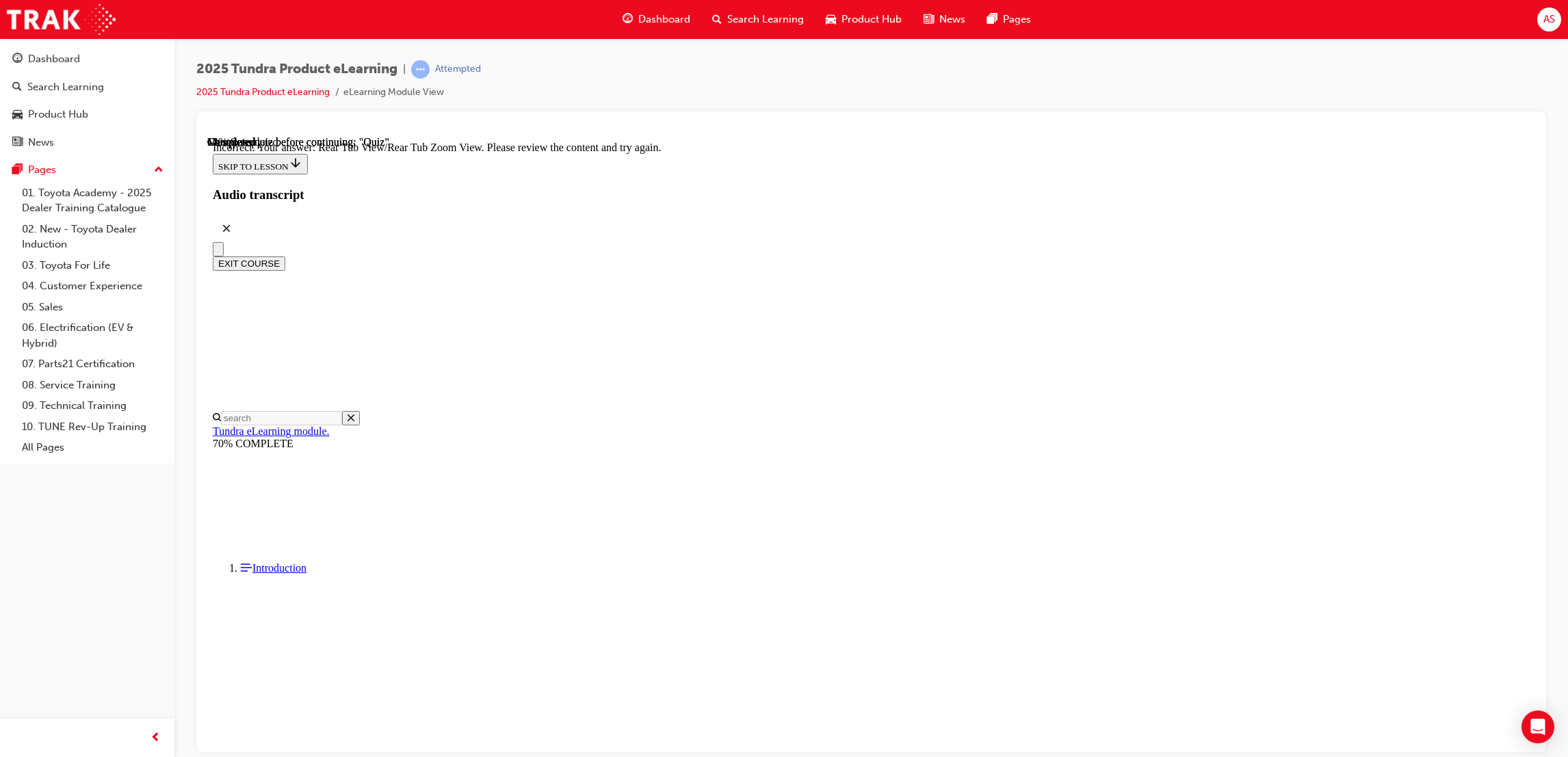
drag, startPoint x: 963, startPoint y: 567, endPoint x: 961, endPoint y: 585, distance: 18.1
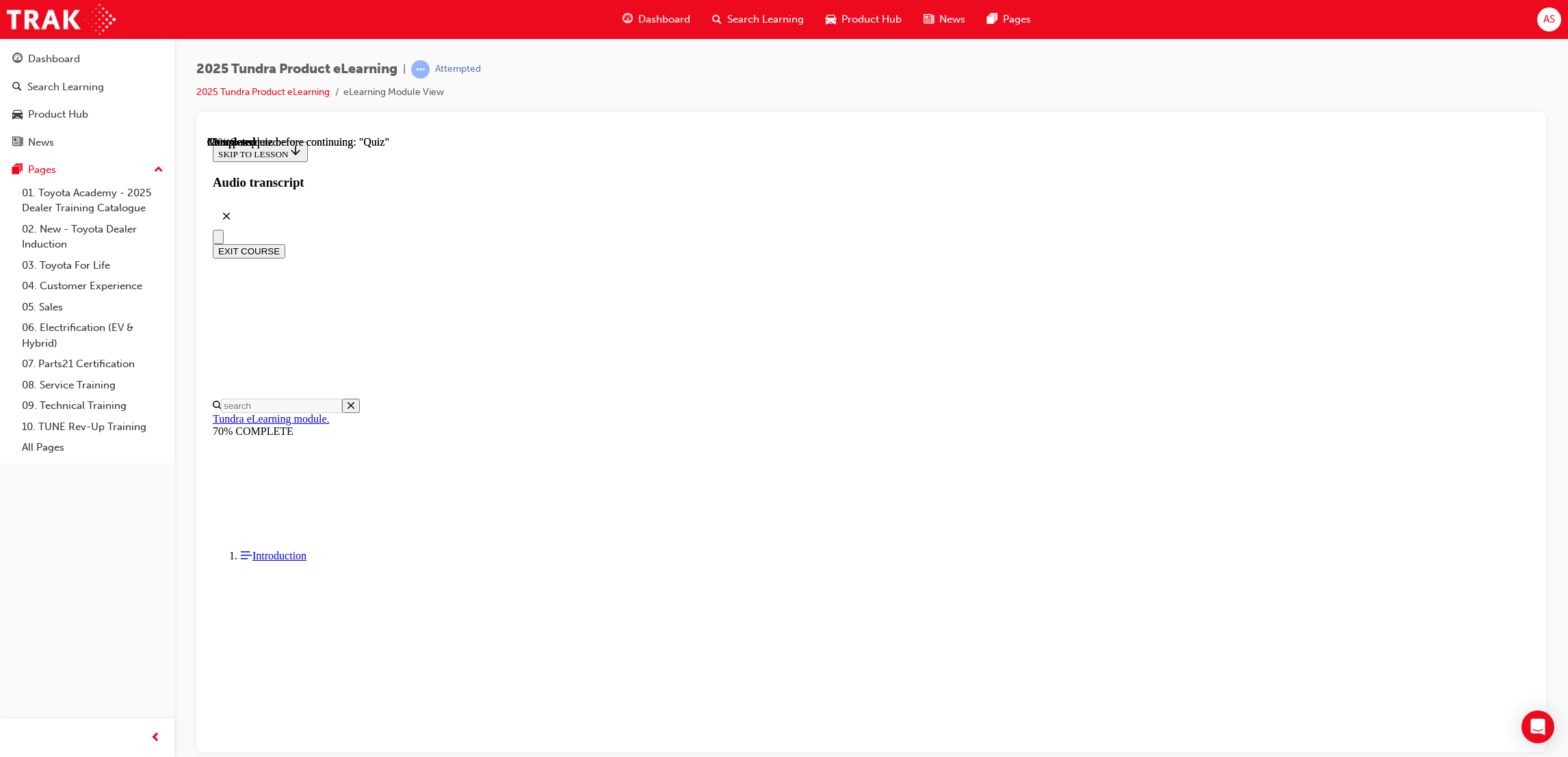
scroll to position [67, 0]
radio input "true"
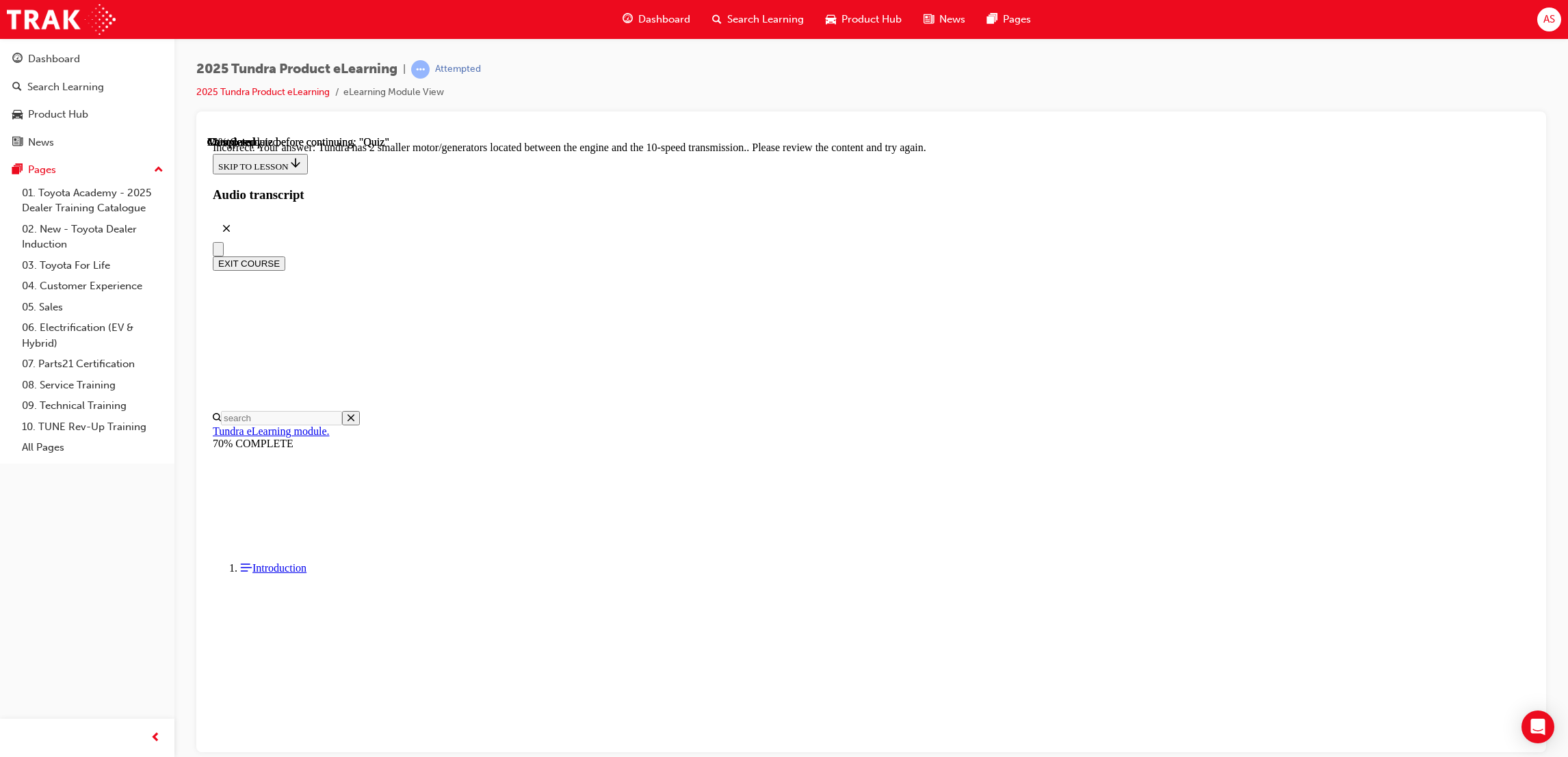
scroll to position [200, 0]
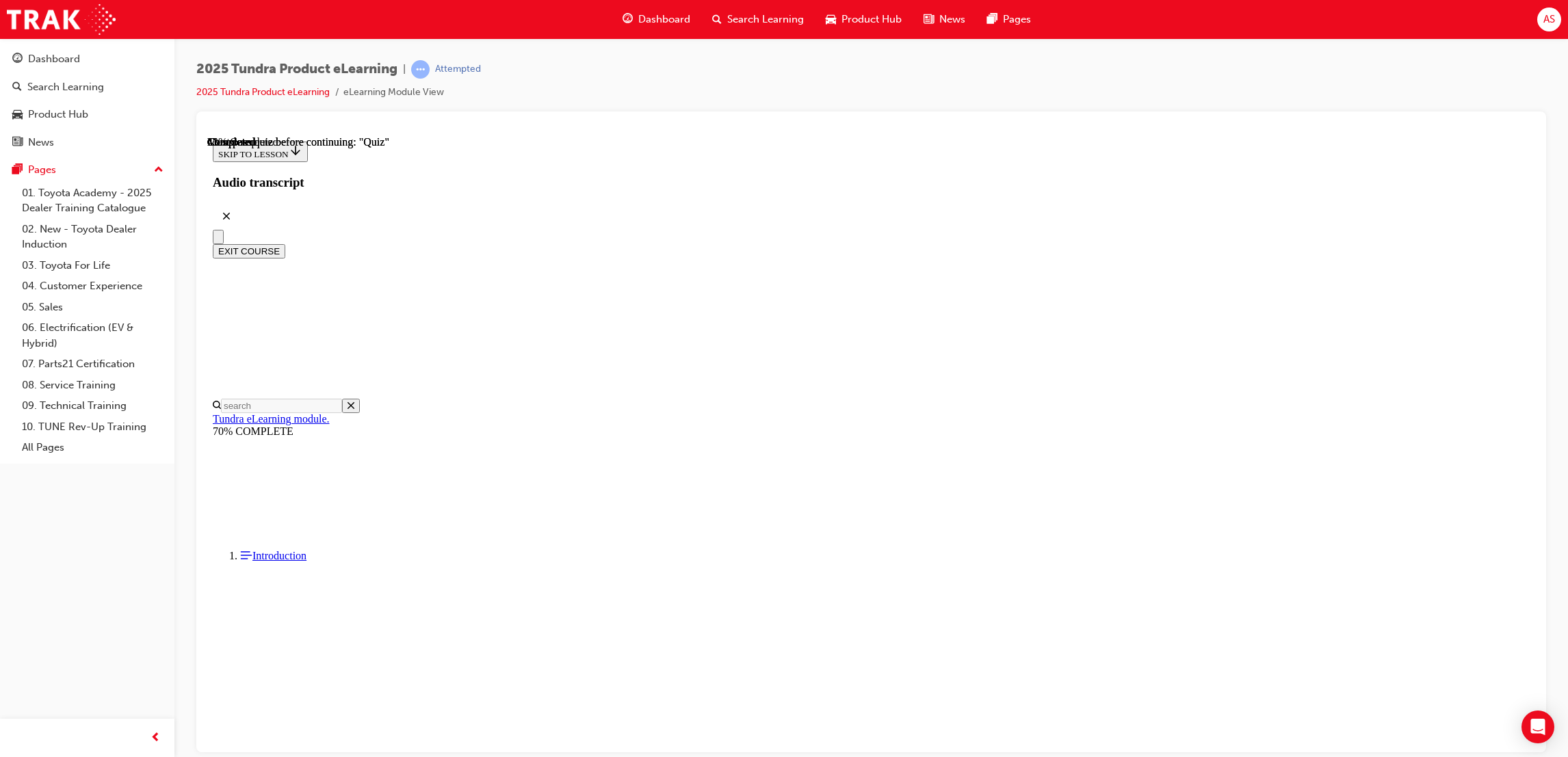
radio input "true"
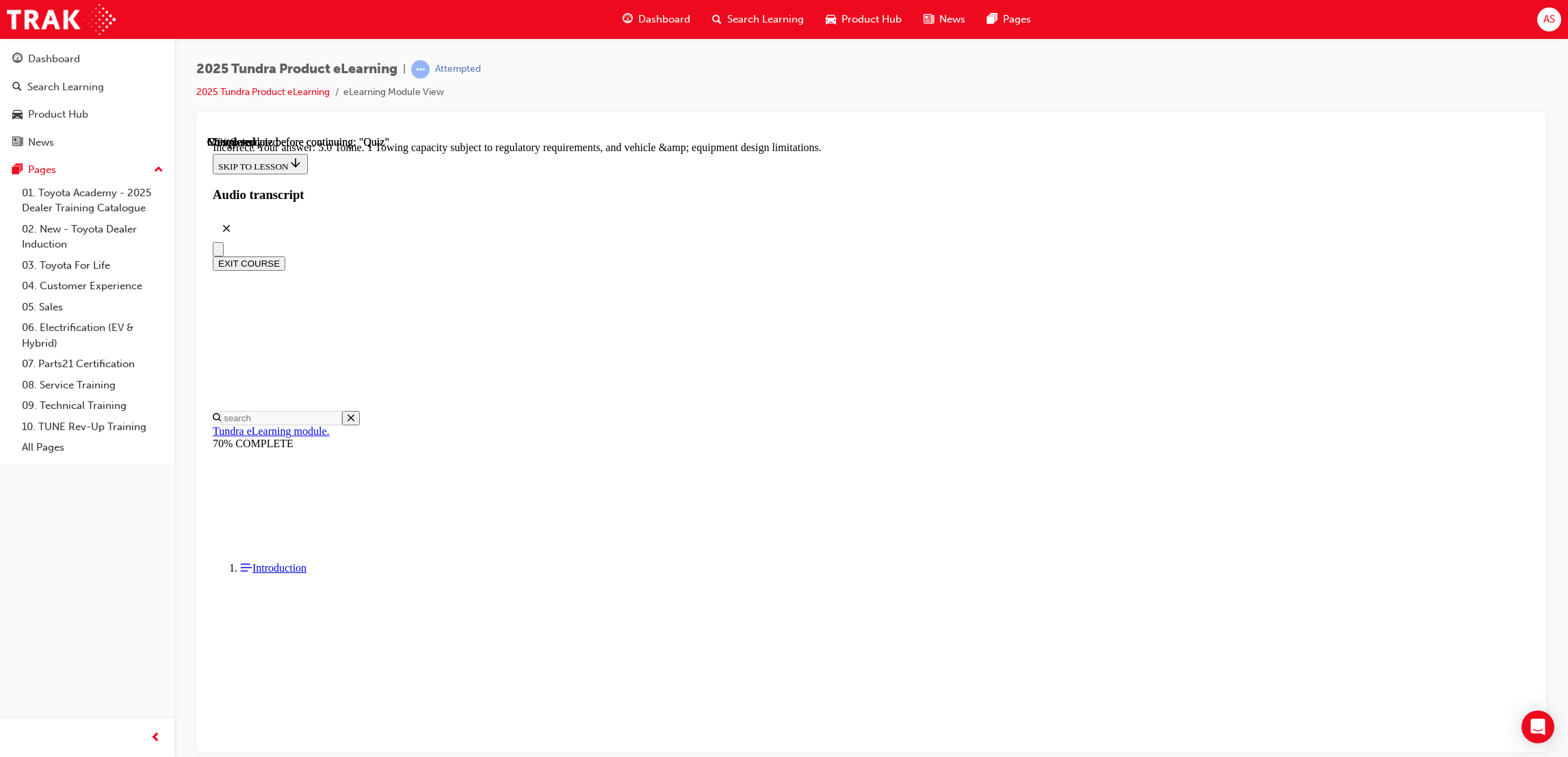
scroll to position [244, 0]
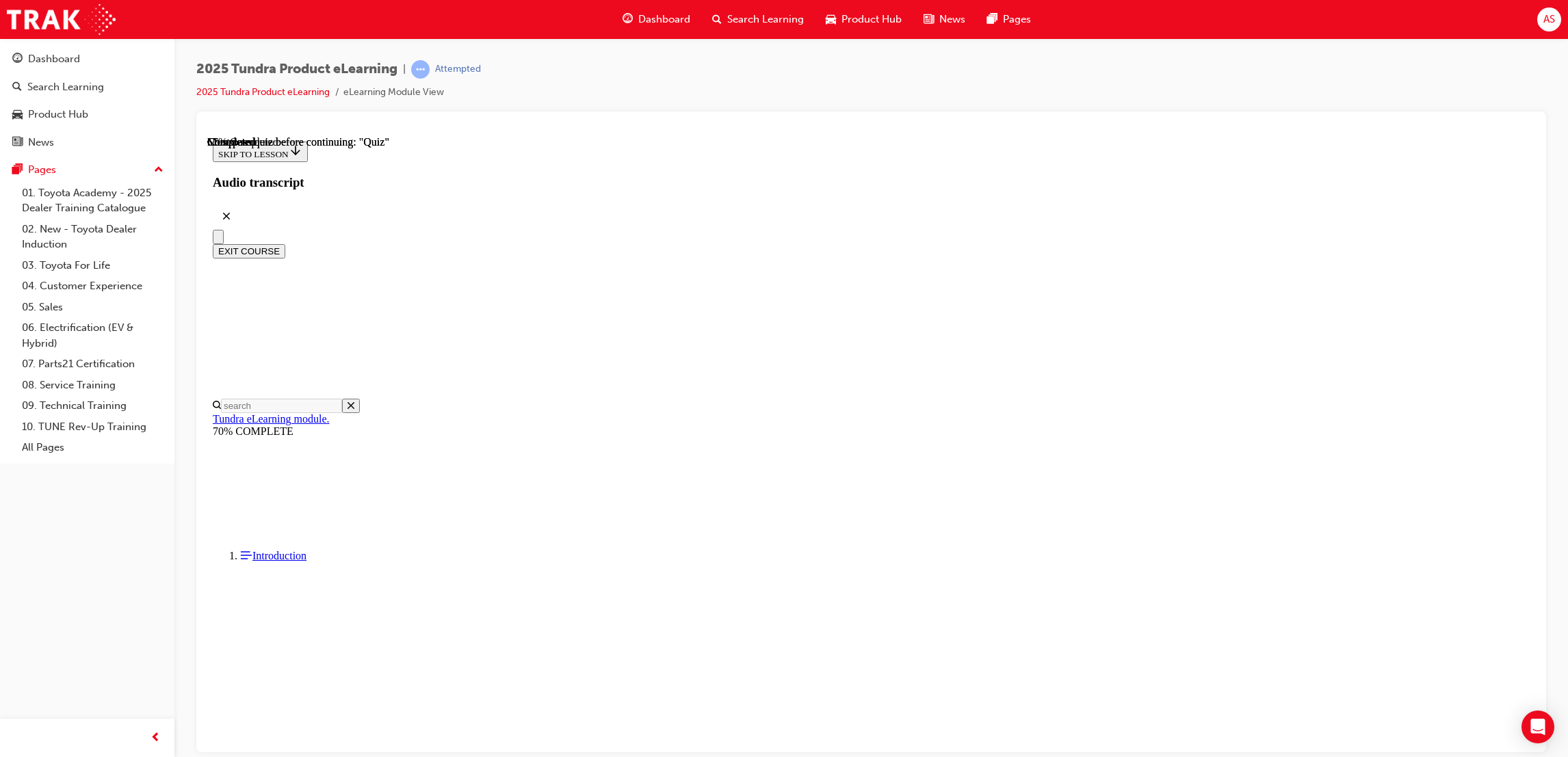
radio input "true"
drag, startPoint x: 954, startPoint y: 619, endPoint x: 967, endPoint y: 649, distance: 32.7
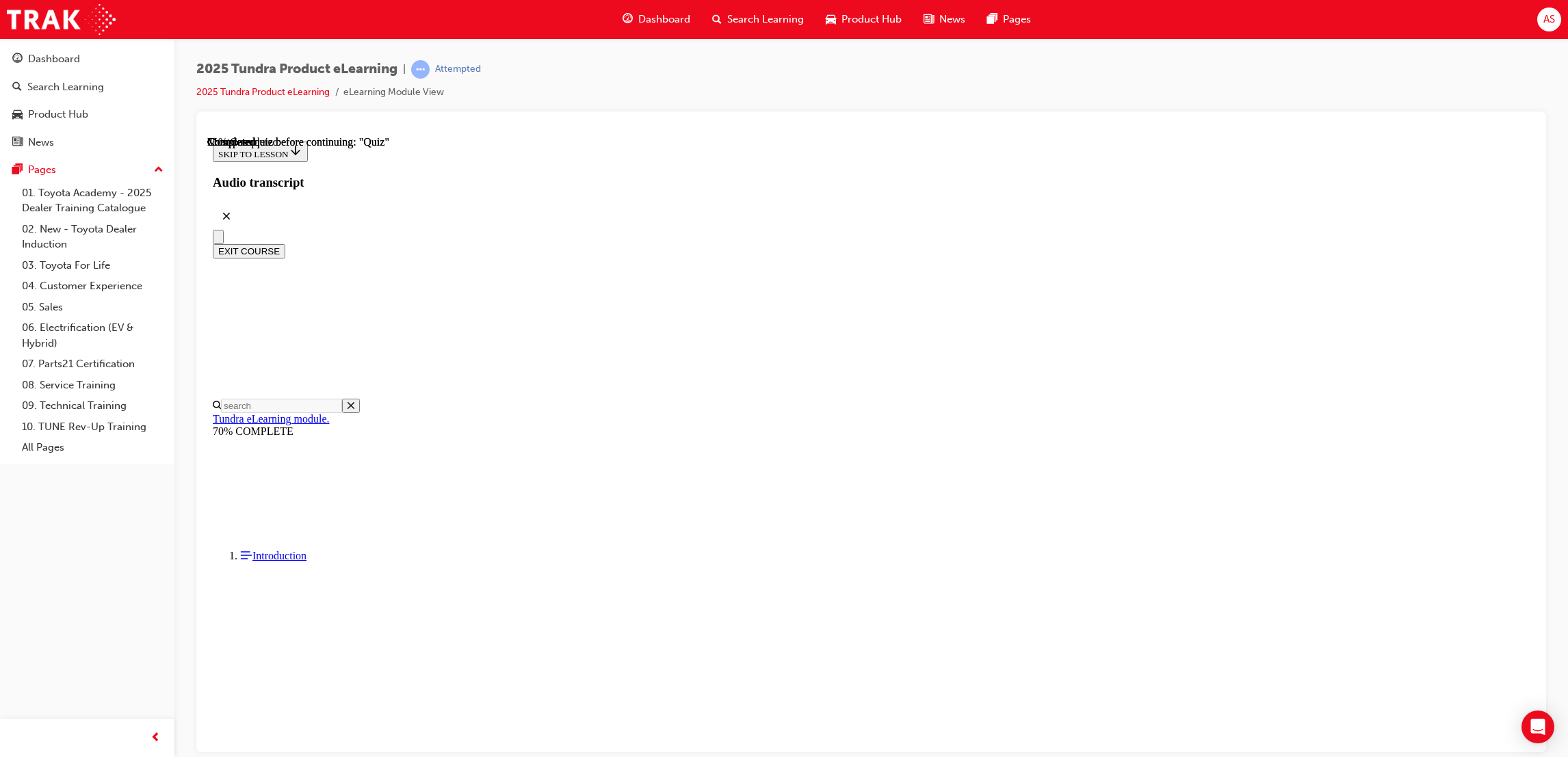
radio input "true"
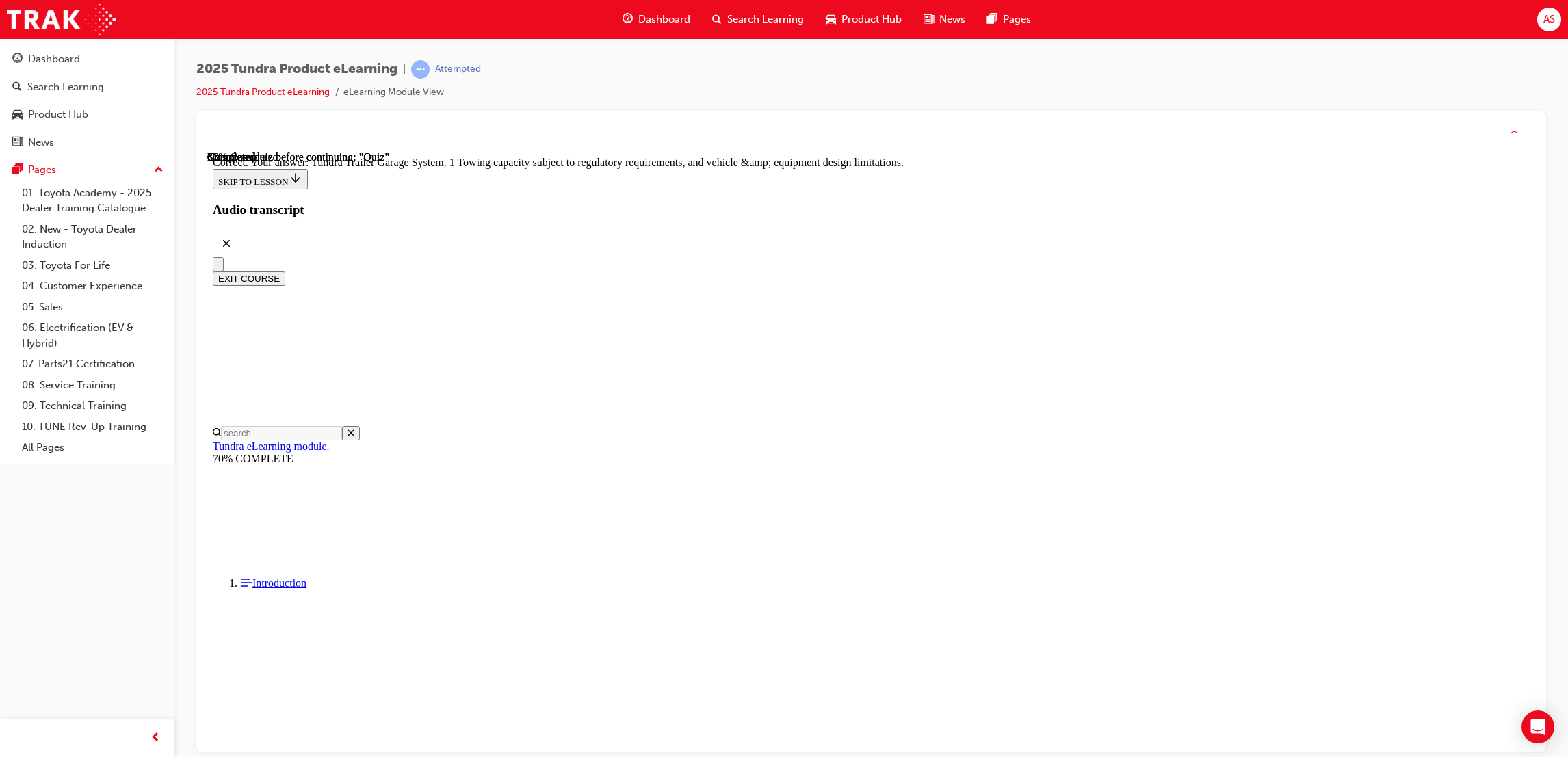
scroll to position [290, 0]
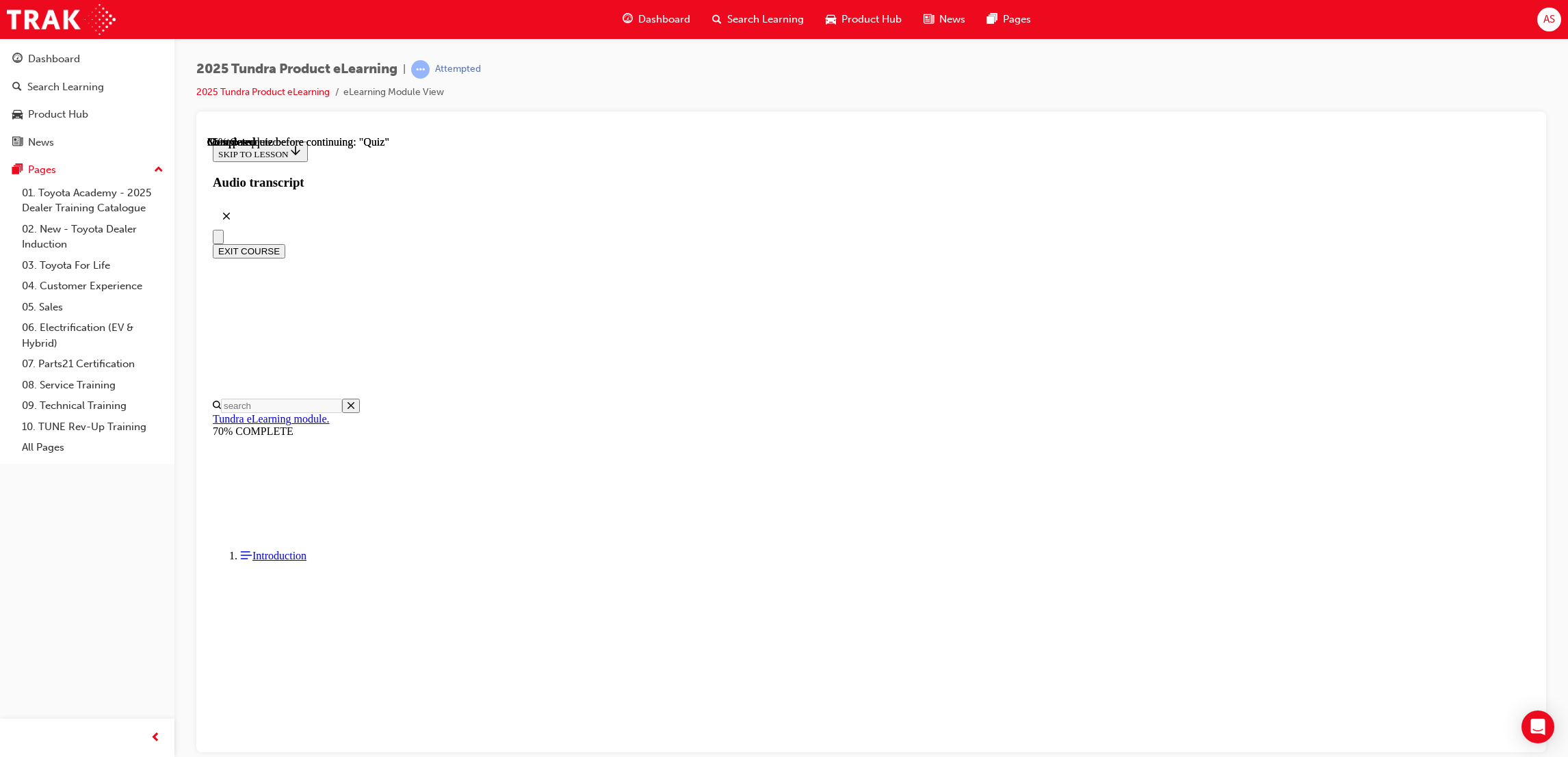
scroll to position [102, 0]
radio input "true"
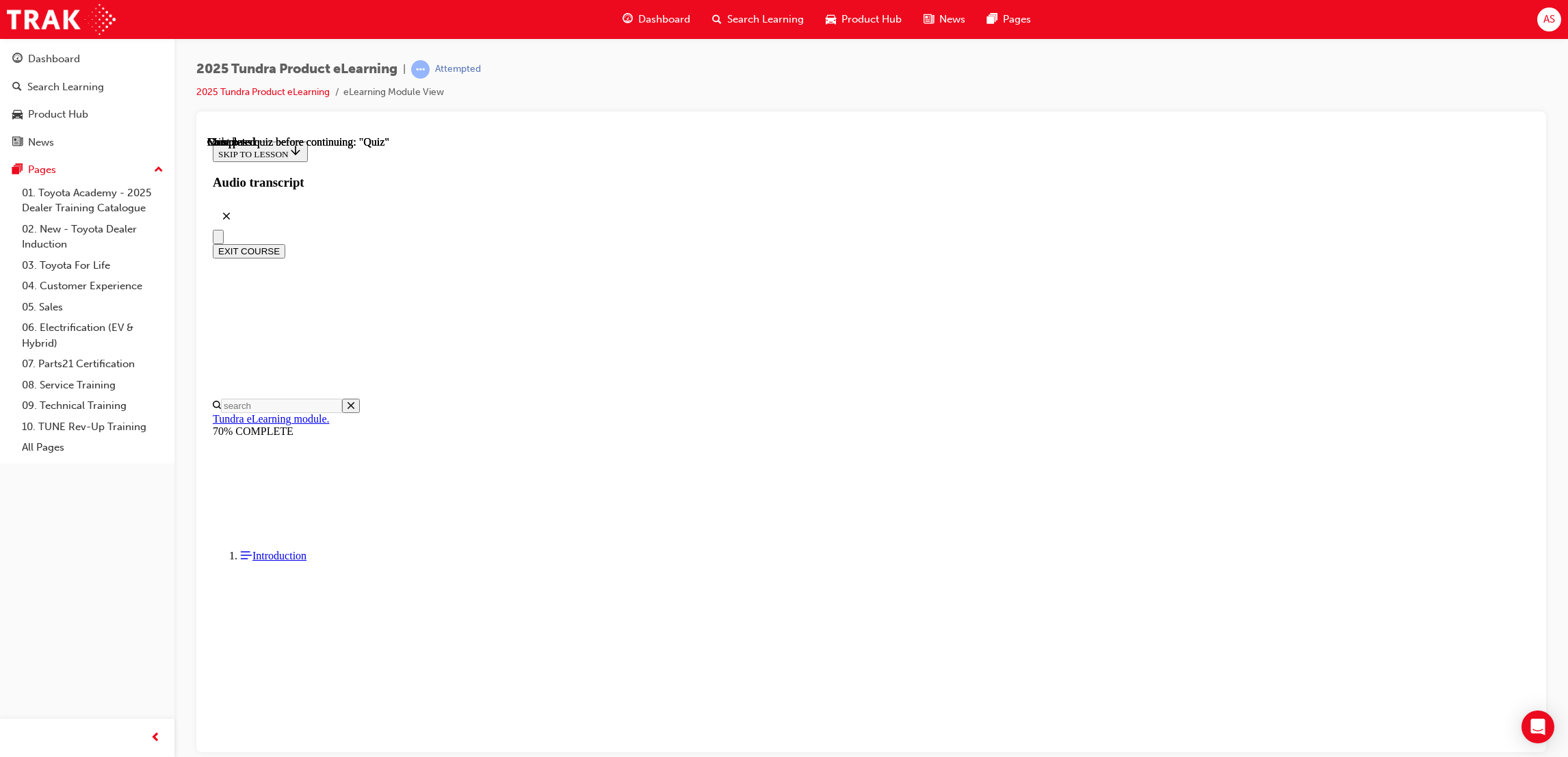
scroll to position [122, 0]
drag, startPoint x: 951, startPoint y: 621, endPoint x: 755, endPoint y: 438, distance: 268.2
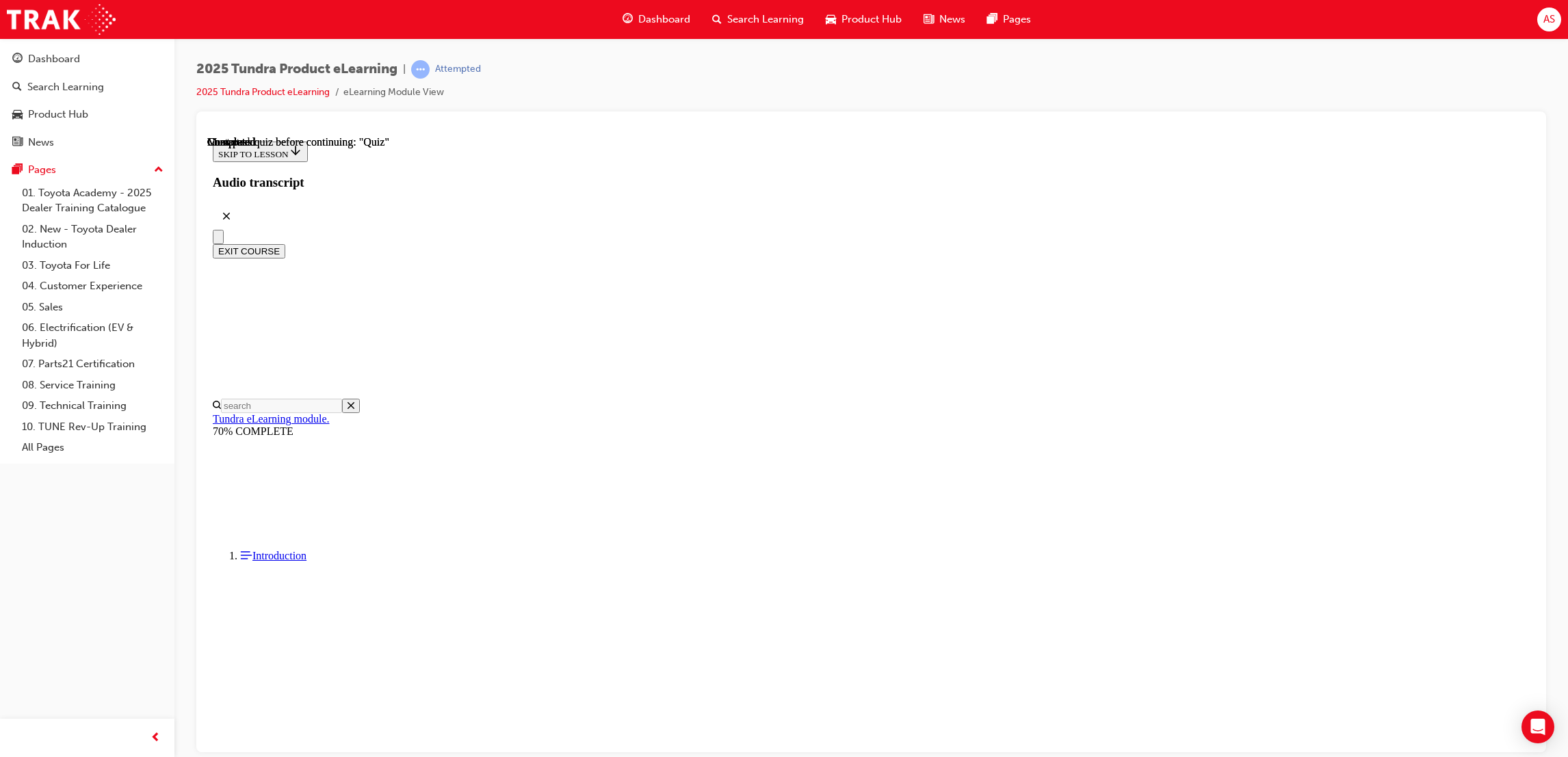
drag, startPoint x: 772, startPoint y: 454, endPoint x: 783, endPoint y: 459, distance: 12.1
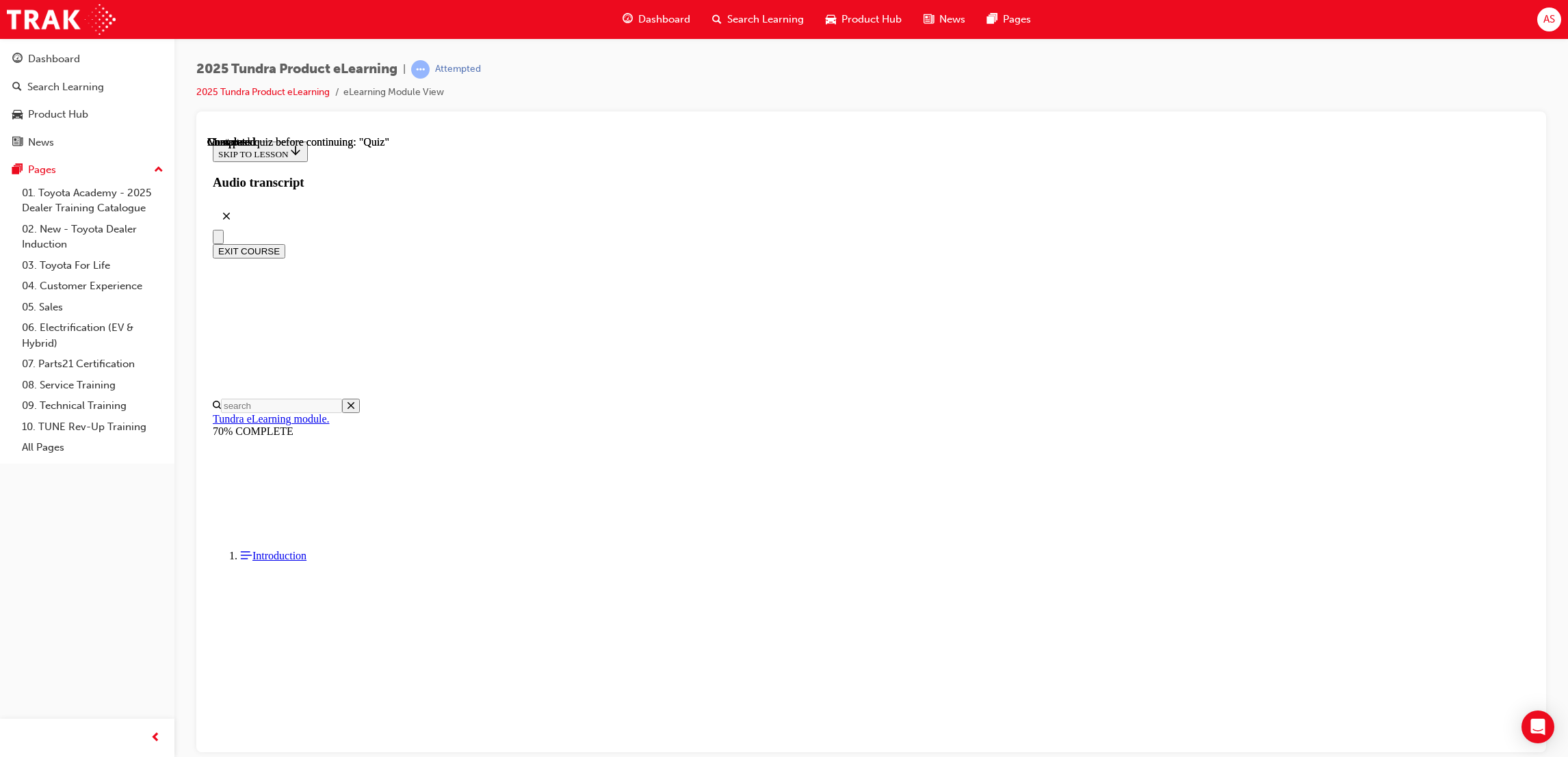
radio input "true"
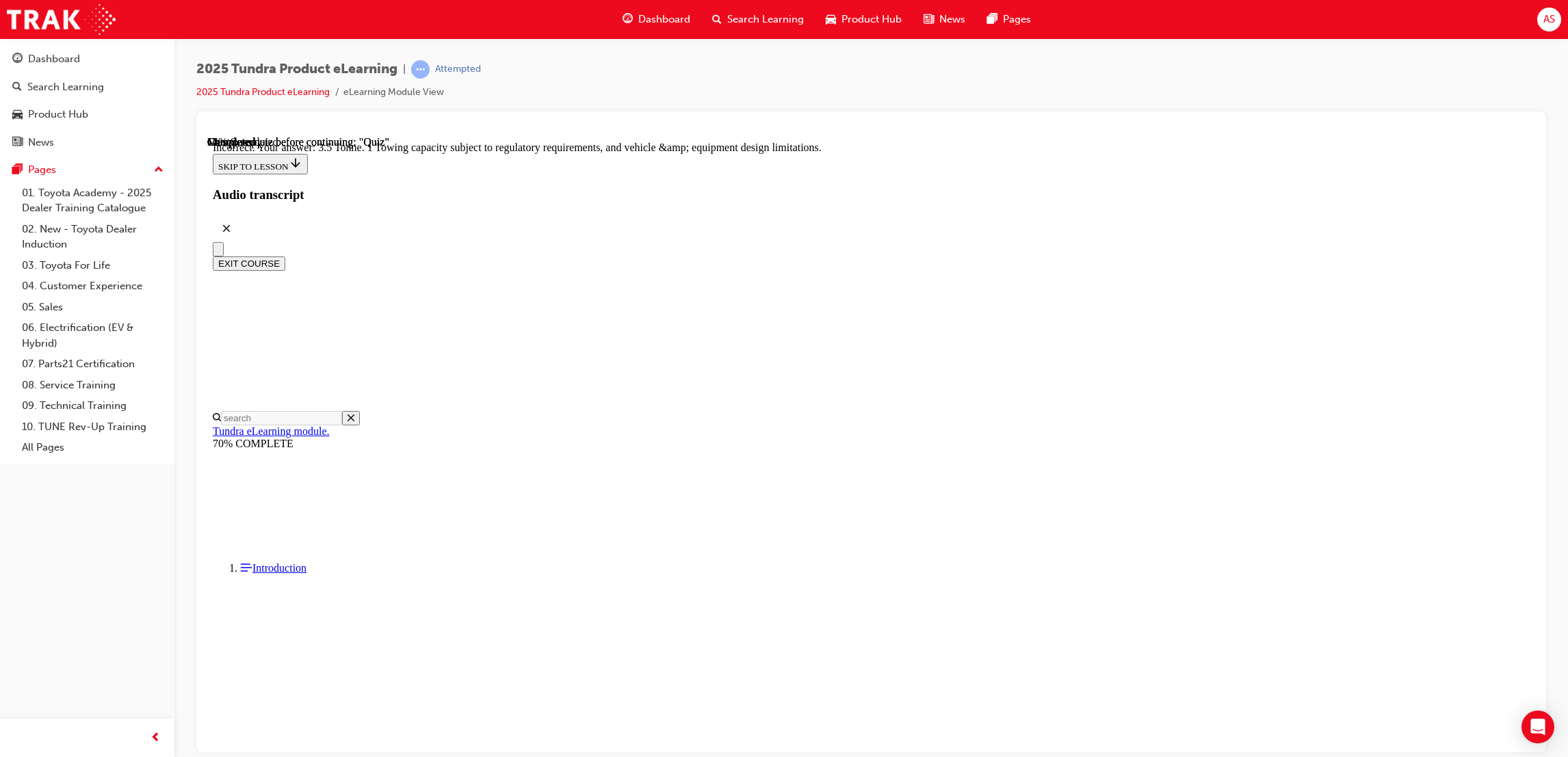
radio input "true"
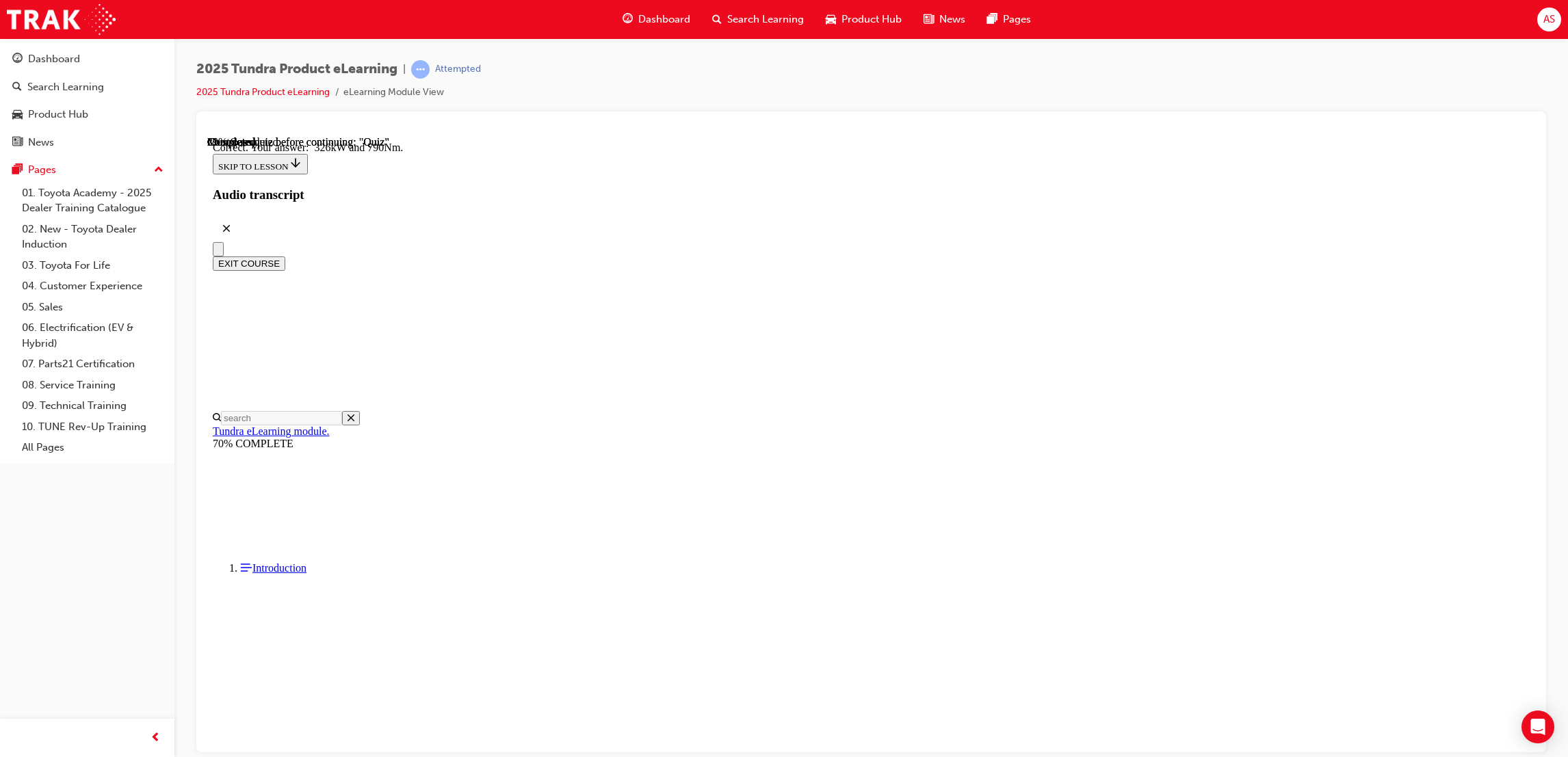
scroll to position [43, 0]
drag, startPoint x: 865, startPoint y: 433, endPoint x: 868, endPoint y: 464, distance: 31.1
radio input "true"
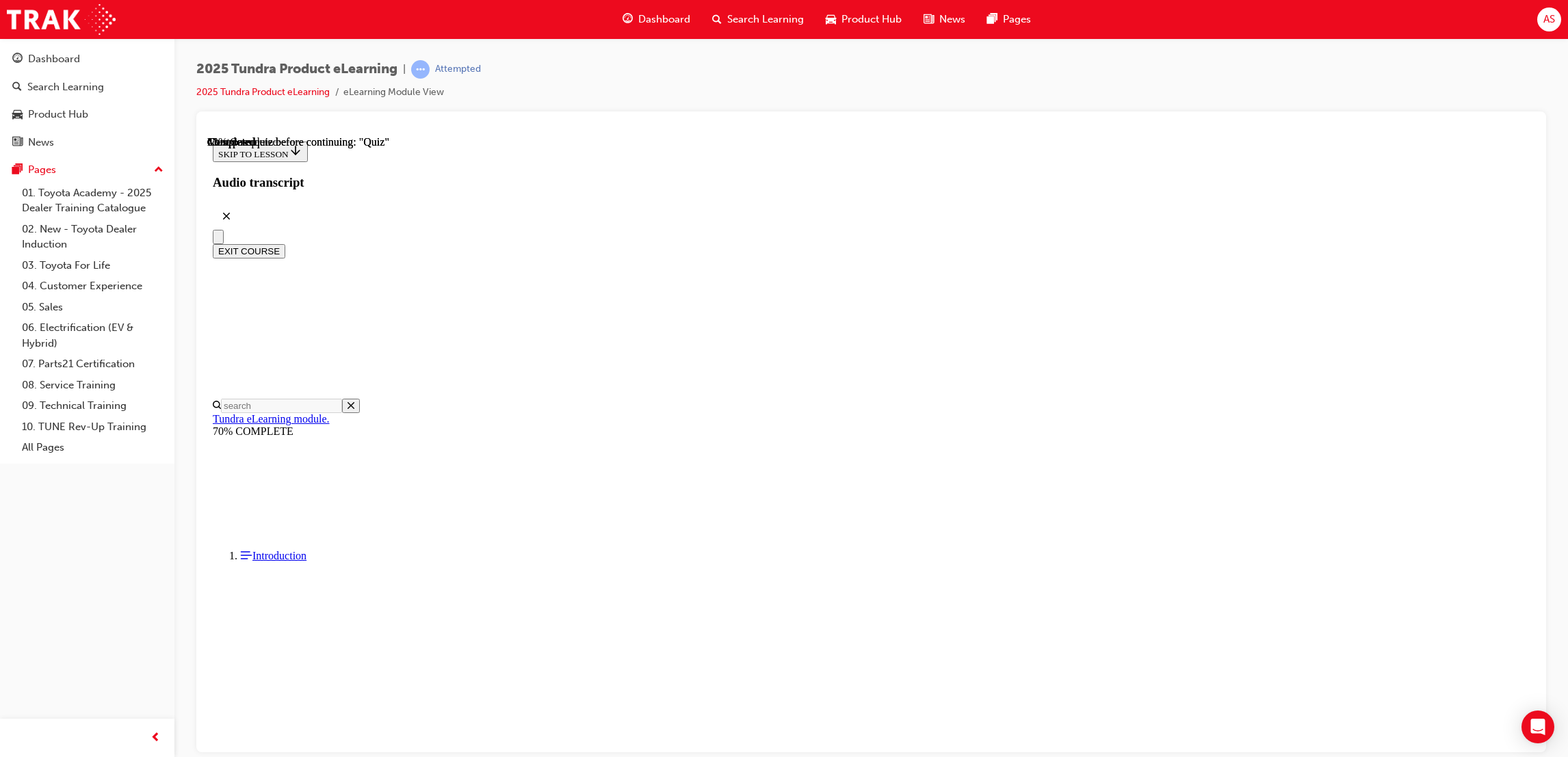
radio input "true"
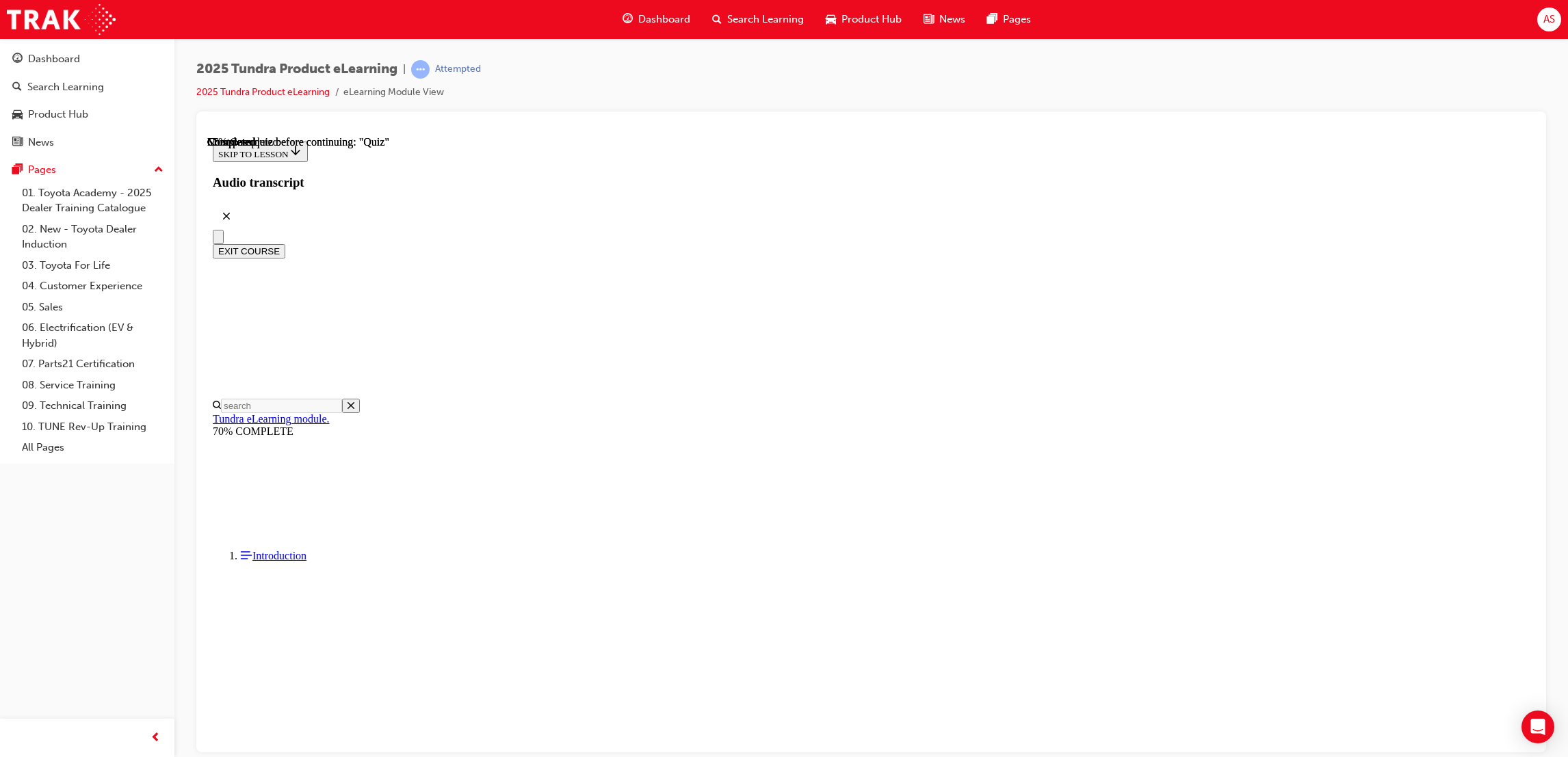
drag, startPoint x: 875, startPoint y: 544, endPoint x: 904, endPoint y: 587, distance: 51.9
radio input "true"
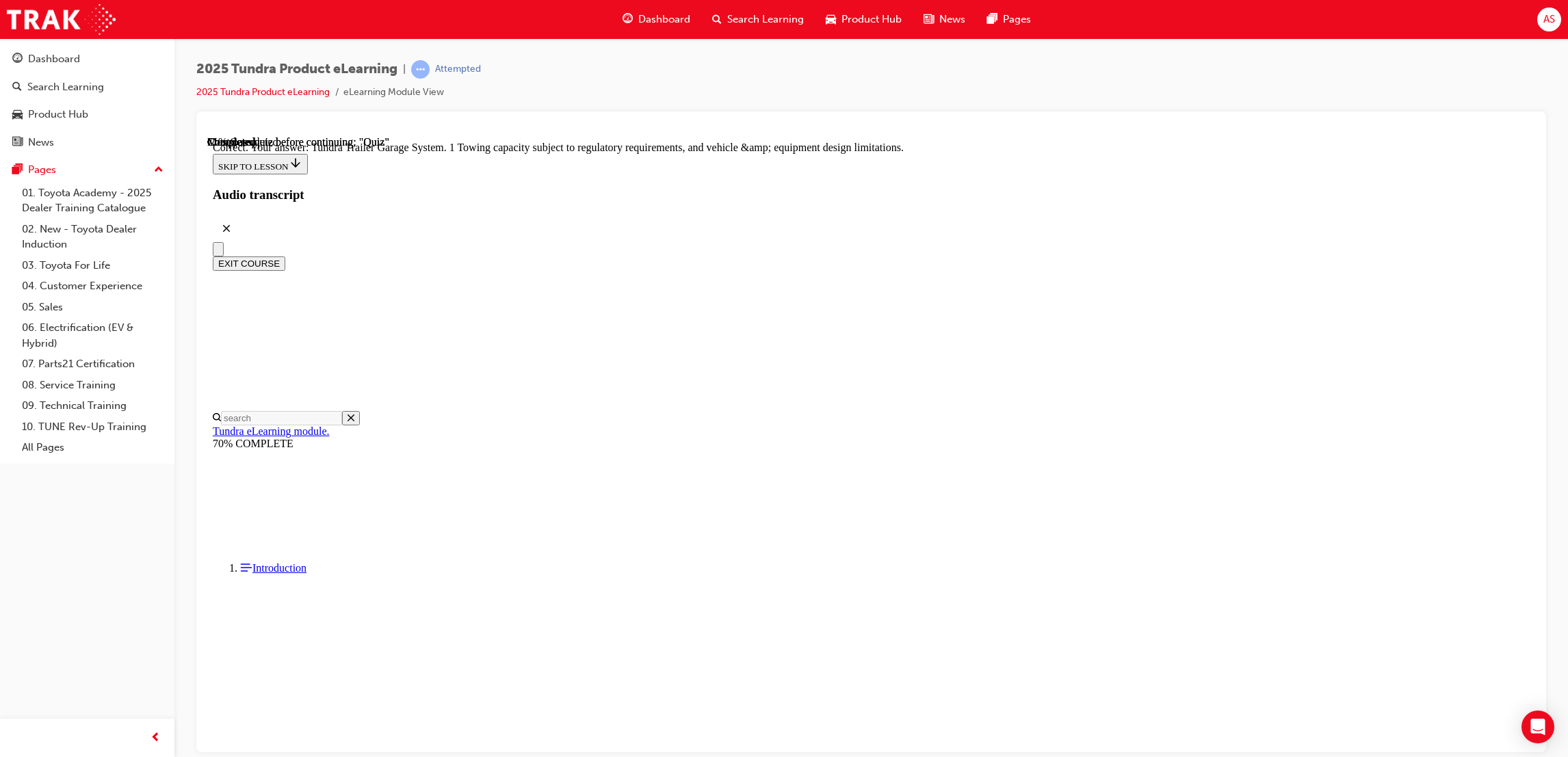
scroll to position [290, 0]
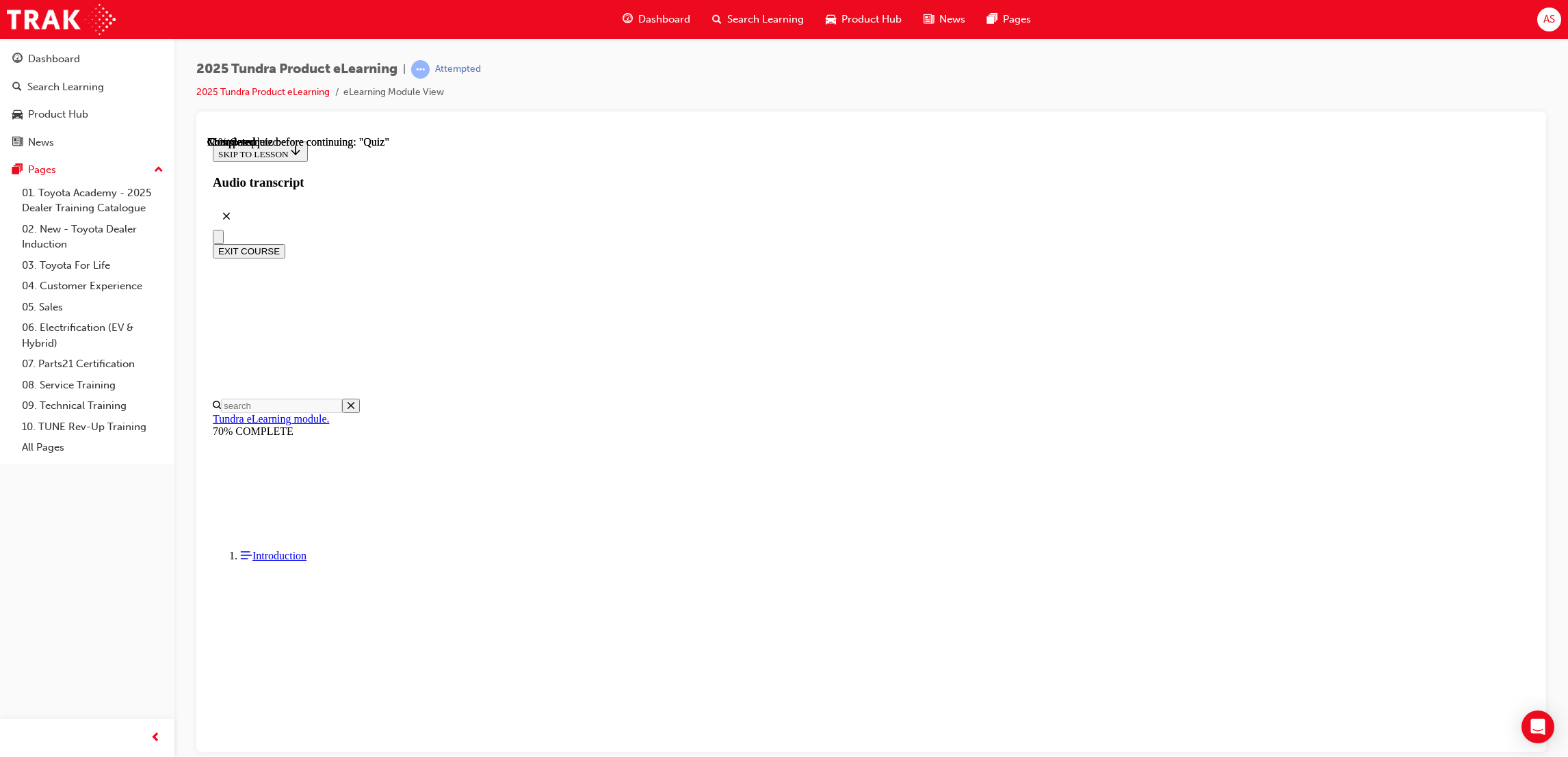
scroll to position [210, 0]
radio input "true"
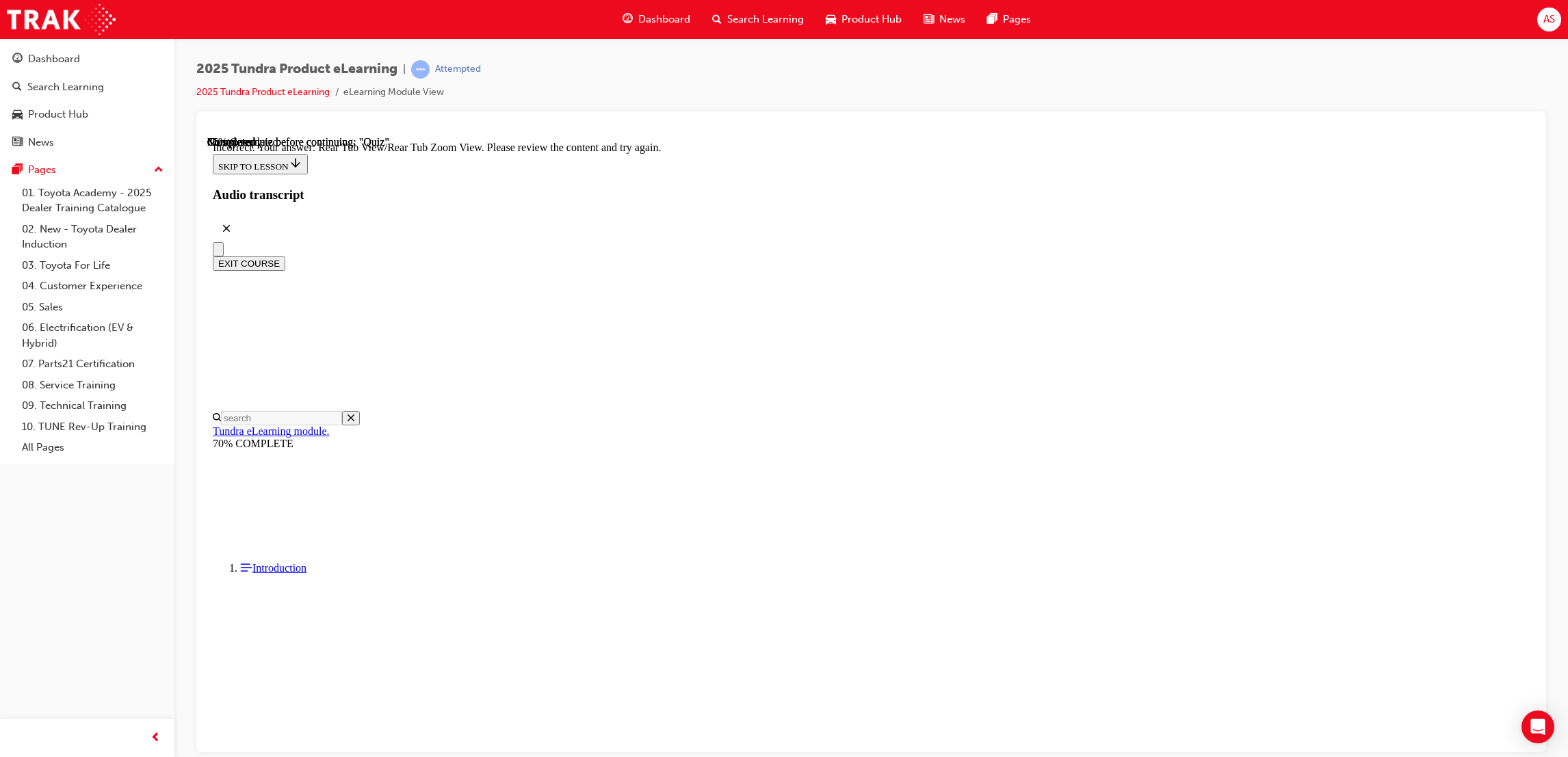
scroll to position [321, 0]
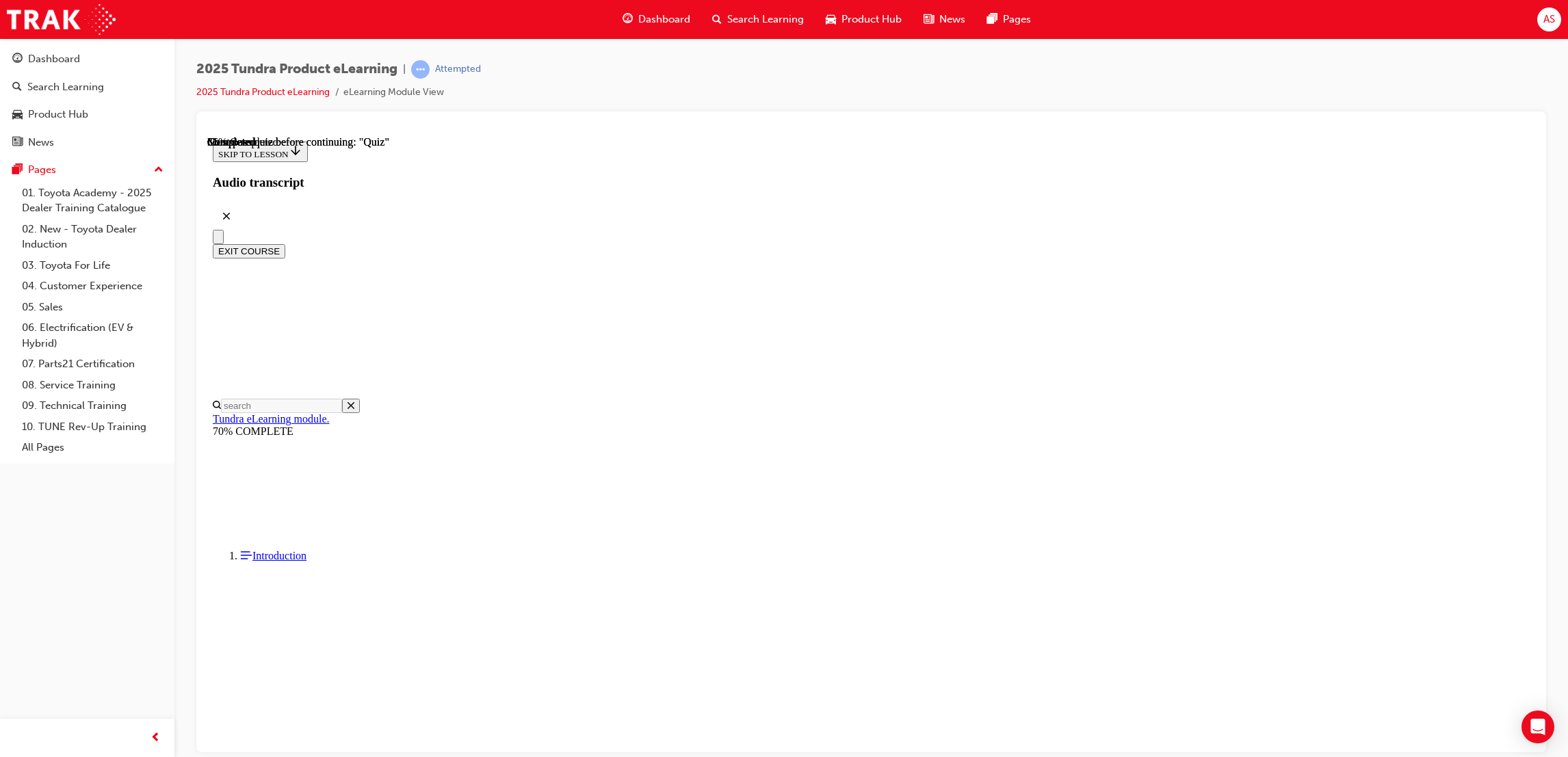
radio input "true"
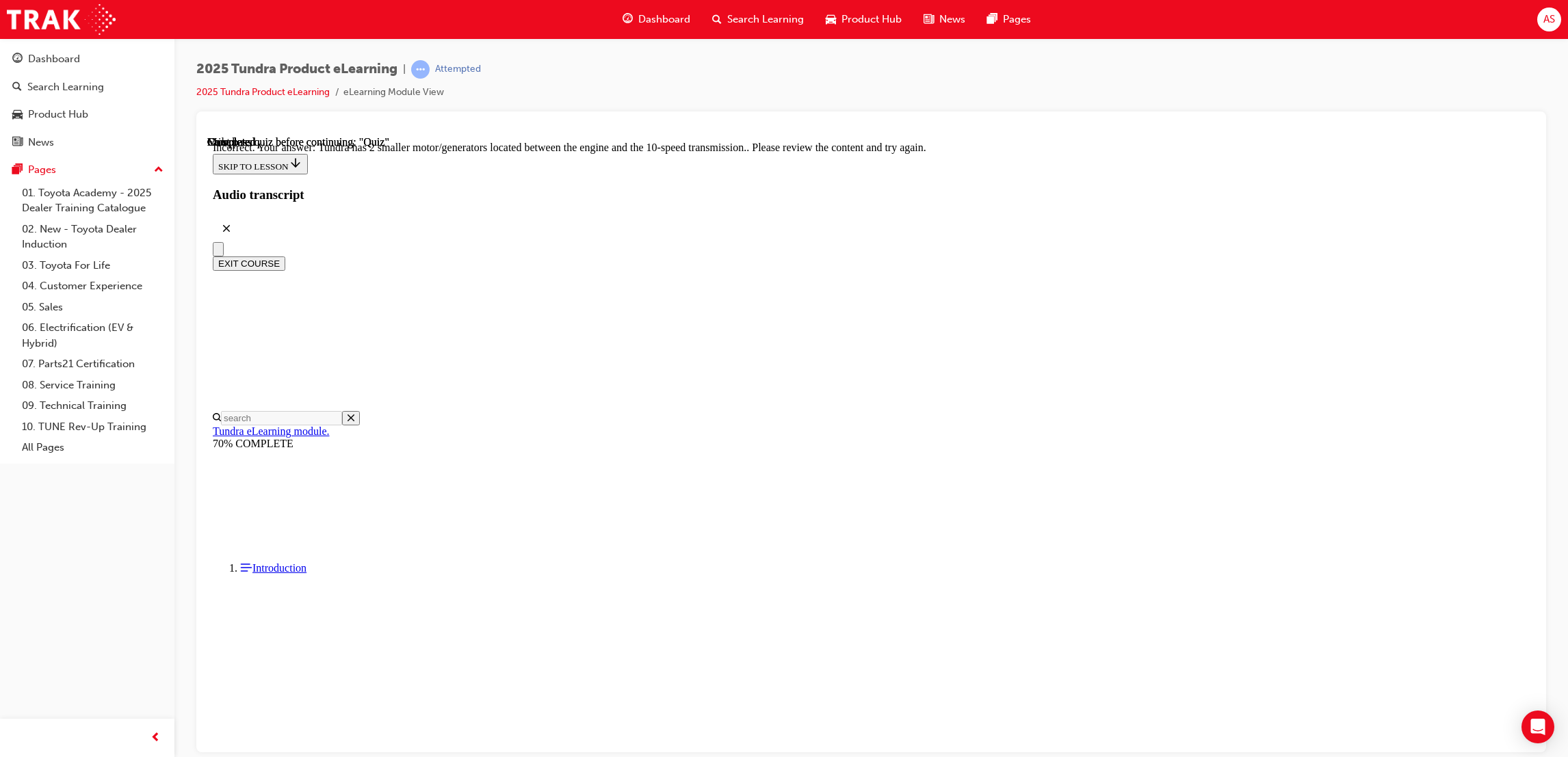
scroll to position [200, 0]
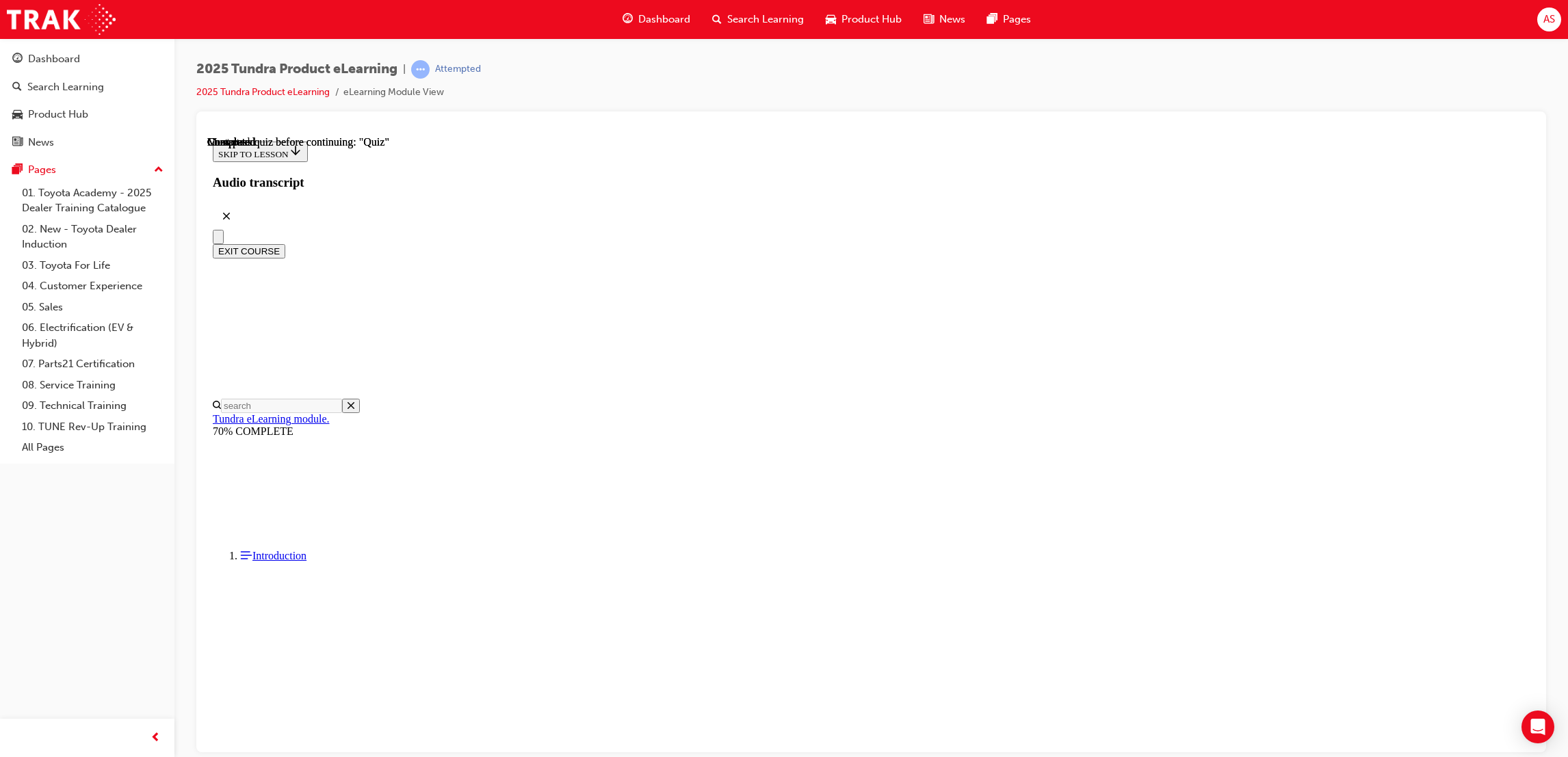
radio input "true"
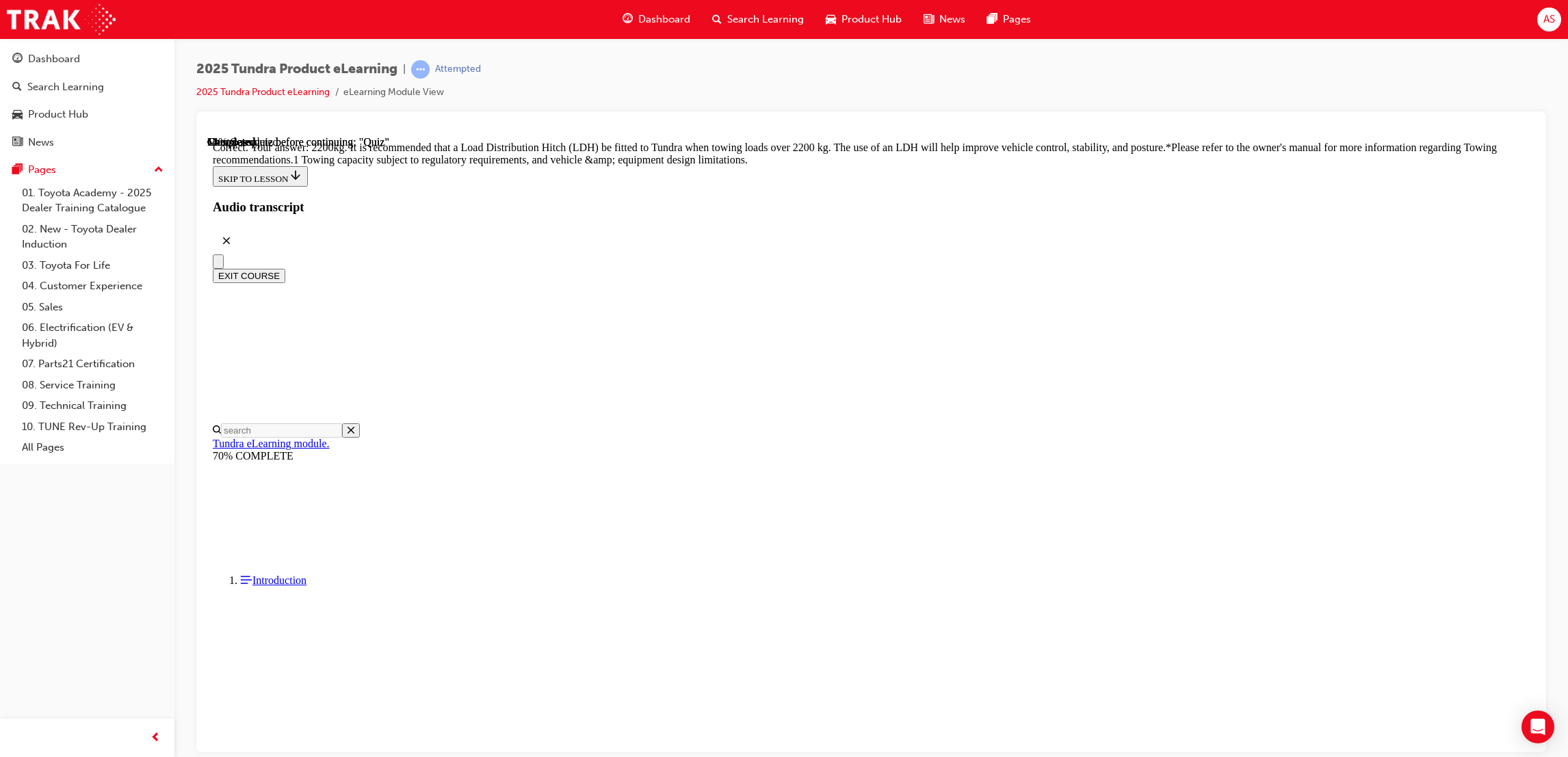
scroll to position [438, 0]
drag, startPoint x: 978, startPoint y: 719, endPoint x: 986, endPoint y: 701, distance: 19.7
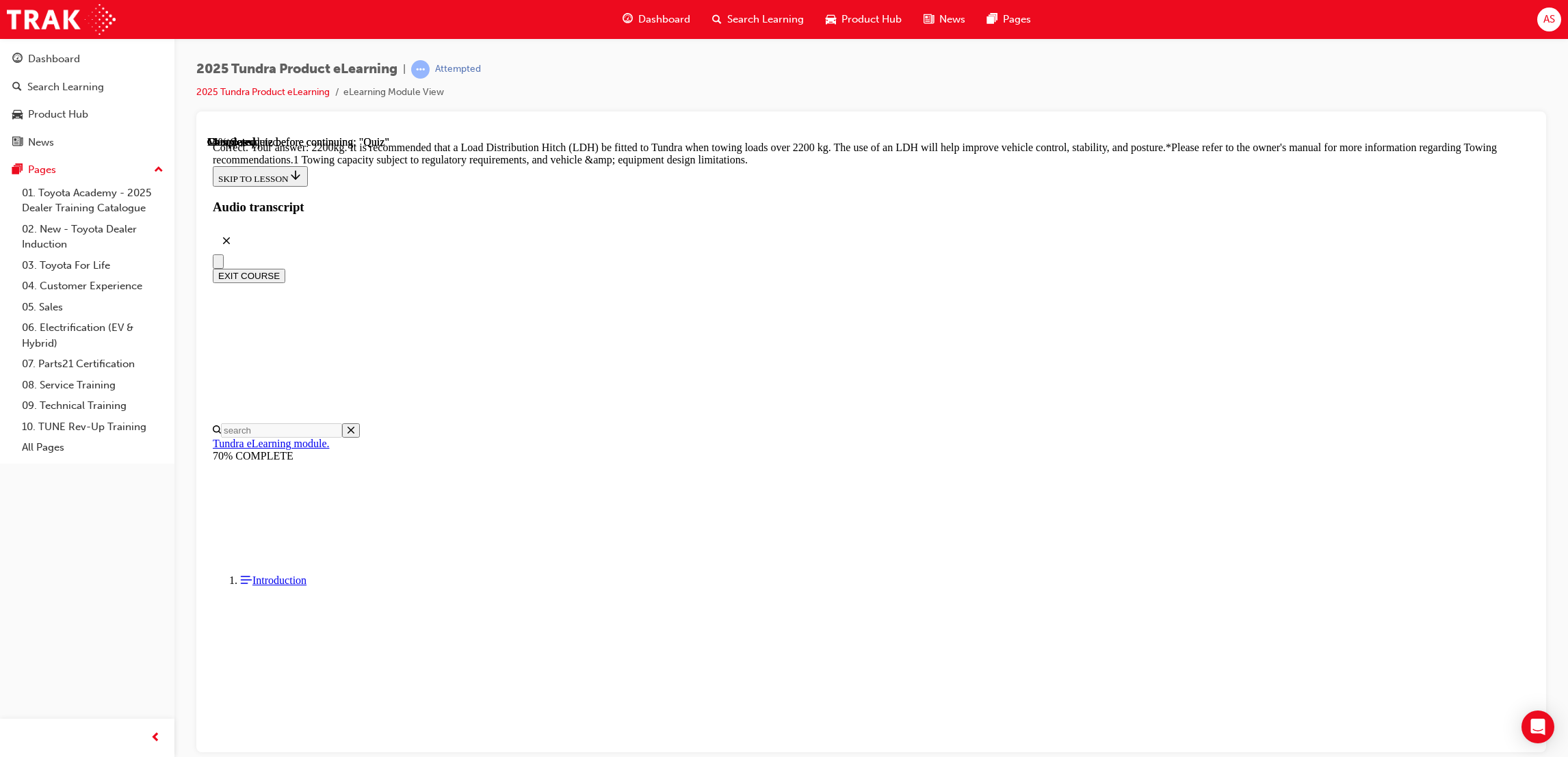
radio input "true"
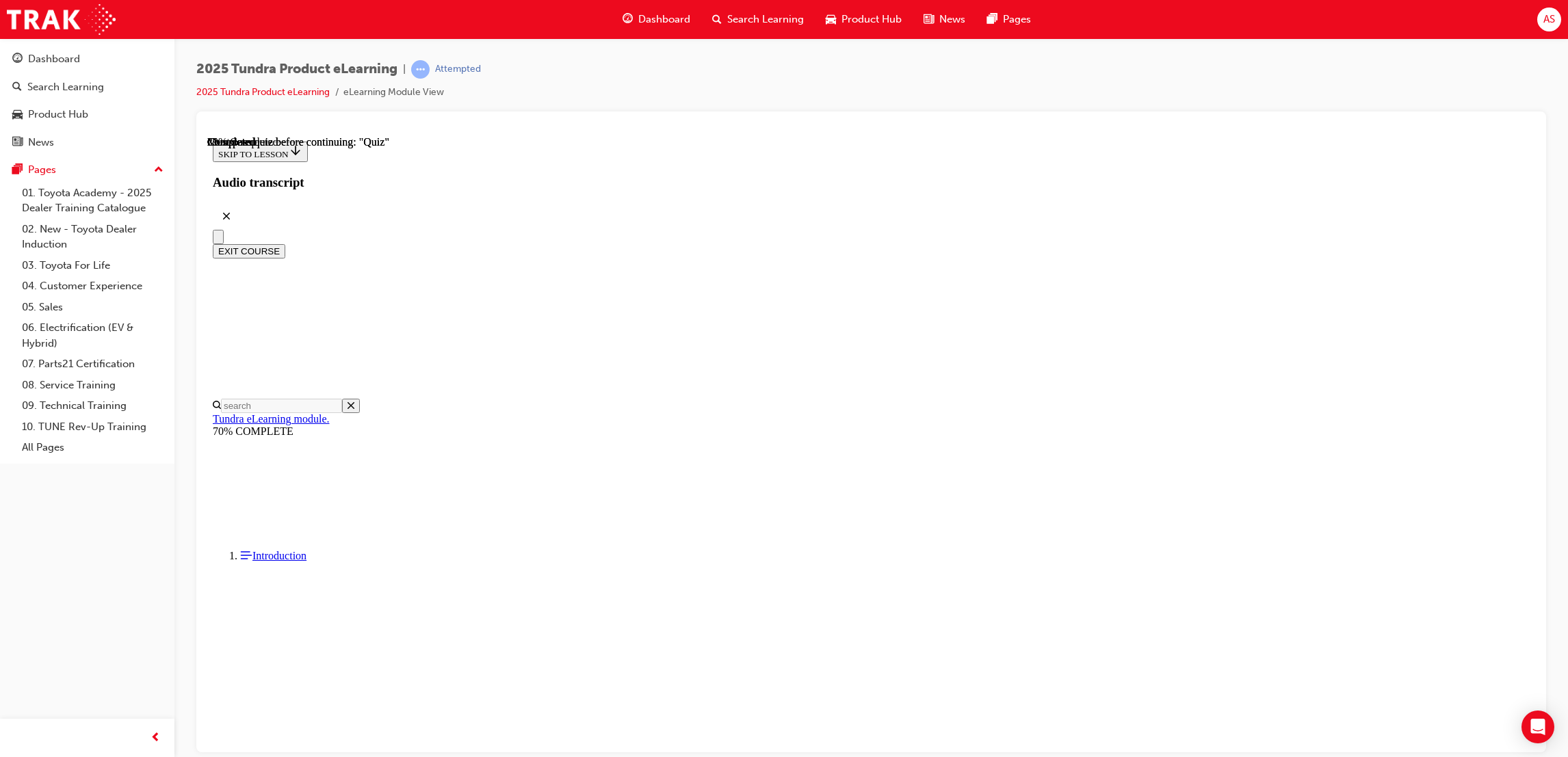
scroll to position [102, 0]
radio input "true"
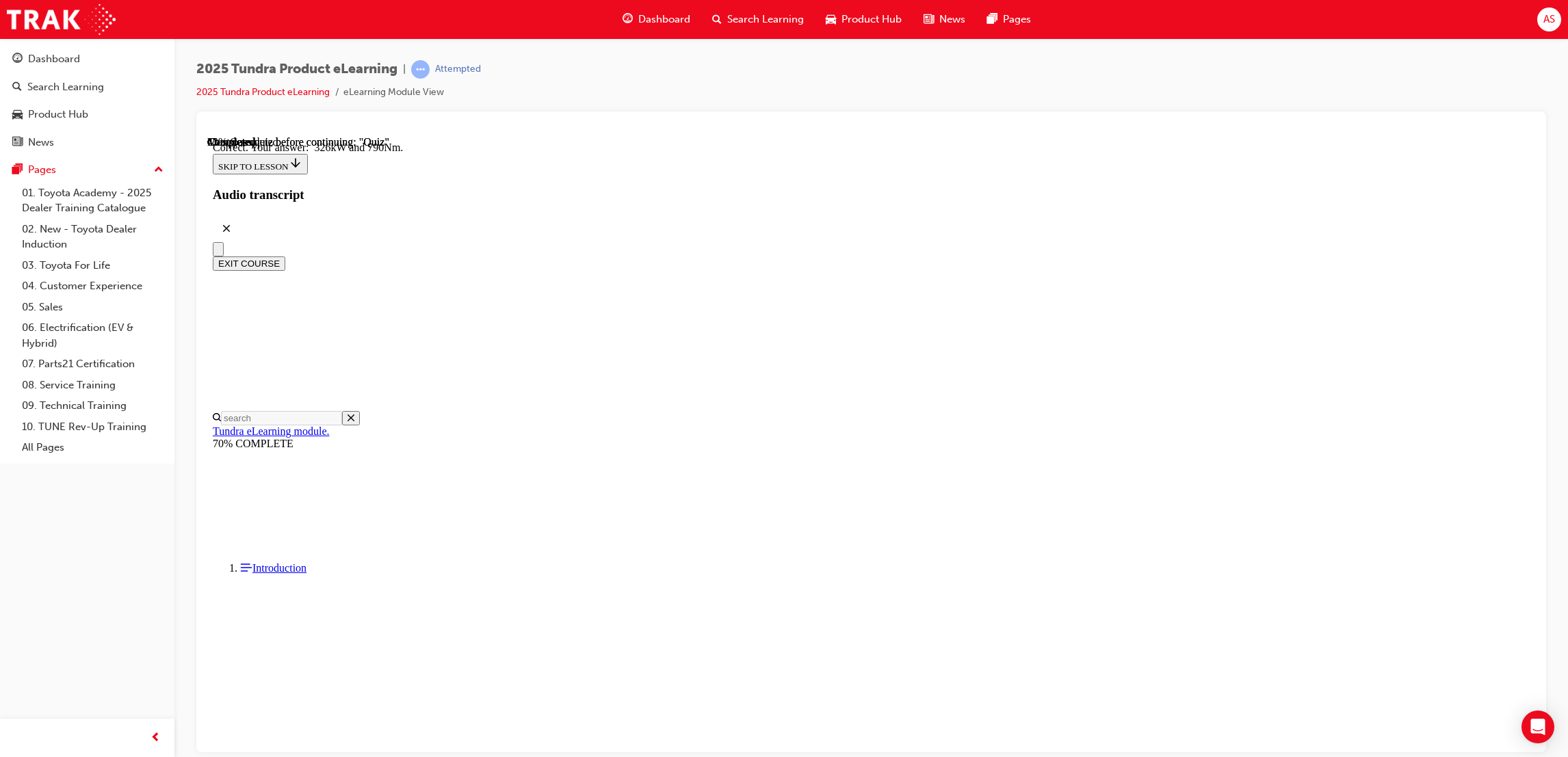
drag, startPoint x: 721, startPoint y: 285, endPoint x: 1052, endPoint y: 307, distance: 331.7
copy div "Tundra's powertrain, frame and suspension work together to give Tundra an avail…"
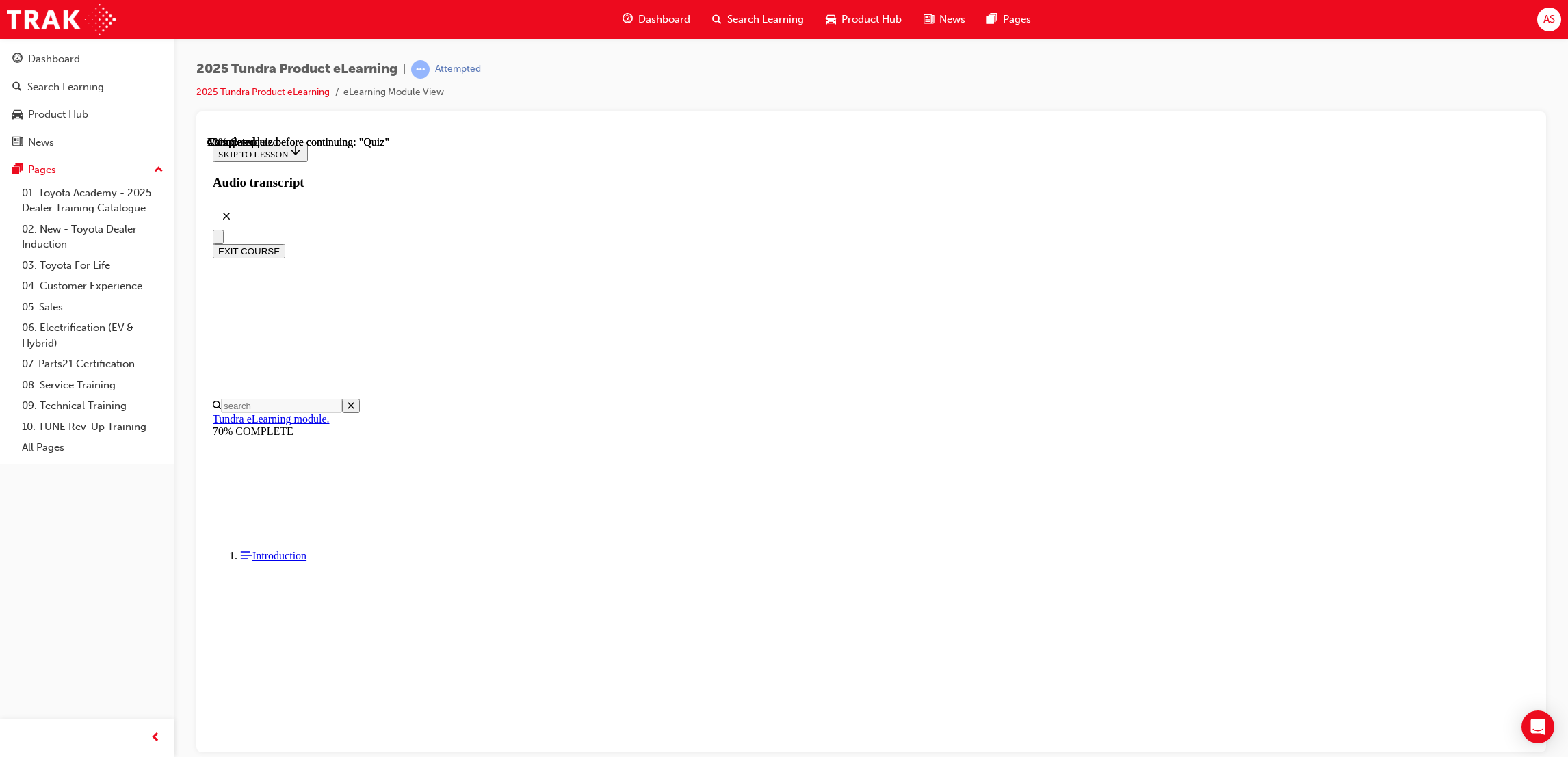
radio input "true"
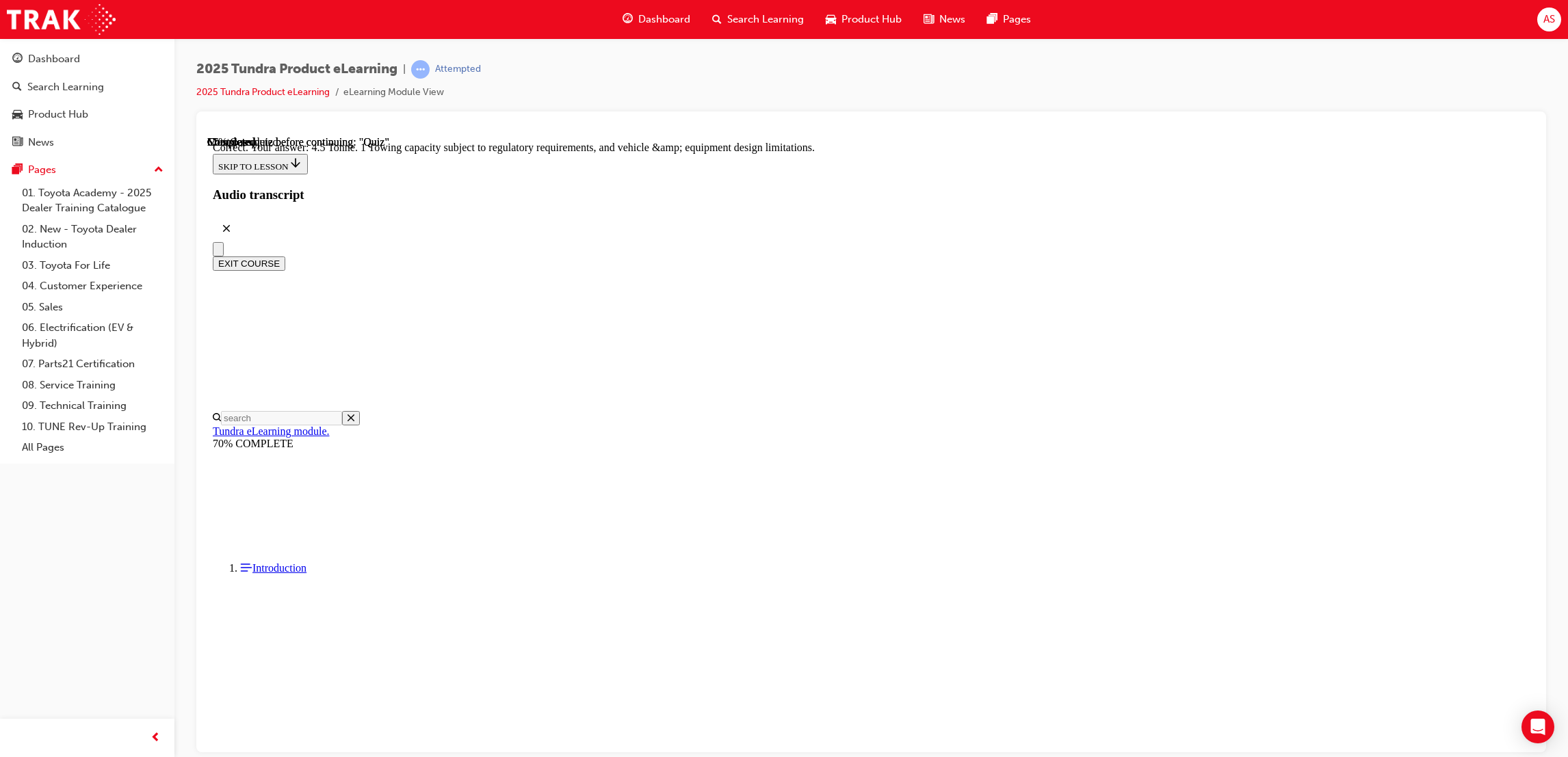
scroll to position [244, 0]
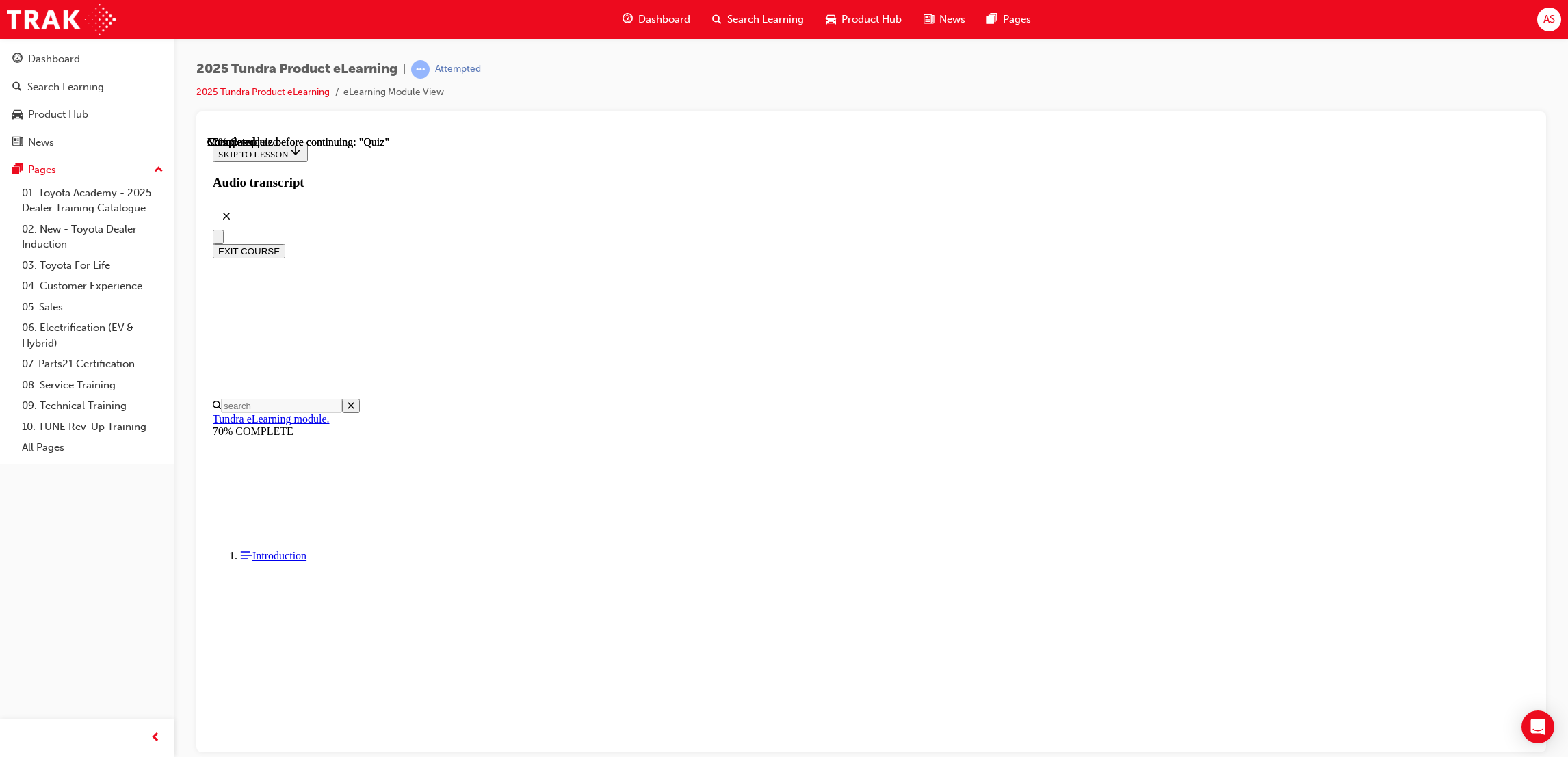
scroll to position [102, 0]
drag, startPoint x: 729, startPoint y: 271, endPoint x: 933, endPoint y: 659, distance: 438.4
copy div "Multiple Choice. Because Tundra is a Full-Size-Pick-Up truck, it makes sense th…"
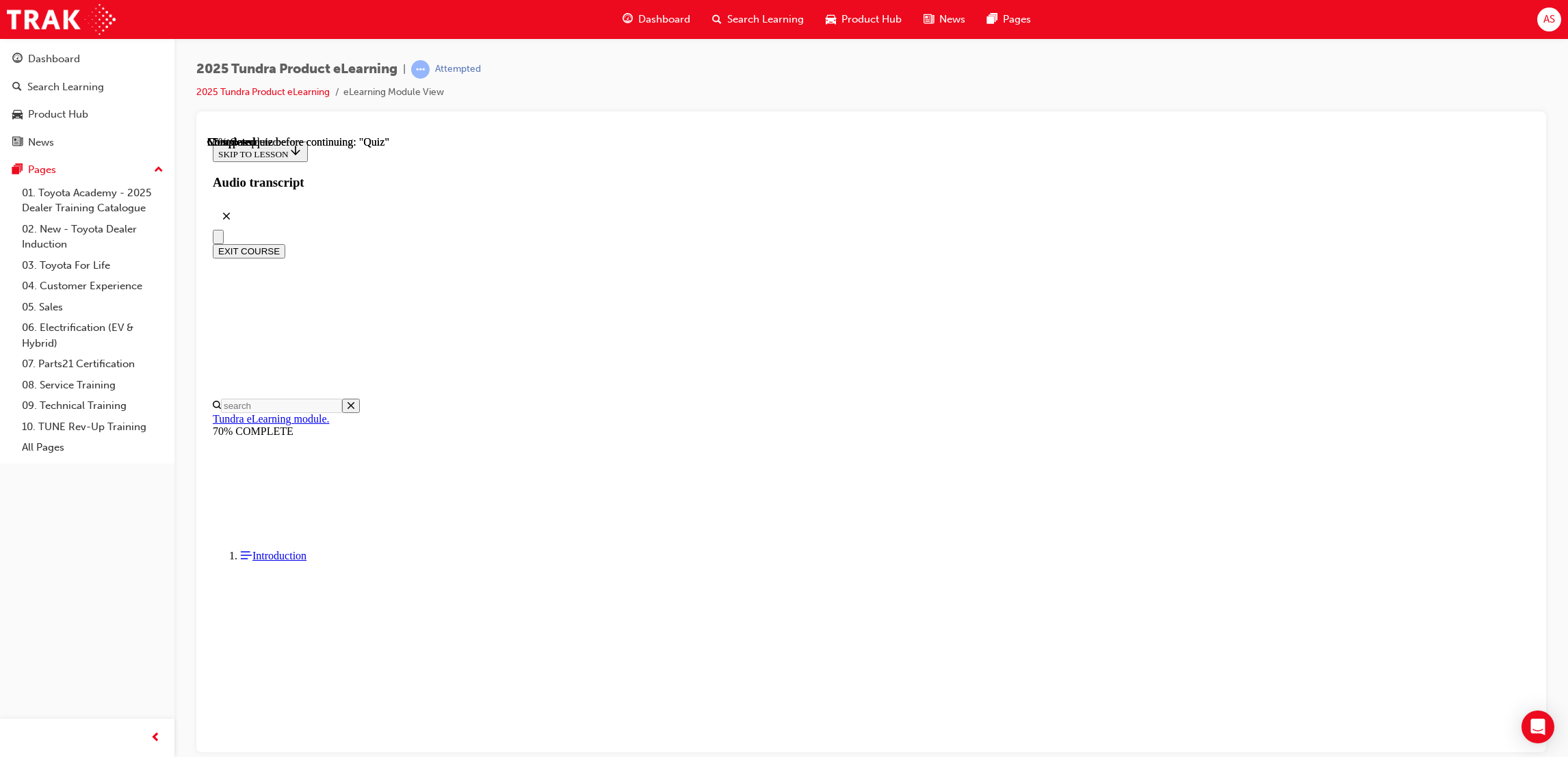
radio input "true"
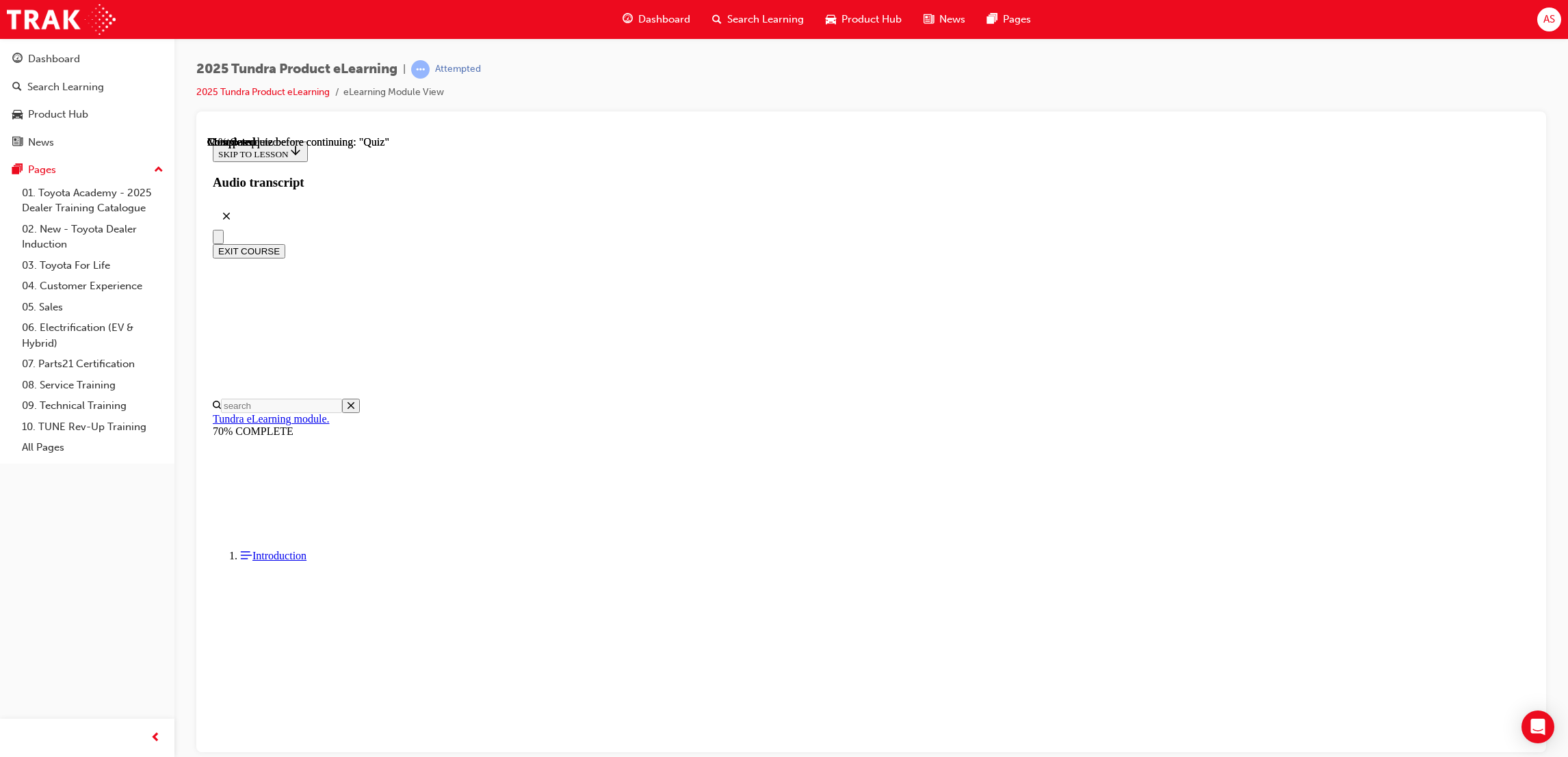
radio input "true"
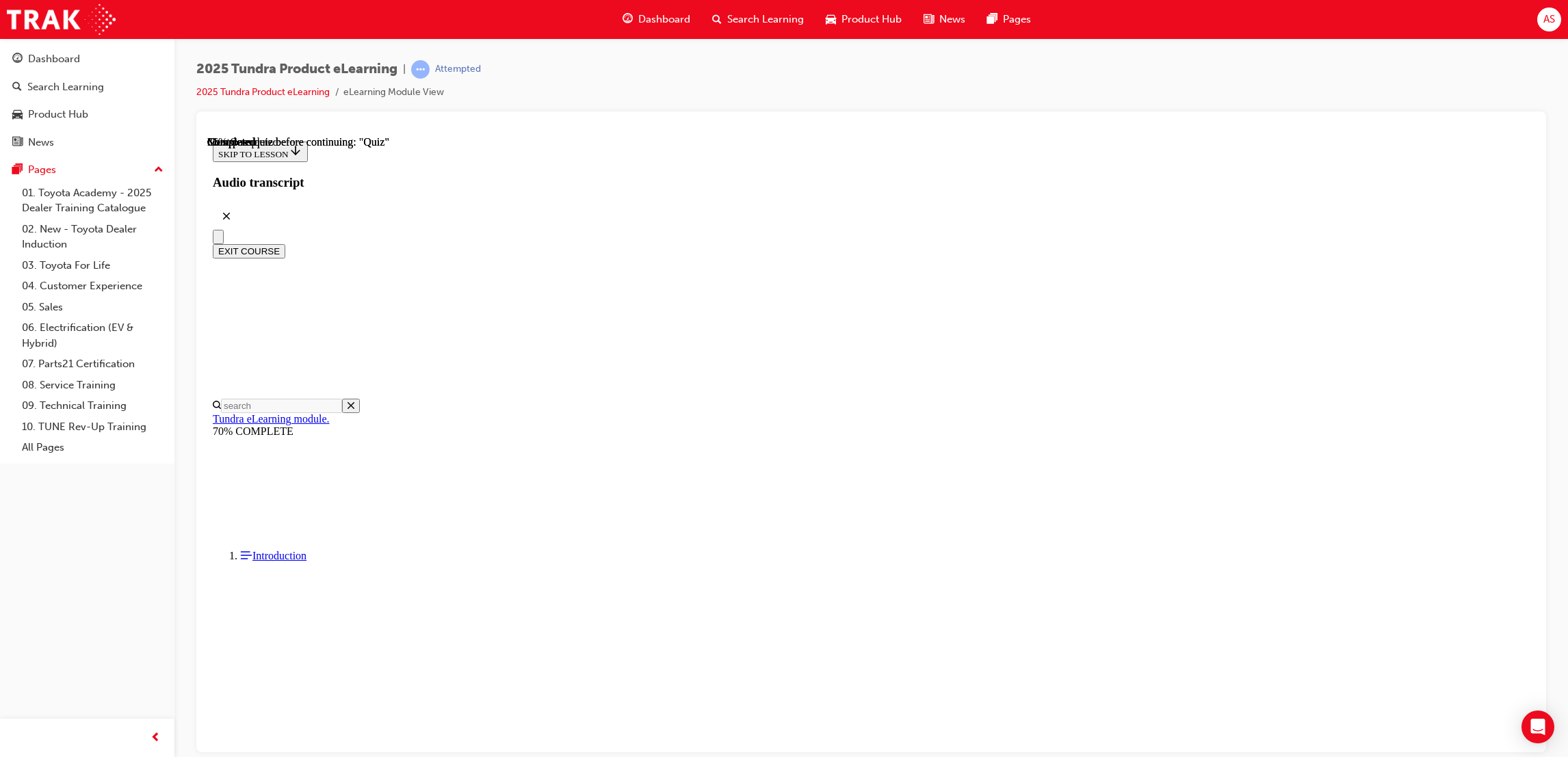
radio input "true"
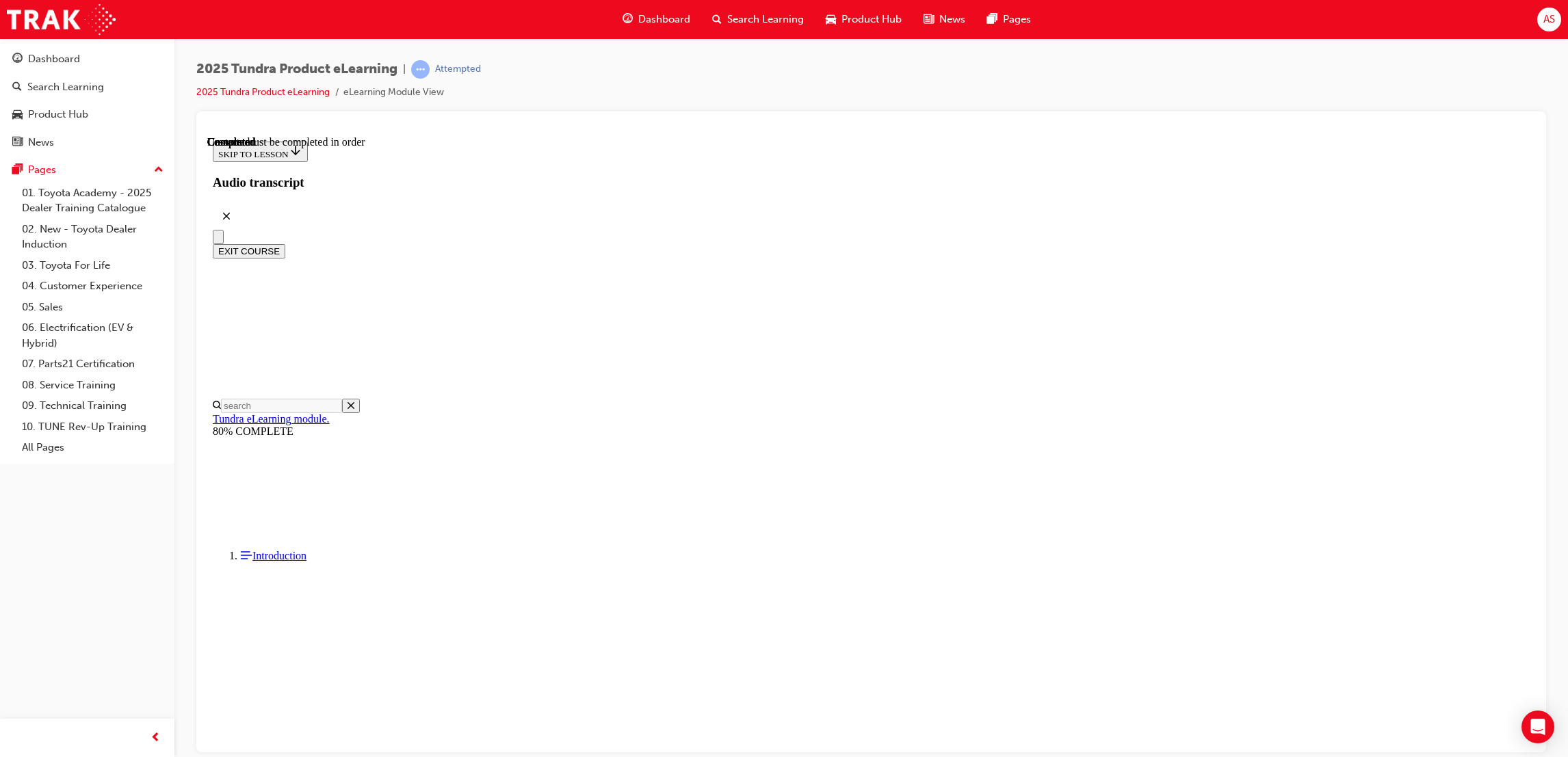
scroll to position [122, 0]
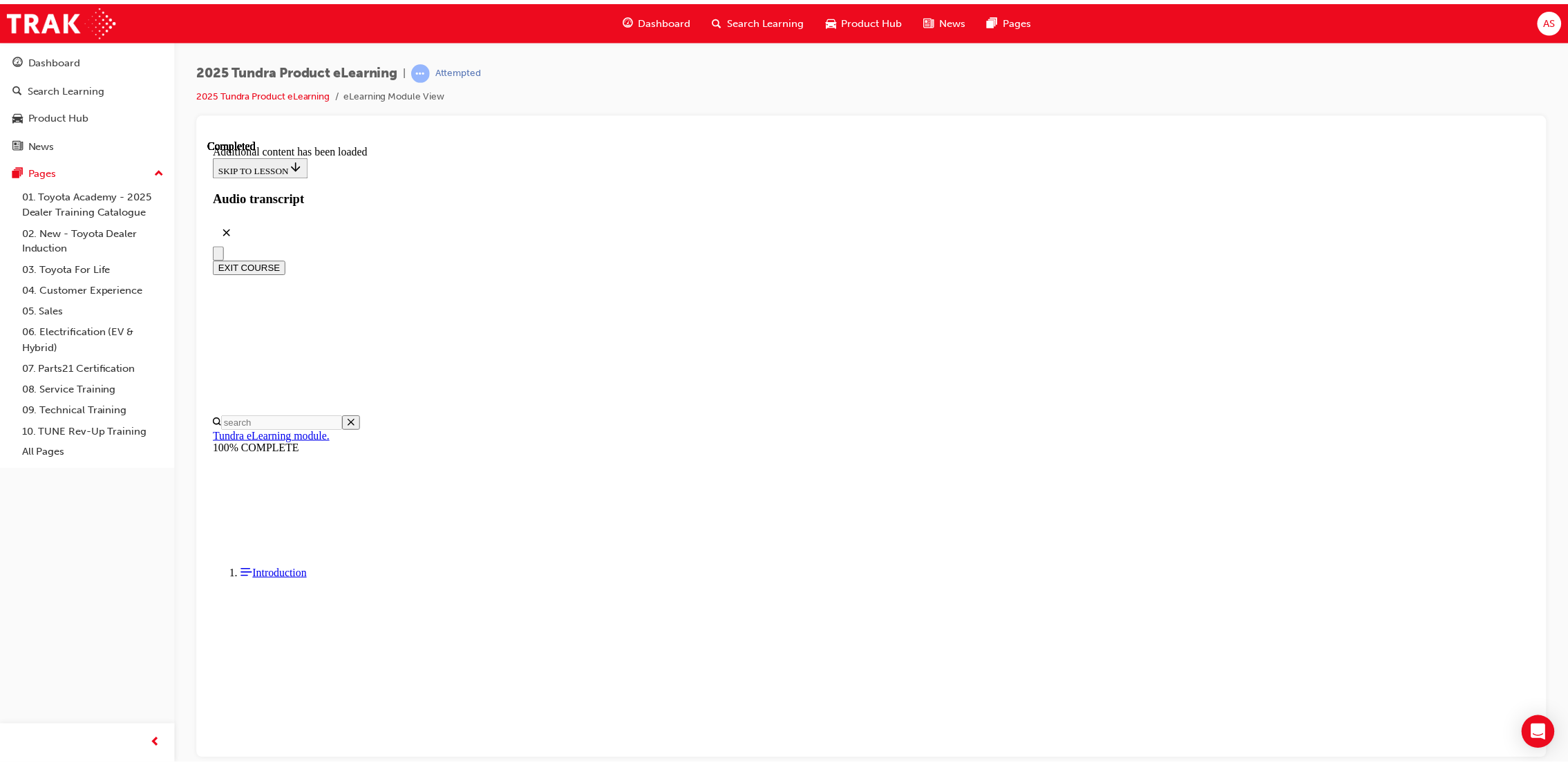
scroll to position [1635, 0]
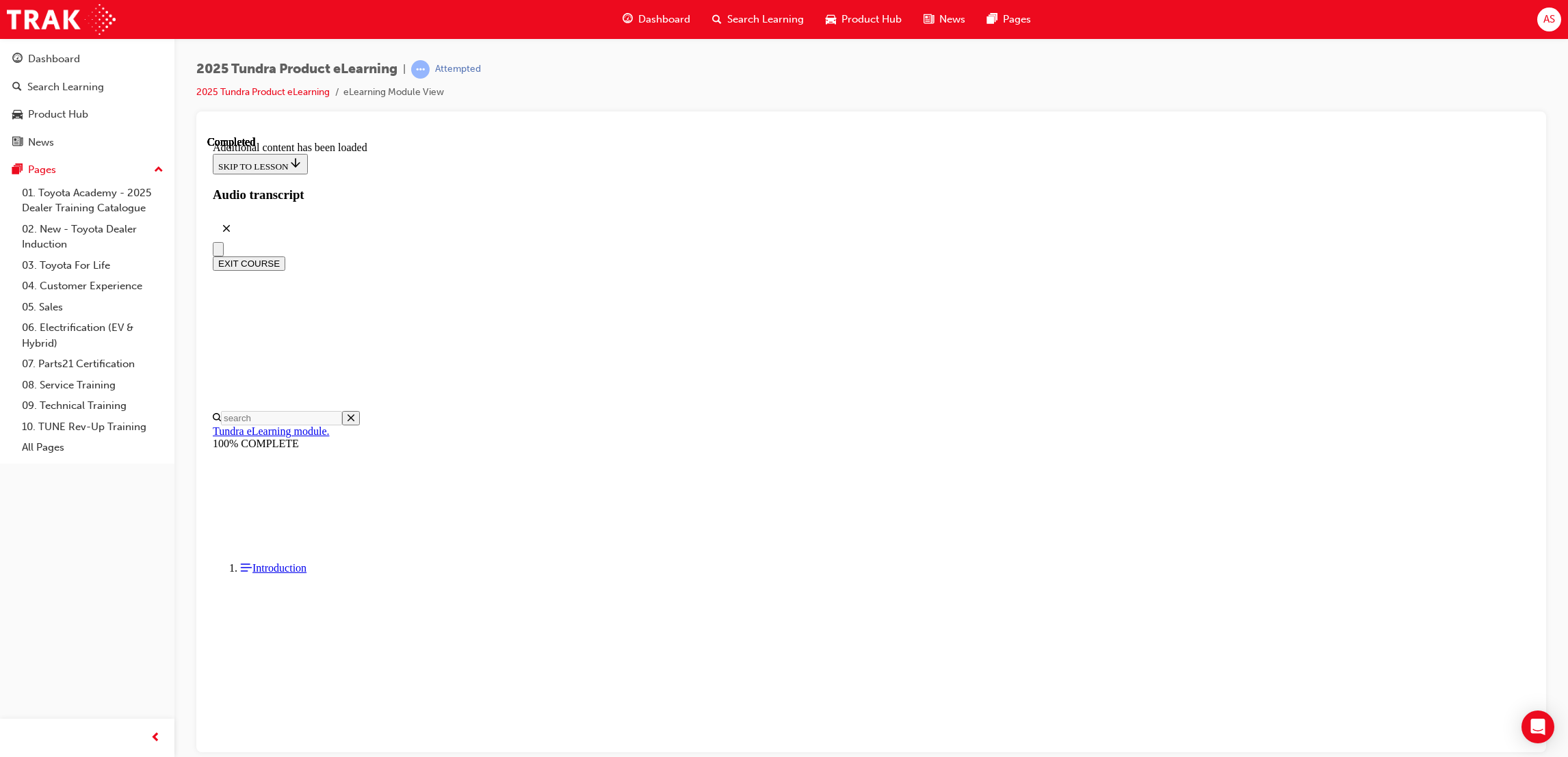
click at [285, 256] on button "EXIT COURSE" at bounding box center [249, 262] width 73 height 14
click at [663, 22] on span "Dashboard" at bounding box center [664, 19] width 52 height 16
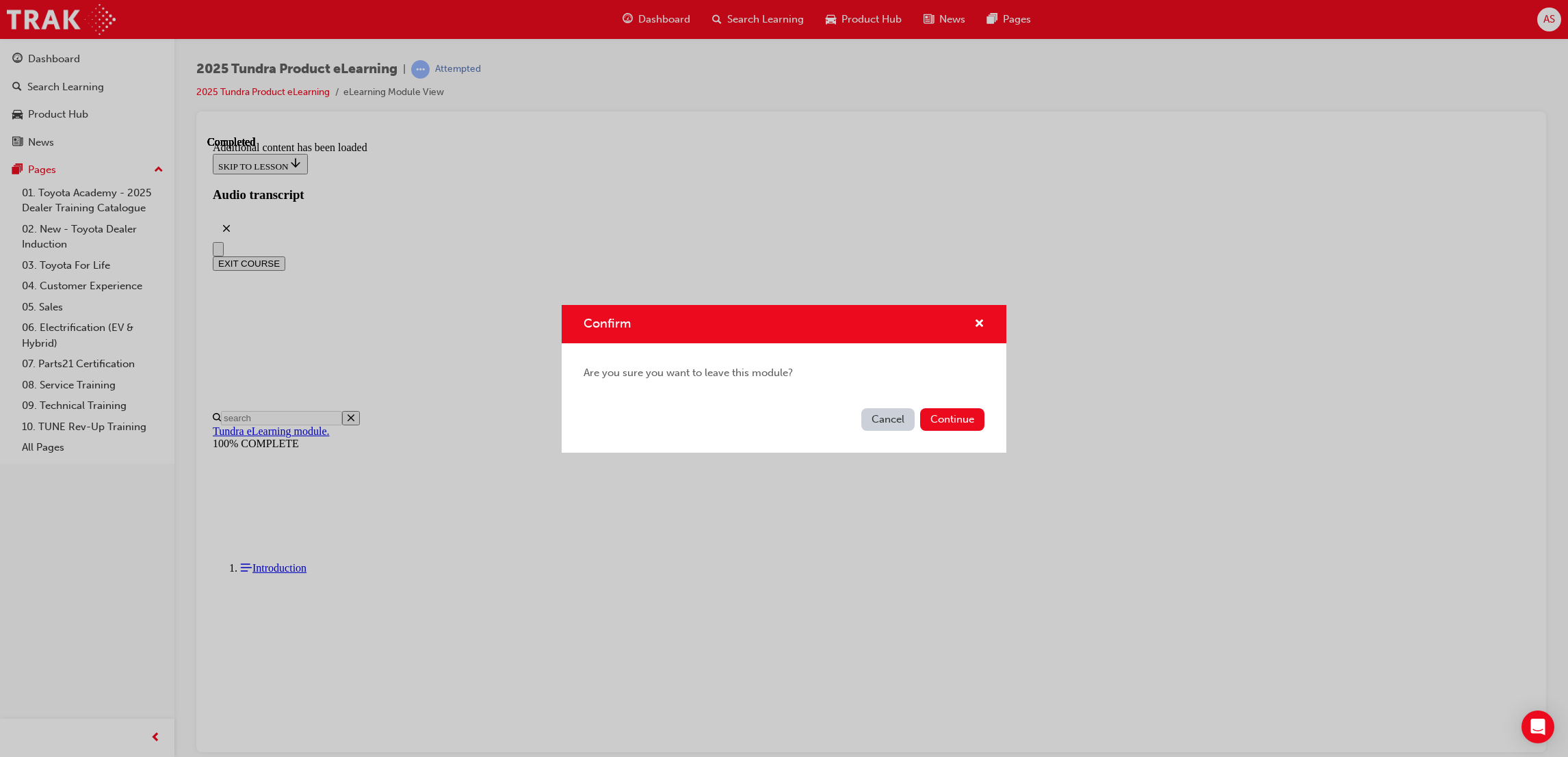
click at [951, 431] on div "Cancel Continue" at bounding box center [784, 428] width 445 height 50
click at [955, 422] on button "Continue" at bounding box center [952, 420] width 65 height 23
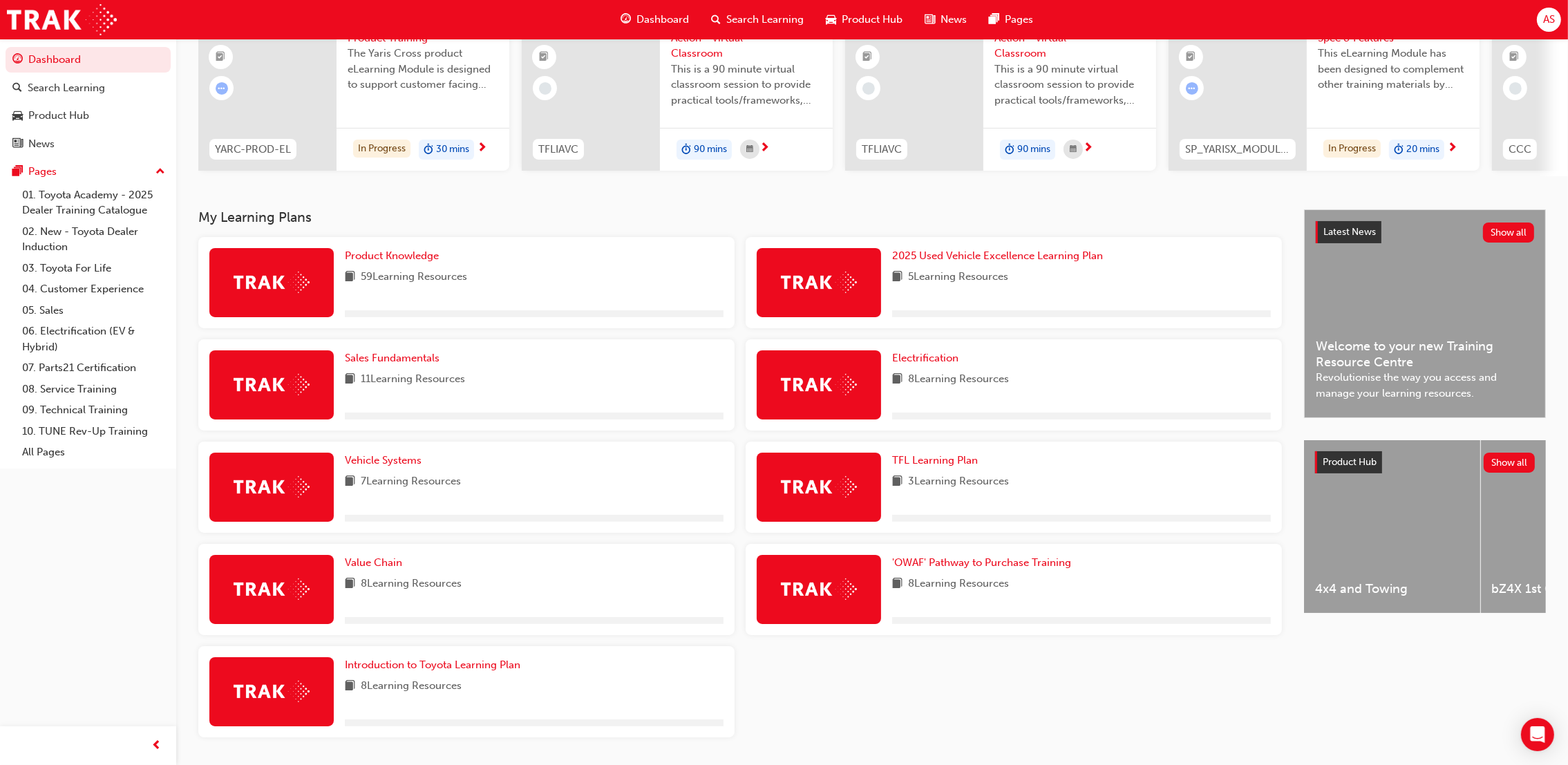
scroll to position [185, 0]
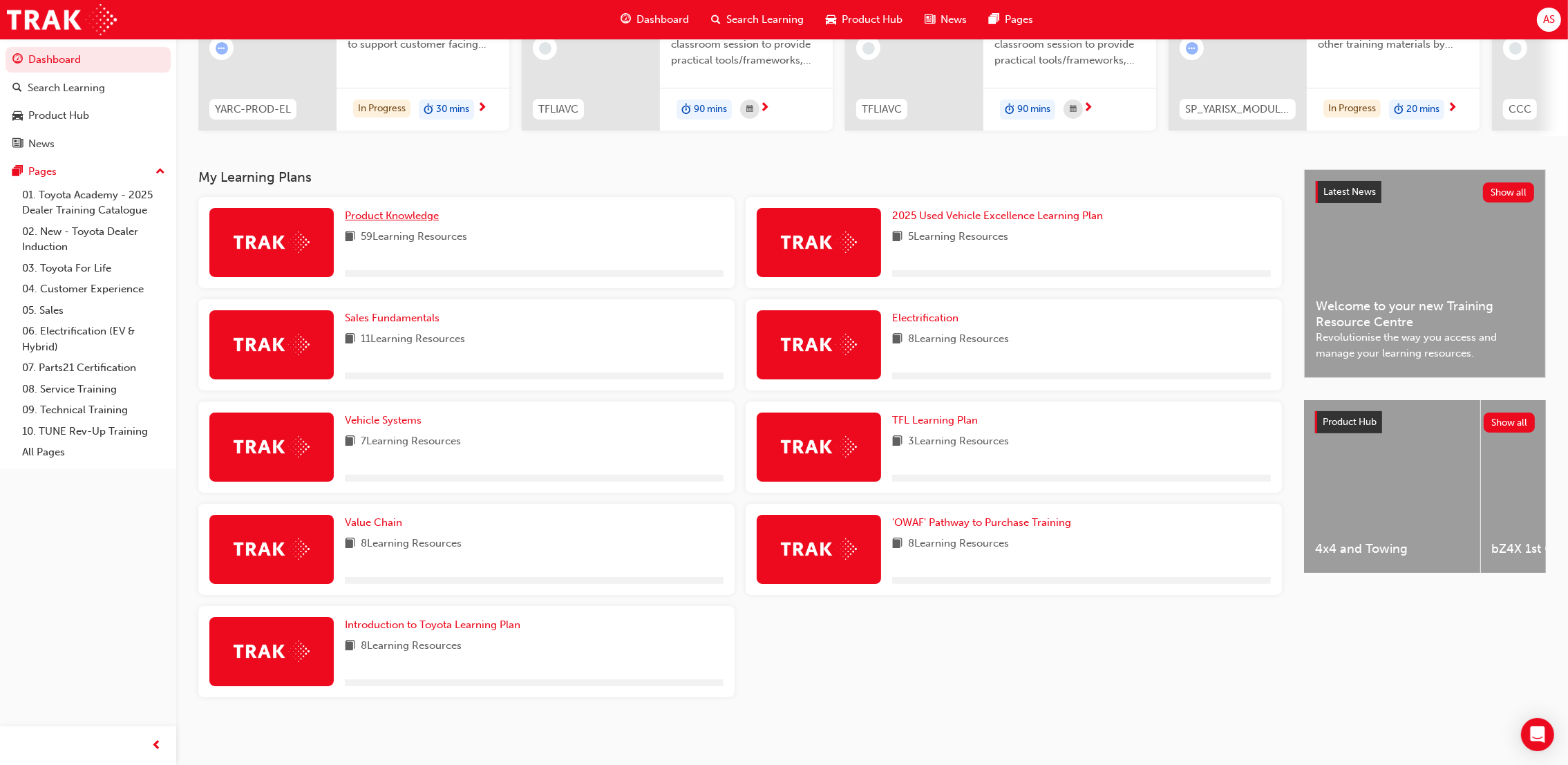
click at [436, 210] on span "Product Knowledge" at bounding box center [391, 216] width 94 height 12
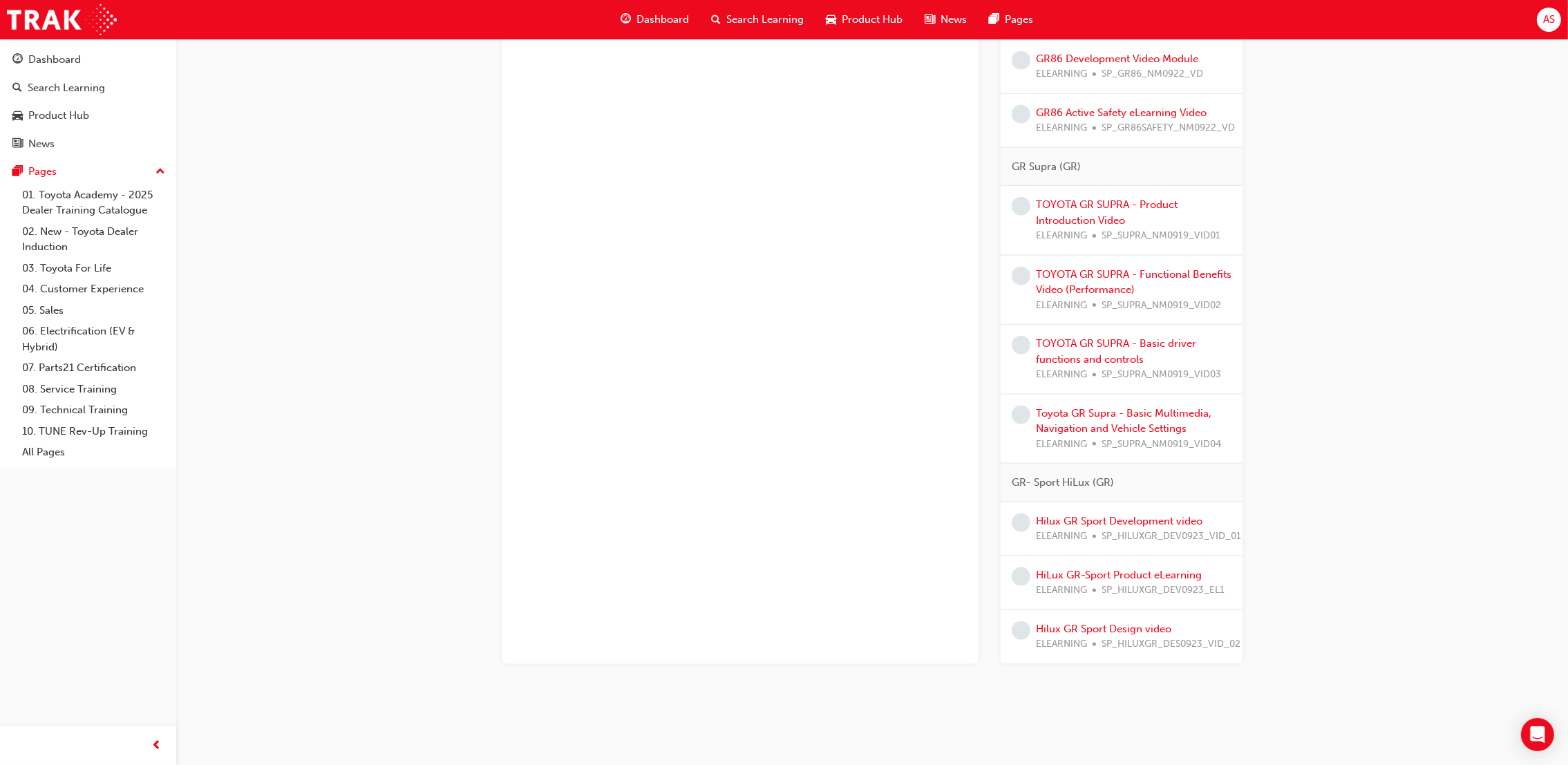
scroll to position [2589, 0]
click at [1113, 515] on link "Hilux GR Sport Development video" at bounding box center [1119, 521] width 167 height 12
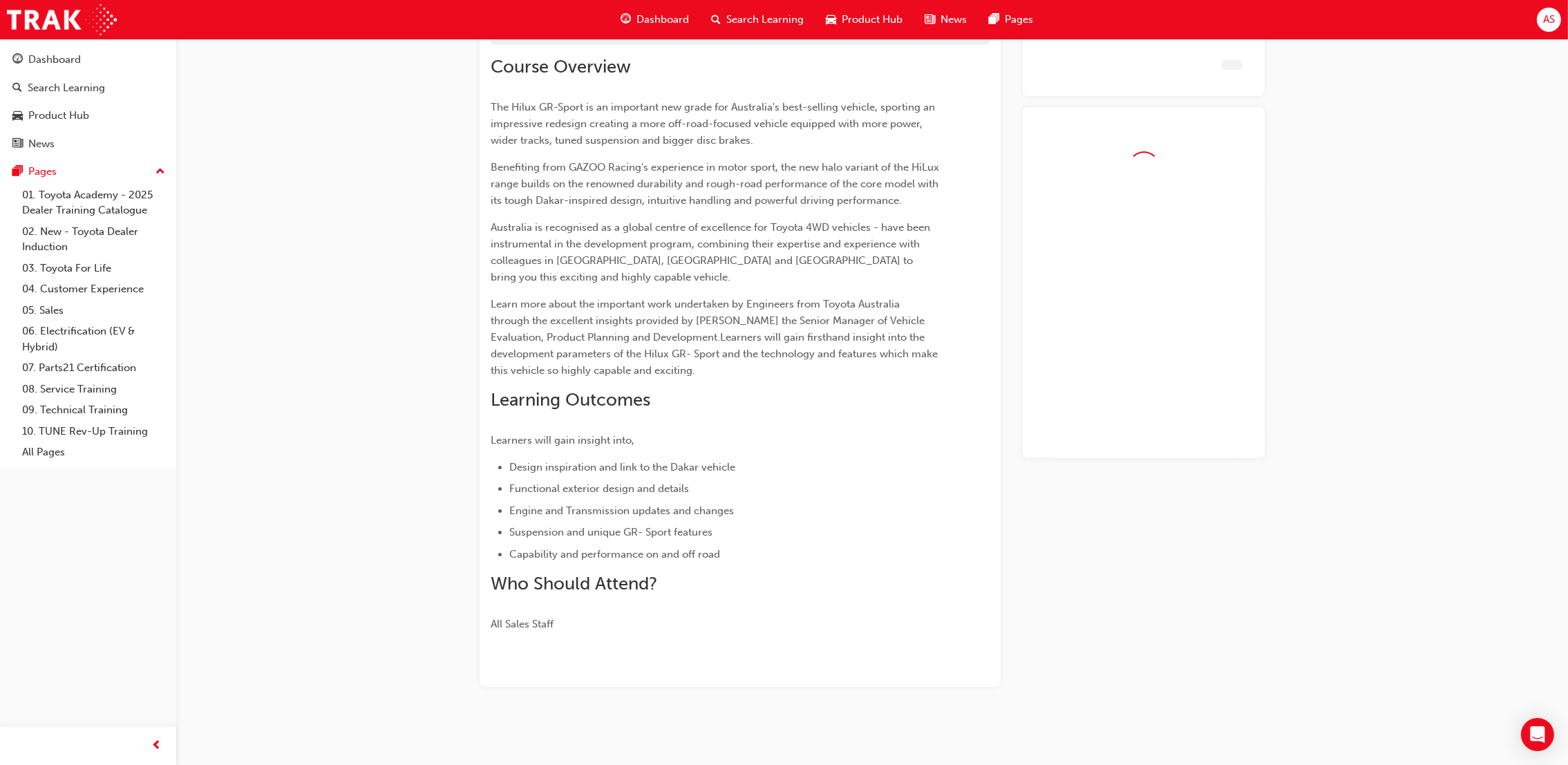
scroll to position [90, 0]
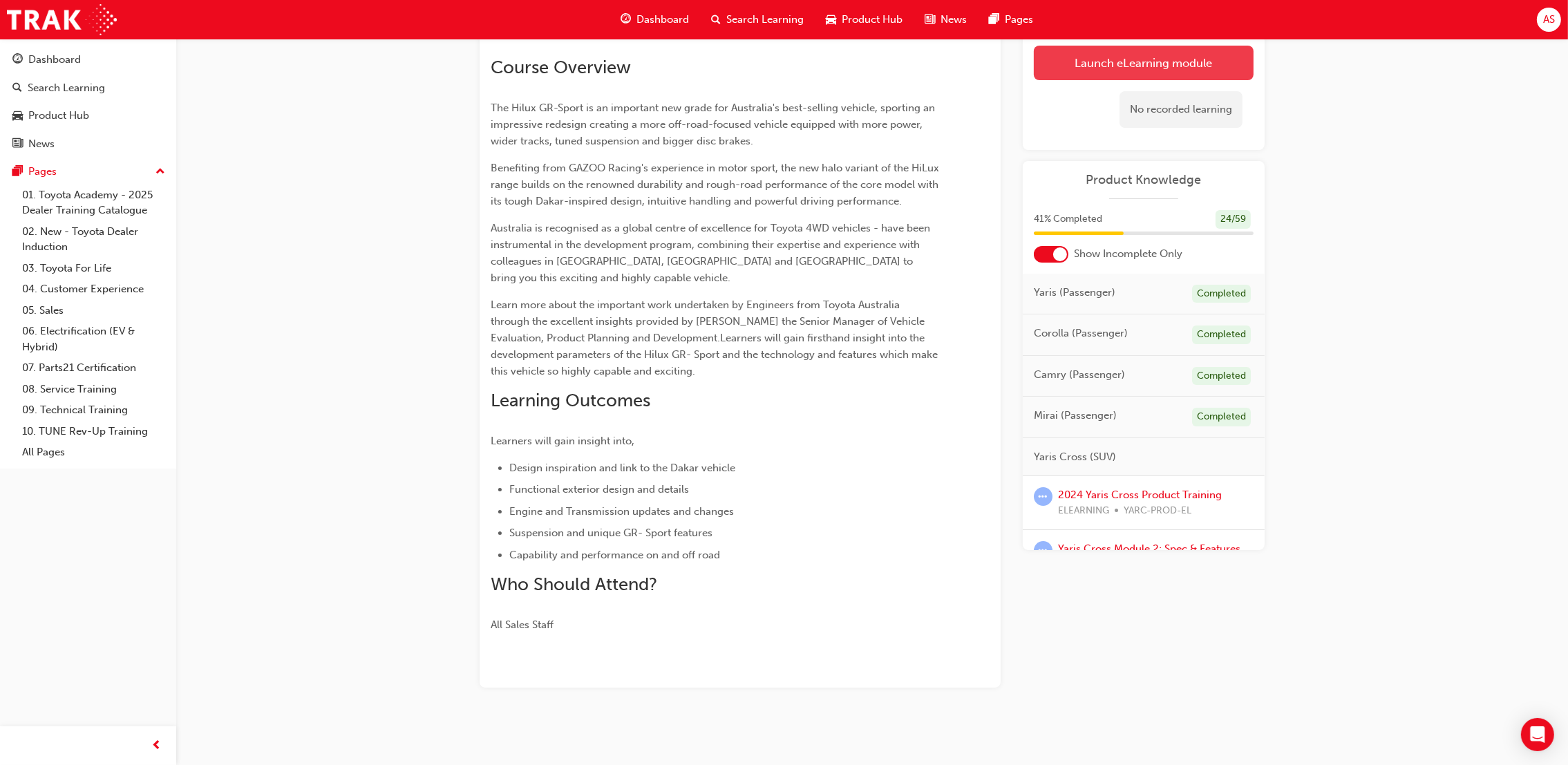
click at [1089, 53] on link "Launch eLearning module" at bounding box center [1143, 63] width 220 height 35
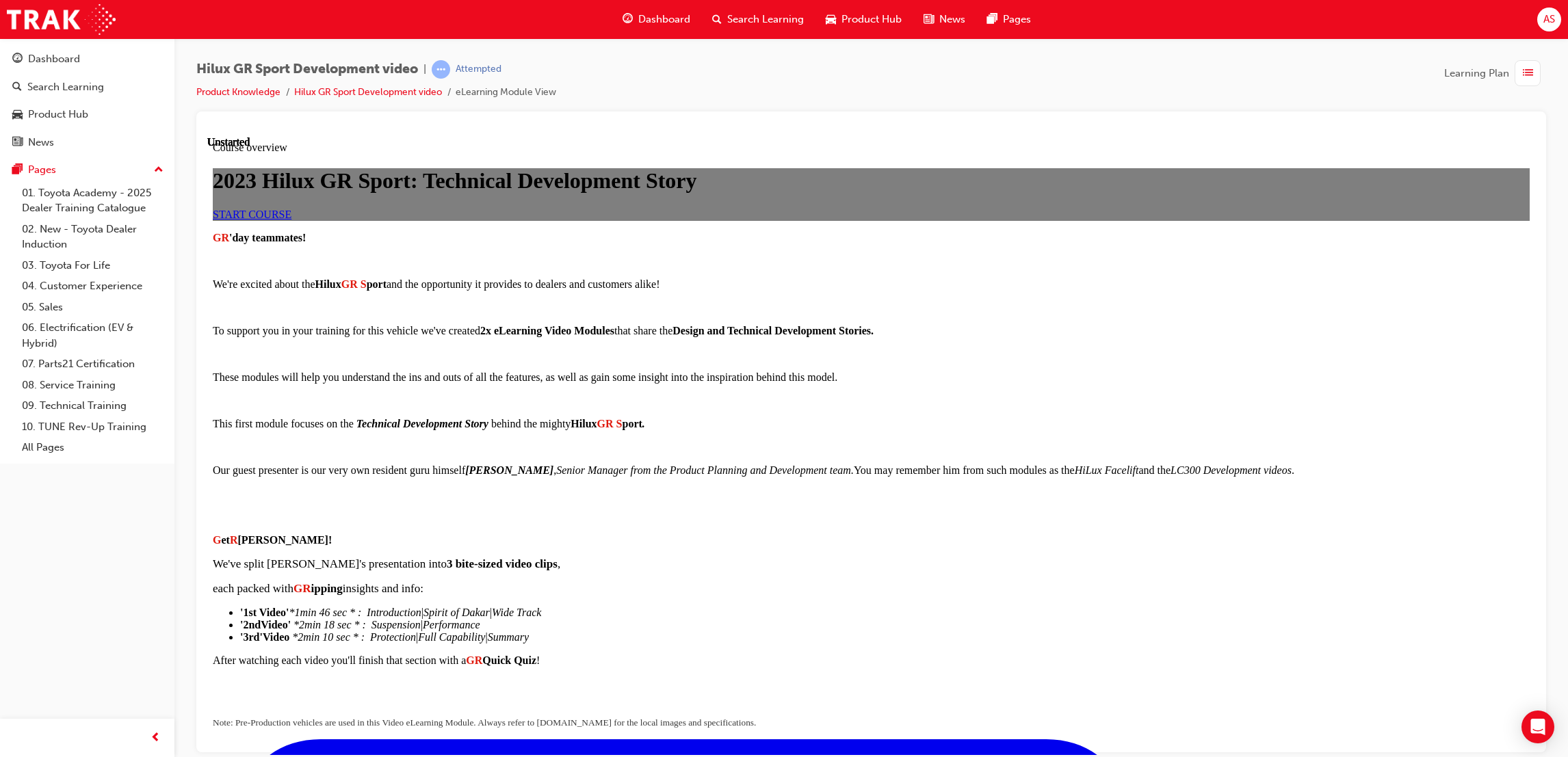
click at [291, 220] on span "START COURSE" at bounding box center [252, 214] width 79 height 12
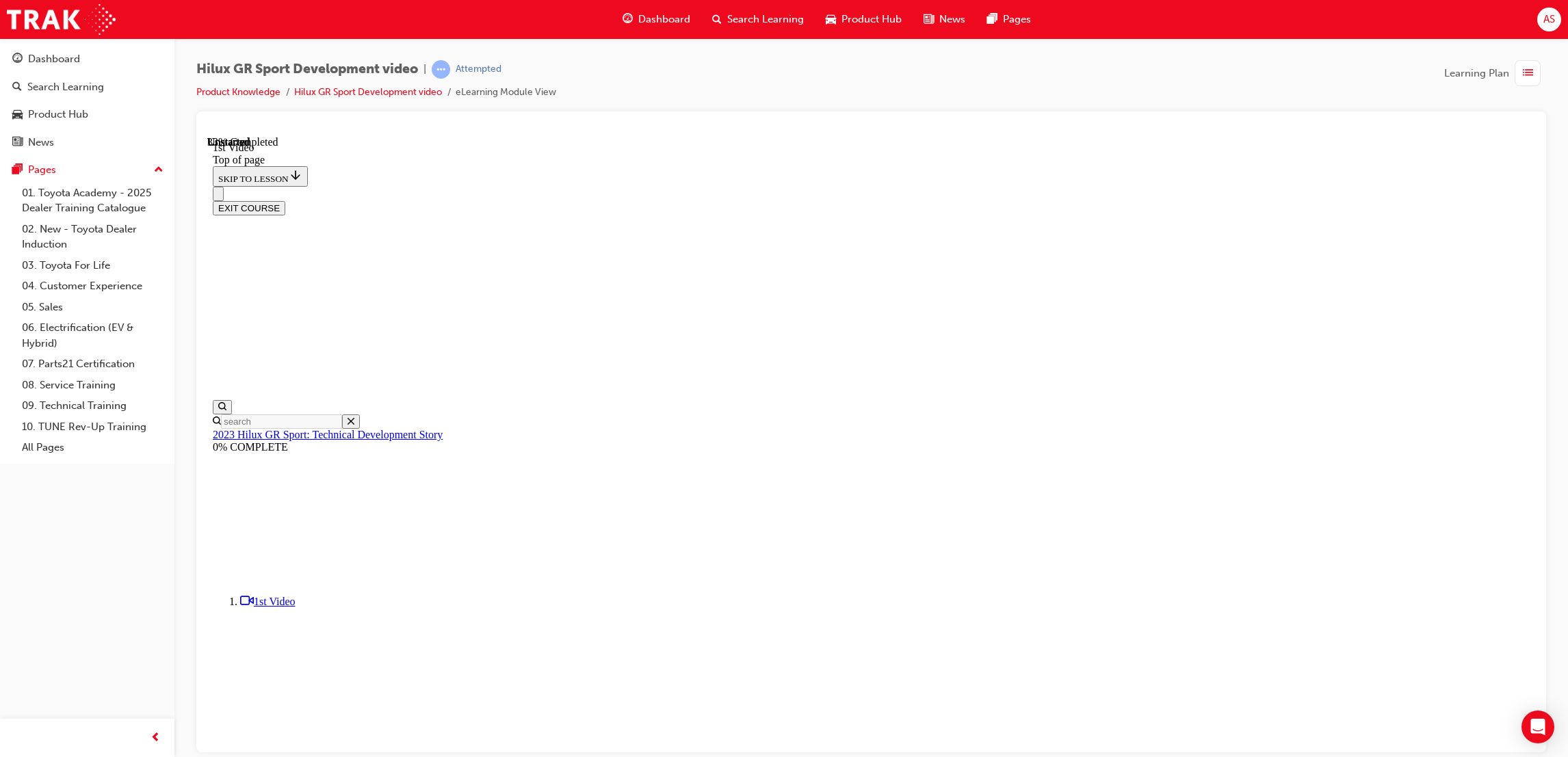
scroll to position [350, 0]
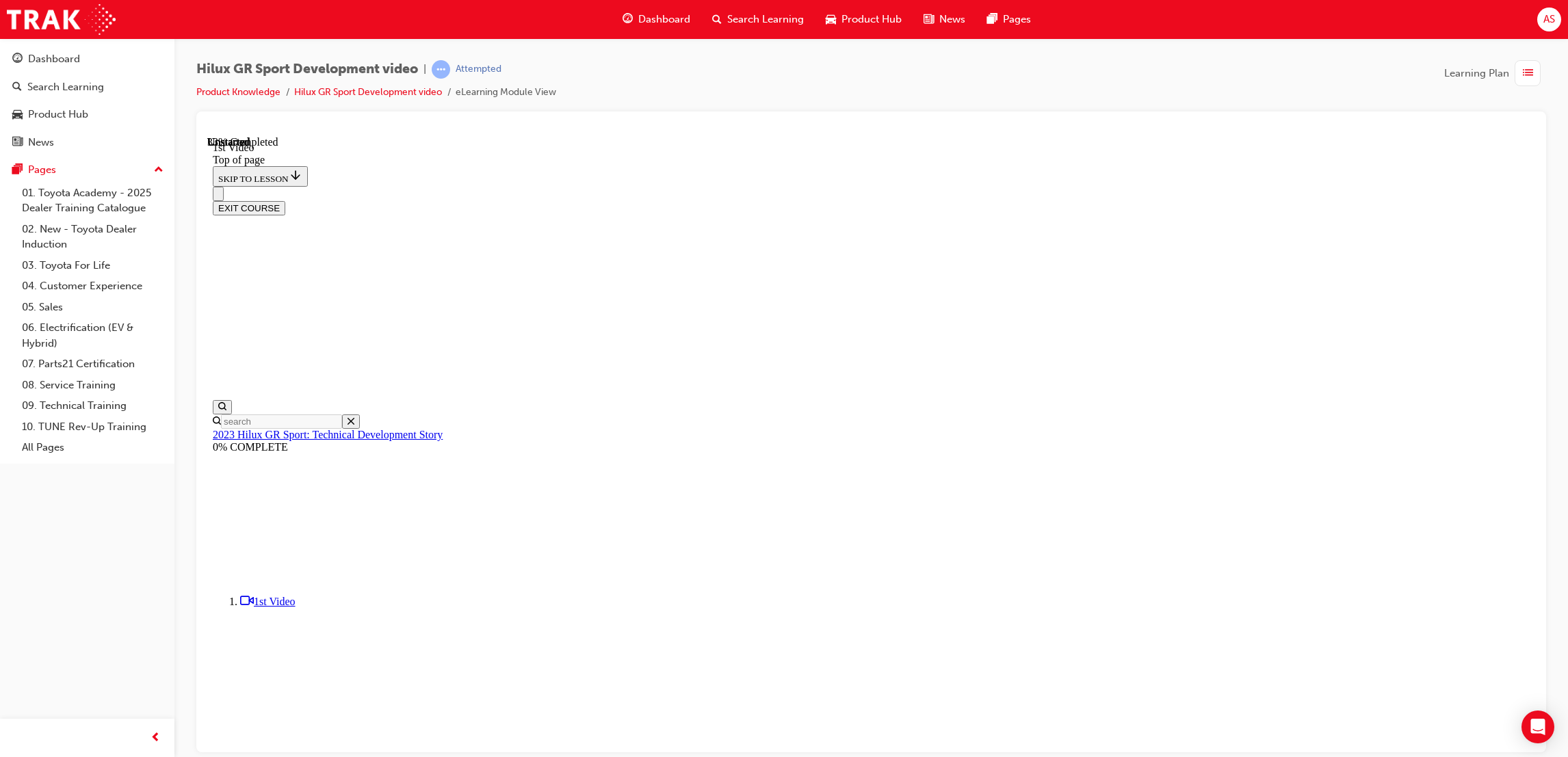
drag, startPoint x: 800, startPoint y: 482, endPoint x: 768, endPoint y: 460, distance: 38.8
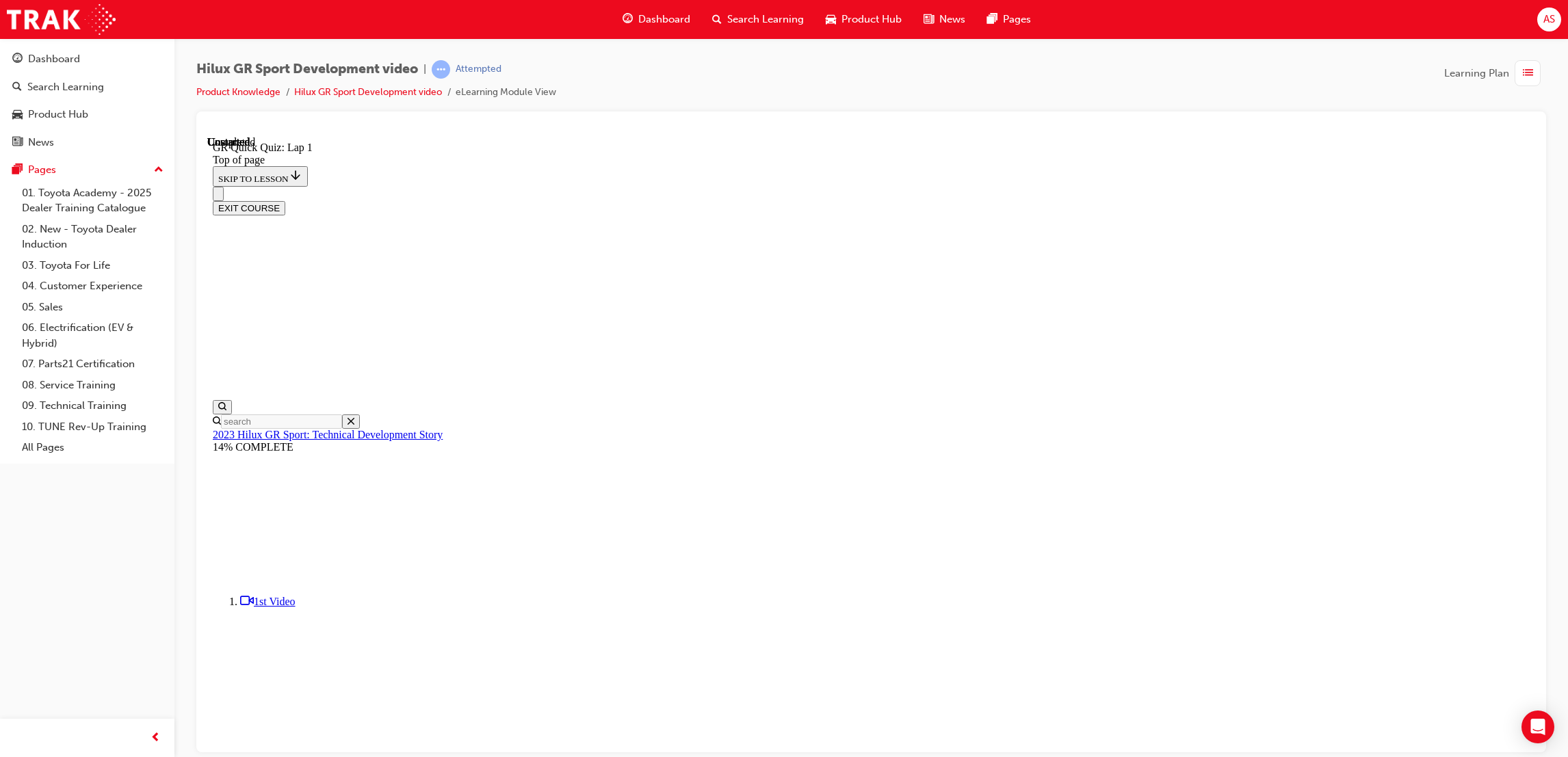
drag, startPoint x: 768, startPoint y: 460, endPoint x: 776, endPoint y: 454, distance: 10.0
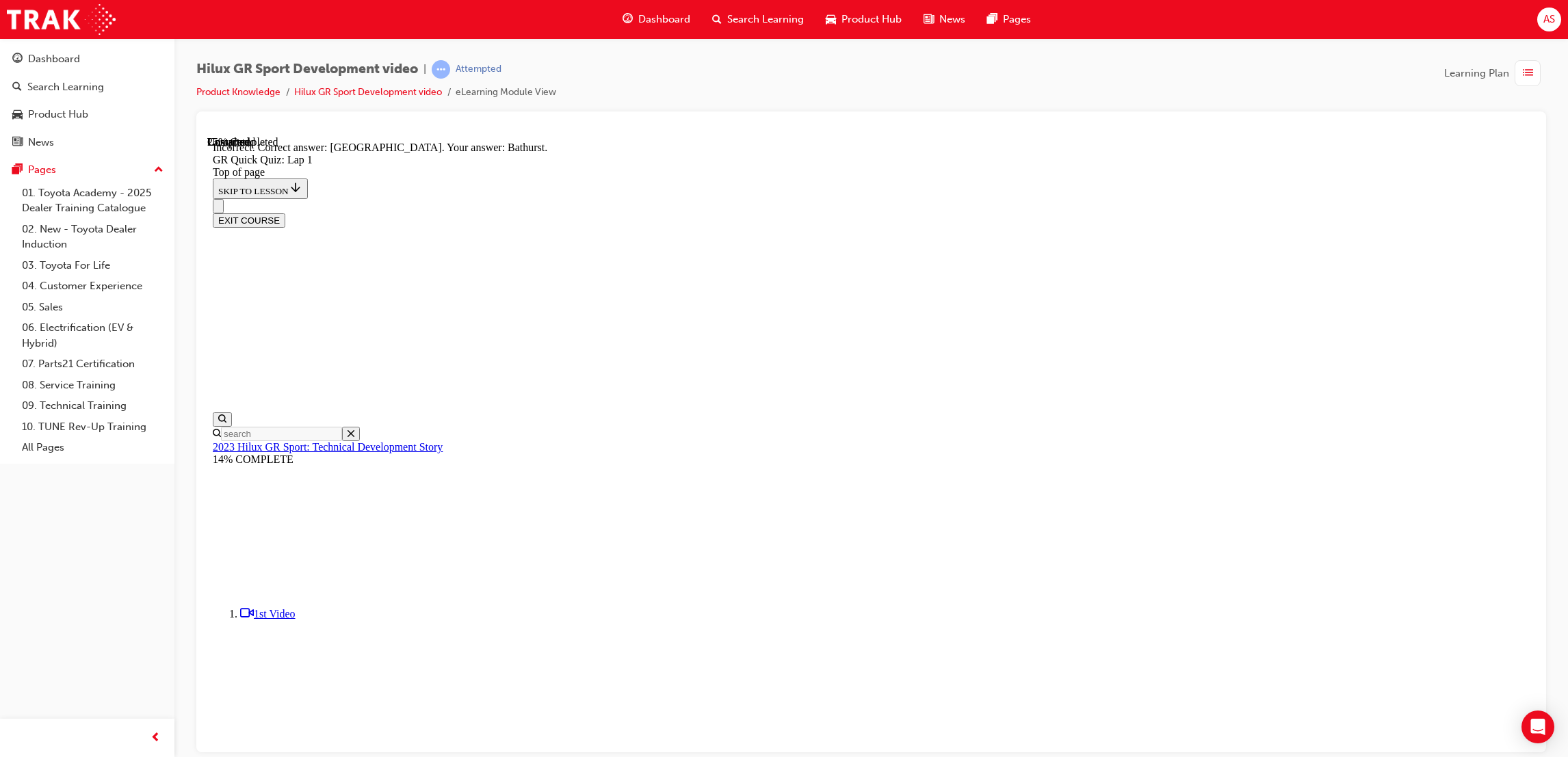
scroll to position [137, 0]
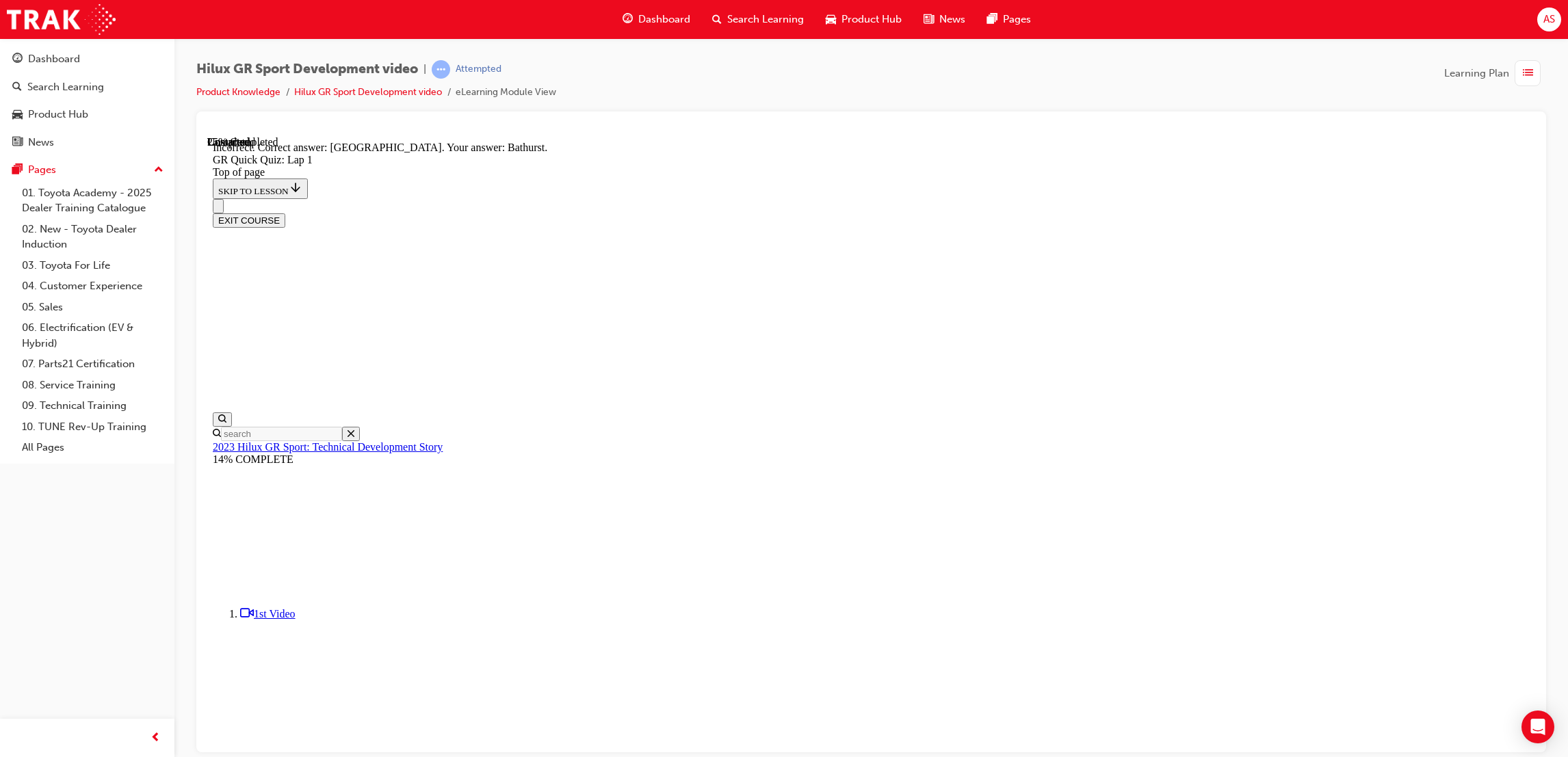
drag, startPoint x: 901, startPoint y: 569, endPoint x: 901, endPoint y: 557, distance: 12.0
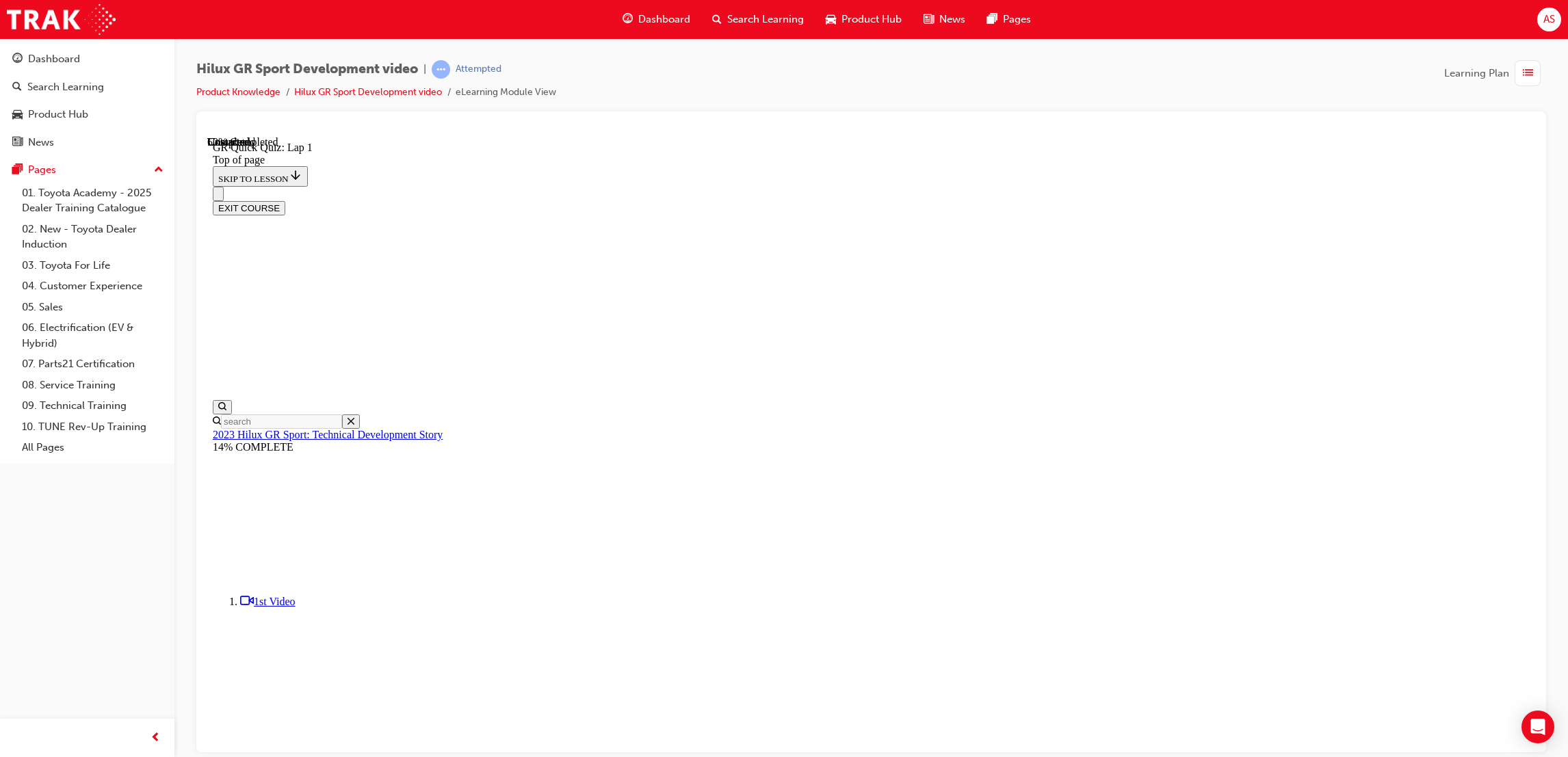
scroll to position [42, 0]
drag, startPoint x: 917, startPoint y: 556, endPoint x: 908, endPoint y: 556, distance: 9.0
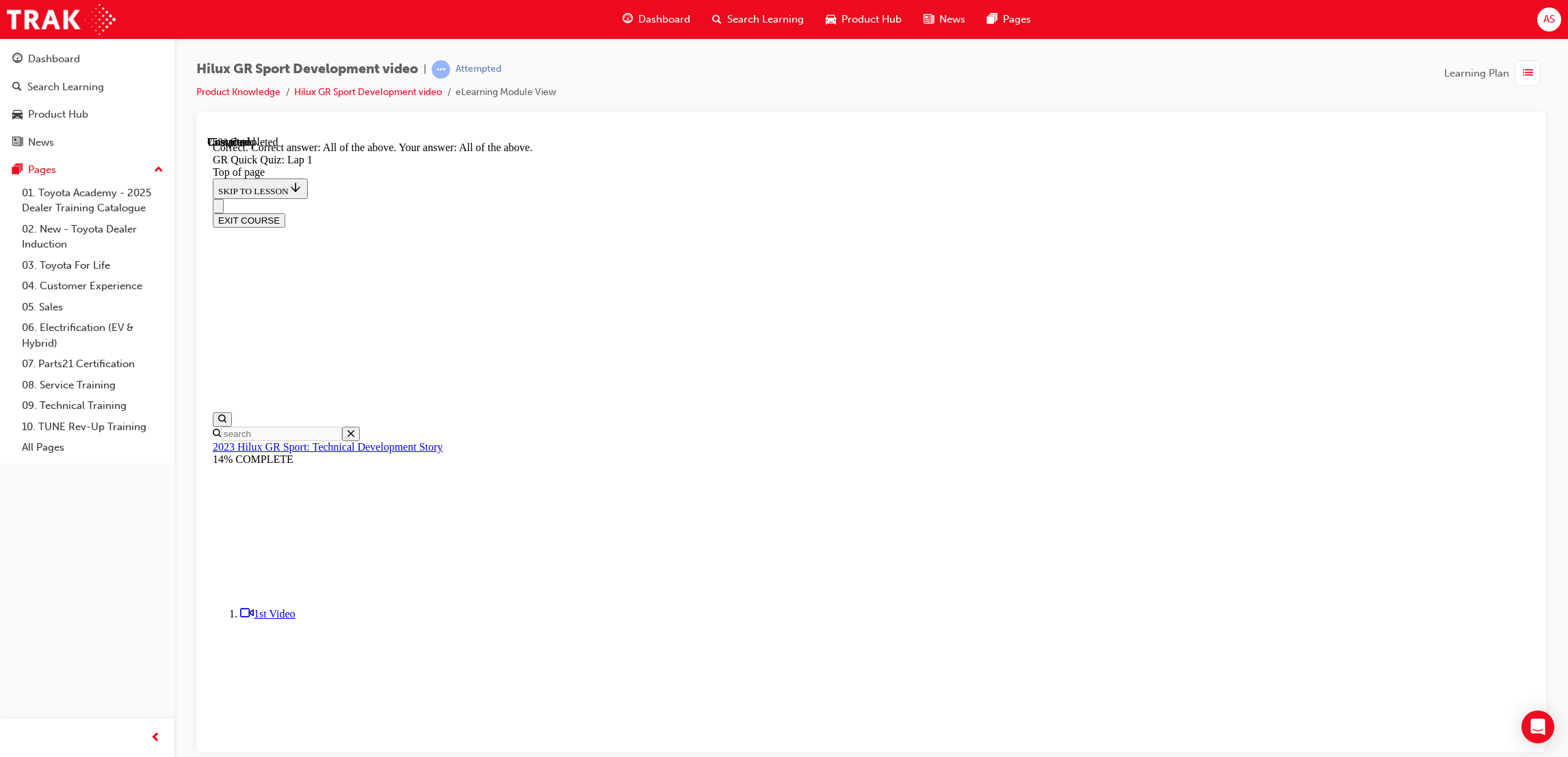
scroll to position [100, 0]
drag, startPoint x: 991, startPoint y: 714, endPoint x: 982, endPoint y: 710, distance: 9.8
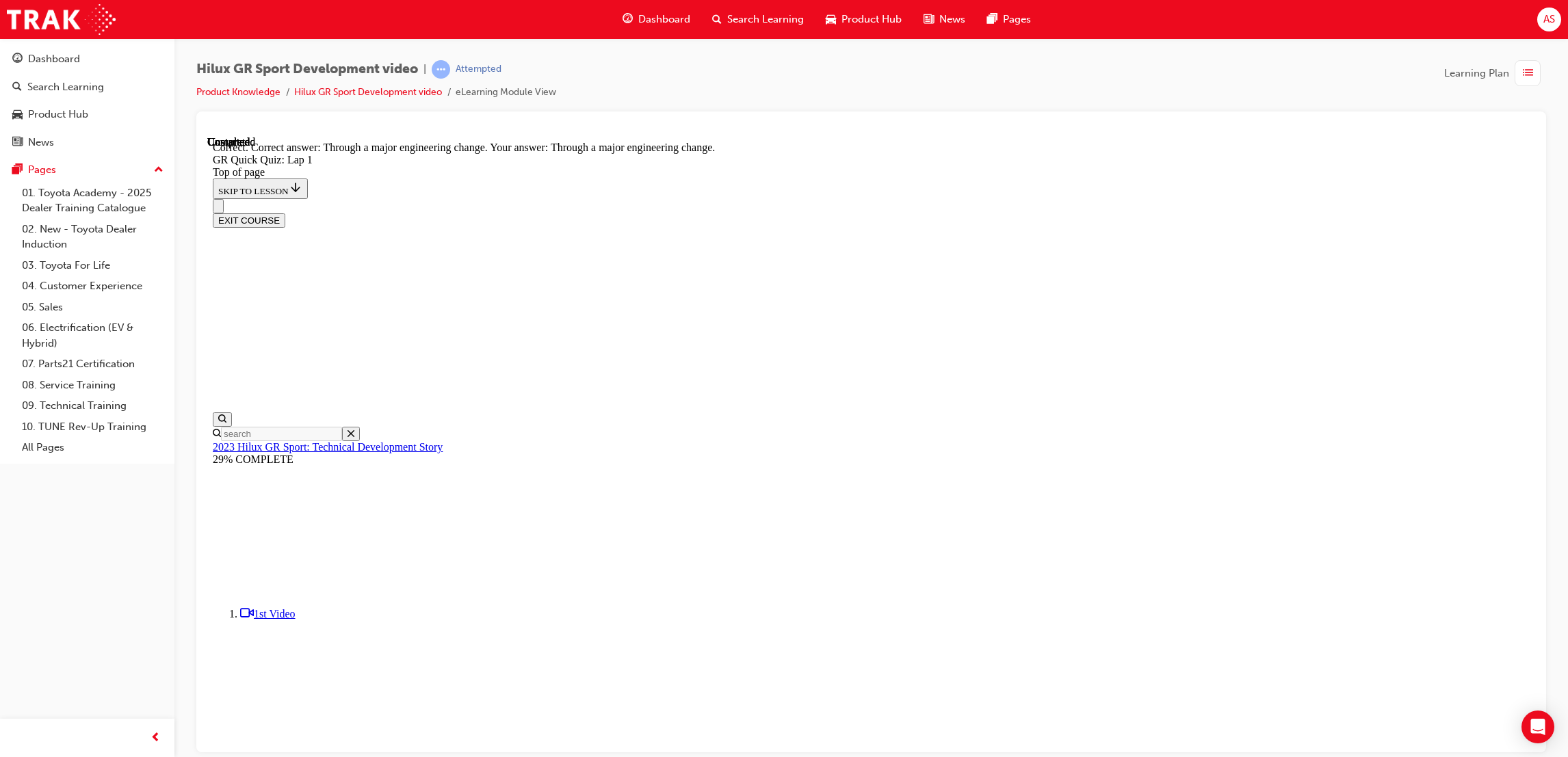
scroll to position [43, 0]
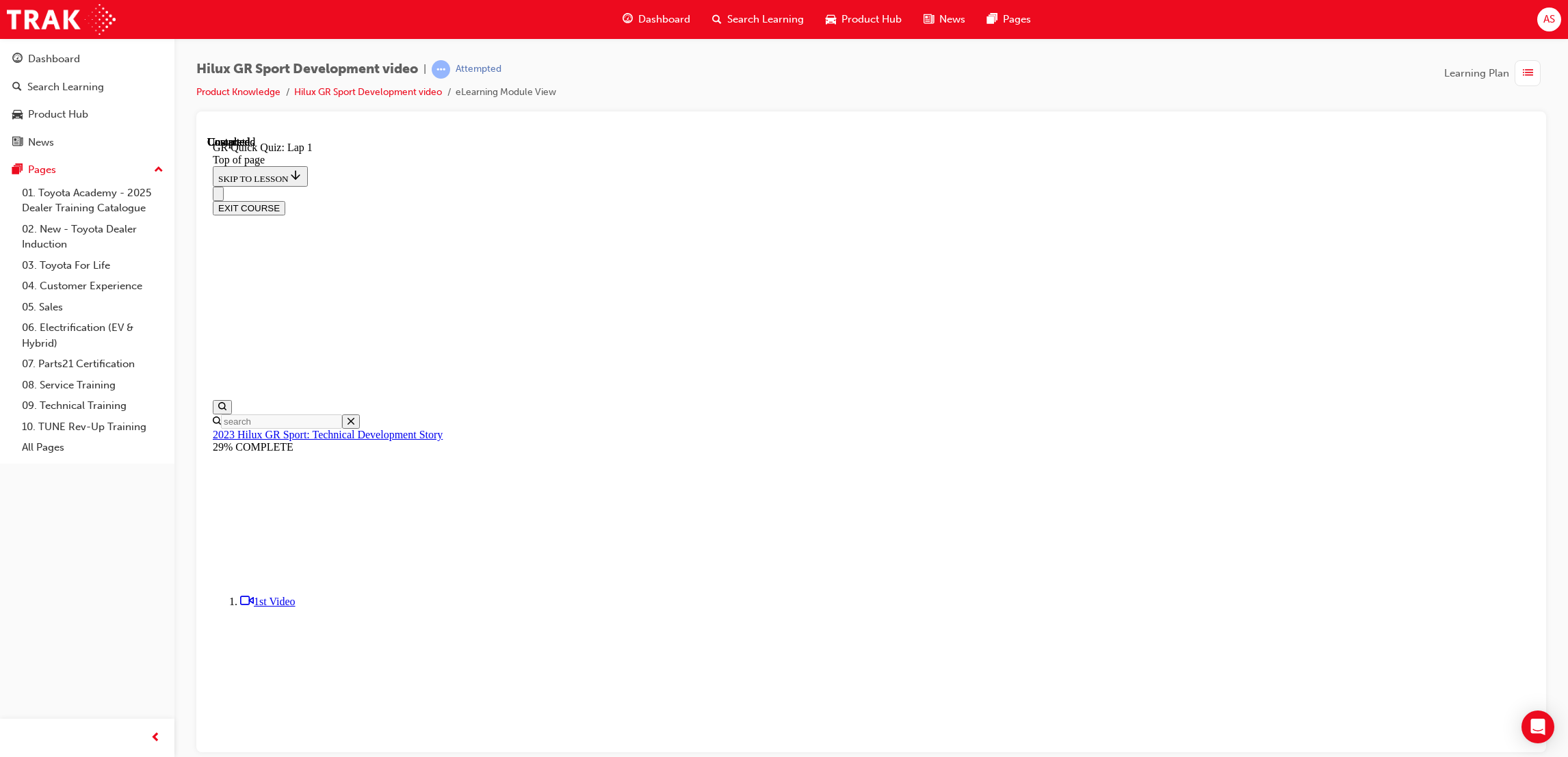
scroll to position [84, 0]
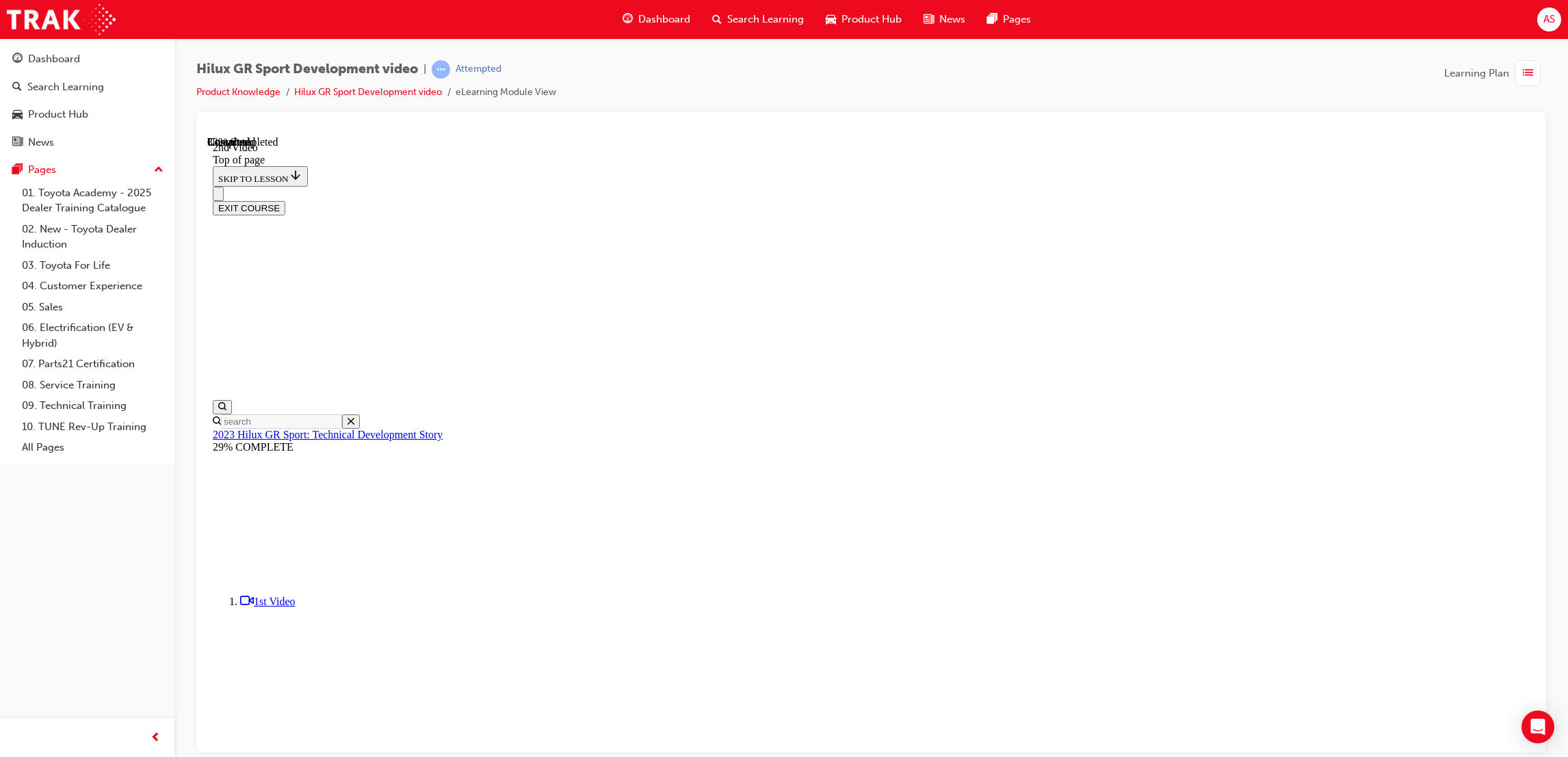
scroll to position [337, 0]
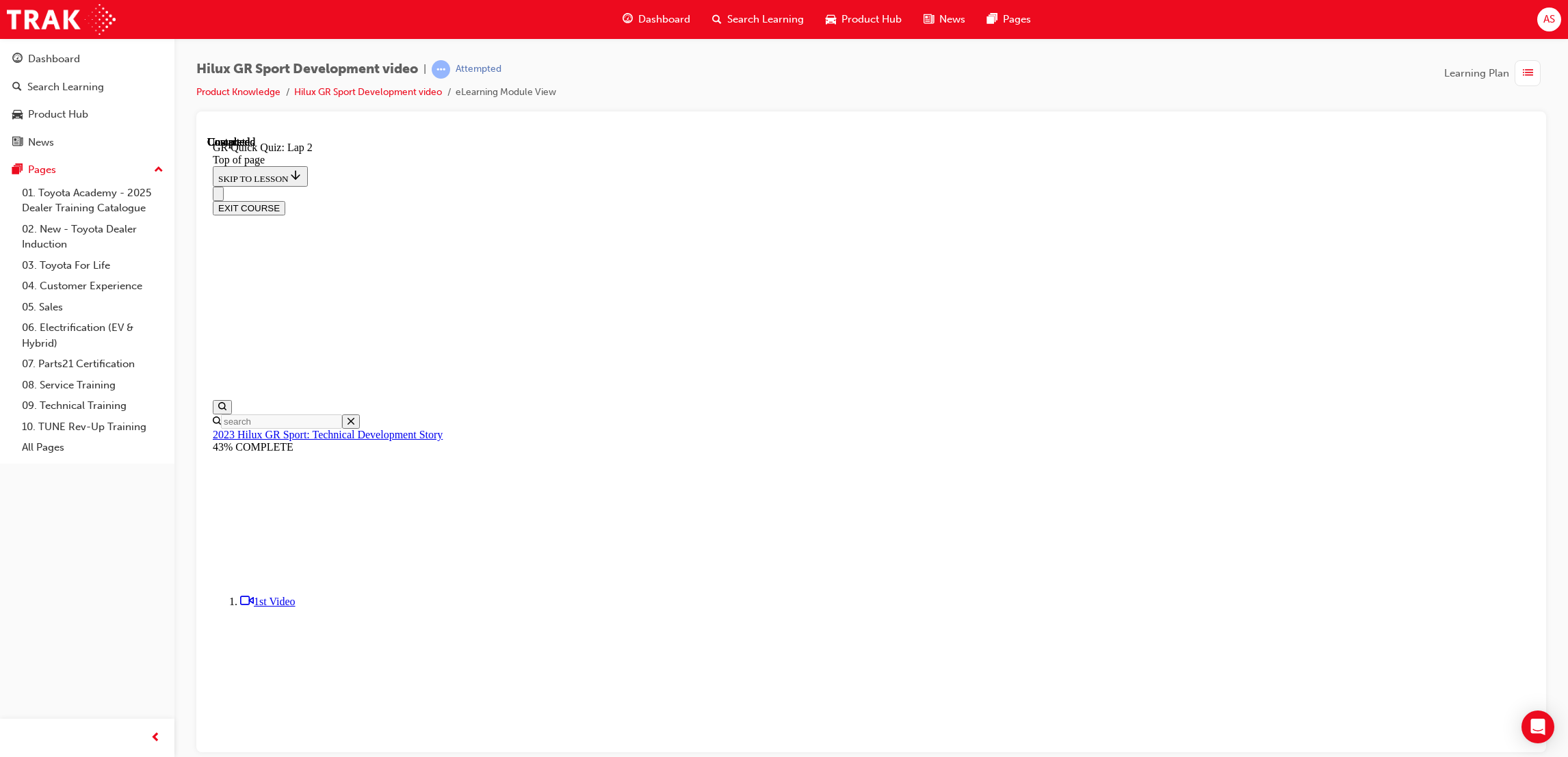
drag, startPoint x: 723, startPoint y: 407, endPoint x: 1068, endPoint y: 418, distance: 345.2
copy p "What kind of shock absorbers does the HiLux GR S port use?"
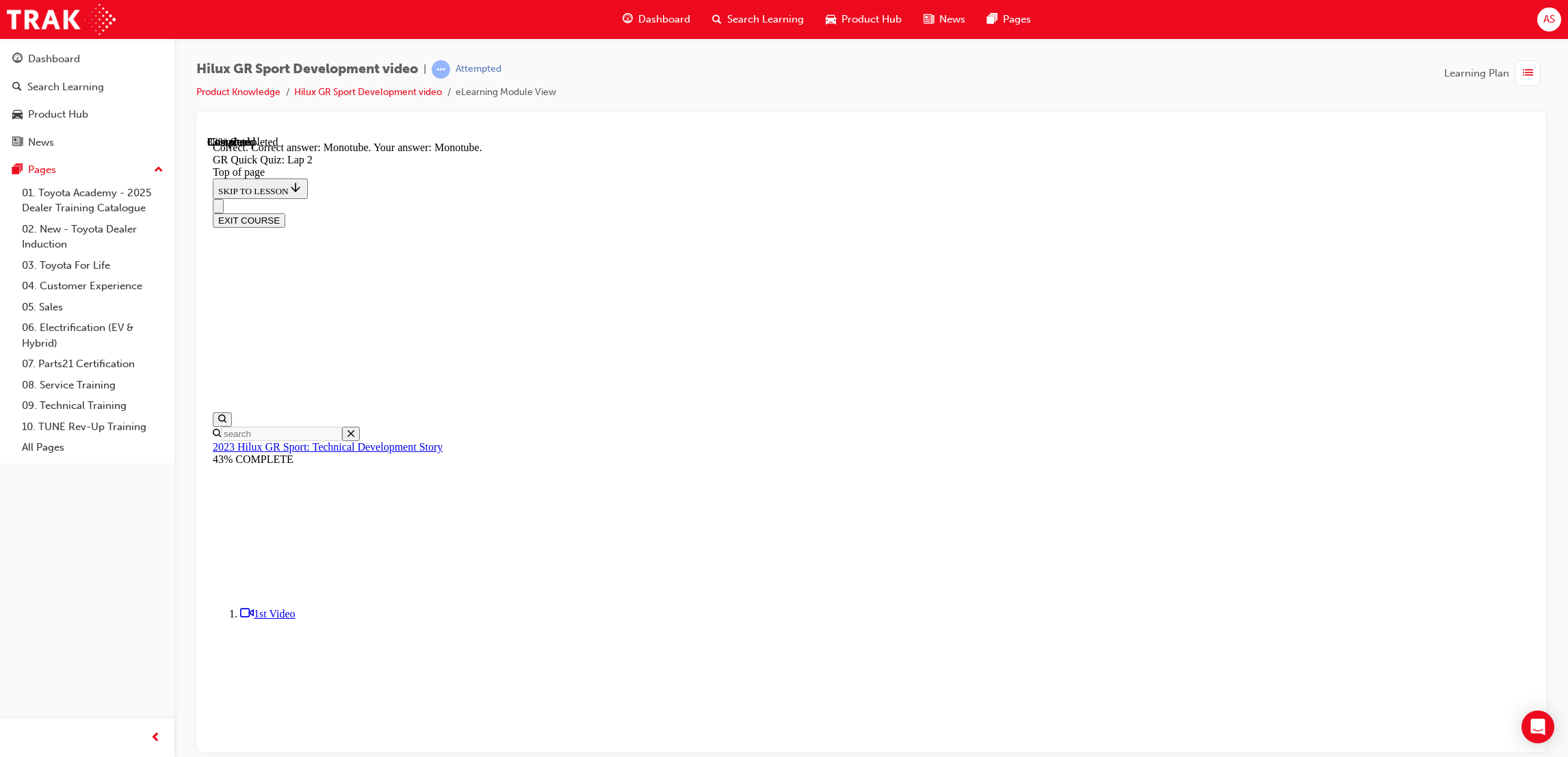
scroll to position [185, 0]
drag, startPoint x: 721, startPoint y: 339, endPoint x: 930, endPoint y: 576, distance: 316.0
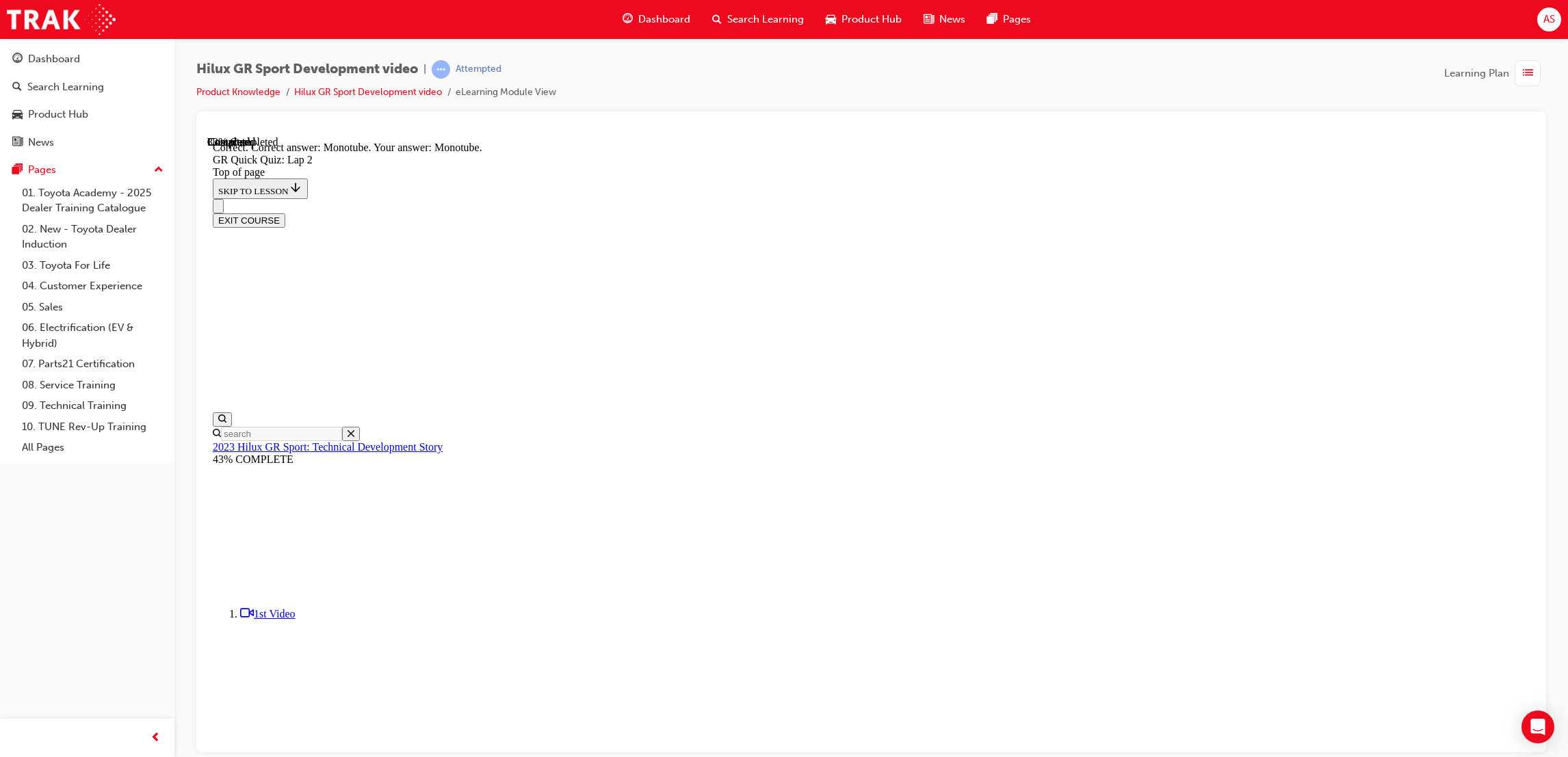
copy div "The HiLux GR Sport has had an increase of 10% for power and torque. How much po…"
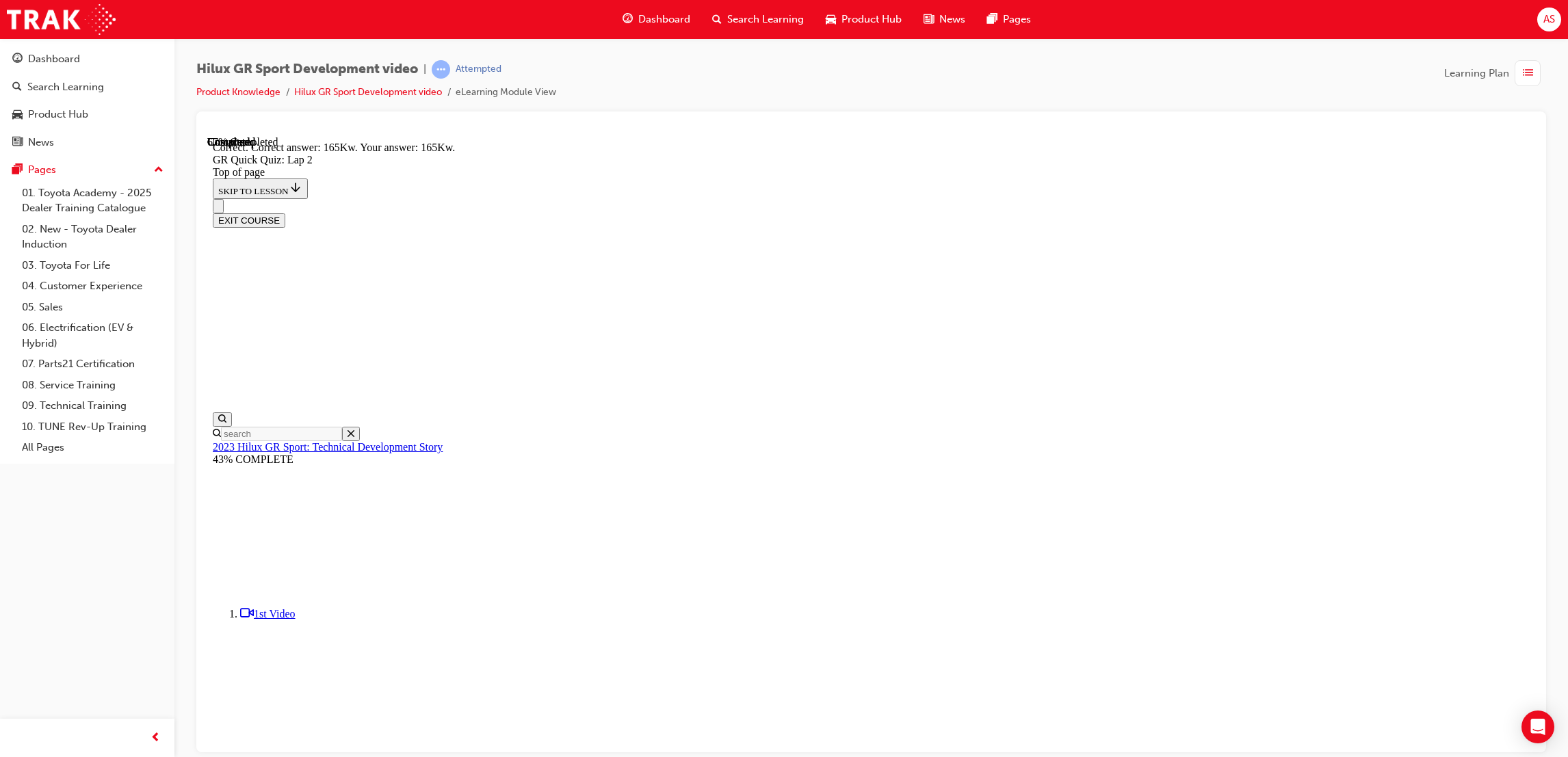
drag, startPoint x: 963, startPoint y: 708, endPoint x: 961, endPoint y: 699, distance: 9.2
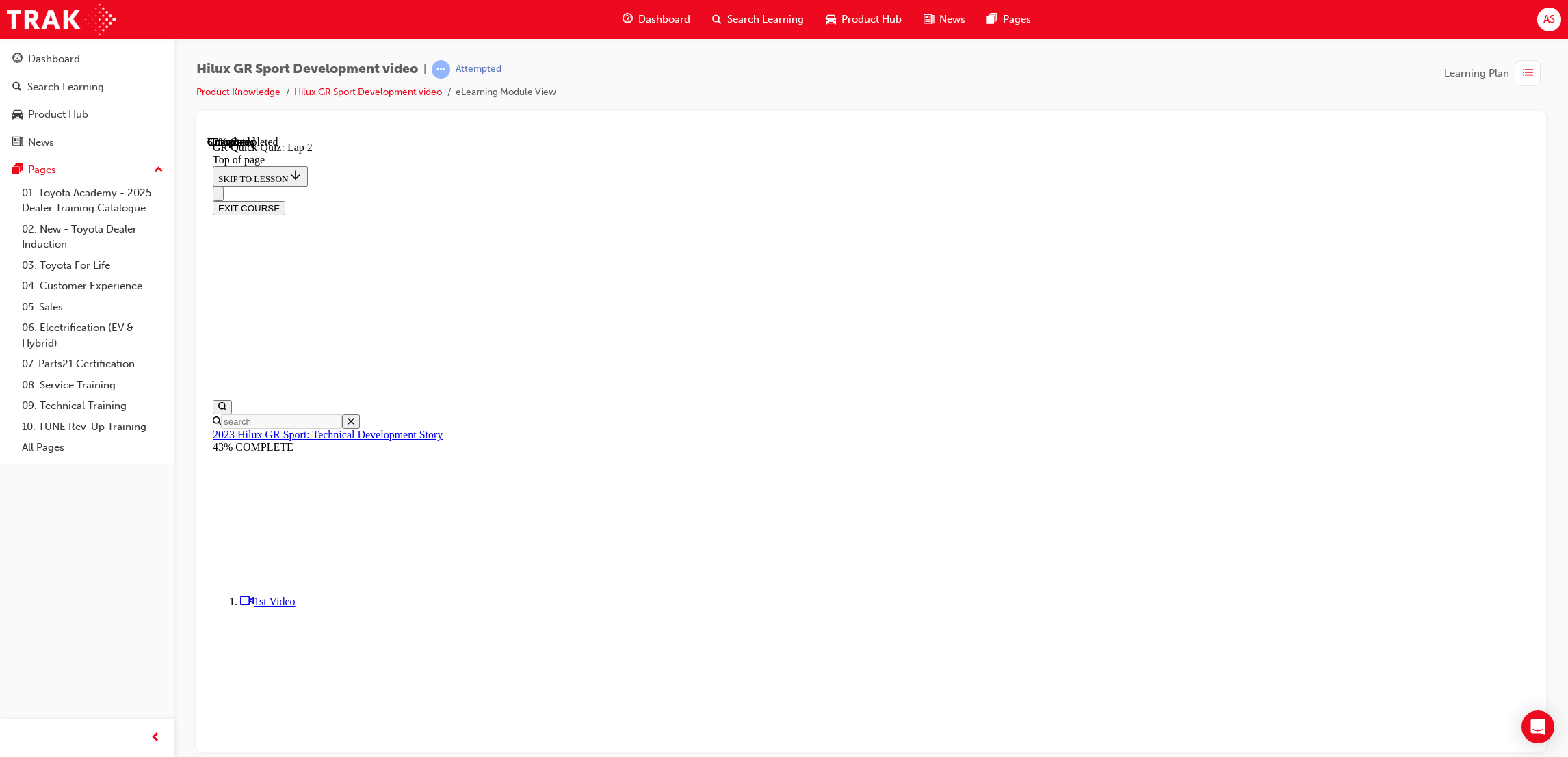
scroll to position [42, 0]
drag, startPoint x: 721, startPoint y: 342, endPoint x: 904, endPoint y: 609, distance: 323.7
copy div "How much torque does the HiLux GR S port now have? 550Nm 600Nm 450Nm 500Nm Inco…"
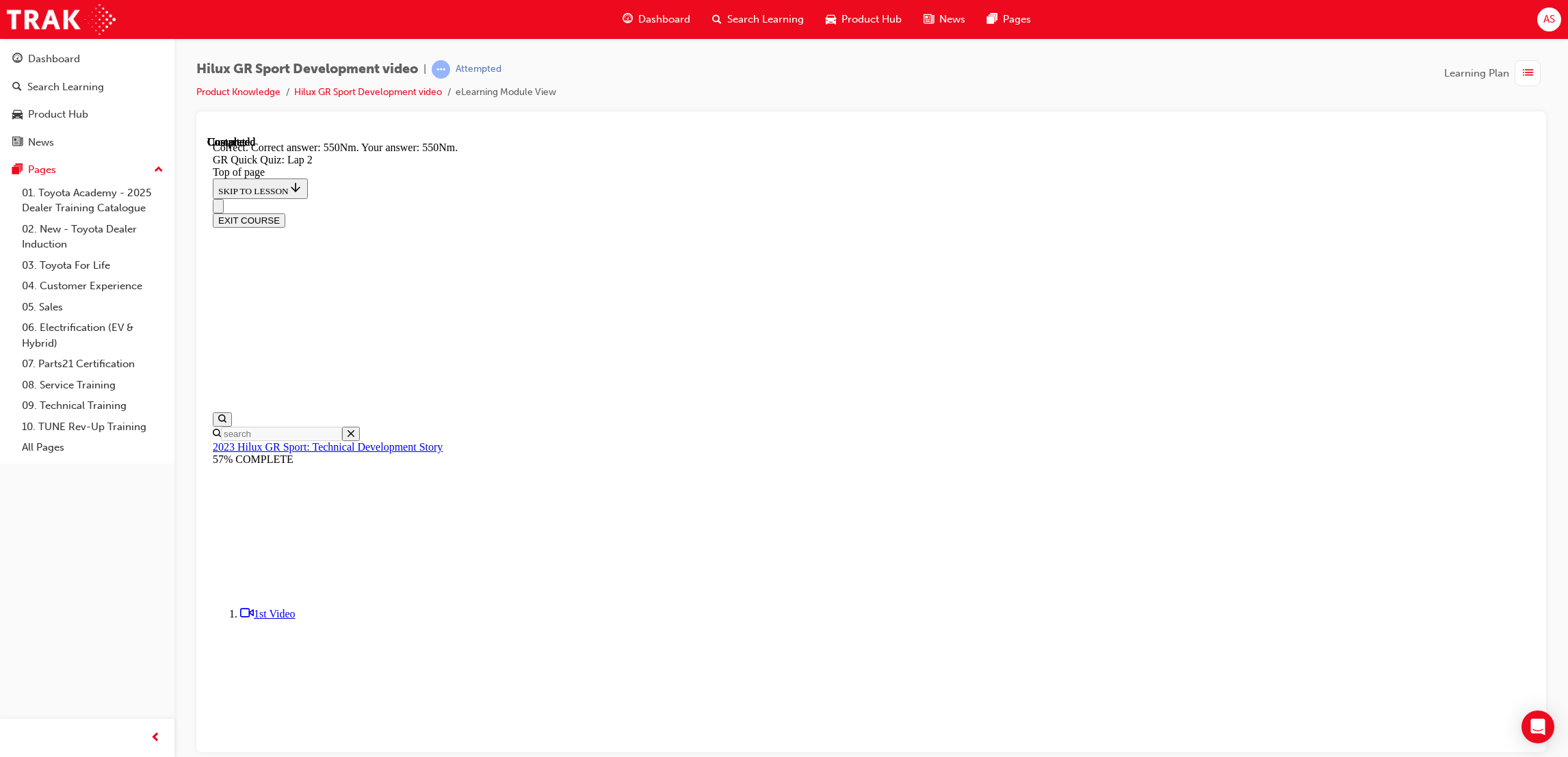
scroll to position [100, 0]
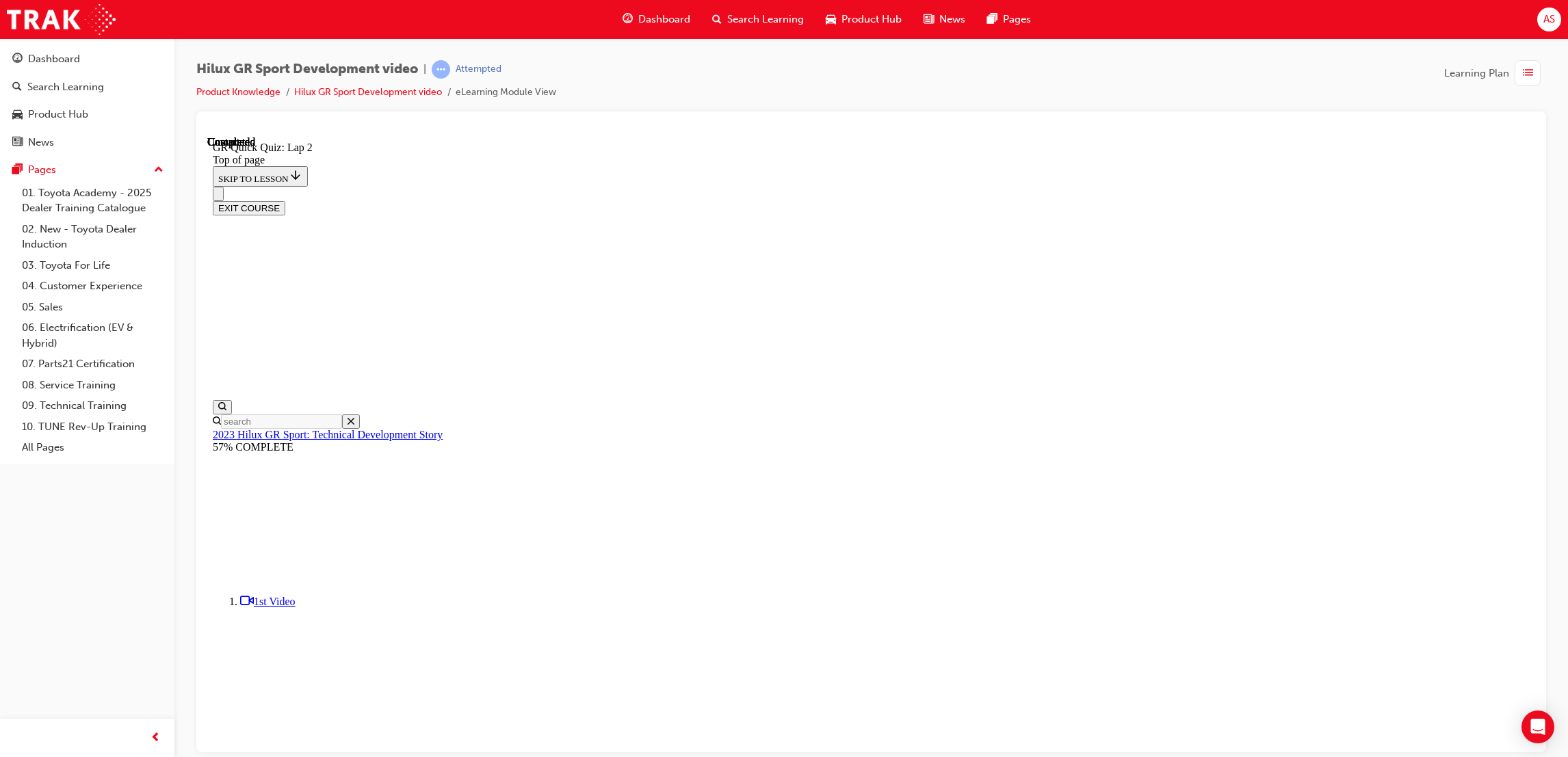
scroll to position [84, 0]
drag, startPoint x: 990, startPoint y: 712, endPoint x: 992, endPoint y: 727, distance: 15.1
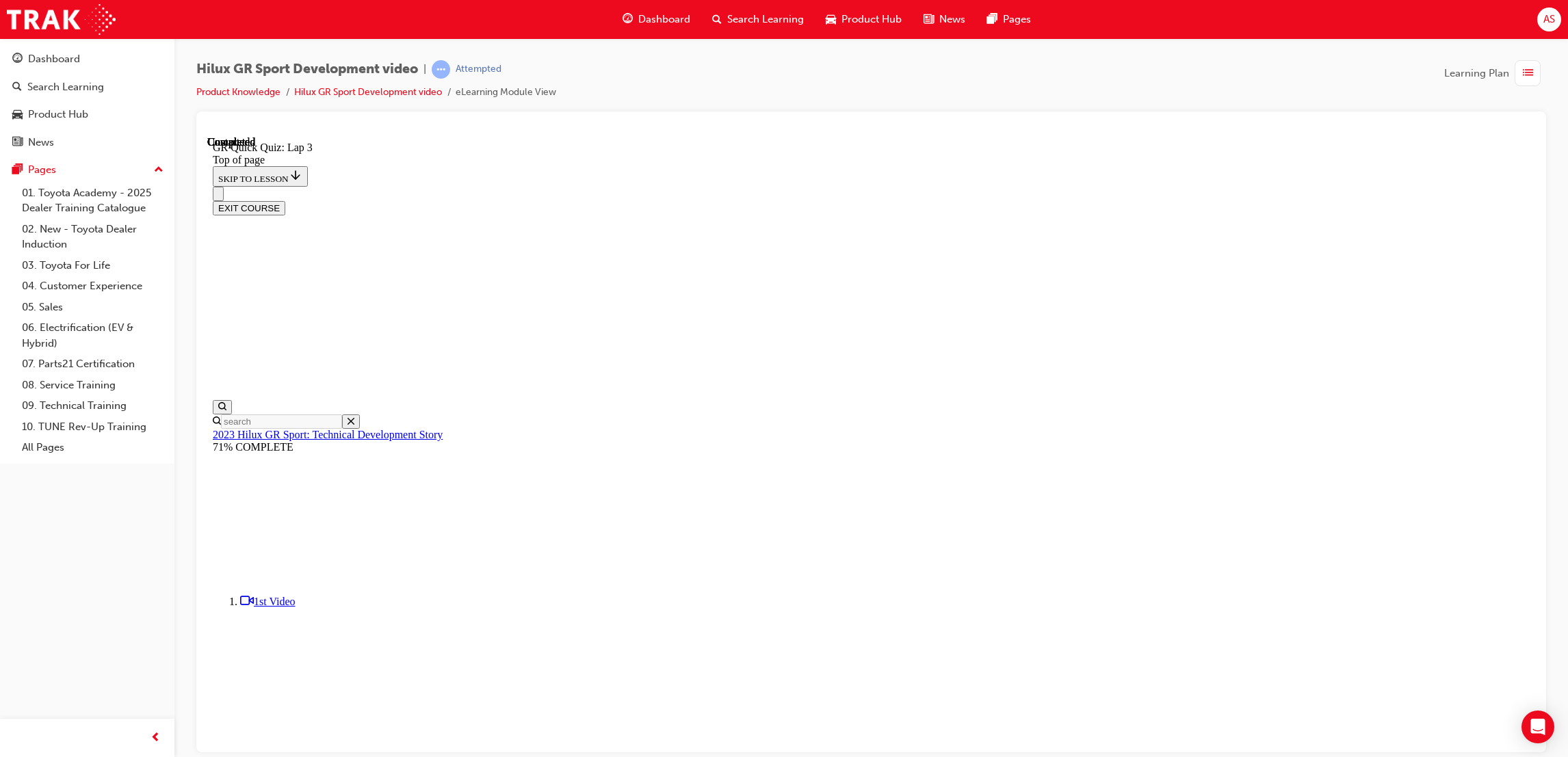
scroll to position [42, 0]
drag, startPoint x: 710, startPoint y: 329, endPoint x: 939, endPoint y: 541, distance: 312.1
copy div "The undercover protection plate for the HiLux GR Sport is a one-piece, aluminiu…"
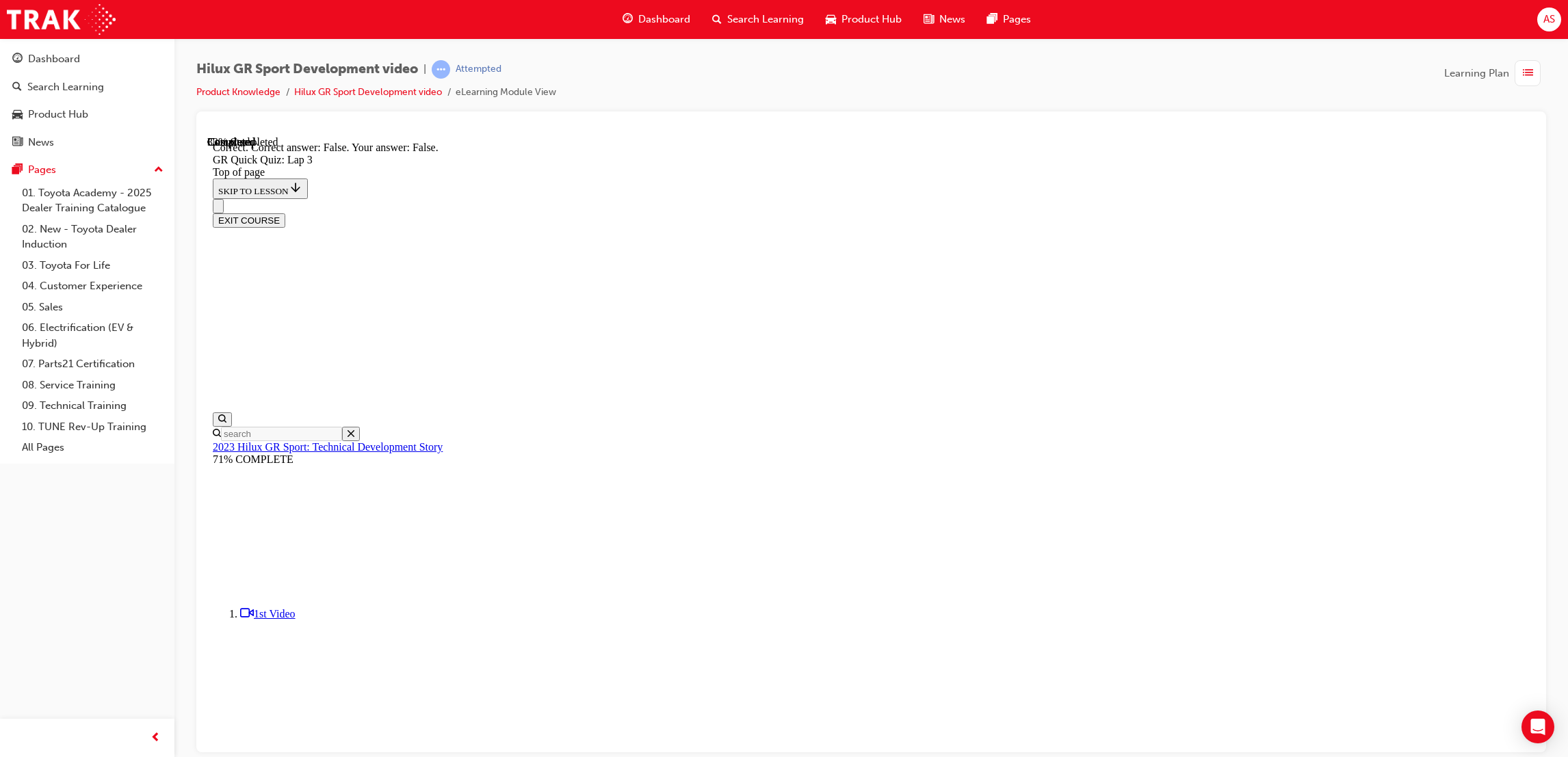
drag, startPoint x: 727, startPoint y: 339, endPoint x: 861, endPoint y: 746, distance: 428.5
copy div "HiLux GR S port is designed for off-road performance, but also to be highly fun…"
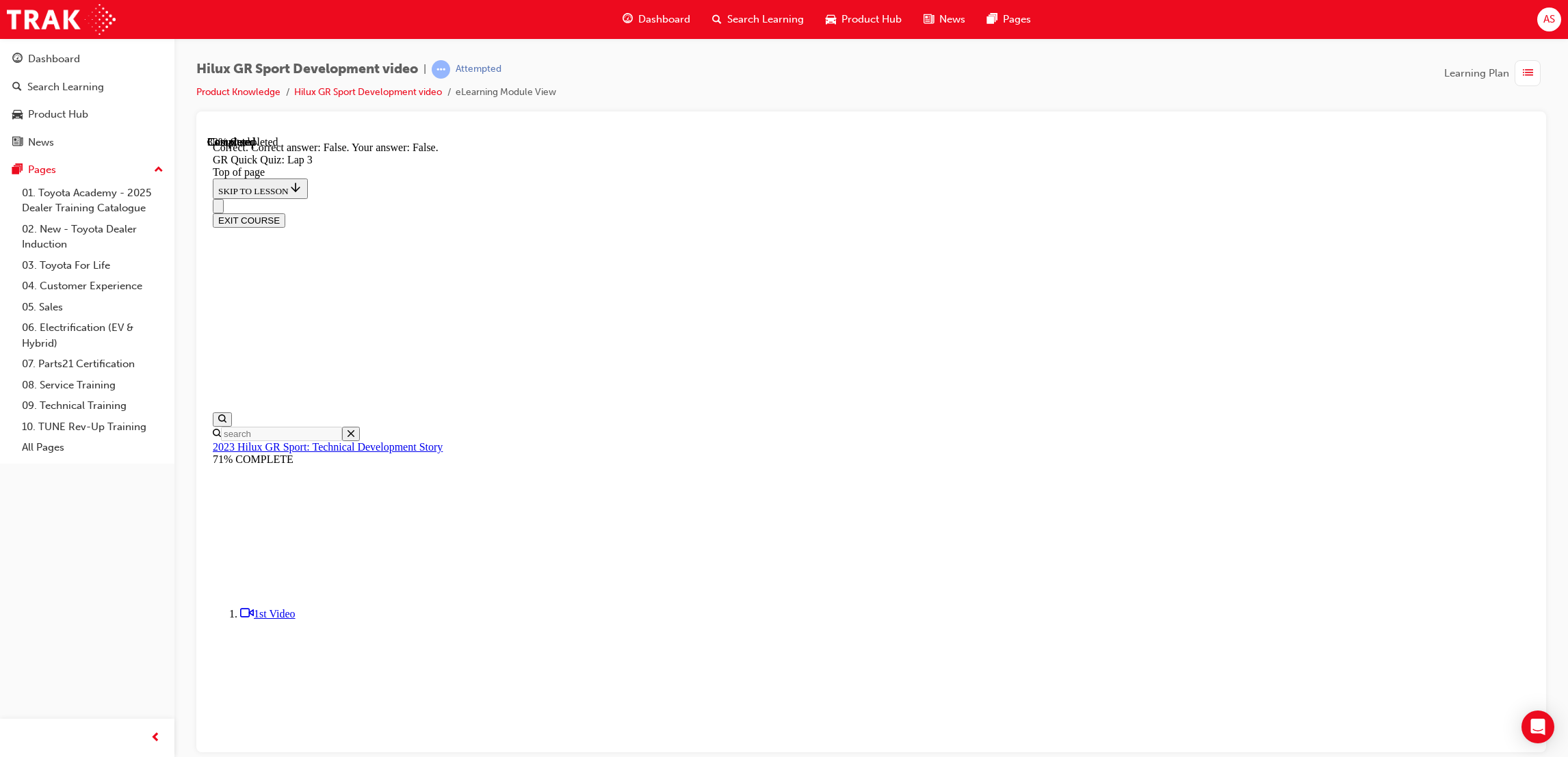
drag, startPoint x: 918, startPoint y: 478, endPoint x: 921, endPoint y: 489, distance: 11.4
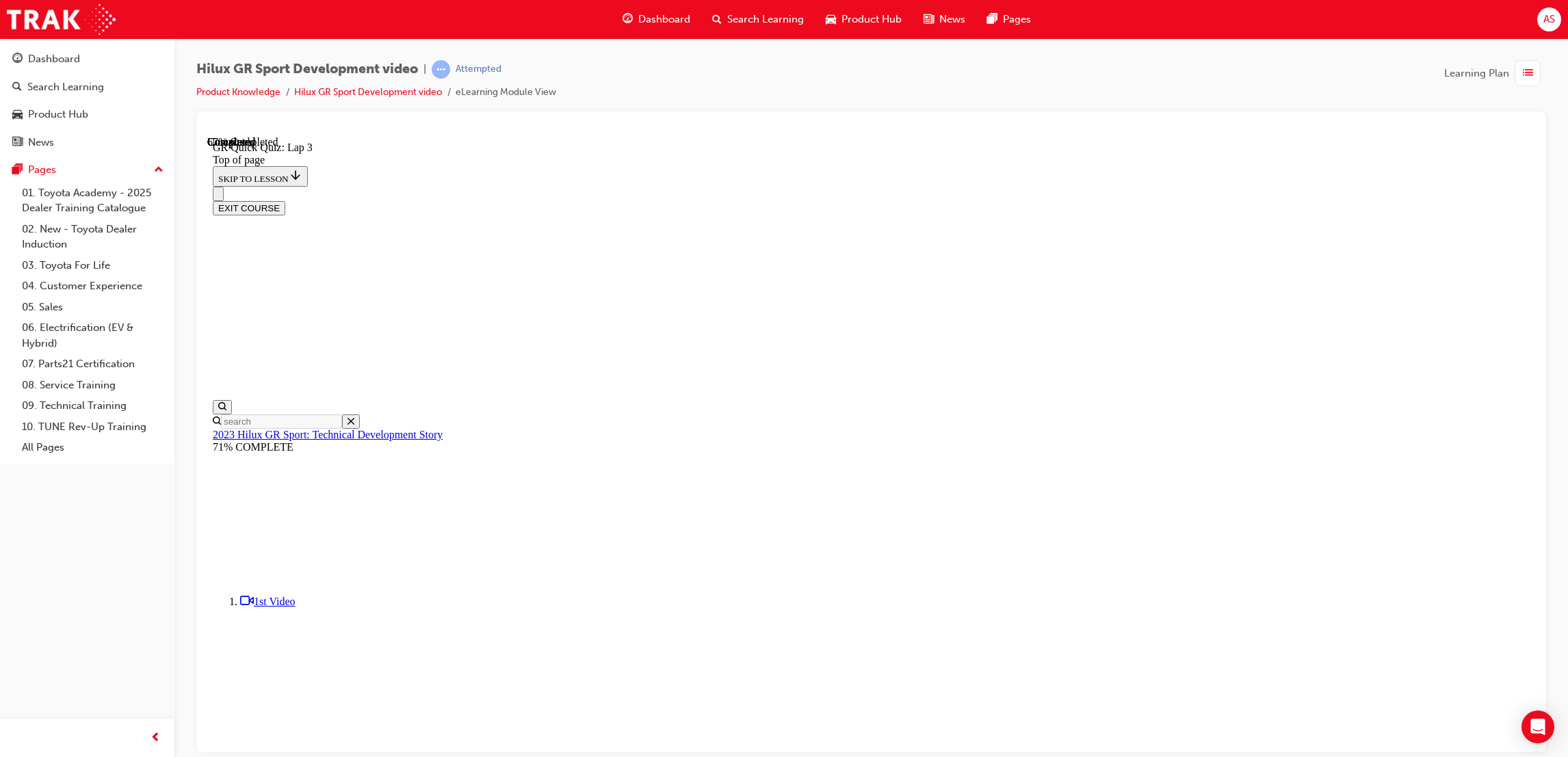
scroll to position [42, 0]
drag, startPoint x: 717, startPoint y: 326, endPoint x: 879, endPoint y: 555, distance: 280.5
copy div "The HiLux GR S port 's suspension, wheels, and wide-track were only designed fo…"
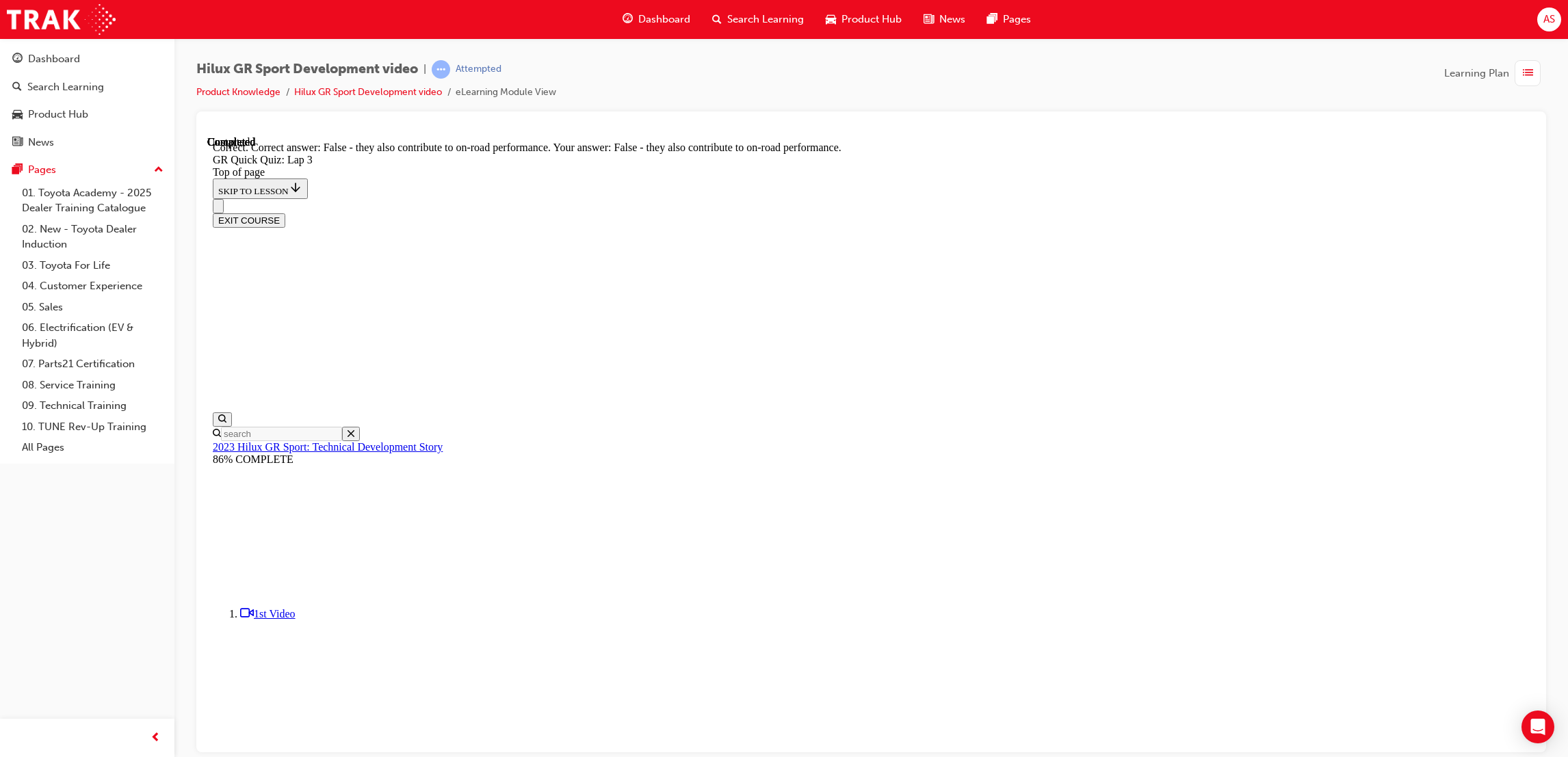
scroll to position [43, 0]
drag, startPoint x: 954, startPoint y: 646, endPoint x: 962, endPoint y: 657, distance: 13.6
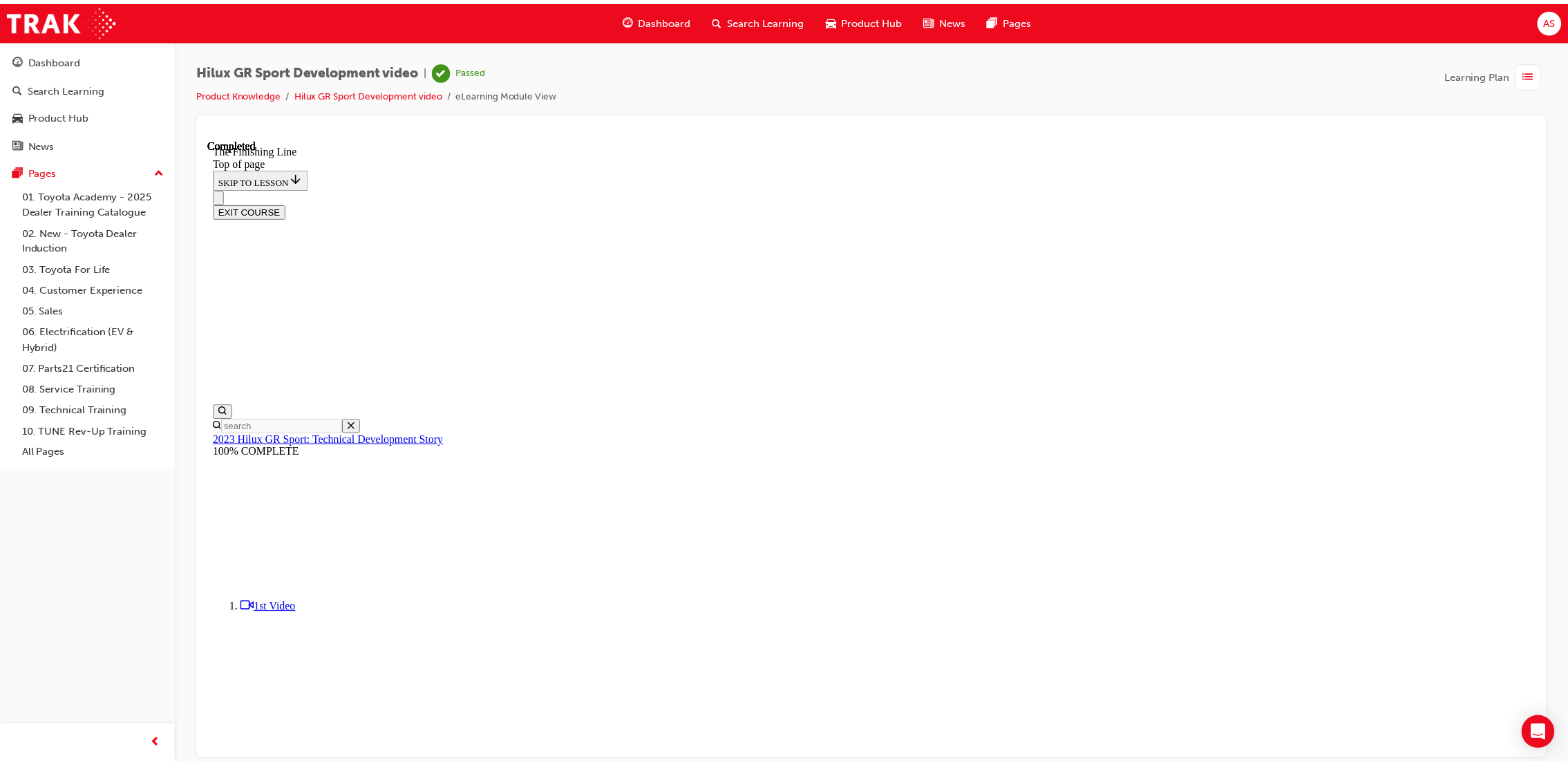
scroll to position [0, 0]
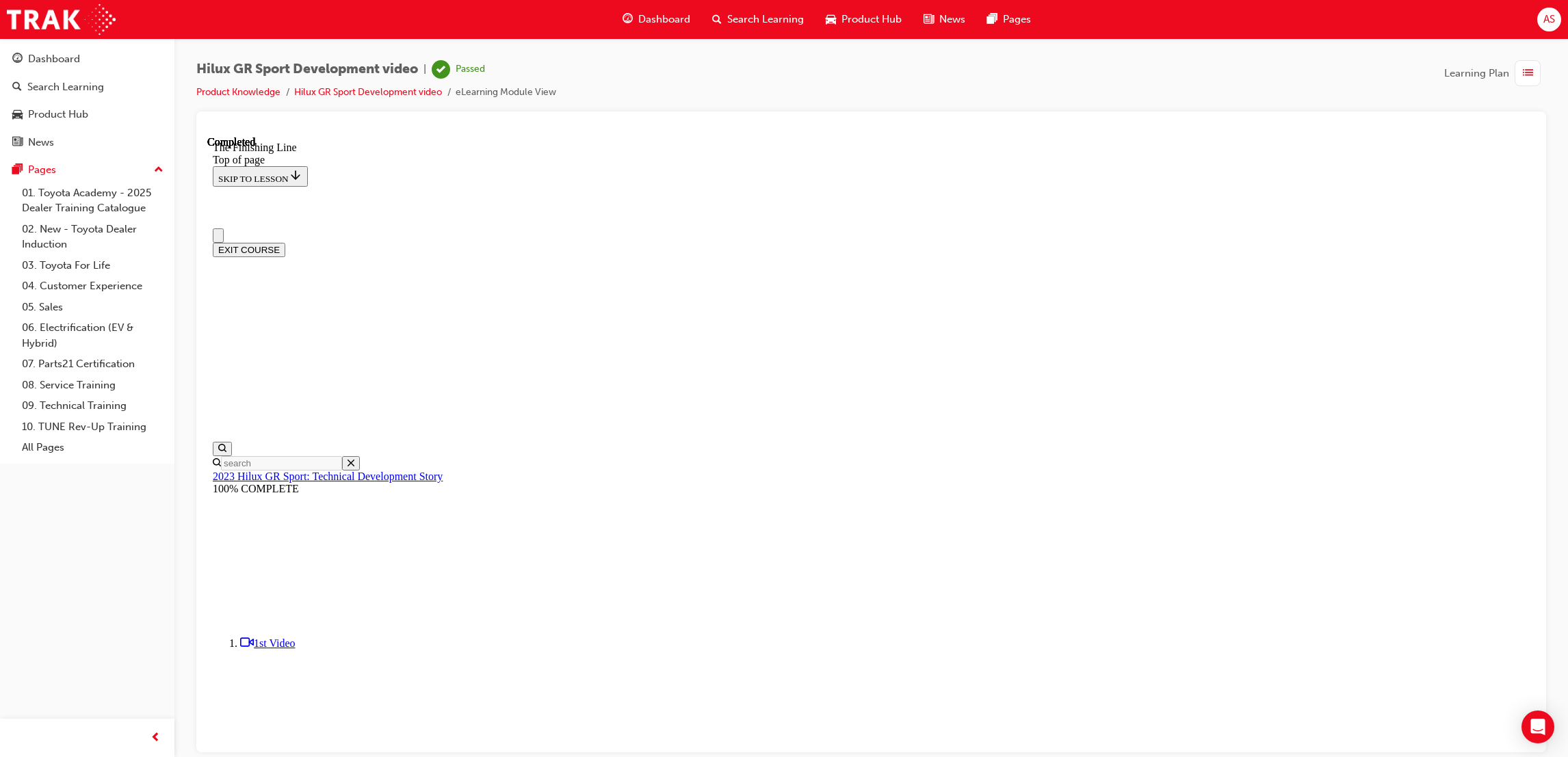
click at [653, 12] on span "Dashboard" at bounding box center [664, 19] width 52 height 16
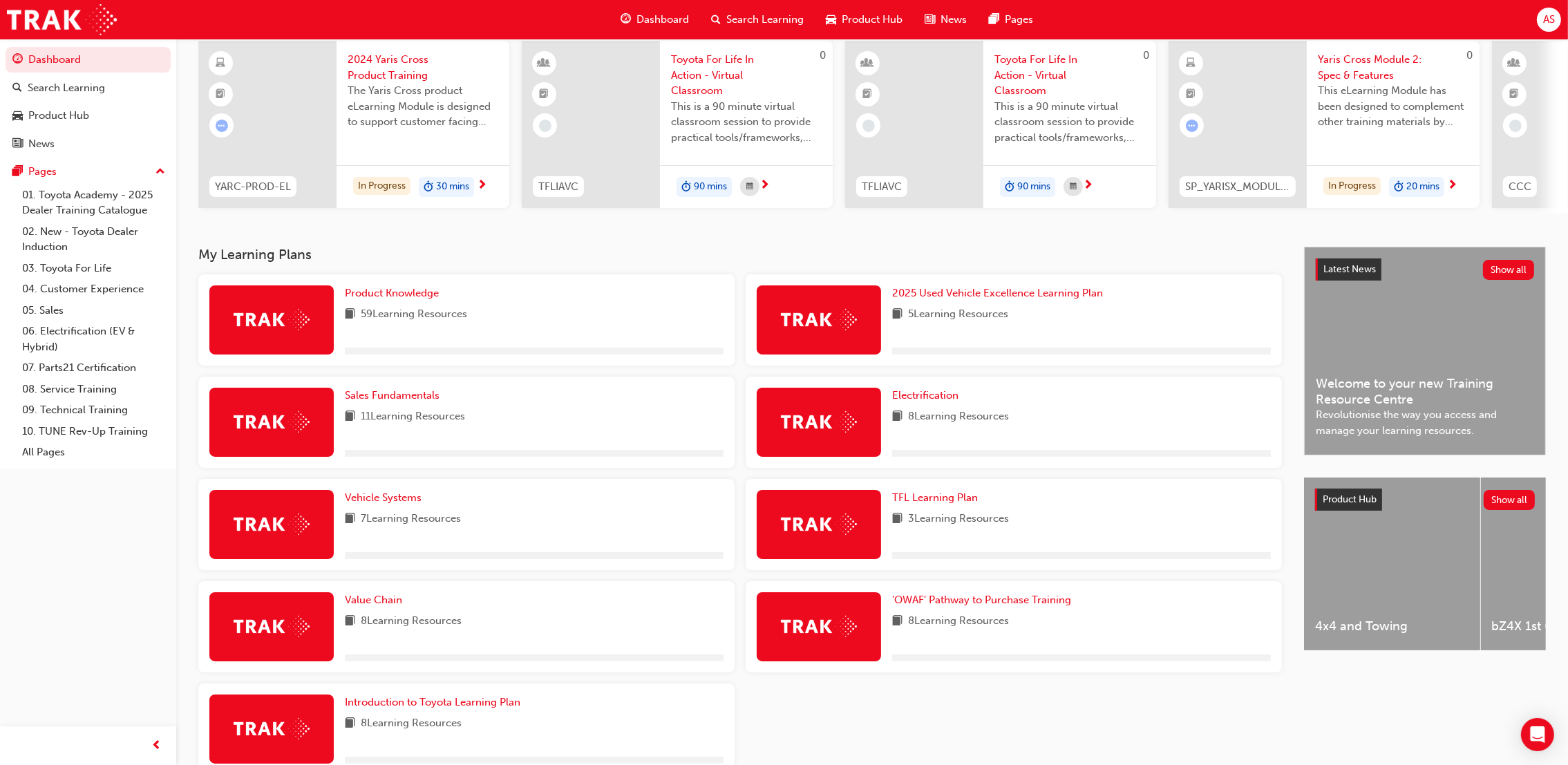
scroll to position [185, 0]
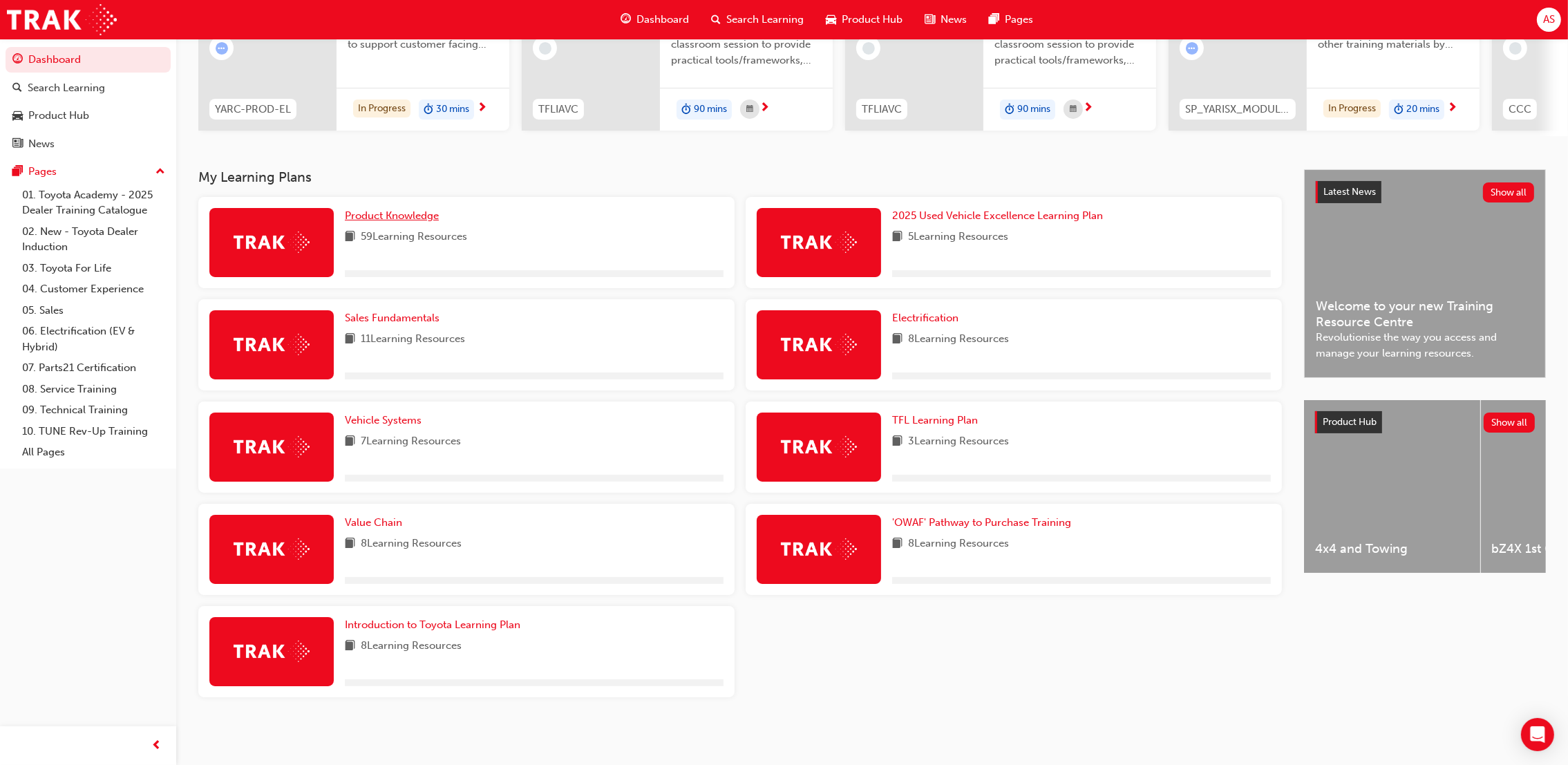
click at [395, 221] on span "Product Knowledge" at bounding box center [391, 216] width 94 height 12
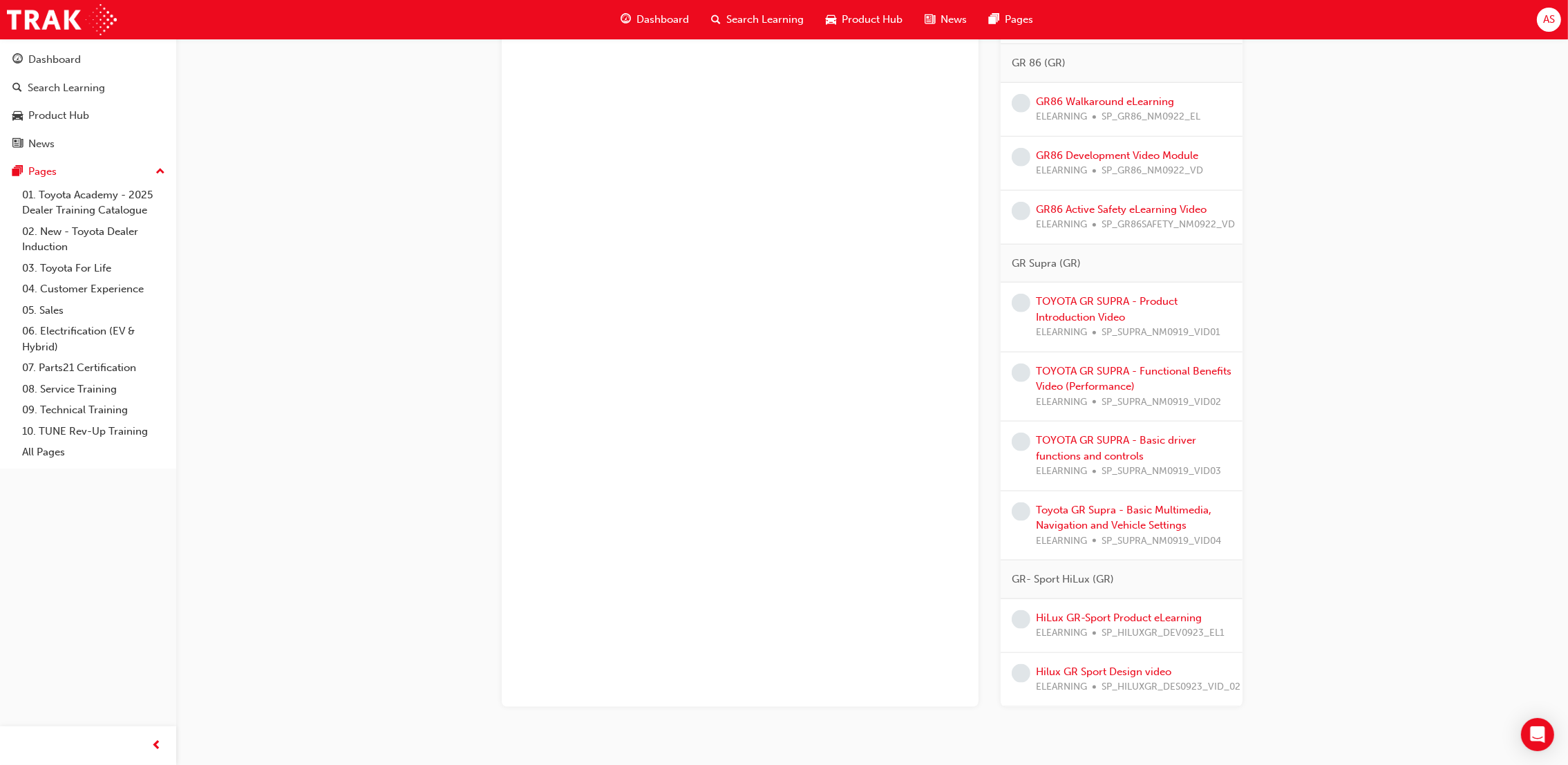
scroll to position [2535, 0]
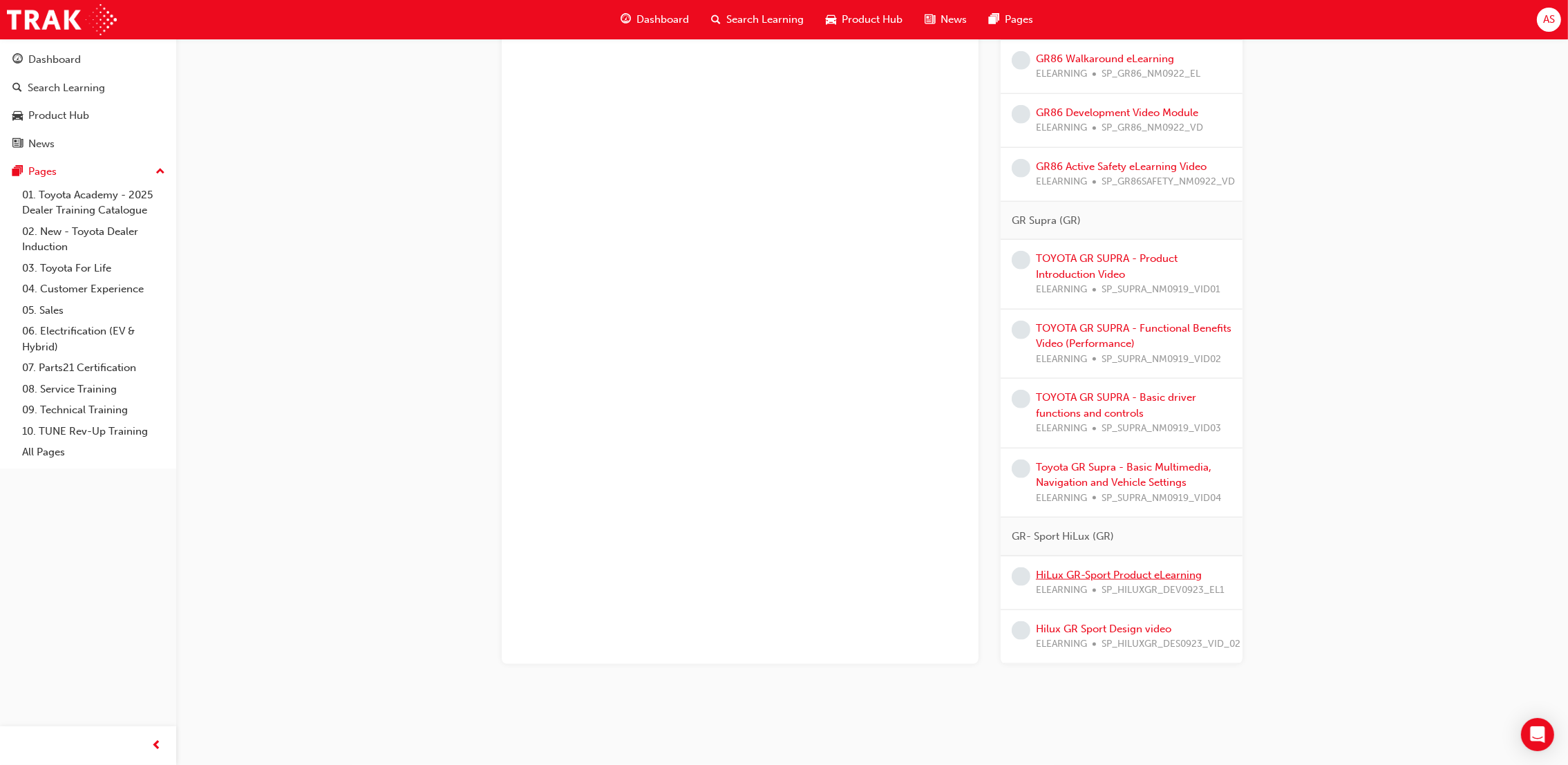
click at [1130, 569] on link "HiLux GR-Sport Product eLearning" at bounding box center [1118, 575] width 166 height 12
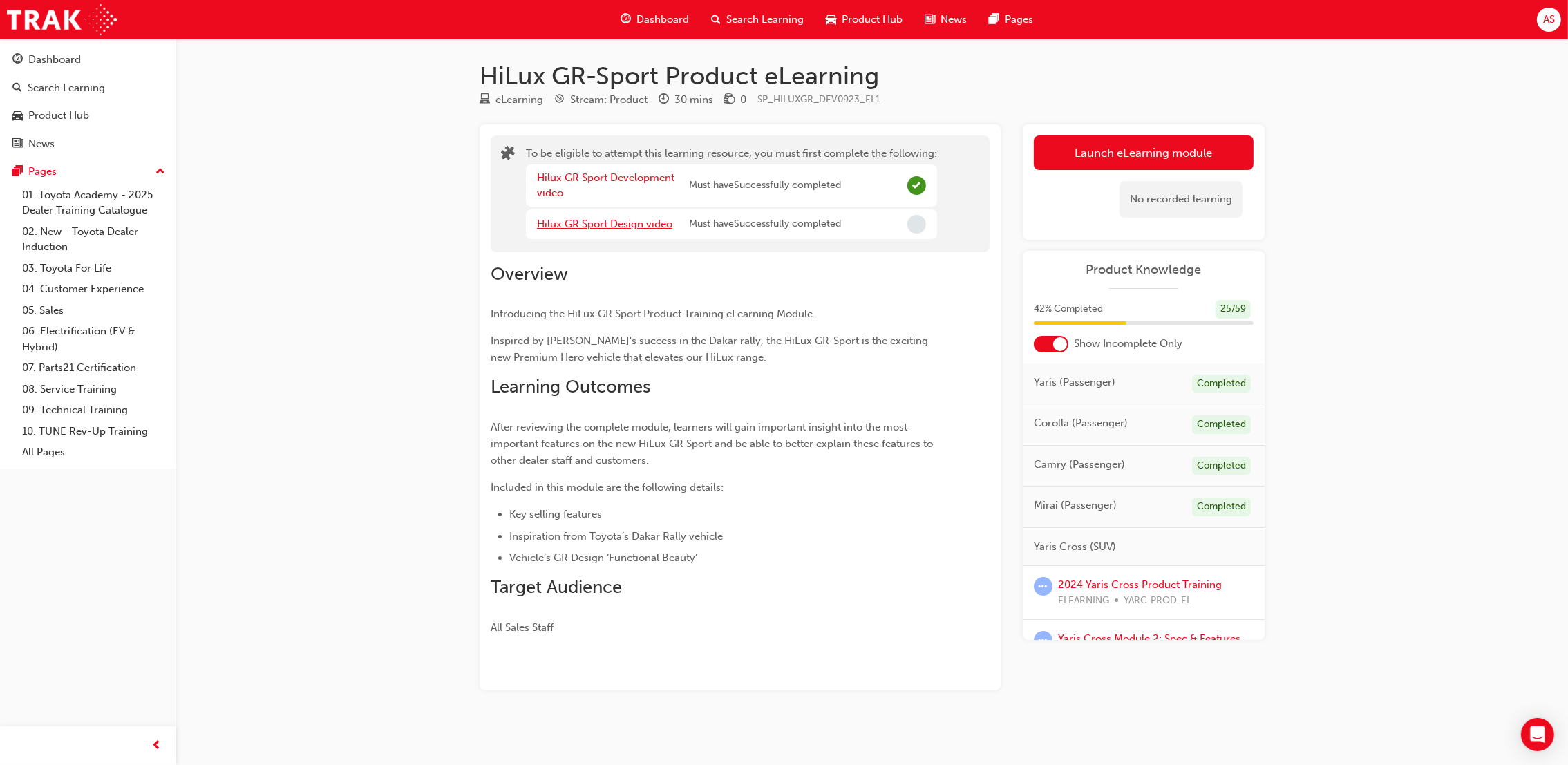
click at [600, 225] on link "Hilux GR Sport Design video" at bounding box center [604, 224] width 135 height 12
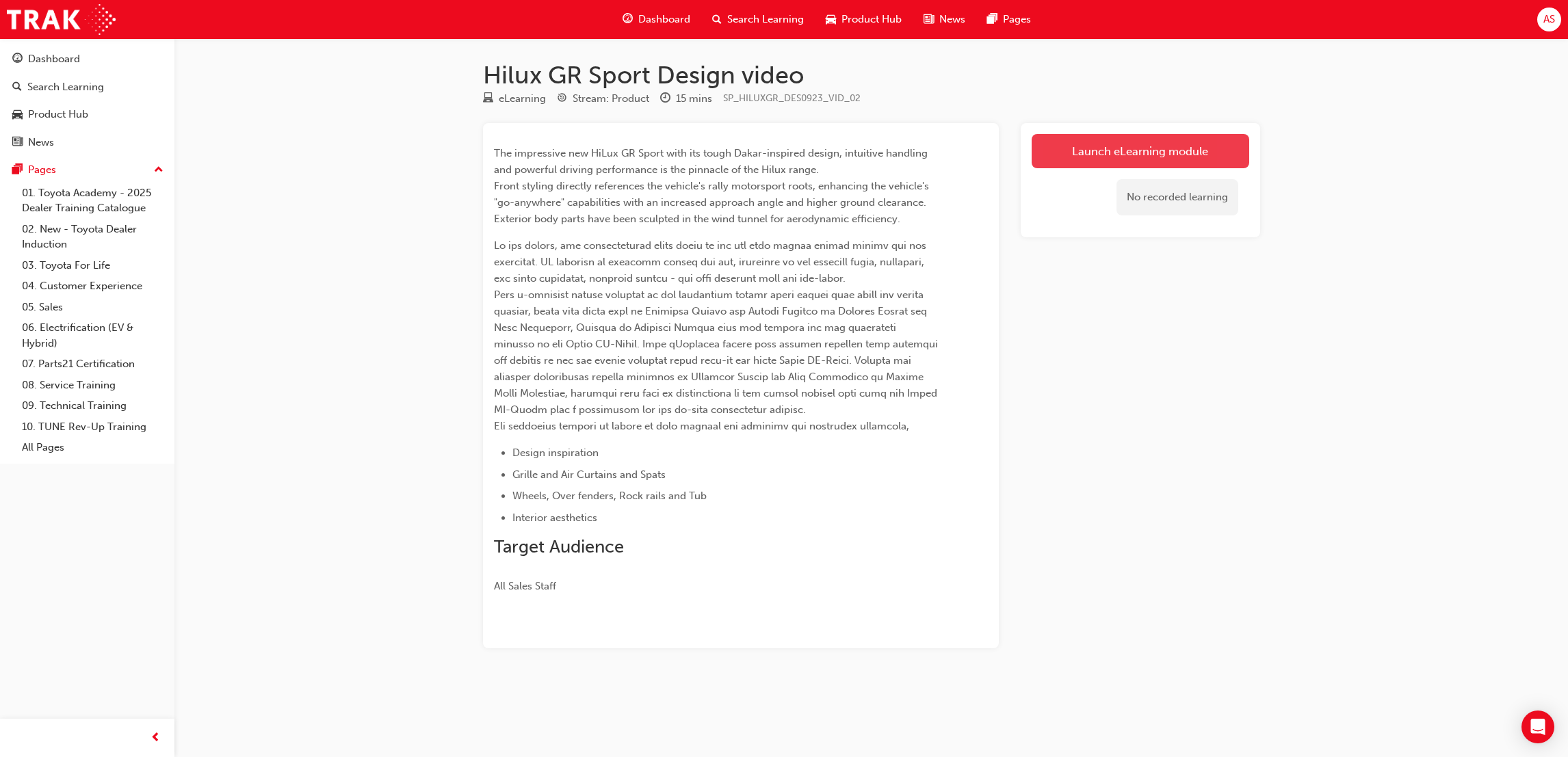
click at [1059, 155] on link "Launch eLearning module" at bounding box center [1141, 151] width 218 height 34
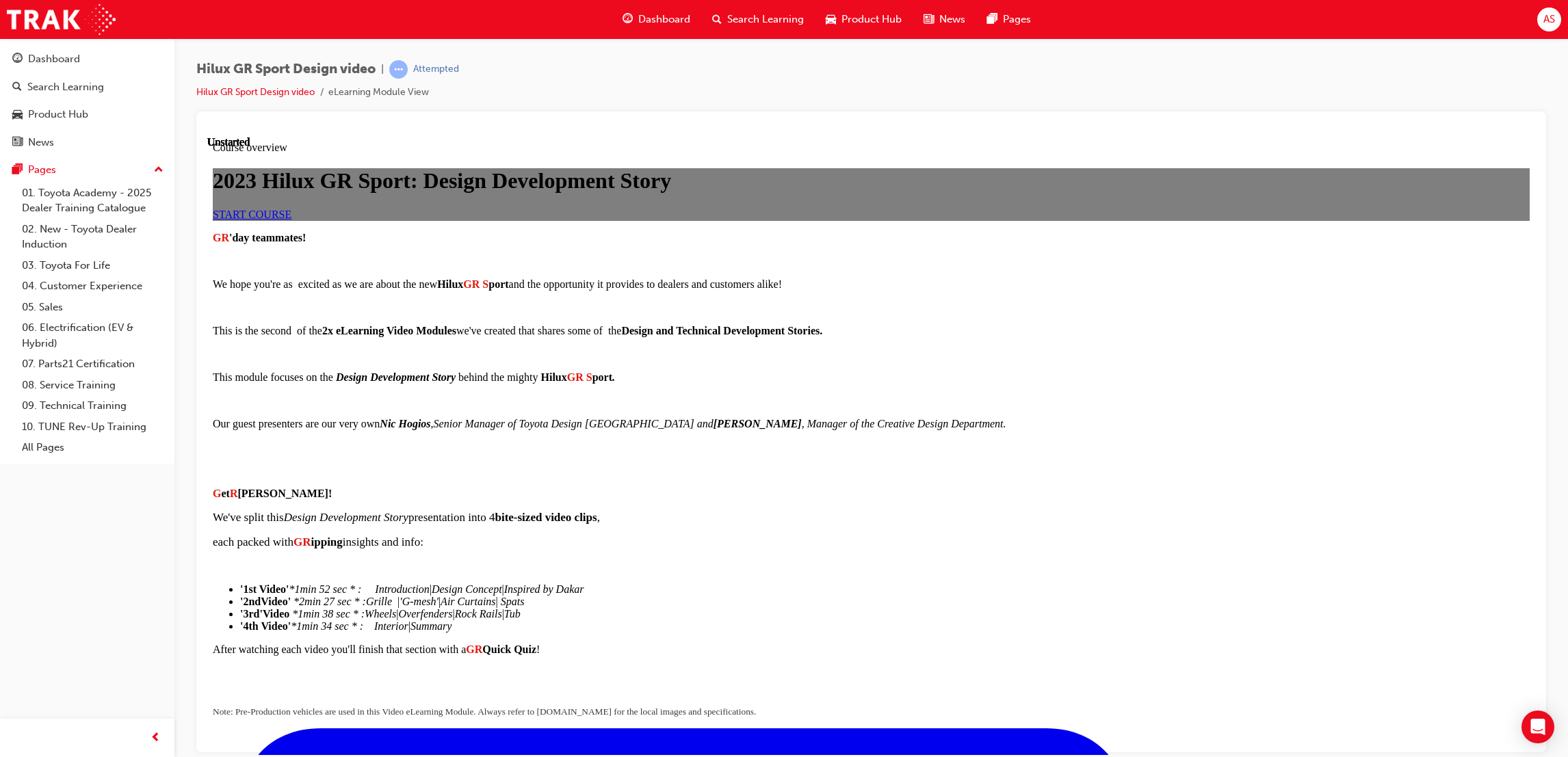
click at [291, 220] on span "START COURSE" at bounding box center [252, 214] width 79 height 12
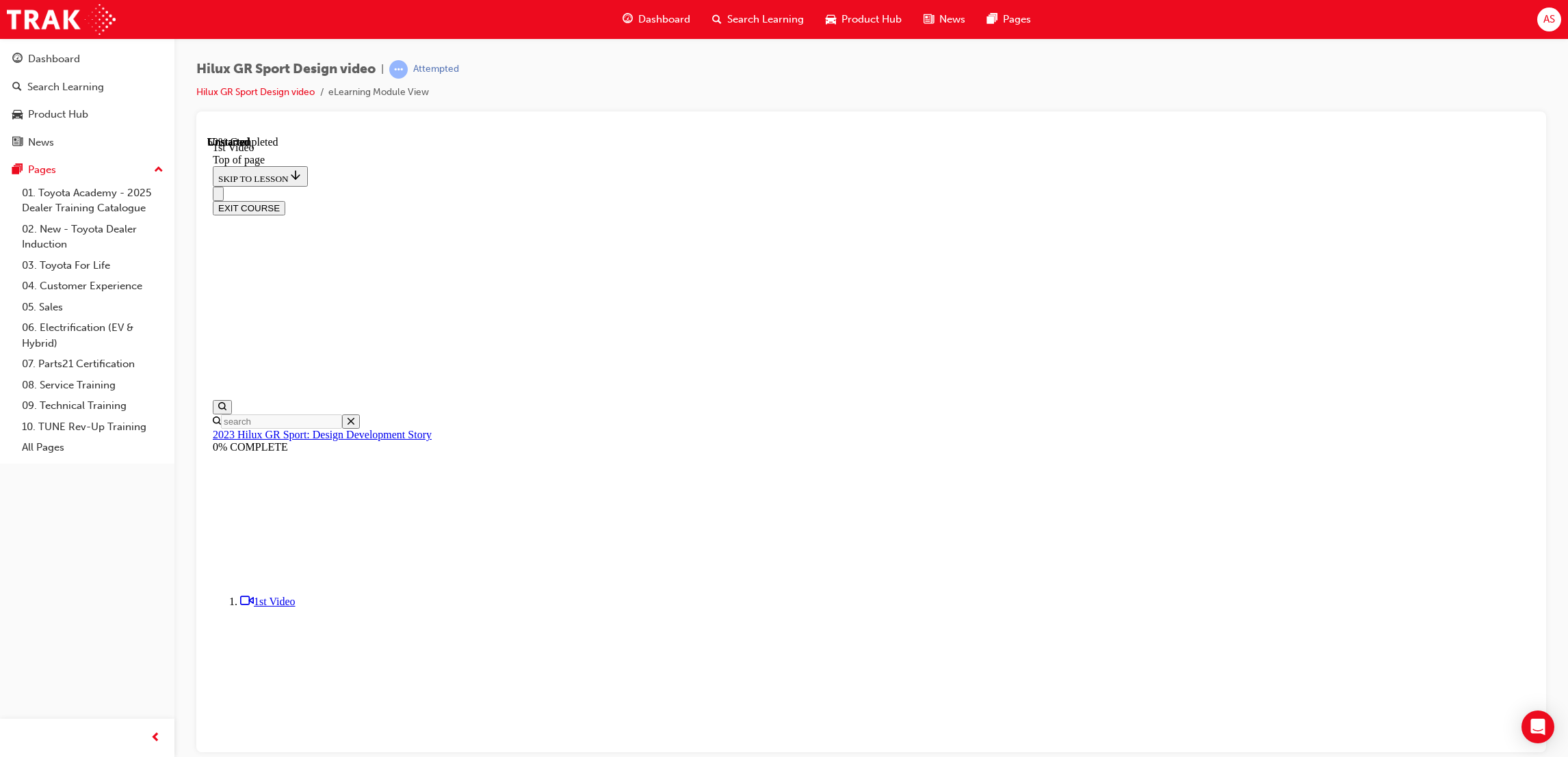
scroll to position [247, 0]
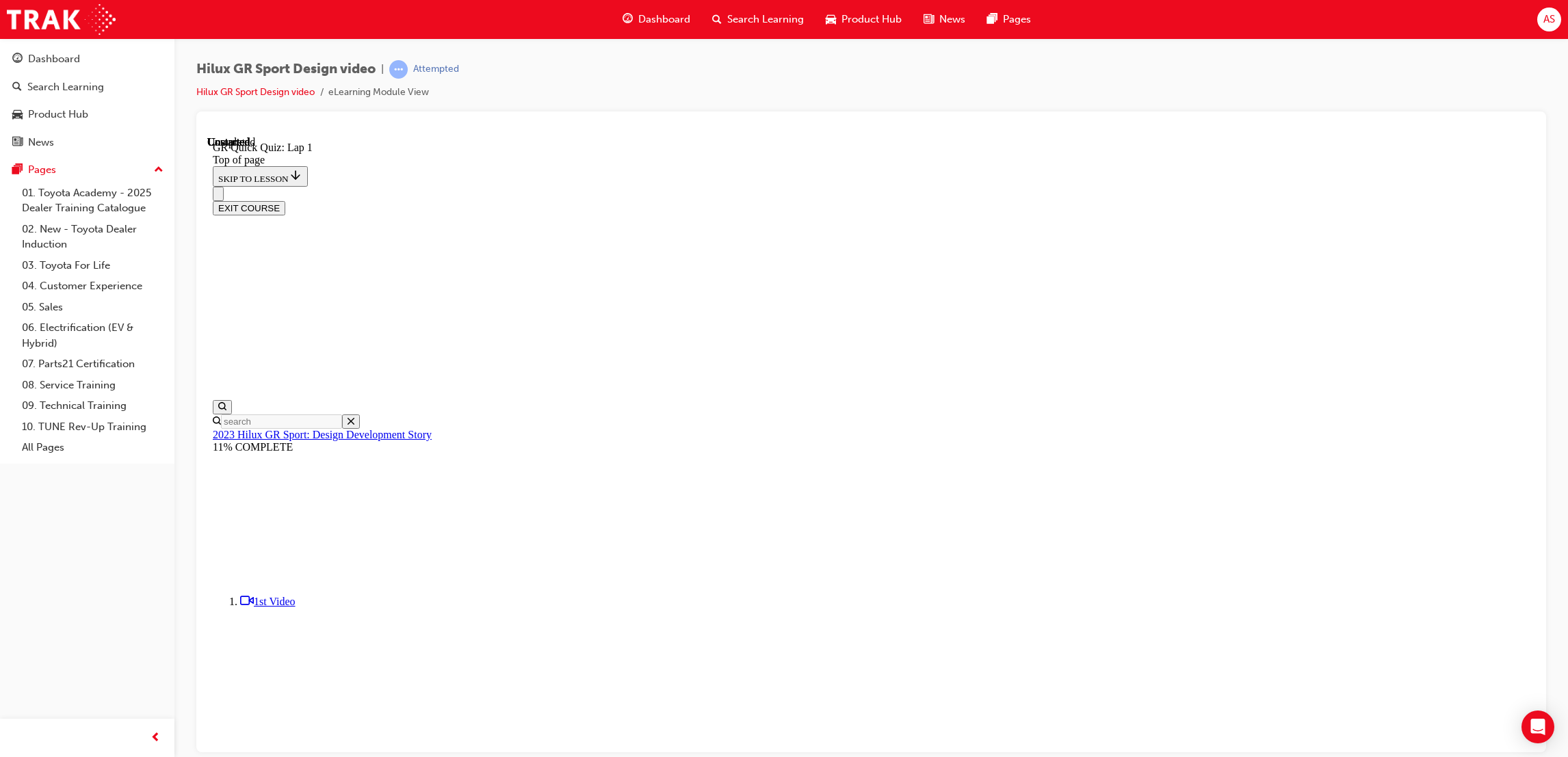
scroll to position [43, 0]
drag, startPoint x: 783, startPoint y: 453, endPoint x: 783, endPoint y: 464, distance: 11.0
drag, startPoint x: 783, startPoint y: 464, endPoint x: 934, endPoint y: 512, distance: 158.4
